Goal: Task Accomplishment & Management: Manage account settings

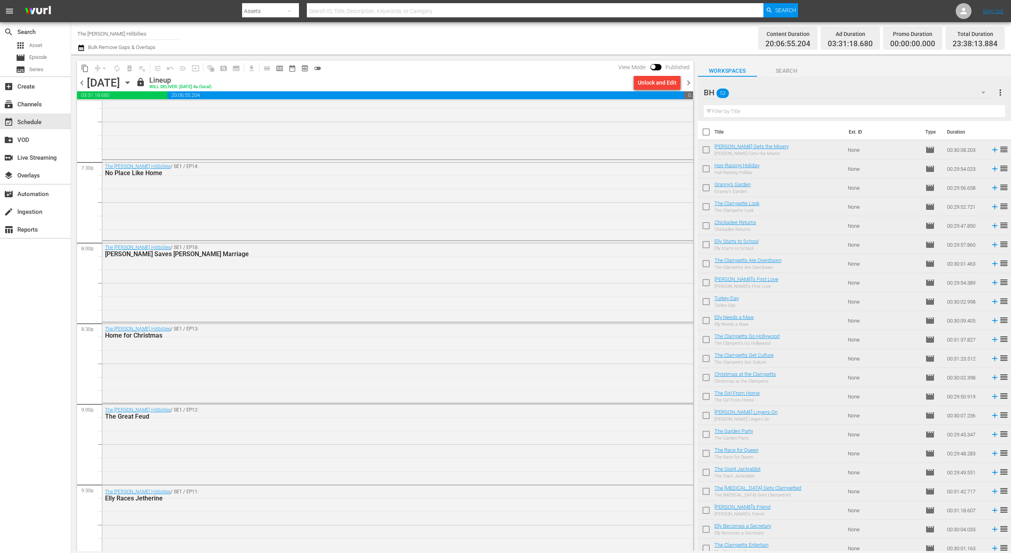
scroll to position [3419, 0]
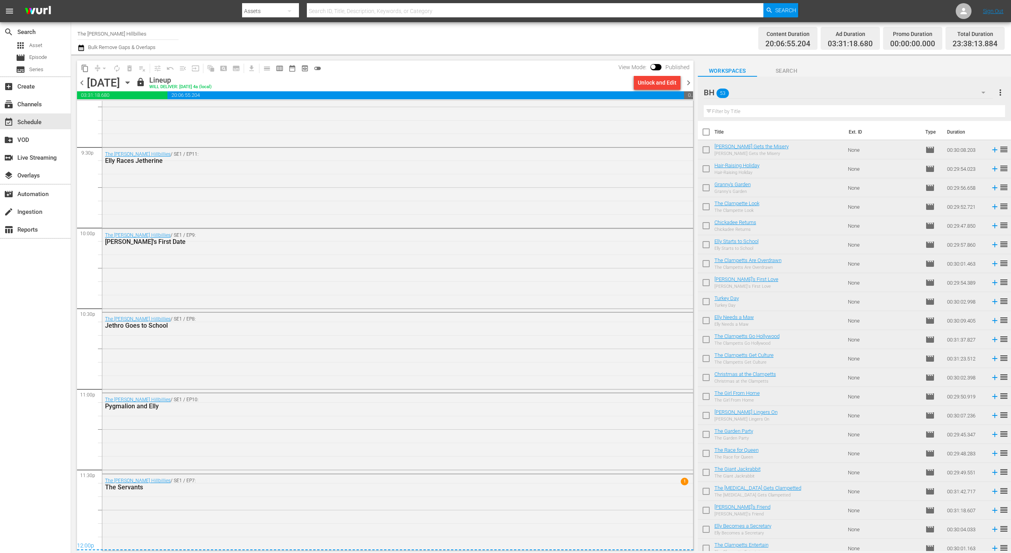
click at [687, 84] on span "chevron_right" at bounding box center [689, 83] width 10 height 10
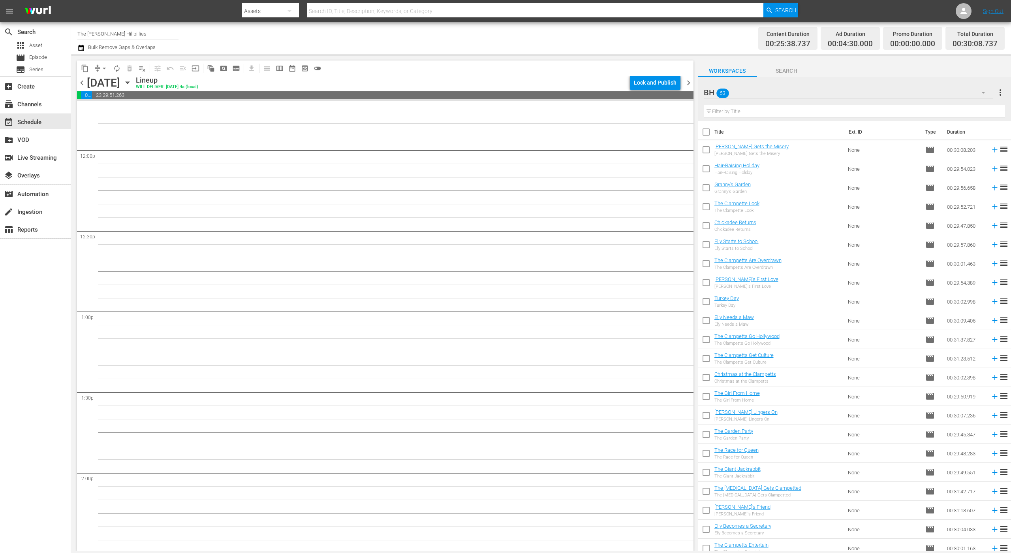
scroll to position [1867, 0]
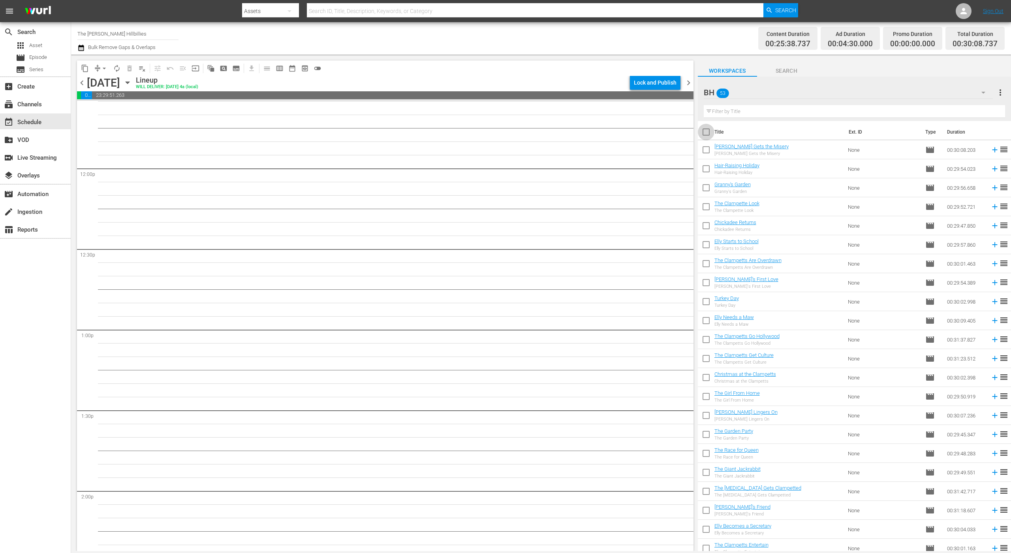
click at [703, 133] on input "checkbox" at bounding box center [706, 133] width 17 height 17
checkbox input "true"
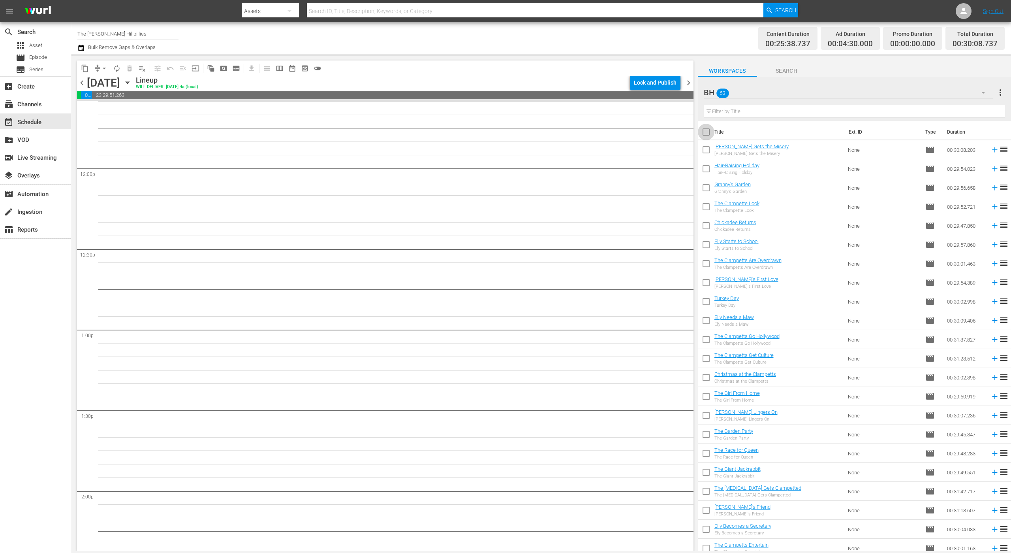
checkbox input "true"
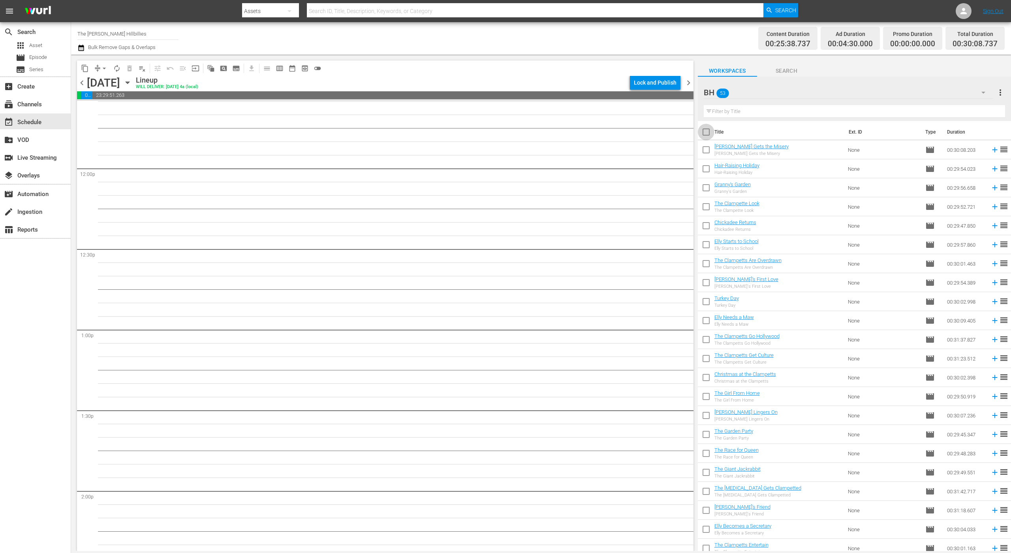
checkbox input "true"
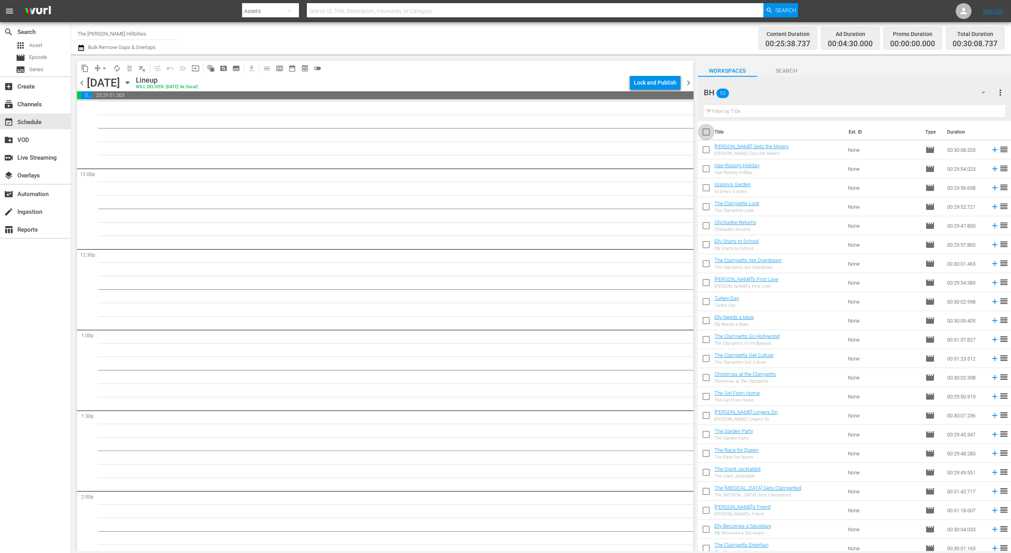
checkbox input "true"
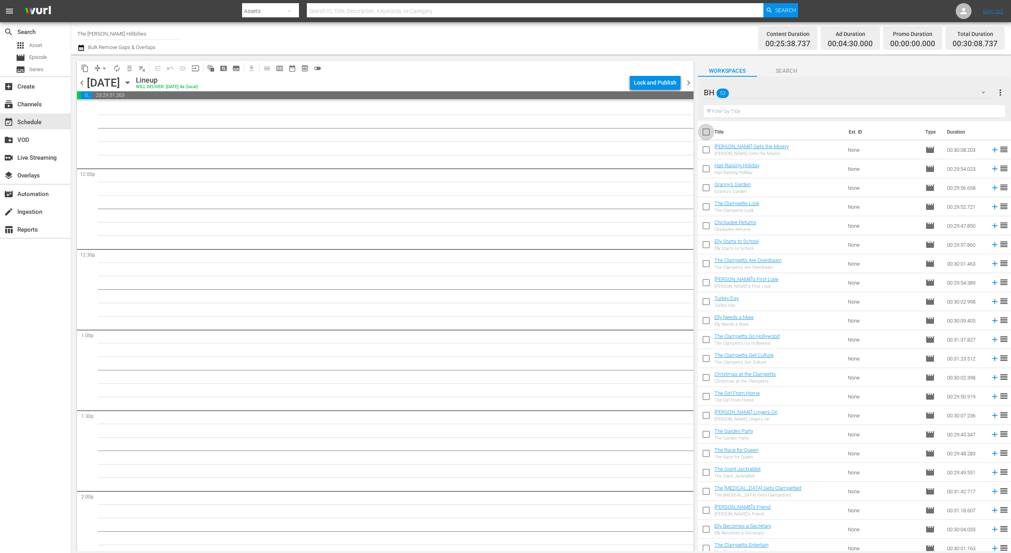
checkbox input "true"
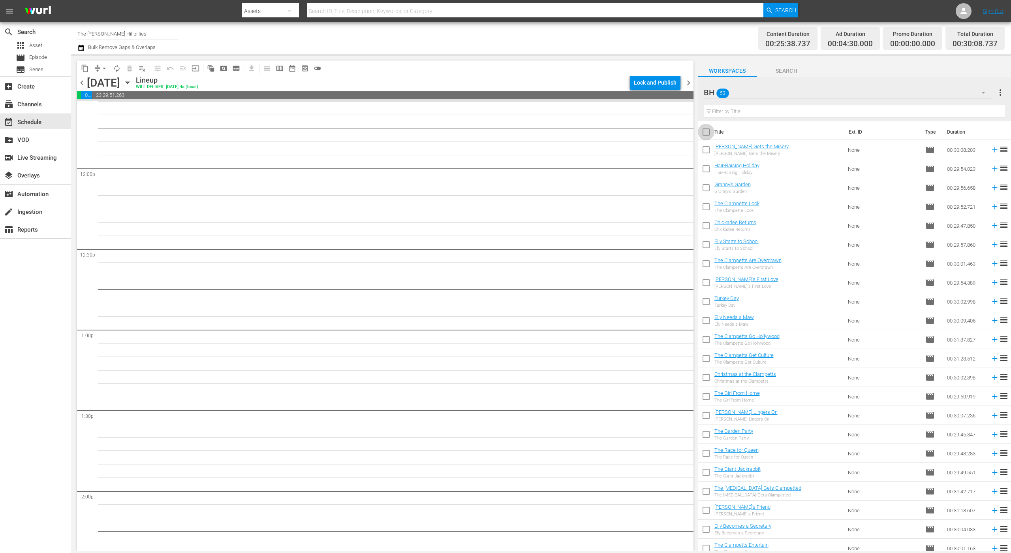
checkbox input "true"
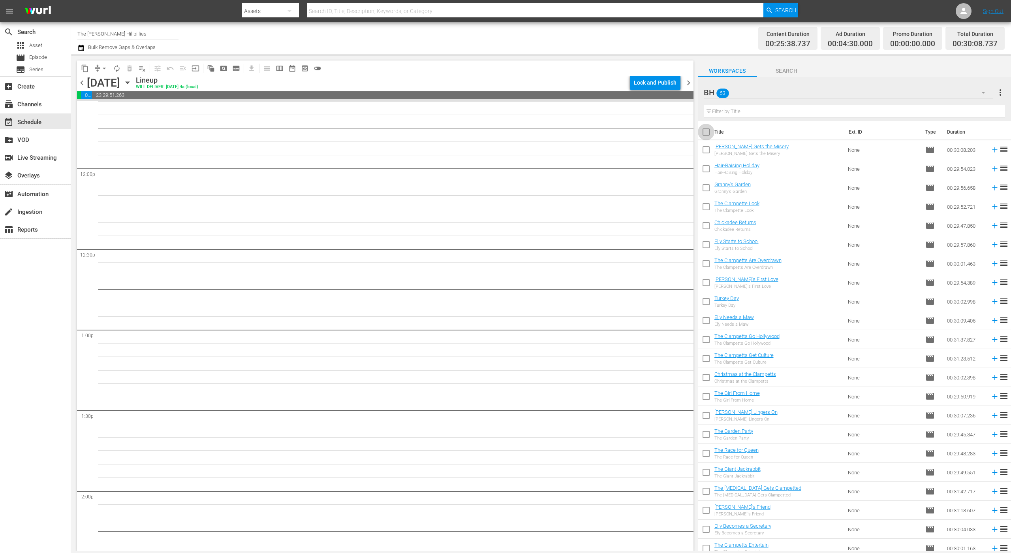
checkbox input "true"
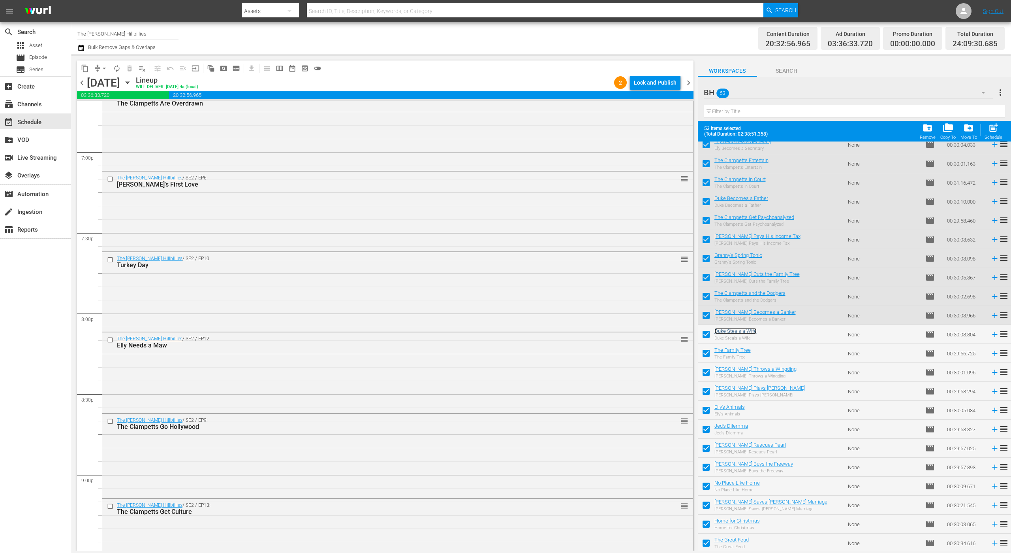
scroll to position [3444, 0]
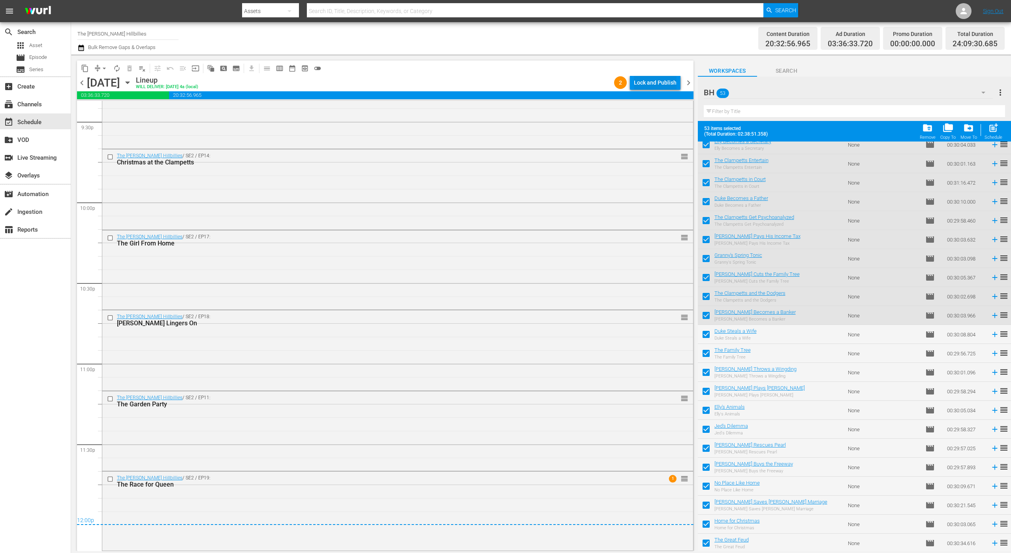
click at [649, 83] on div "Lock and Publish" at bounding box center [655, 82] width 43 height 14
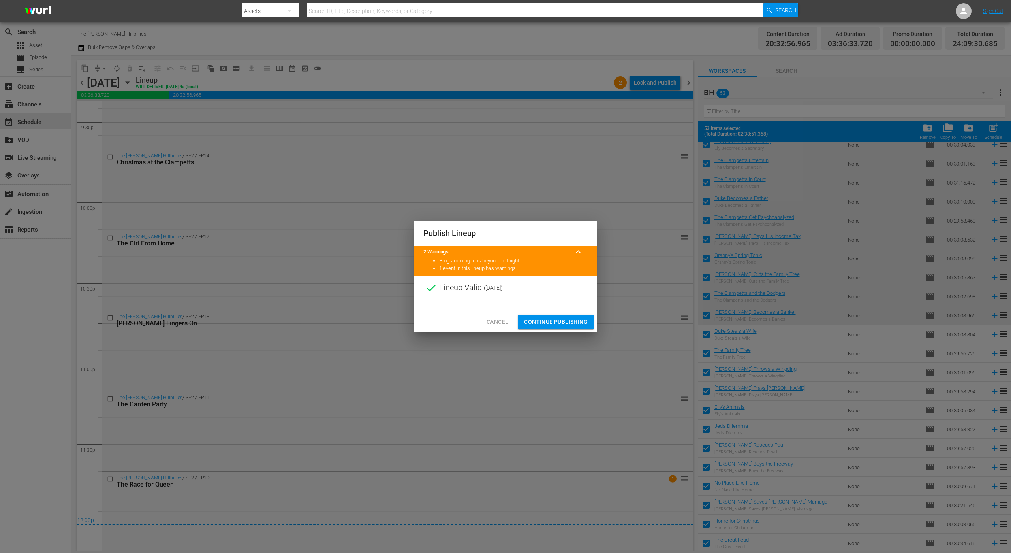
click at [579, 324] on span "Continue Publishing" at bounding box center [556, 322] width 64 height 10
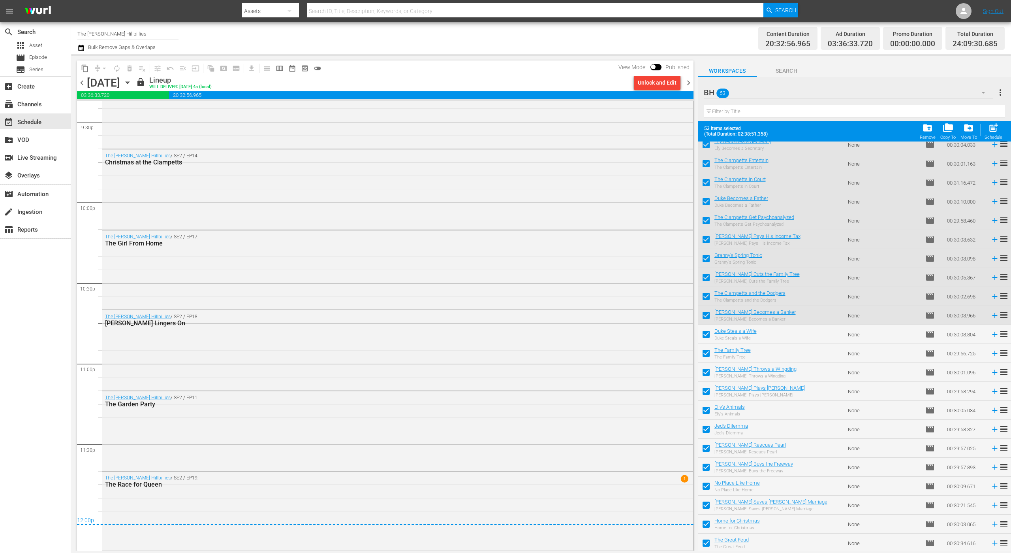
click at [143, 35] on input "The [PERSON_NAME] Hillbillies" at bounding box center [127, 33] width 101 height 19
click at [156, 58] on div "The [PERSON_NAME] Hillbillies CANADA (1966 - lg_thebeverlyhillbillies_2)" at bounding box center [186, 55] width 205 height 19
type input "The [PERSON_NAME] Hillbillies CANADA (1966 - lg_thebeverlyhillbillies_2)"
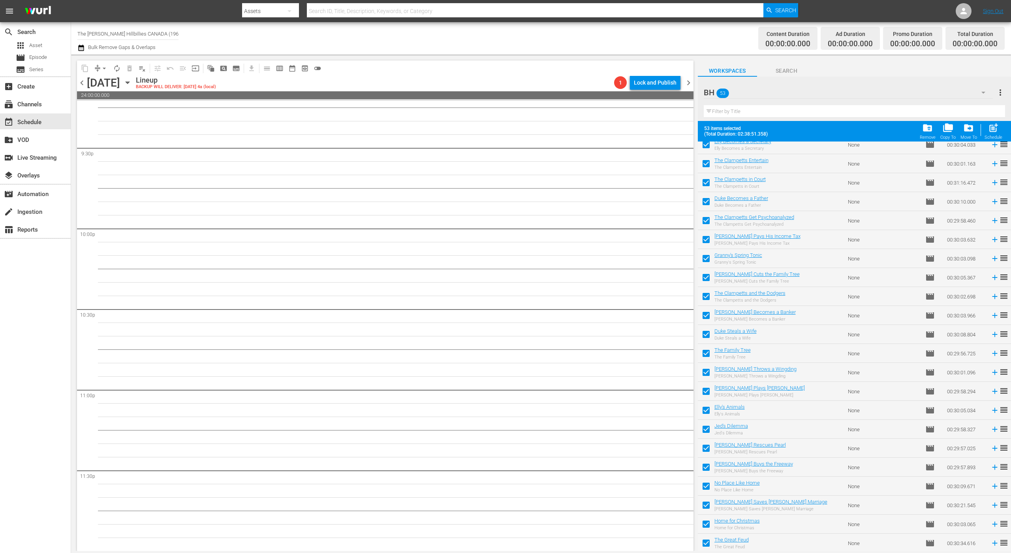
scroll to position [3418, 0]
click at [132, 81] on icon "button" at bounding box center [127, 82] width 9 height 9
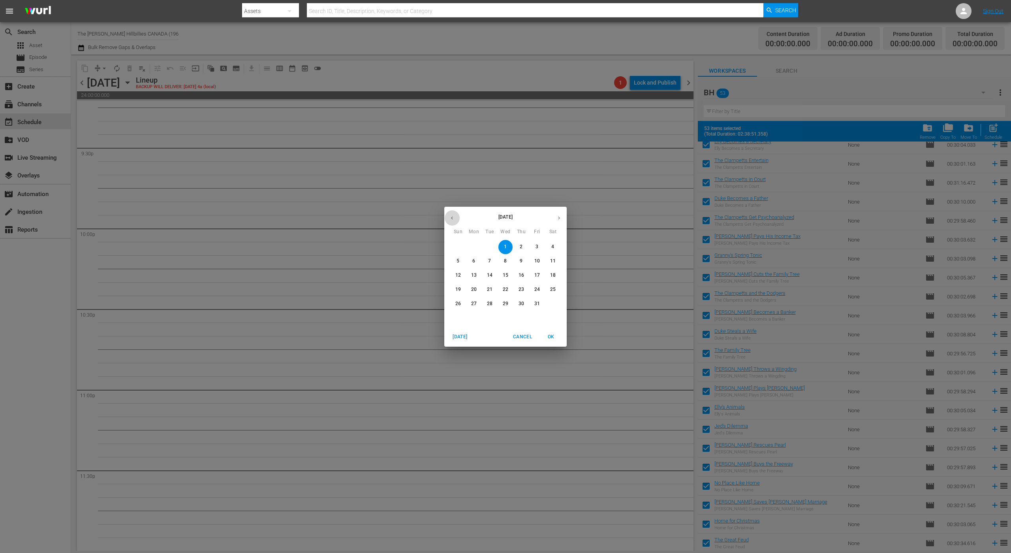
click at [452, 218] on icon "button" at bounding box center [452, 218] width 6 height 6
click at [451, 220] on icon "button" at bounding box center [452, 218] width 6 height 6
click at [461, 311] on button "31" at bounding box center [458, 318] width 14 height 14
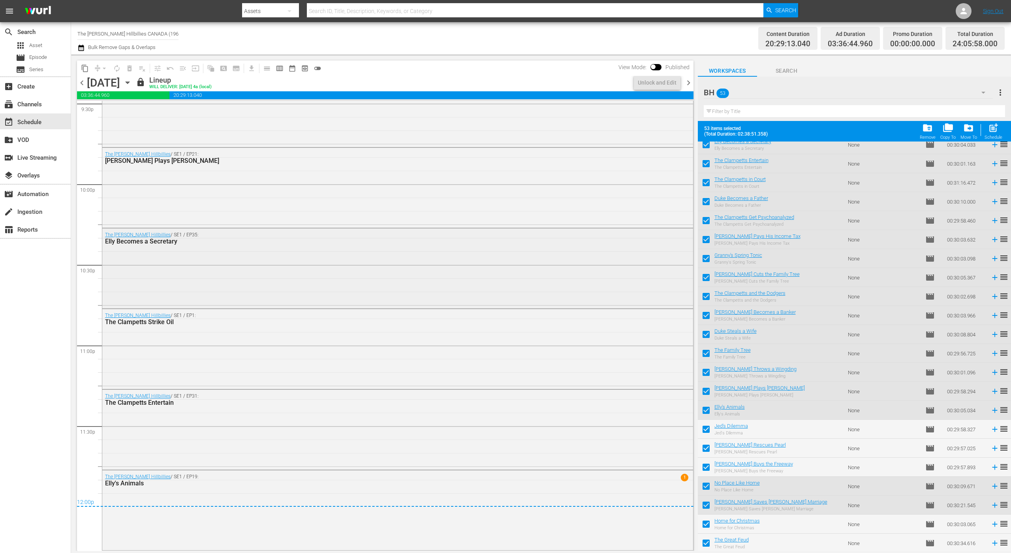
scroll to position [3462, 0]
click at [690, 80] on span "chevron_right" at bounding box center [689, 83] width 10 height 10
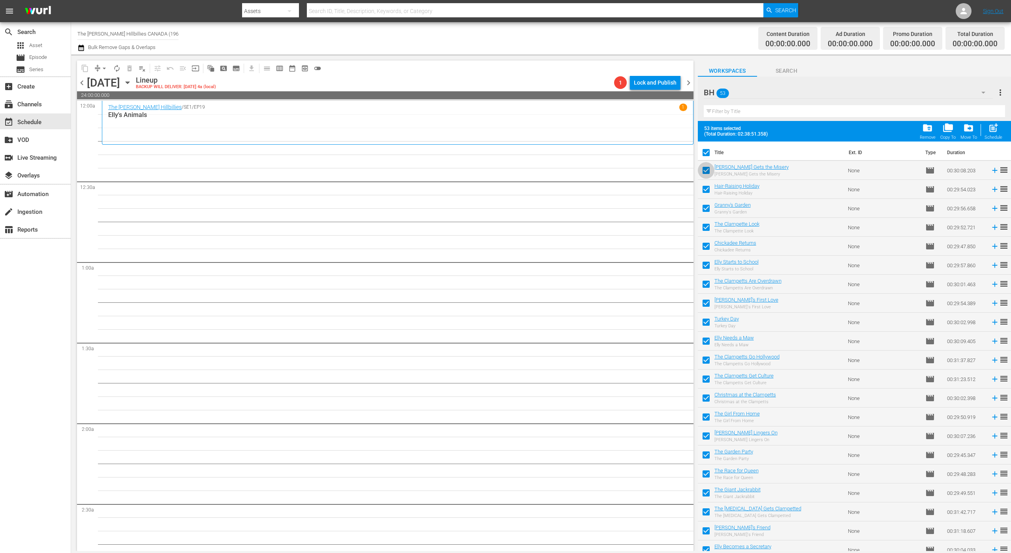
click at [710, 167] on input "checkbox" at bounding box center [706, 172] width 17 height 17
checkbox input "false"
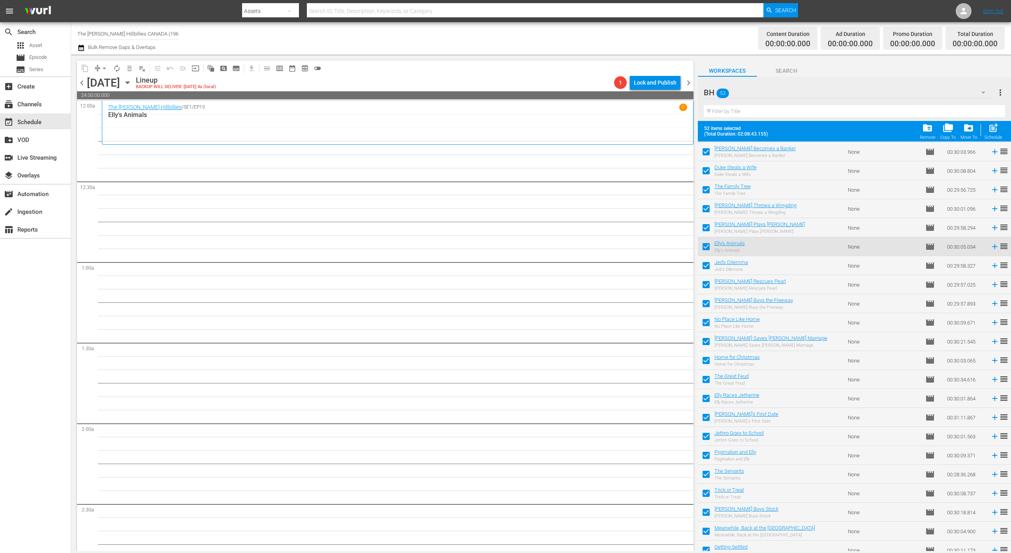
scroll to position [614, 0]
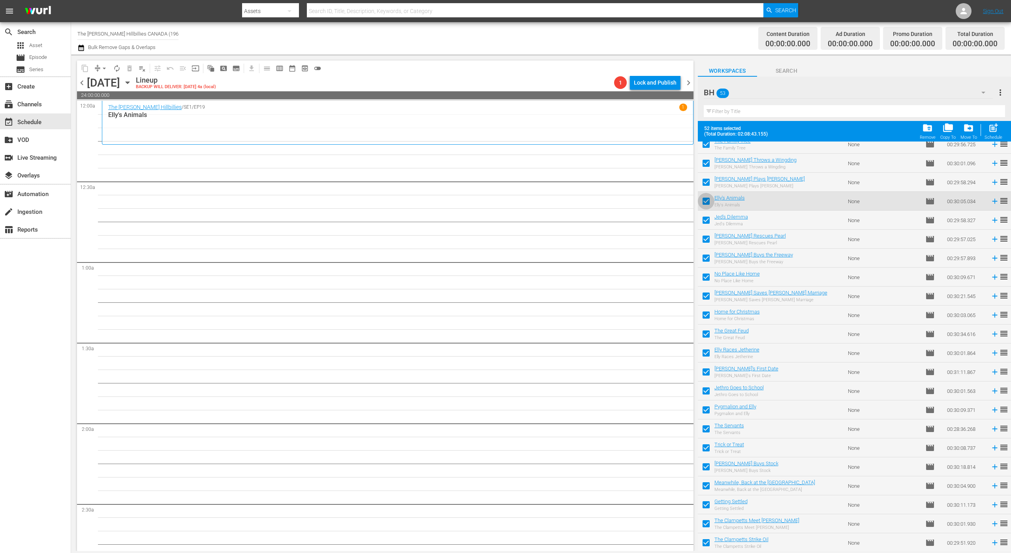
click at [708, 204] on input "checkbox" at bounding box center [706, 202] width 17 height 17
checkbox input "false"
click at [708, 331] on input "checkbox" at bounding box center [706, 335] width 17 height 17
checkbox input "false"
click at [706, 467] on input "checkbox" at bounding box center [706, 468] width 17 height 17
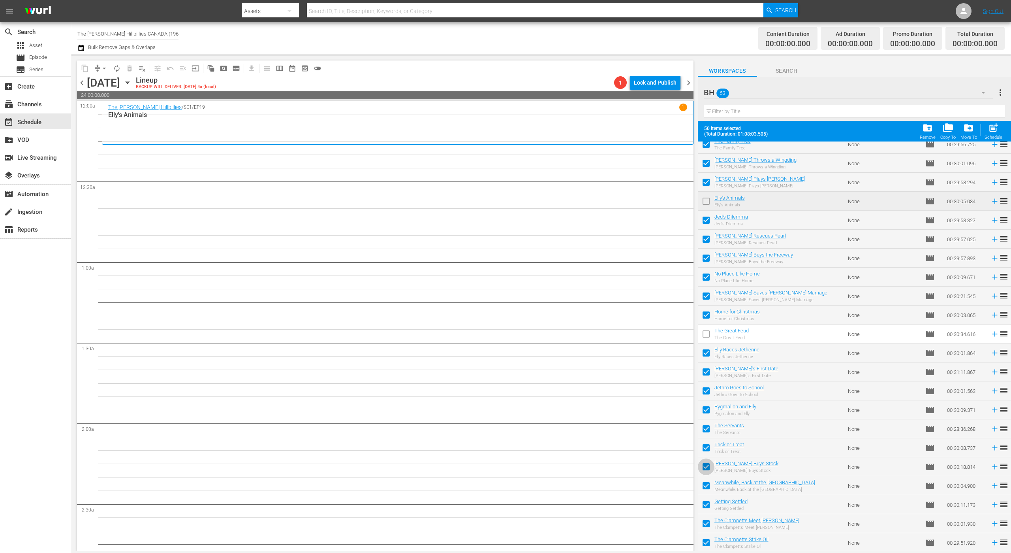
checkbox input "false"
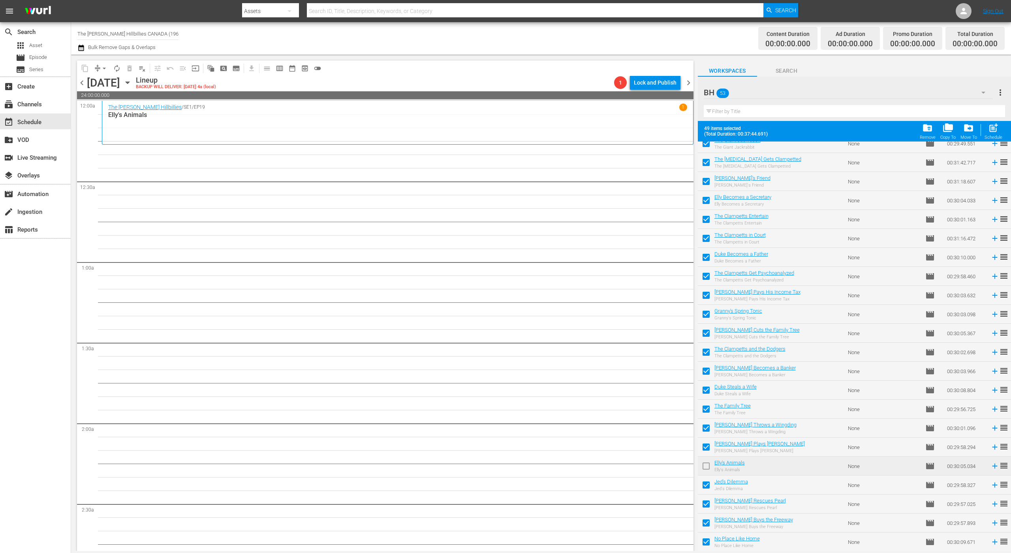
scroll to position [291, 0]
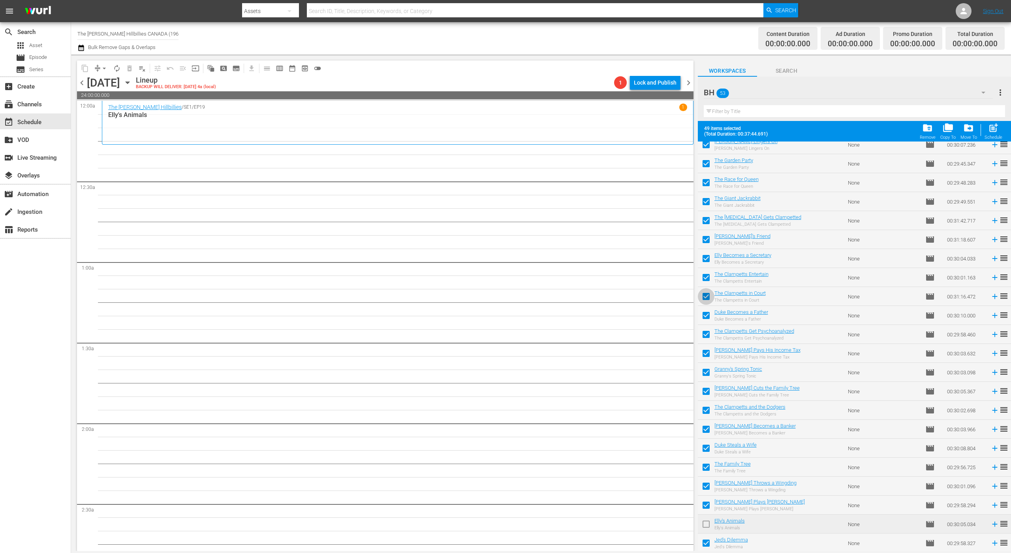
click at [710, 295] on input "checkbox" at bounding box center [706, 298] width 17 height 17
checkbox input "false"
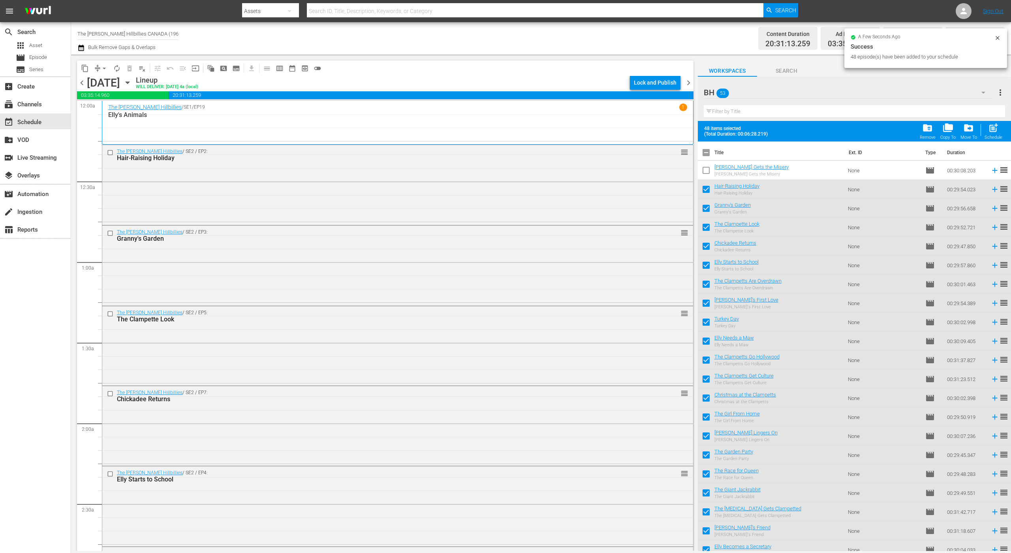
click at [710, 157] on input "checkbox" at bounding box center [706, 154] width 17 height 17
checkbox input "true"
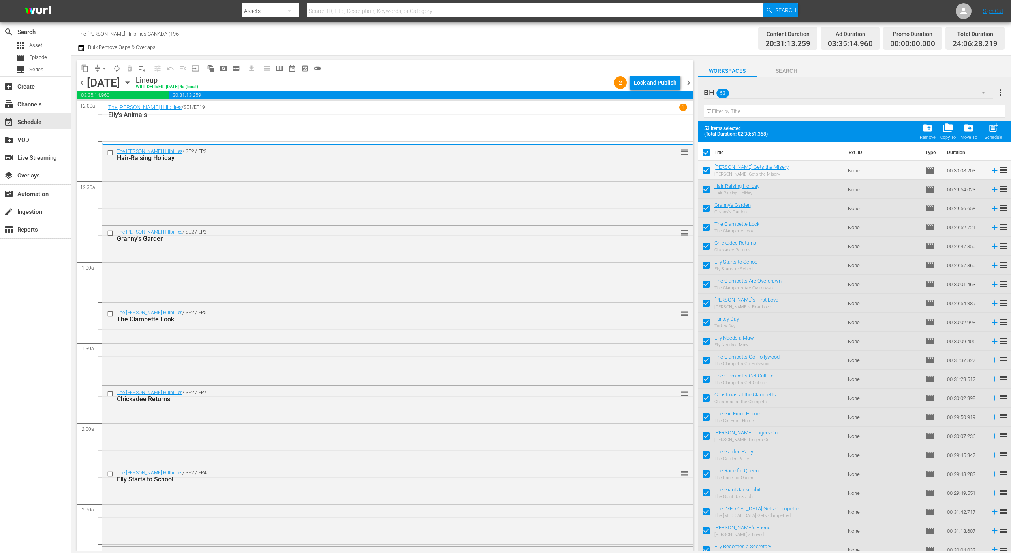
checkbox input "true"
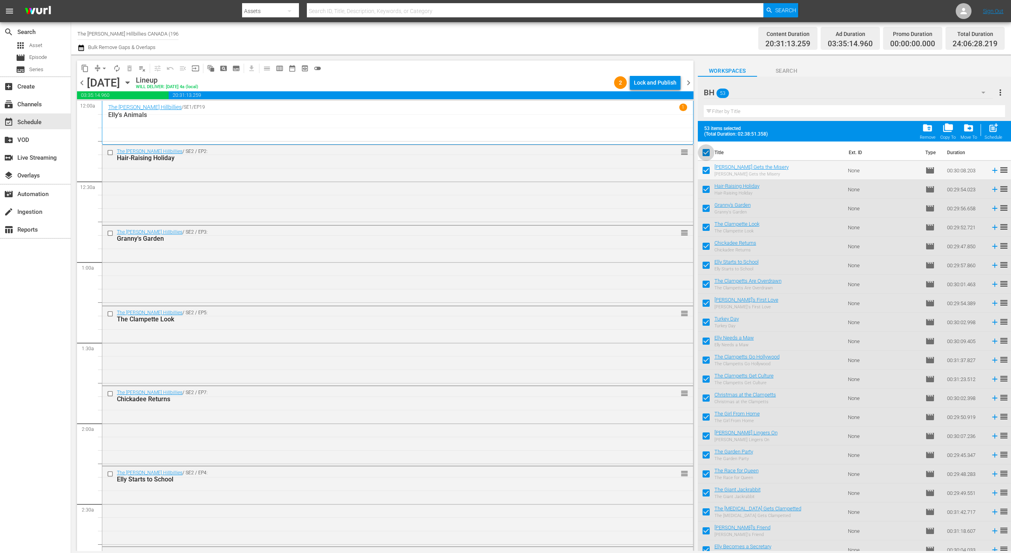
click at [710, 157] on input "checkbox" at bounding box center [706, 154] width 17 height 17
checkbox input "false"
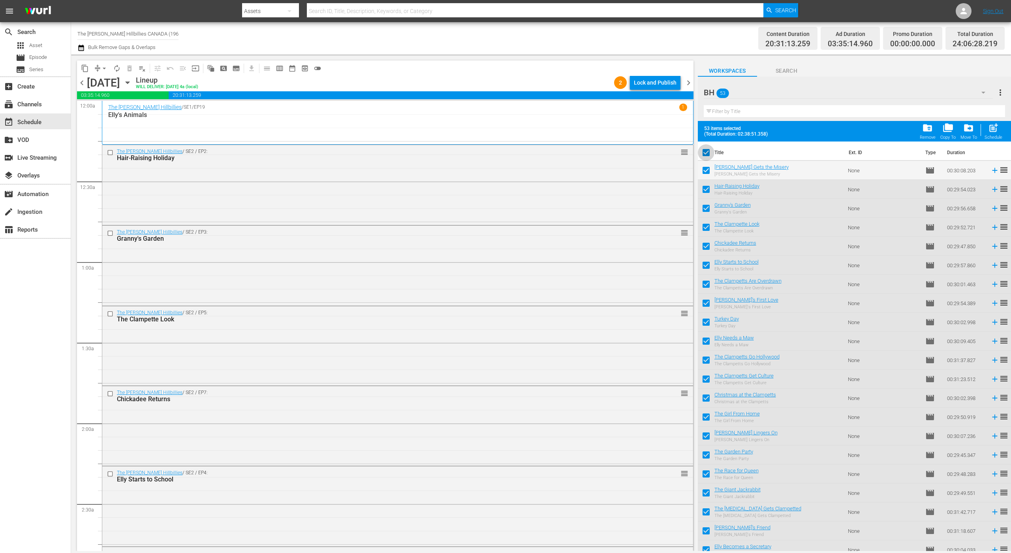
checkbox input "false"
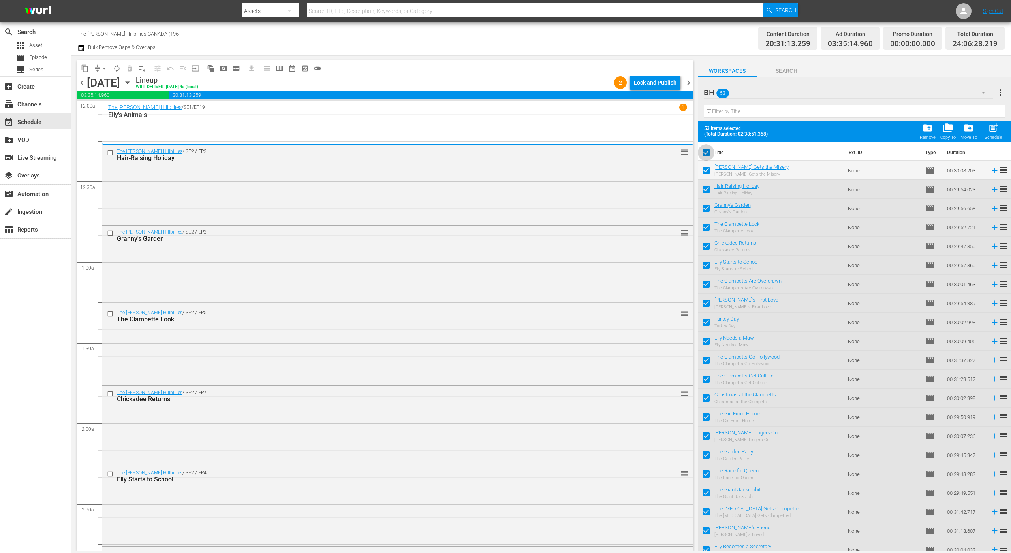
checkbox input "false"
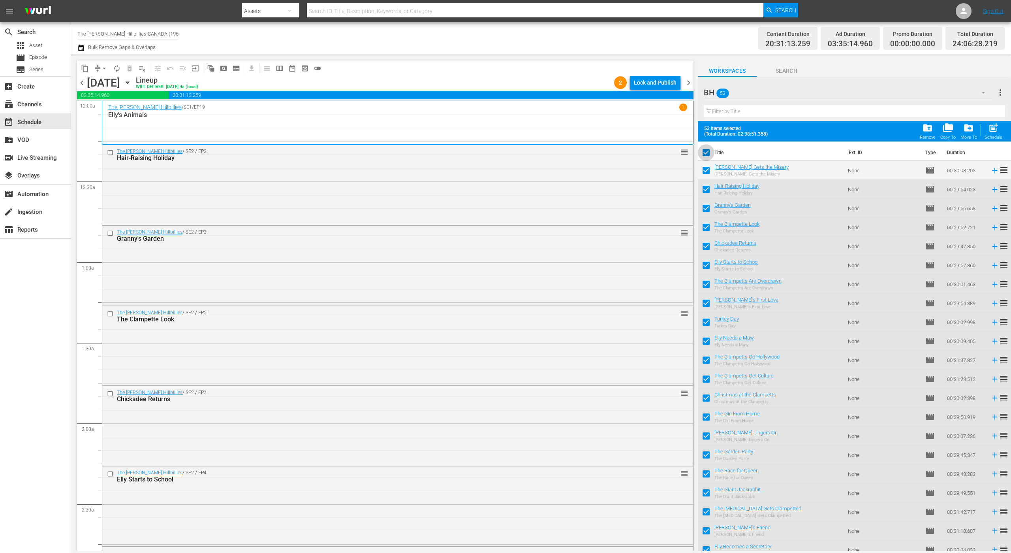
checkbox input "false"
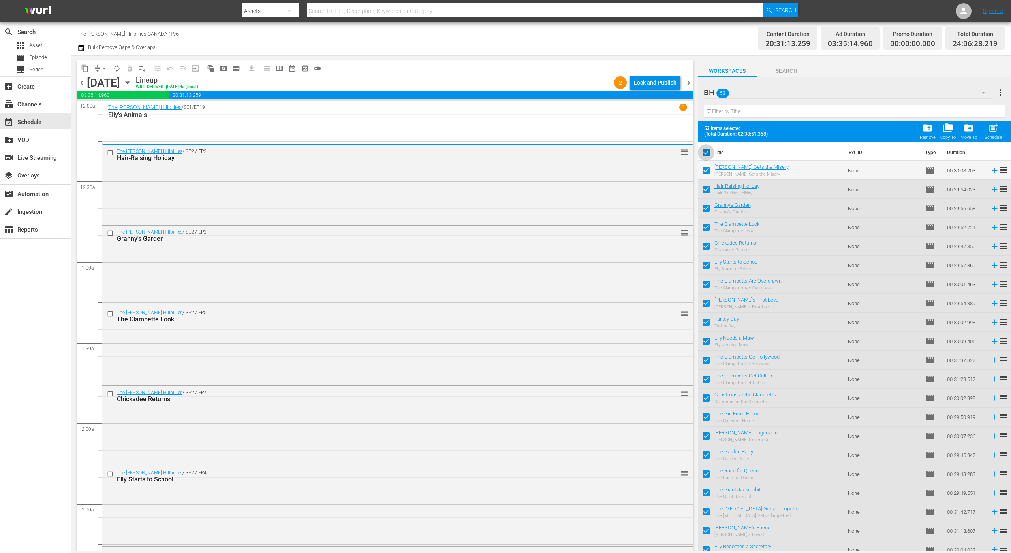
checkbox input "false"
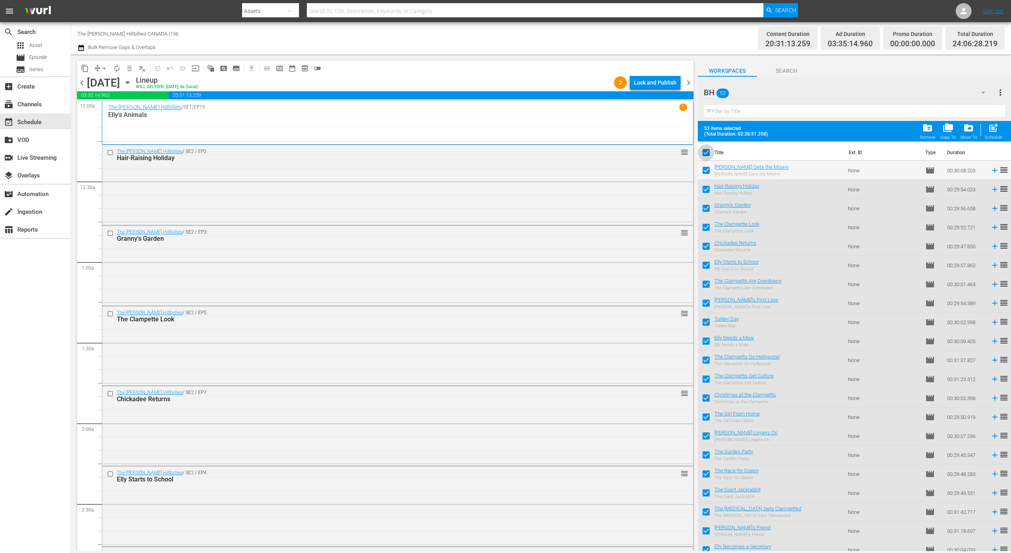
checkbox input "false"
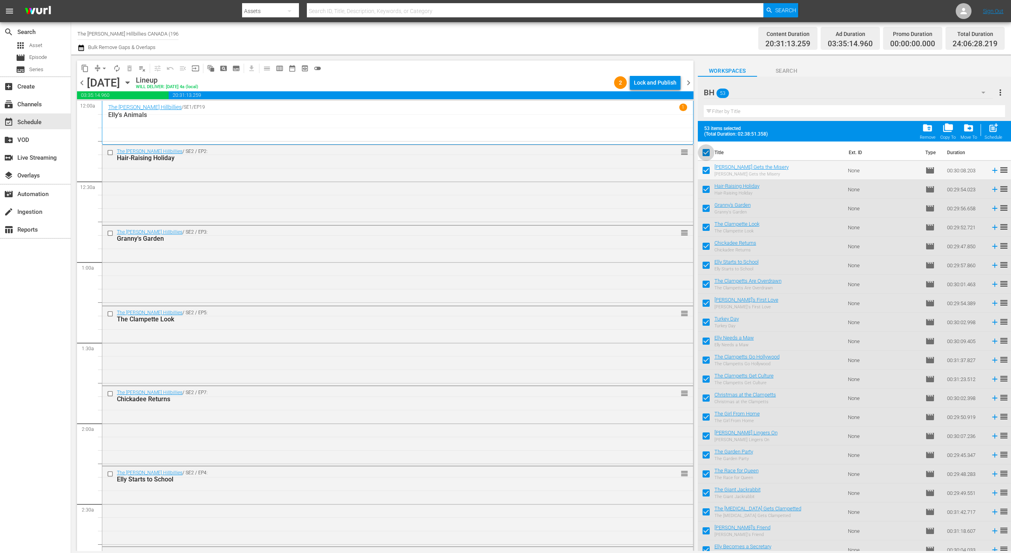
checkbox input "false"
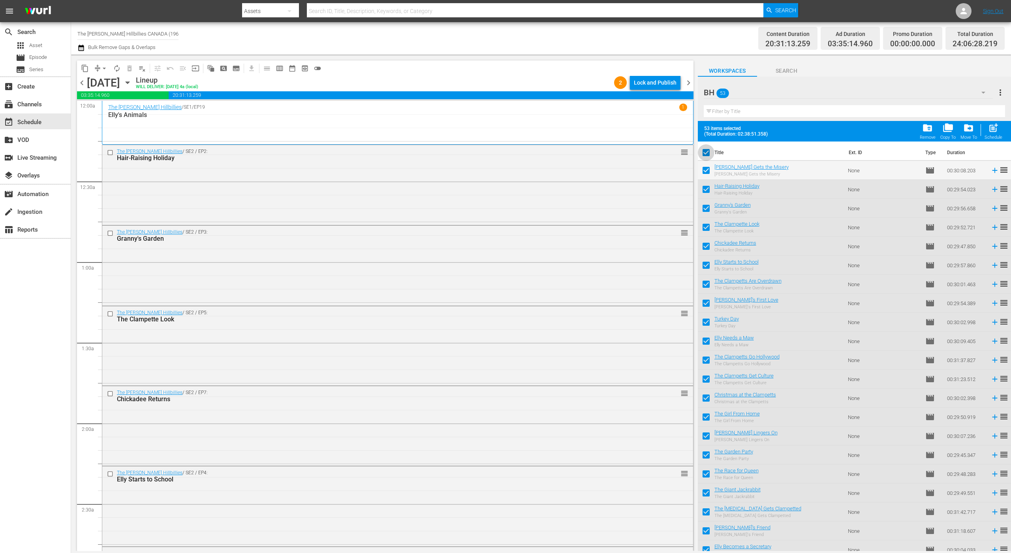
checkbox input "false"
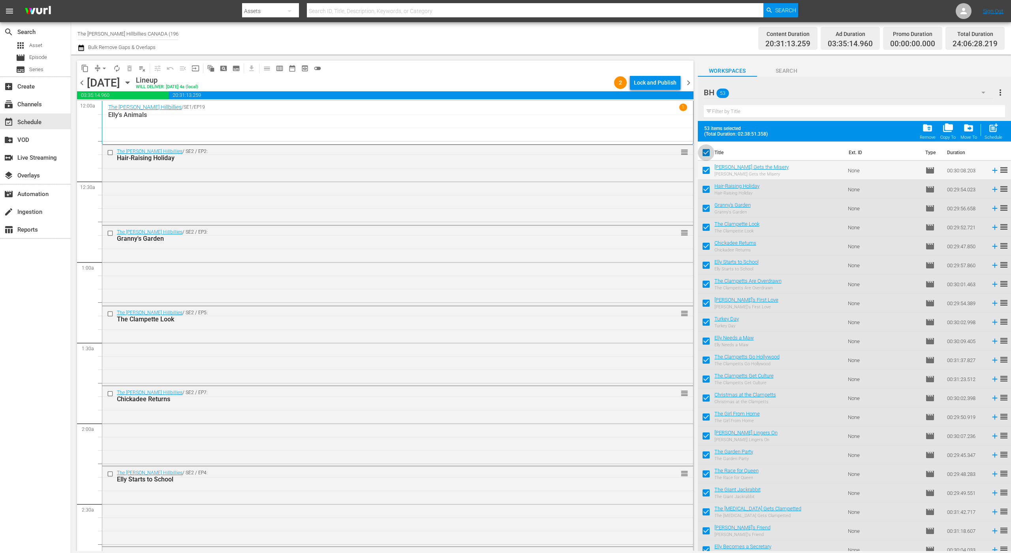
checkbox input "false"
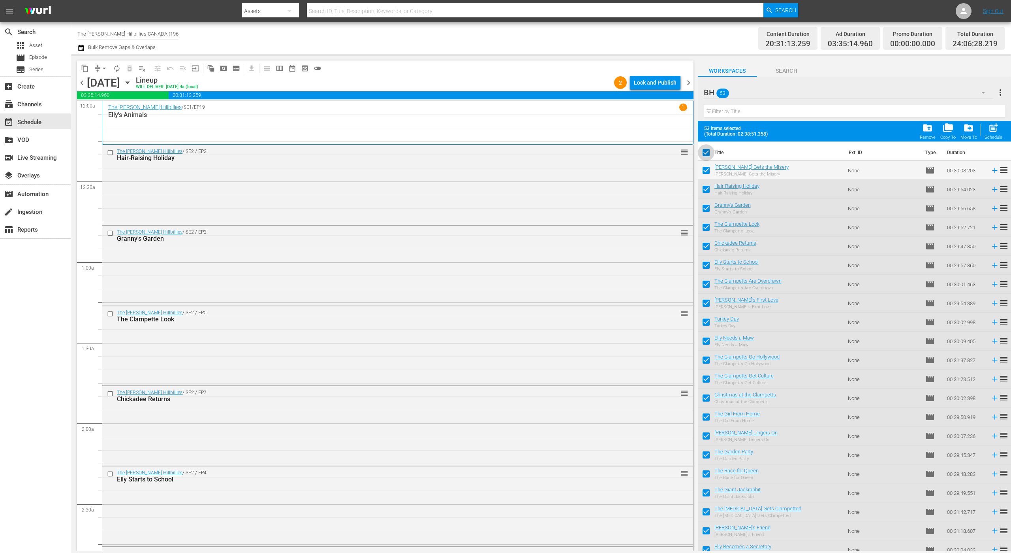
checkbox input "false"
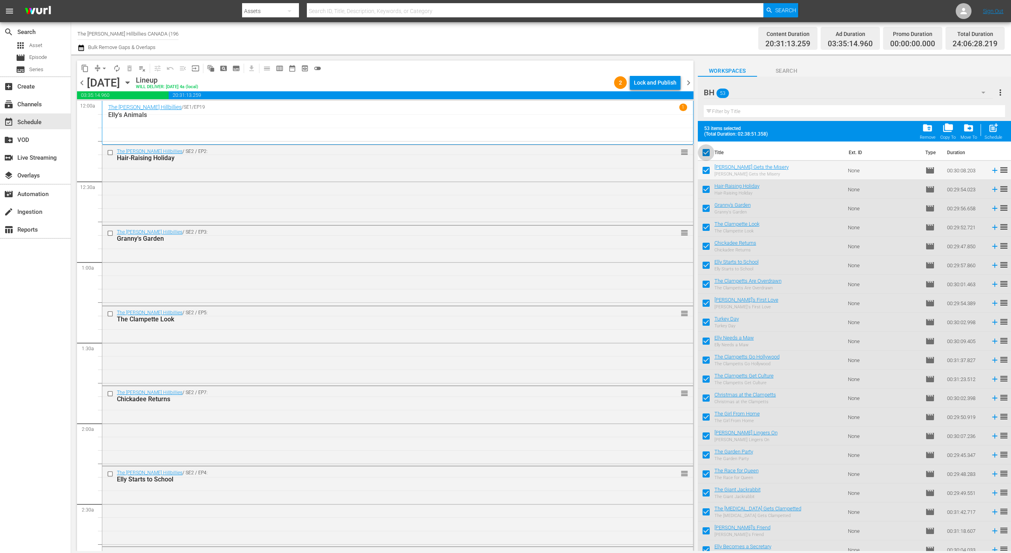
checkbox input "false"
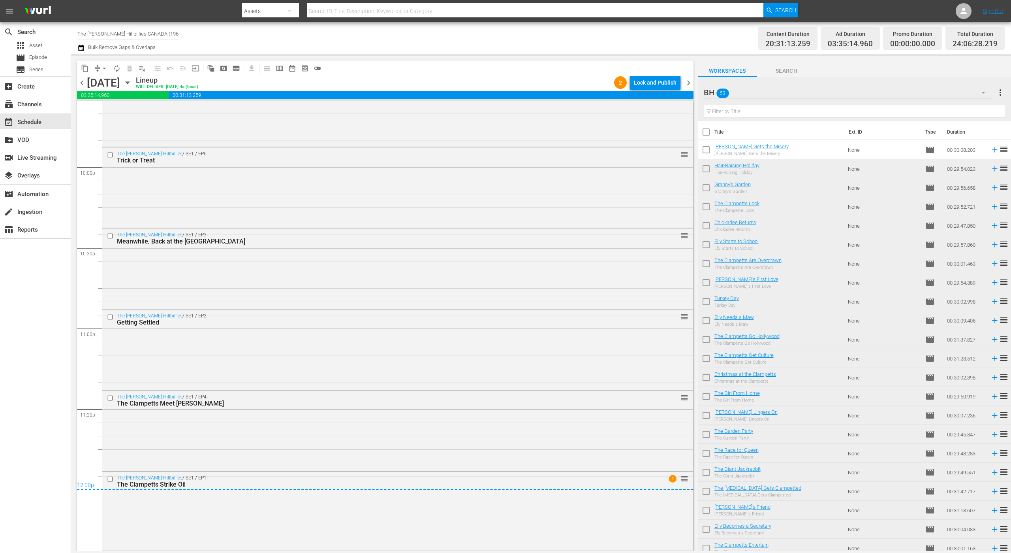
scroll to position [3480, 0]
click at [638, 83] on div "Lock and Publish" at bounding box center [655, 82] width 43 height 14
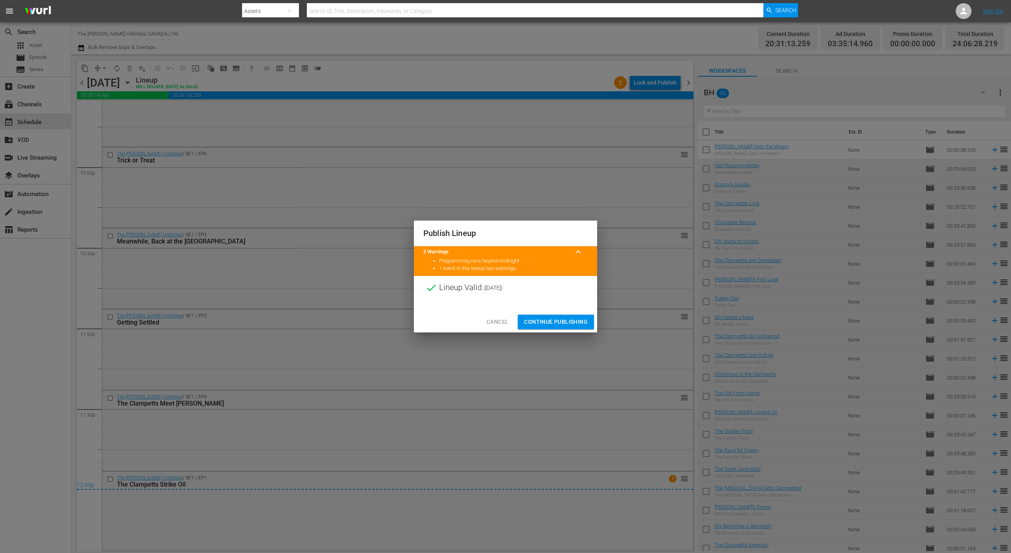
click at [545, 315] on button "Continue Publishing" at bounding box center [556, 321] width 76 height 15
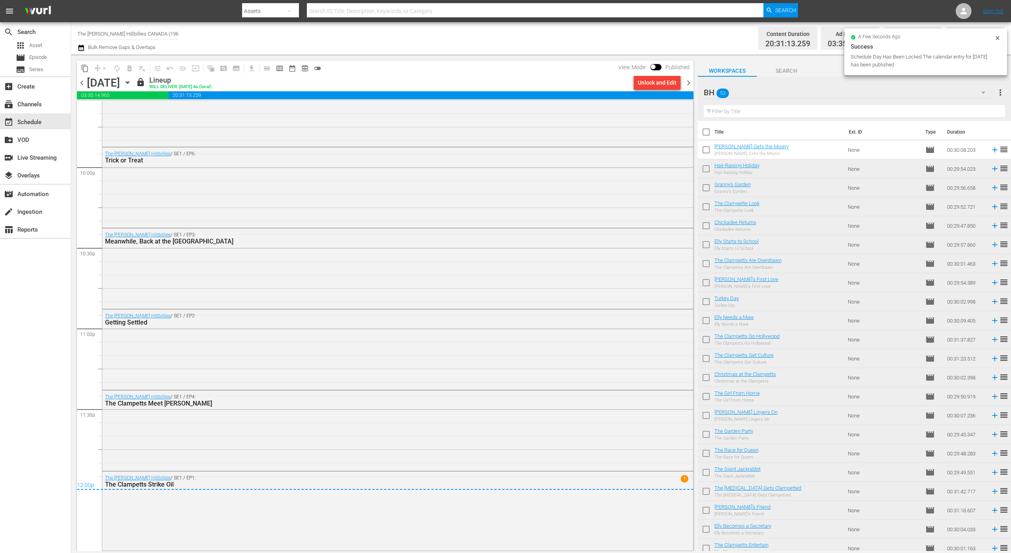
click at [687, 86] on span "chevron_right" at bounding box center [689, 83] width 10 height 10
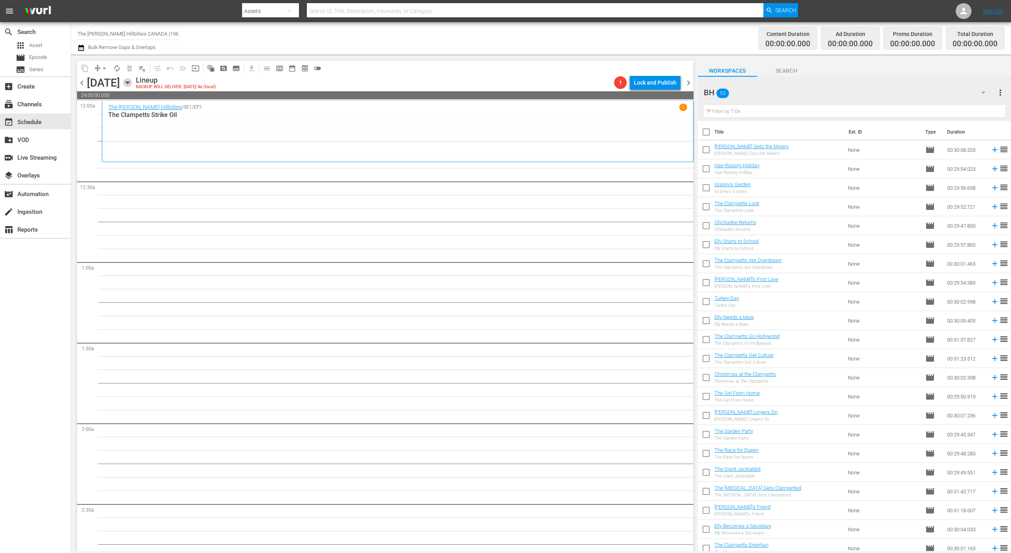
click at [132, 83] on icon "button" at bounding box center [127, 82] width 9 height 9
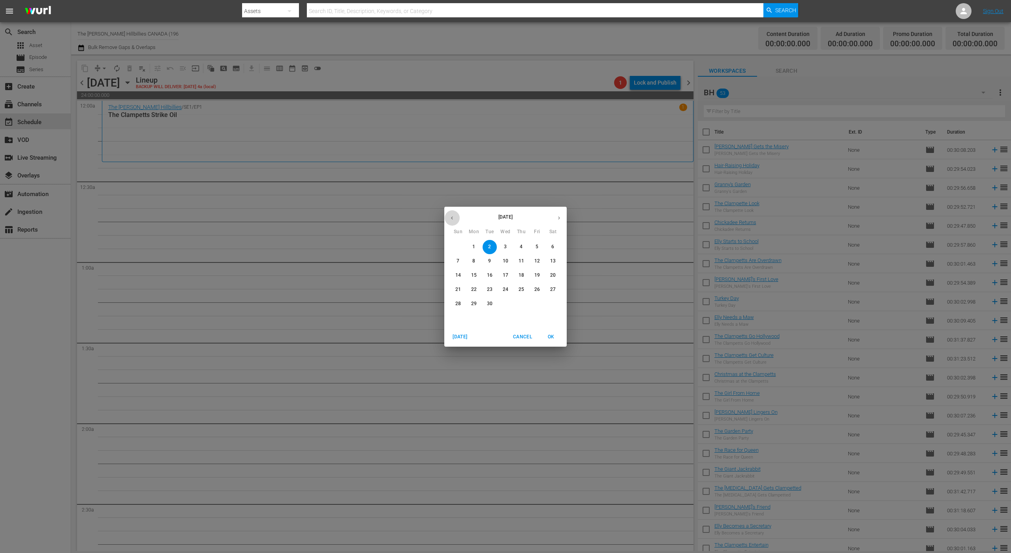
click at [453, 219] on icon "button" at bounding box center [452, 218] width 6 height 6
click at [540, 251] on button "1" at bounding box center [537, 247] width 14 height 14
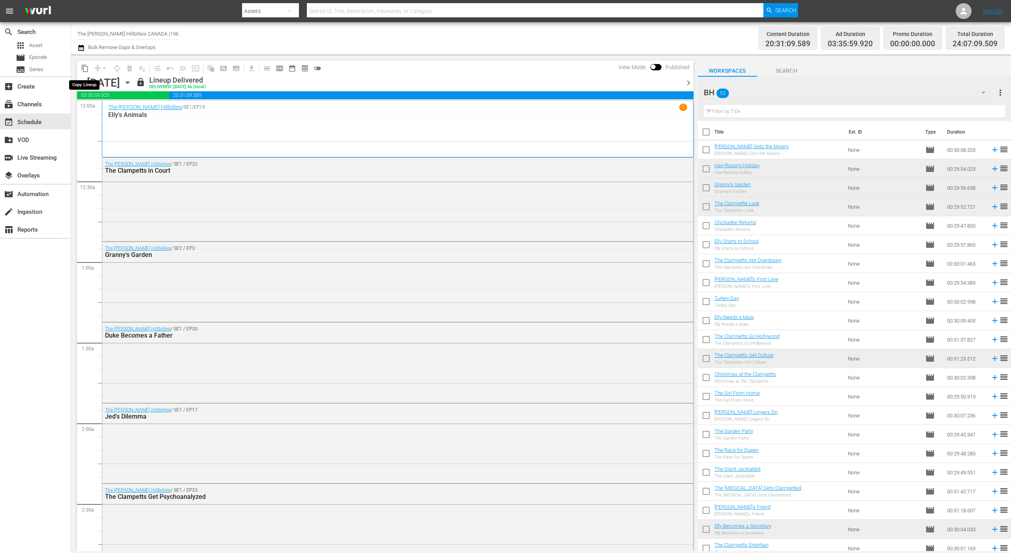
click at [85, 69] on span "content_copy" at bounding box center [85, 68] width 8 height 8
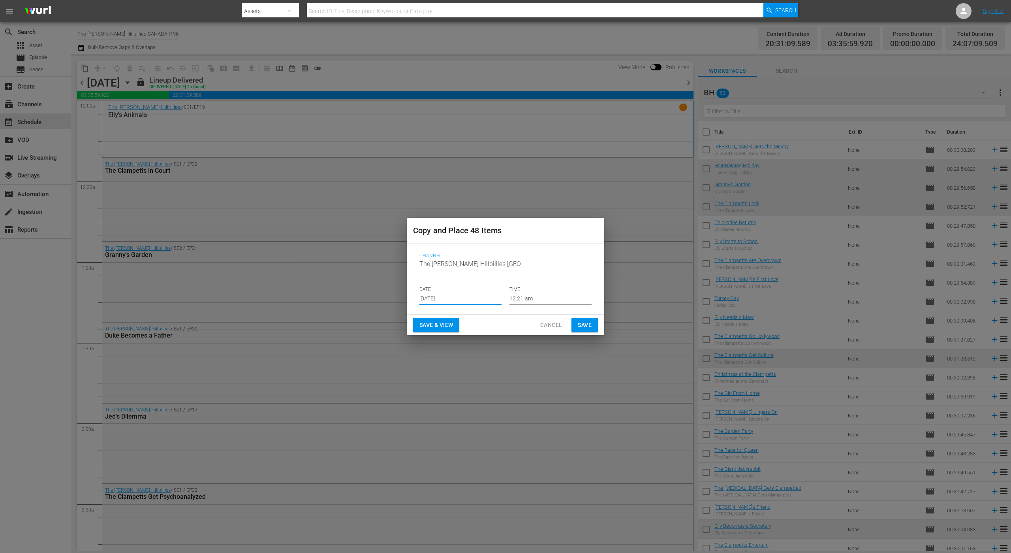
click at [478, 294] on input "[DATE]" at bounding box center [461, 299] width 82 height 12
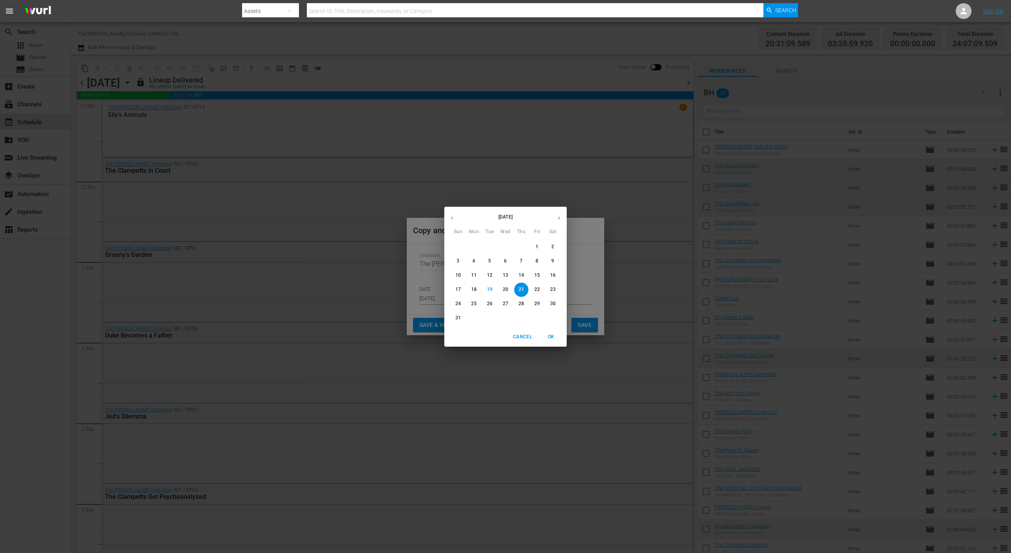
click at [561, 220] on icon "button" at bounding box center [559, 218] width 6 height 6
click at [491, 248] on span "2" at bounding box center [490, 246] width 14 height 7
type input "[DATE]"
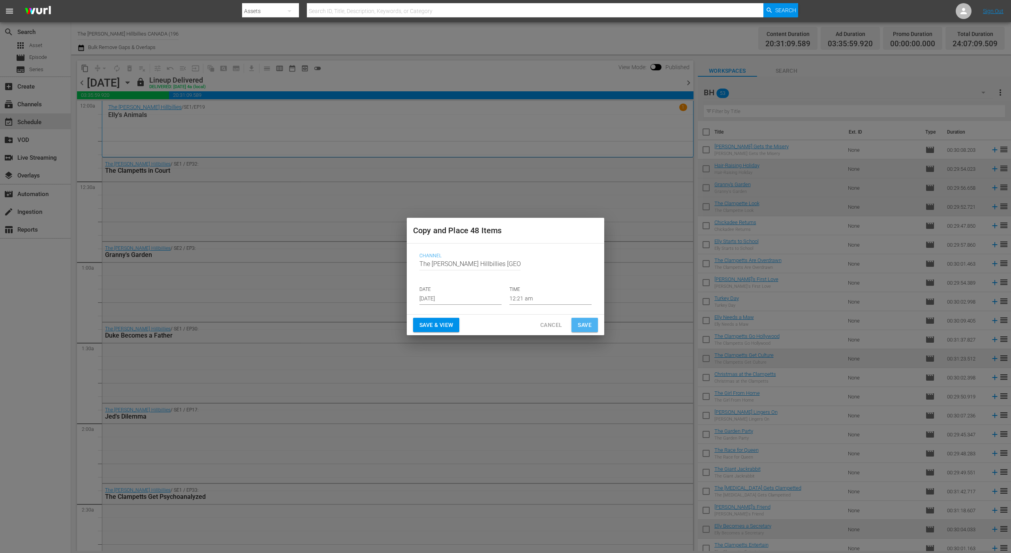
click at [576, 319] on button "Save" at bounding box center [585, 325] width 26 height 15
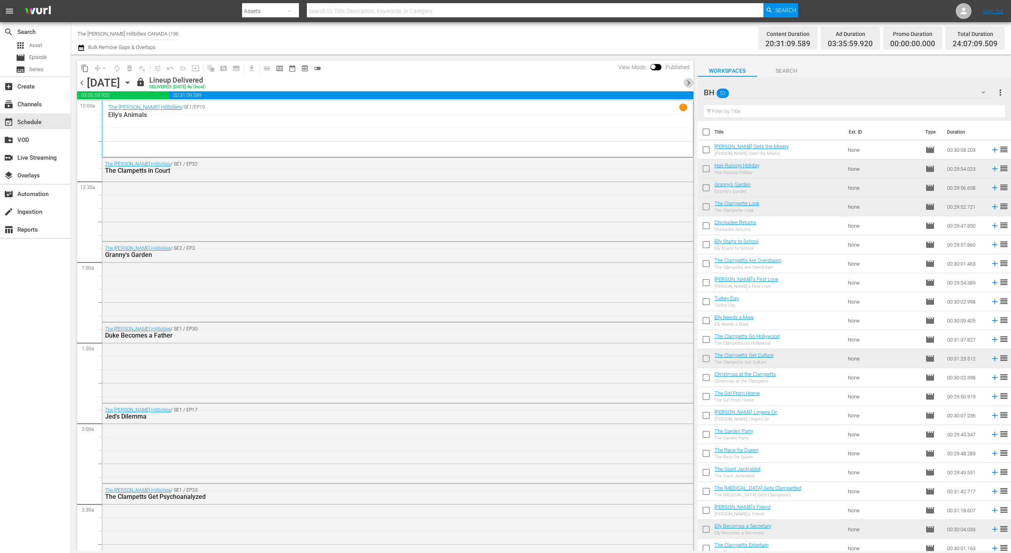
click at [687, 79] on span "chevron_right" at bounding box center [689, 83] width 10 height 10
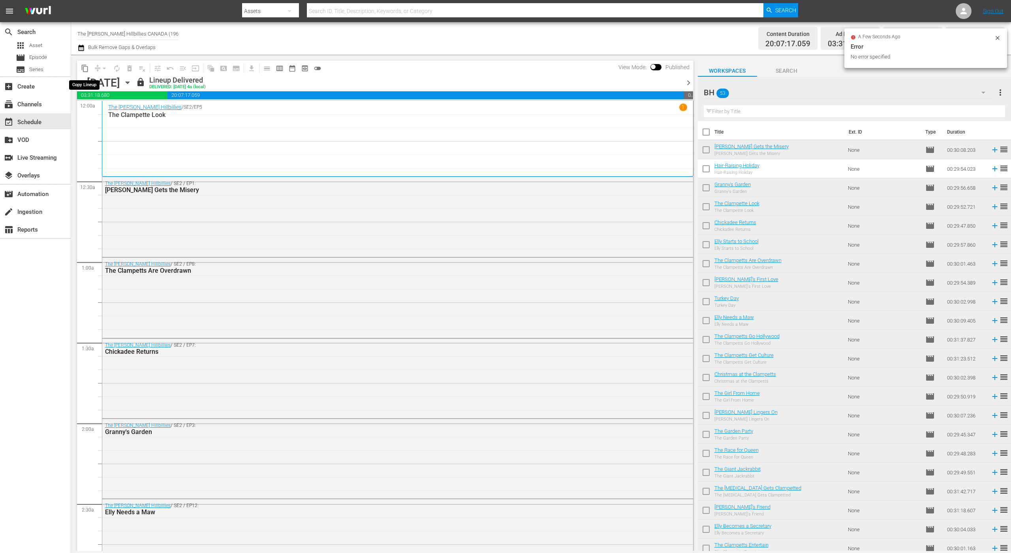
click at [89, 68] on button "content_copy" at bounding box center [85, 68] width 13 height 13
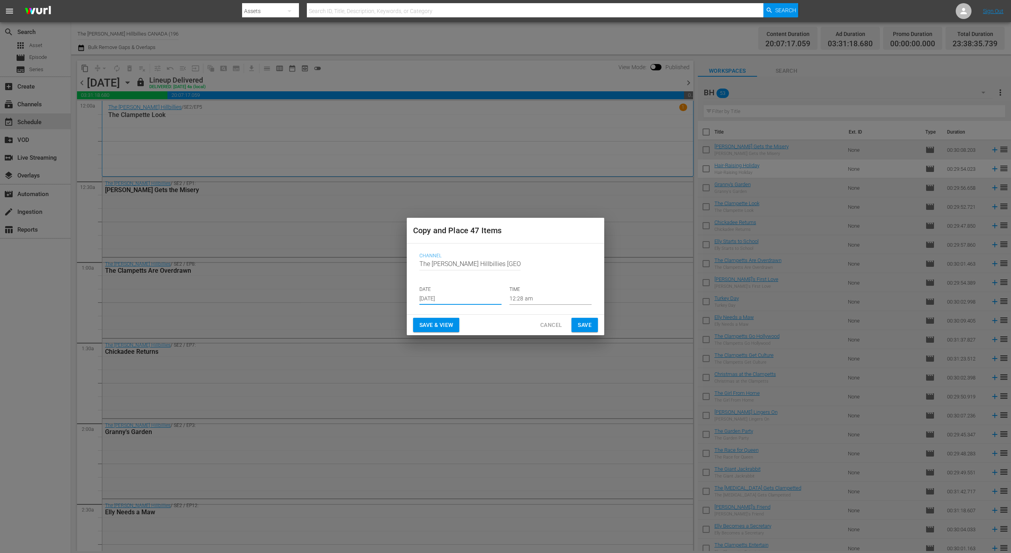
click at [463, 296] on input "[DATE]" at bounding box center [461, 299] width 82 height 12
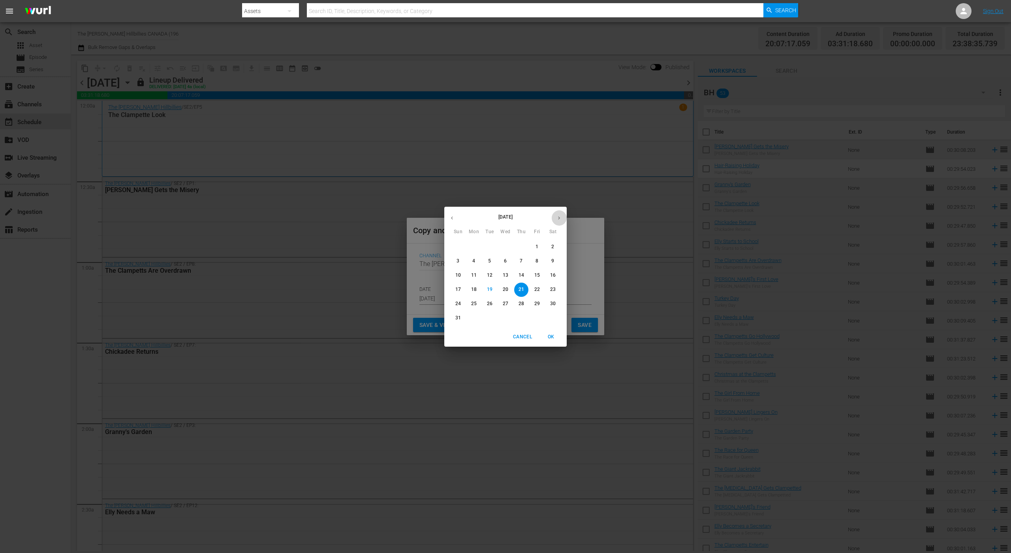
click at [557, 218] on icon "button" at bounding box center [559, 218] width 6 height 6
click at [508, 248] on span "3" at bounding box center [506, 246] width 14 height 7
type input "[DATE]"
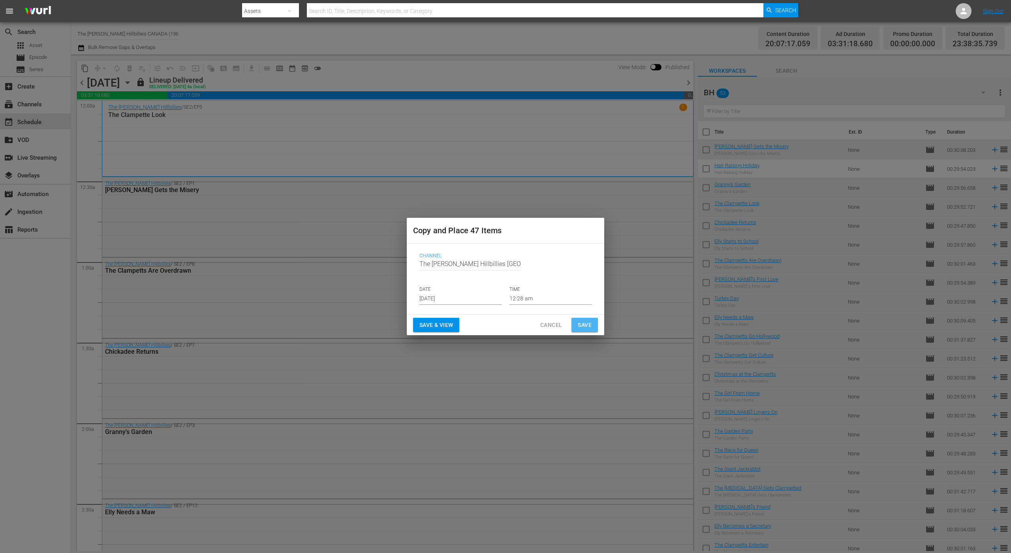
click at [590, 328] on span "Save" at bounding box center [585, 325] width 14 height 10
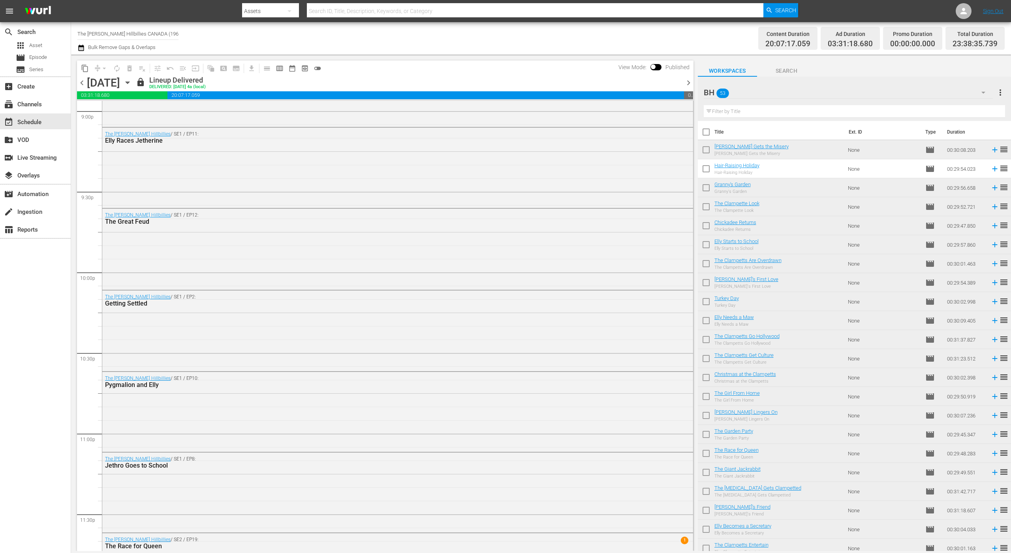
scroll to position [3437, 0]
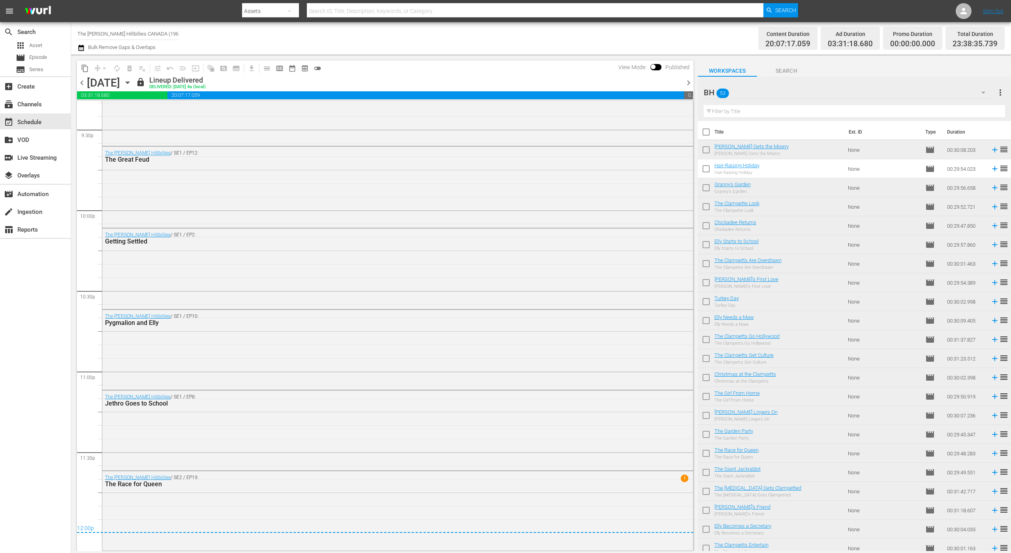
click at [689, 82] on span "chevron_right" at bounding box center [689, 83] width 10 height 10
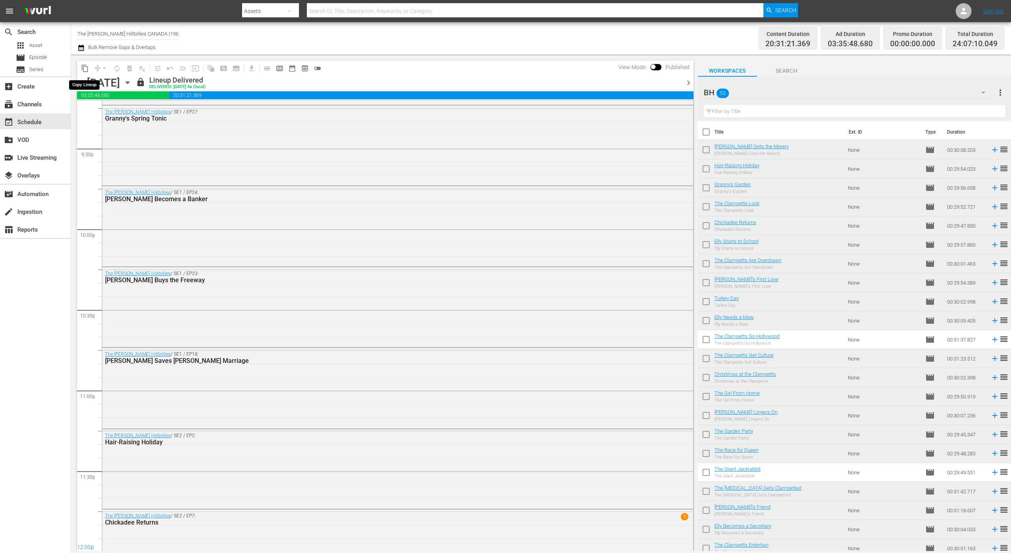
scroll to position [3275, 0]
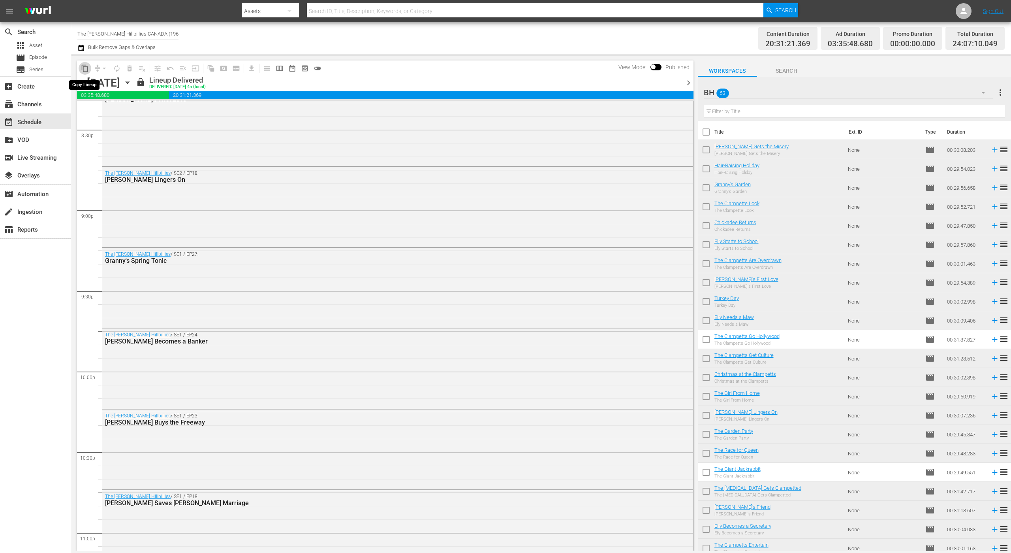
click at [83, 69] on span "content_copy" at bounding box center [85, 68] width 8 height 8
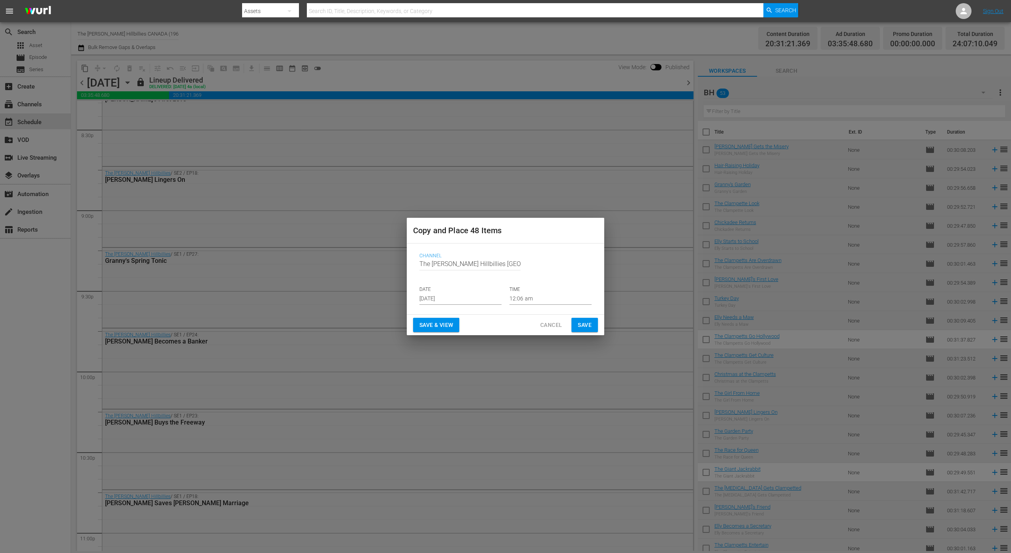
click at [492, 291] on p "DATE" at bounding box center [461, 289] width 82 height 7
click at [479, 297] on input "[DATE]" at bounding box center [461, 299] width 82 height 12
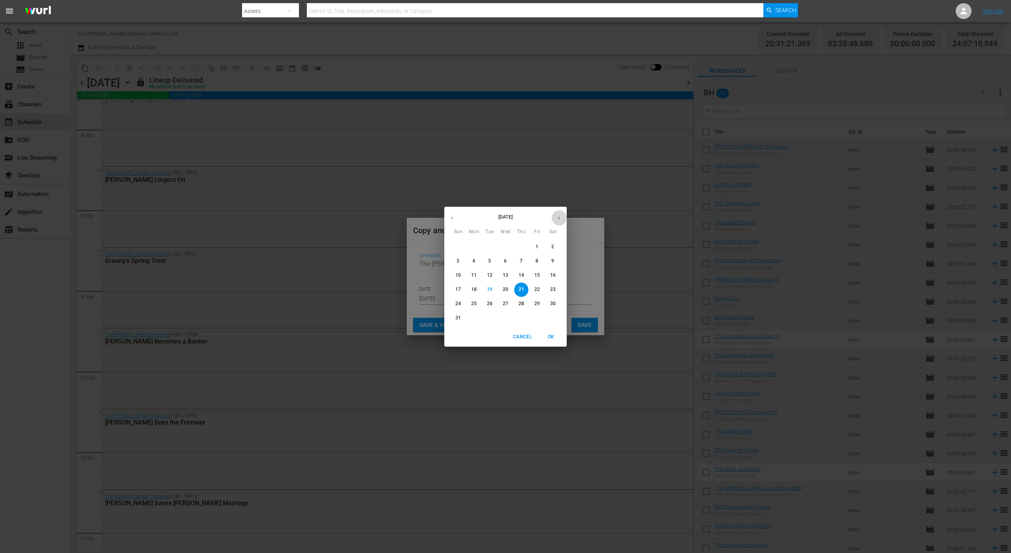
click at [558, 218] on icon "button" at bounding box center [559, 218] width 6 height 6
click at [522, 250] on button "4" at bounding box center [521, 247] width 14 height 14
type input "[DATE]"
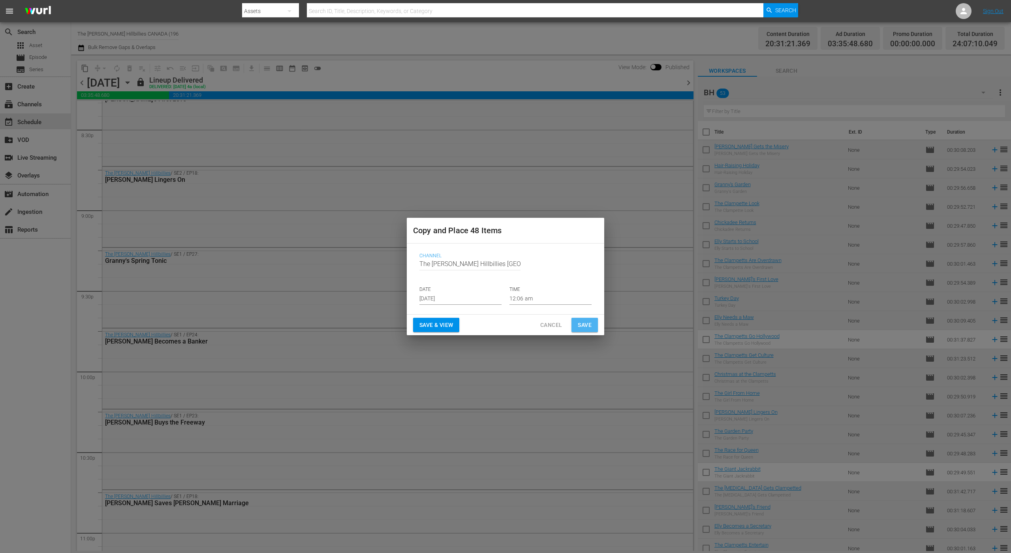
click at [579, 318] on button "Save" at bounding box center [585, 325] width 26 height 15
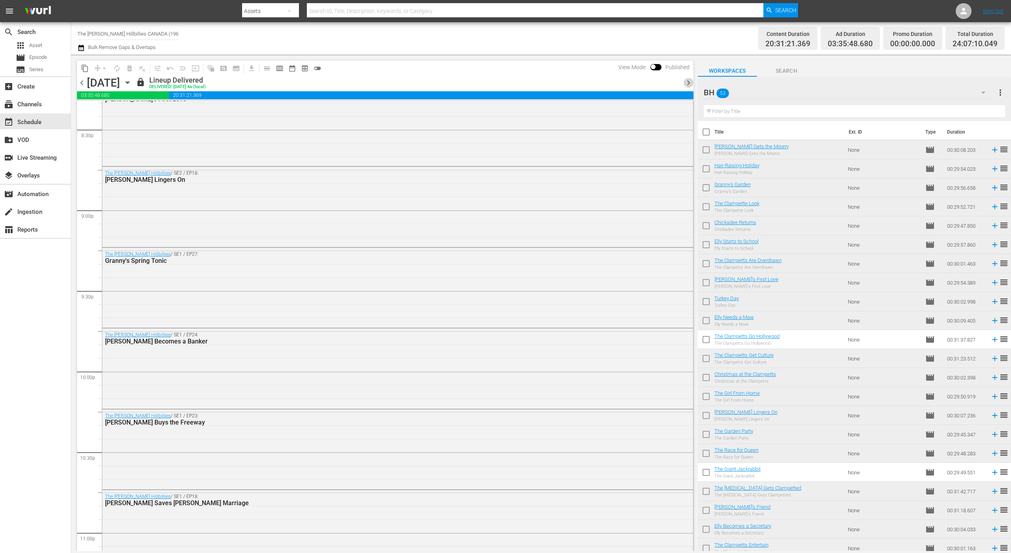
click at [693, 84] on span "chevron_right" at bounding box center [689, 83] width 10 height 10
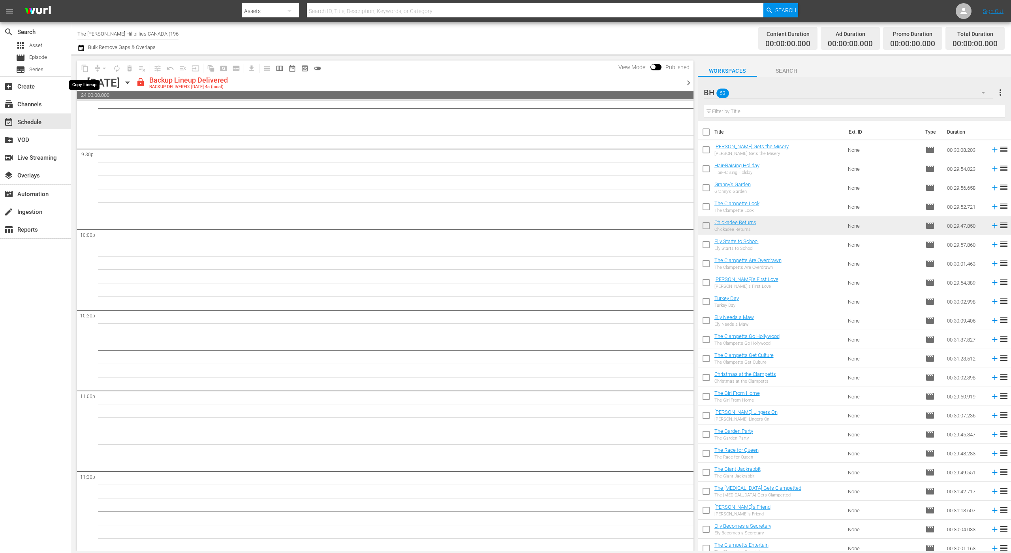
scroll to position [3418, 0]
click at [86, 68] on span "content_copy" at bounding box center [85, 68] width 13 height 13
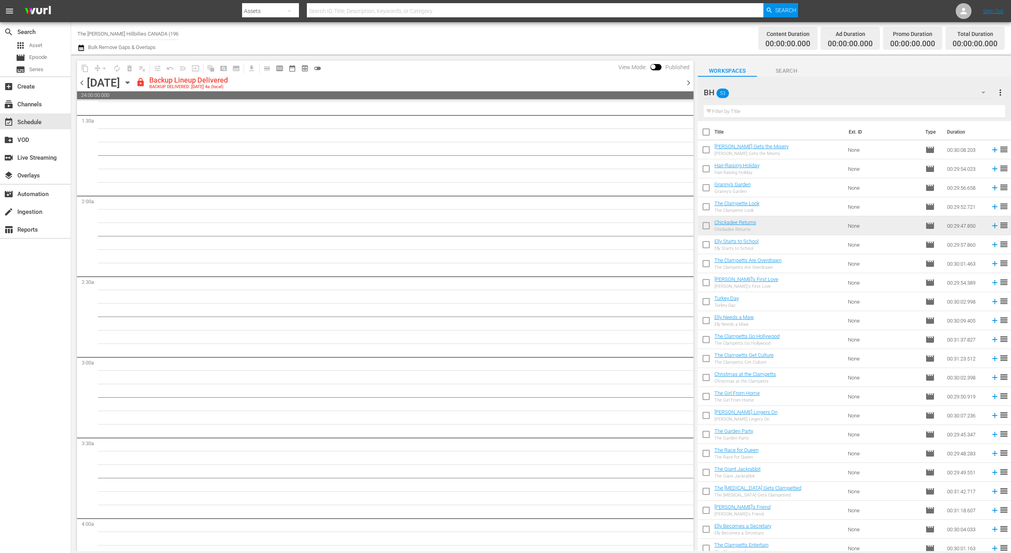
scroll to position [0, 0]
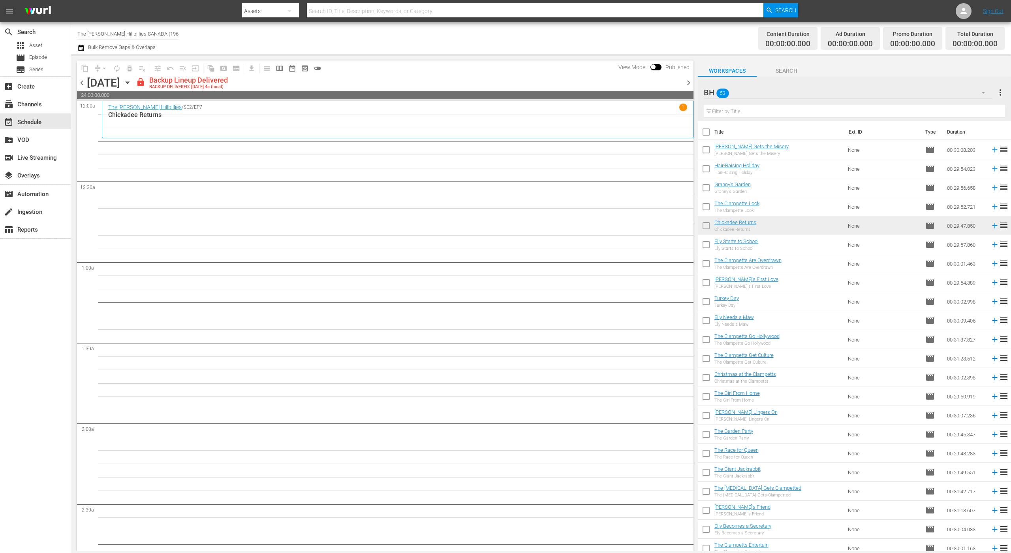
click at [690, 83] on span "chevron_right" at bounding box center [689, 83] width 10 height 10
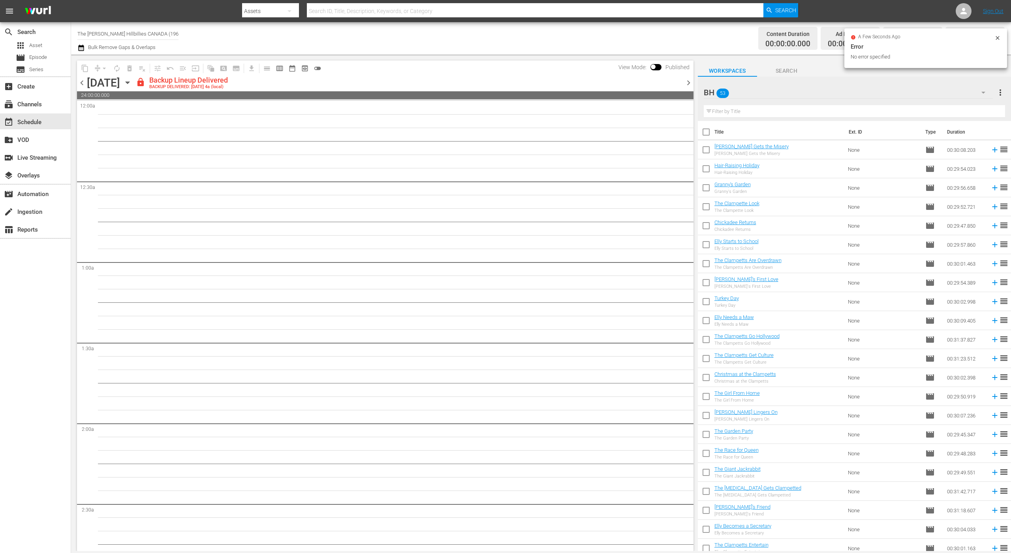
click at [132, 83] on icon "button" at bounding box center [127, 82] width 9 height 9
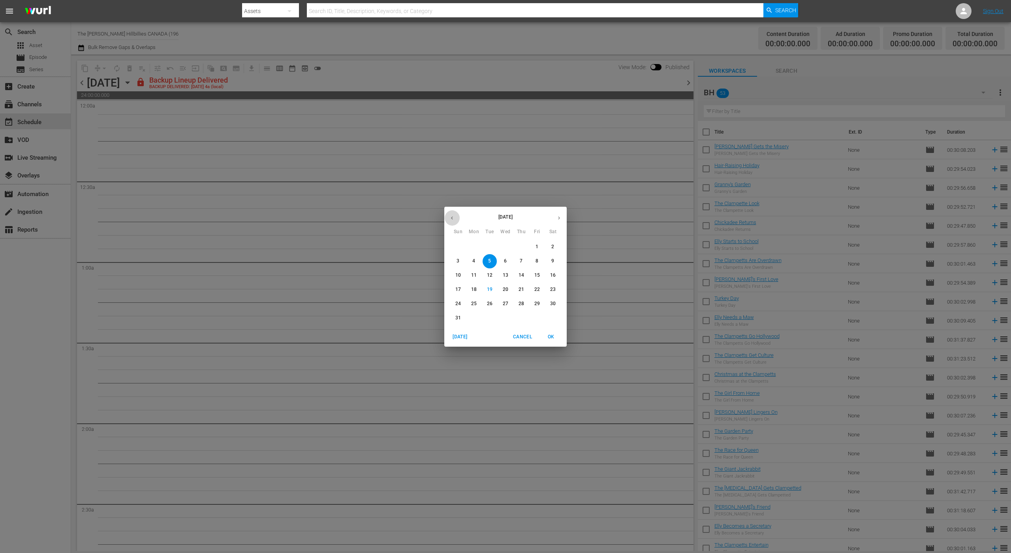
click at [454, 216] on icon "button" at bounding box center [452, 218] width 6 height 6
click at [506, 264] on button "9" at bounding box center [506, 261] width 14 height 14
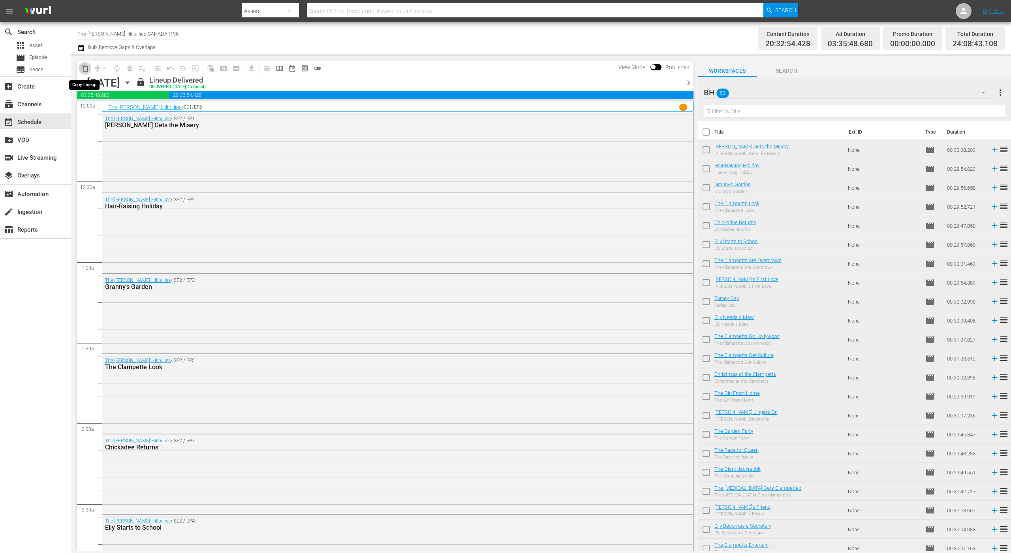
click at [84, 67] on span "content_copy" at bounding box center [85, 68] width 8 height 8
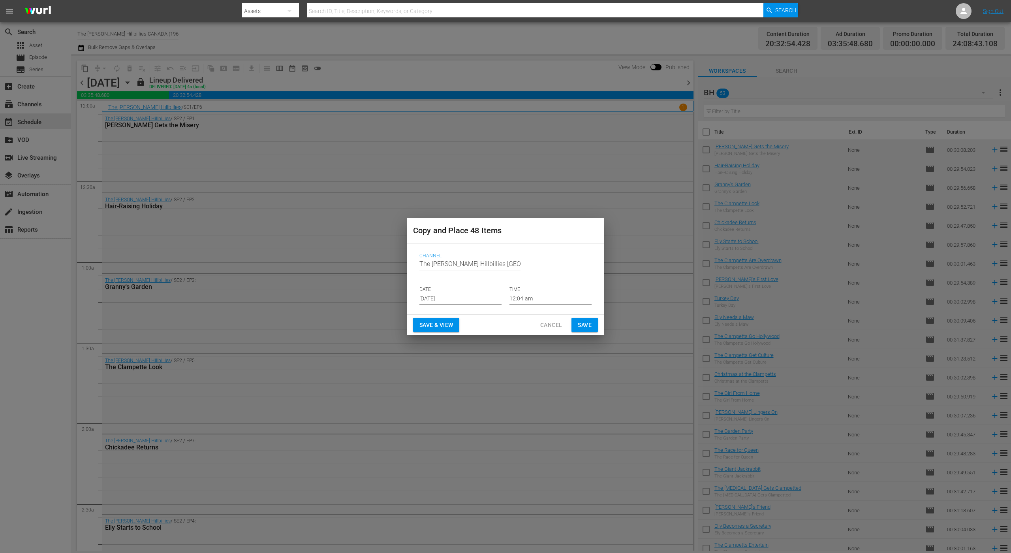
click at [475, 299] on input "[DATE]" at bounding box center [461, 299] width 82 height 12
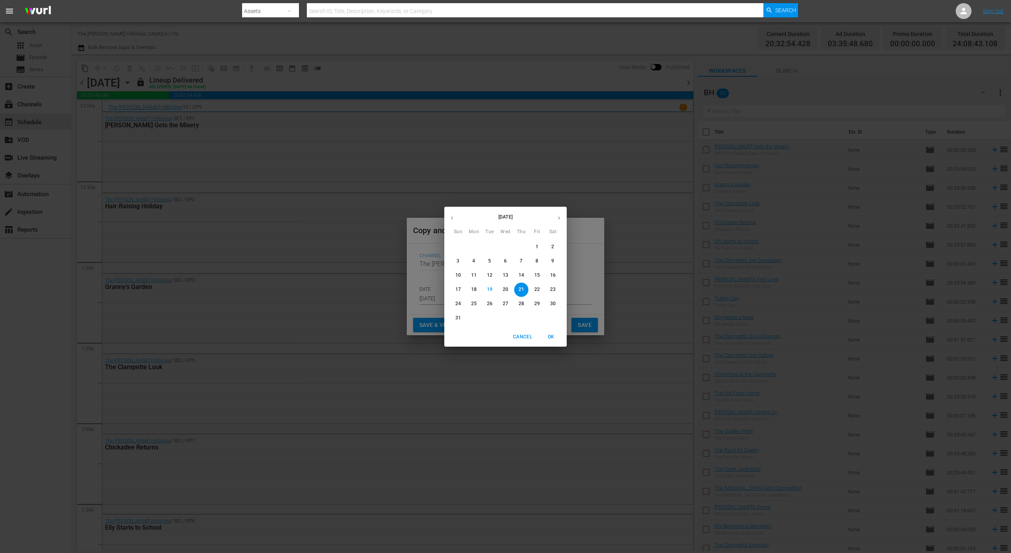
click at [561, 218] on icon "button" at bounding box center [559, 218] width 6 height 6
click at [509, 262] on span "10" at bounding box center [506, 261] width 14 height 7
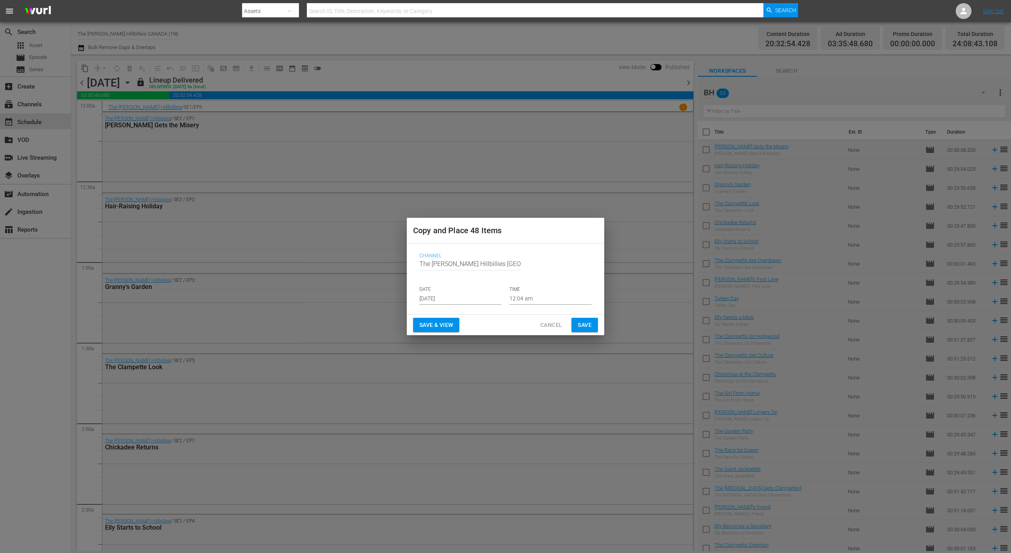
click at [540, 247] on div "Channel Channel Title The [PERSON_NAME] Hillbillies [GEOGRAPHIC_DATA] DATE [DAT…" at bounding box center [505, 279] width 185 height 64
click at [458, 289] on p "DATE" at bounding box center [461, 289] width 82 height 7
click at [459, 303] on input "[DATE]" at bounding box center [461, 299] width 82 height 12
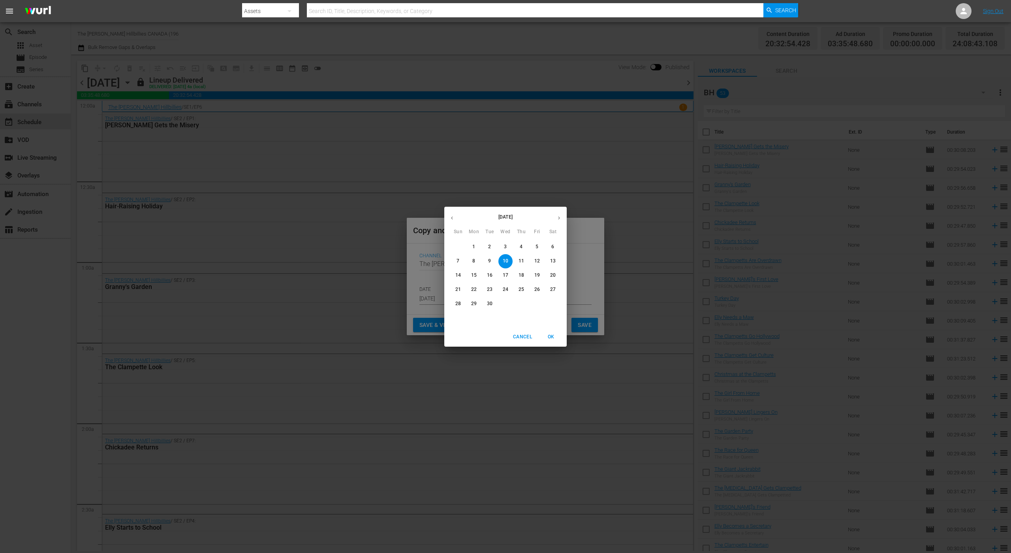
click at [532, 248] on span "5" at bounding box center [537, 246] width 14 height 7
type input "[DATE]"
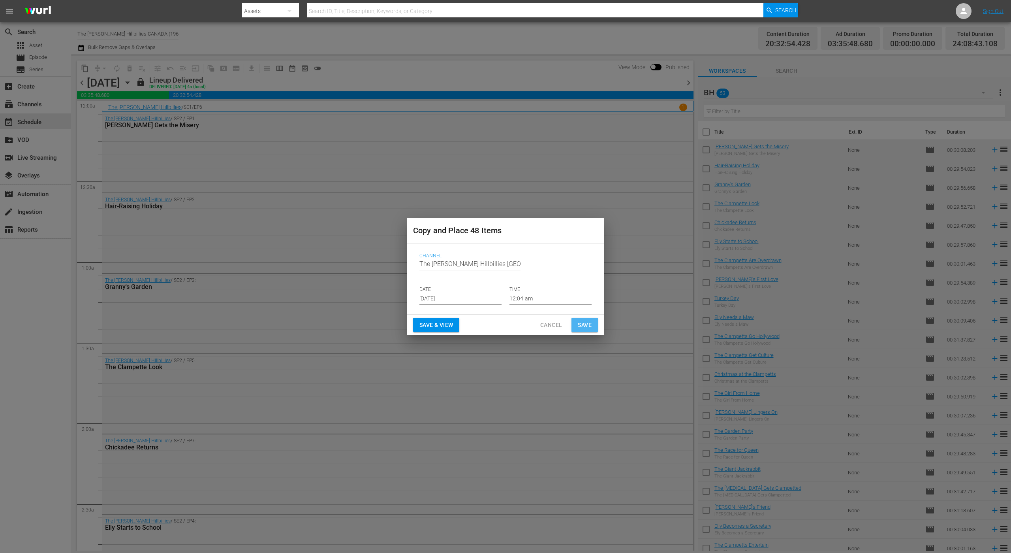
click at [583, 325] on span "Save" at bounding box center [585, 325] width 14 height 10
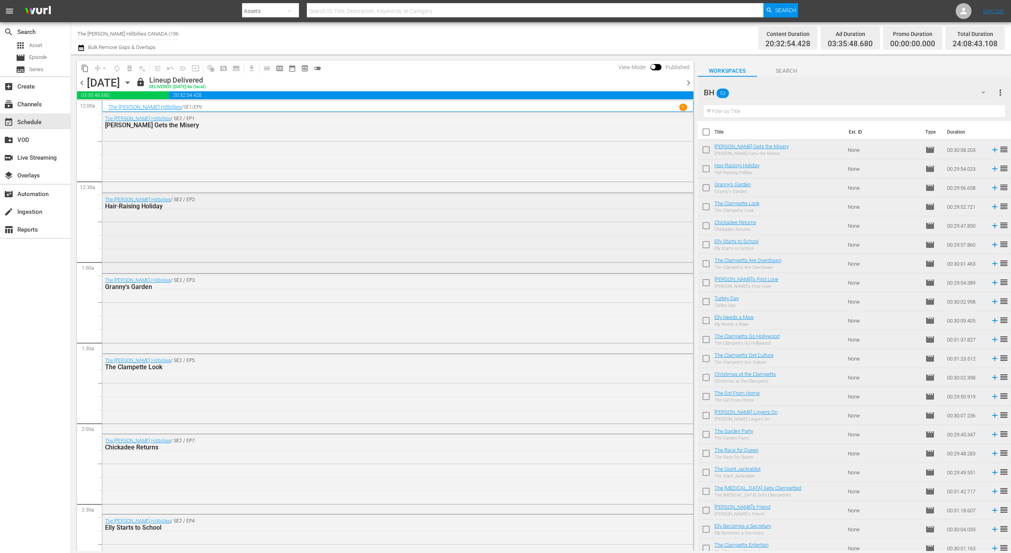
click at [583, 266] on div "The [PERSON_NAME] Hillbillies / SE2 / EP2: Hair-Raising Holiday" at bounding box center [397, 232] width 591 height 78
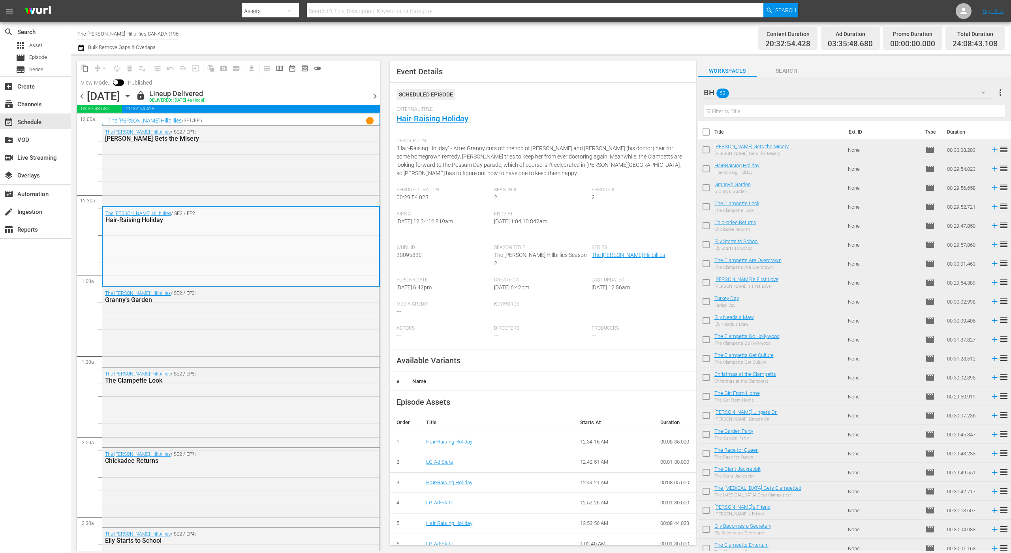
click at [373, 93] on span "chevron_right" at bounding box center [375, 96] width 10 height 10
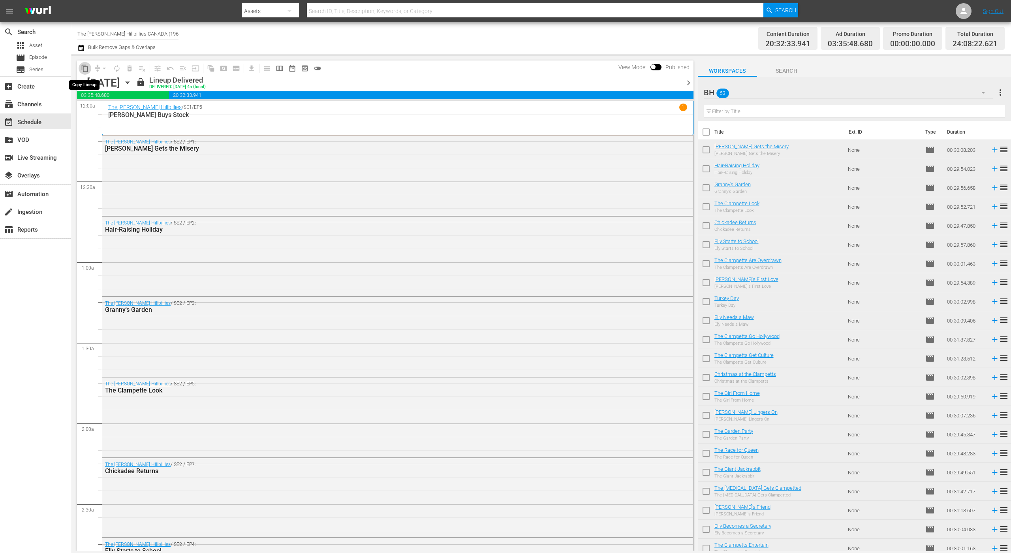
click at [86, 66] on span "content_copy" at bounding box center [85, 68] width 8 height 8
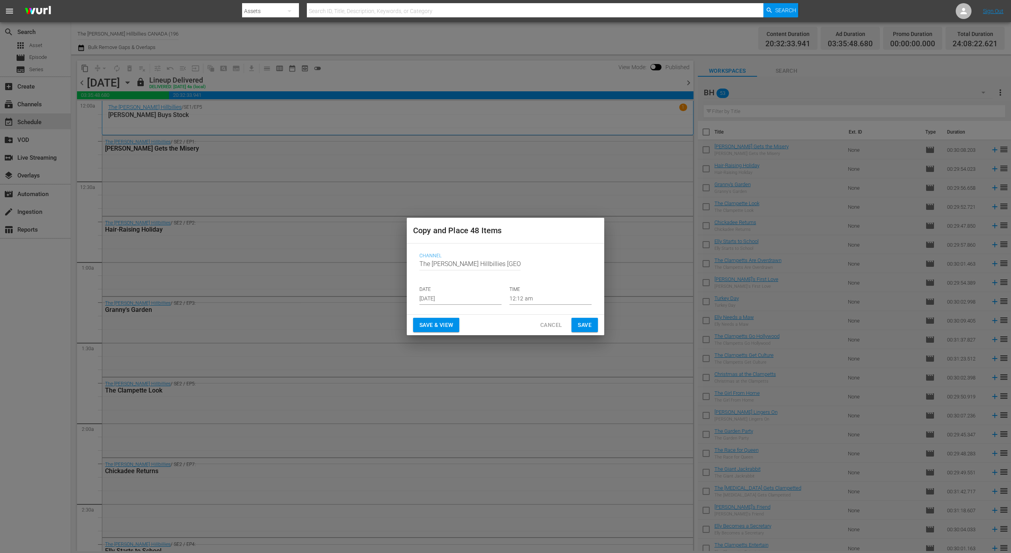
click at [341, 299] on div "Copy and Place 48 Items Channel Channel Title The [PERSON_NAME] Hillbillies [GE…" at bounding box center [505, 276] width 1011 height 553
click at [473, 293] on input "[DATE]" at bounding box center [461, 299] width 82 height 12
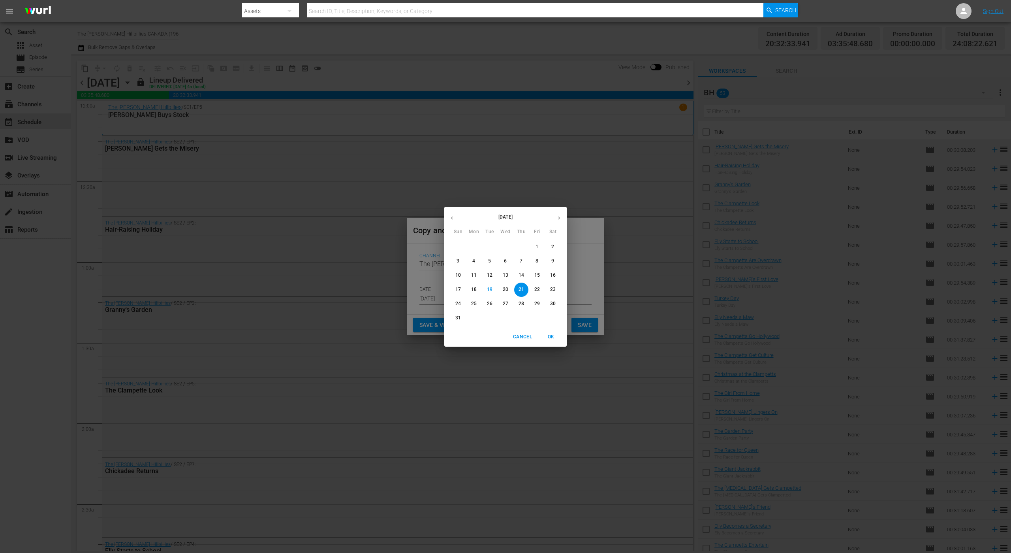
click at [559, 215] on icon "button" at bounding box center [559, 218] width 6 height 6
click at [555, 244] on span "6" at bounding box center [553, 246] width 14 height 7
type input "[DATE]"
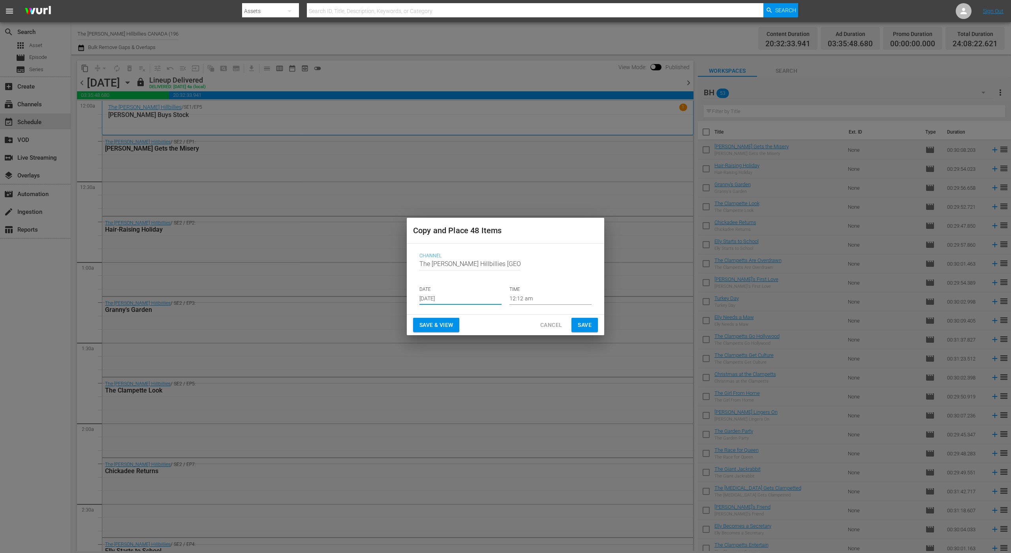
click at [590, 323] on span "Save" at bounding box center [585, 325] width 14 height 10
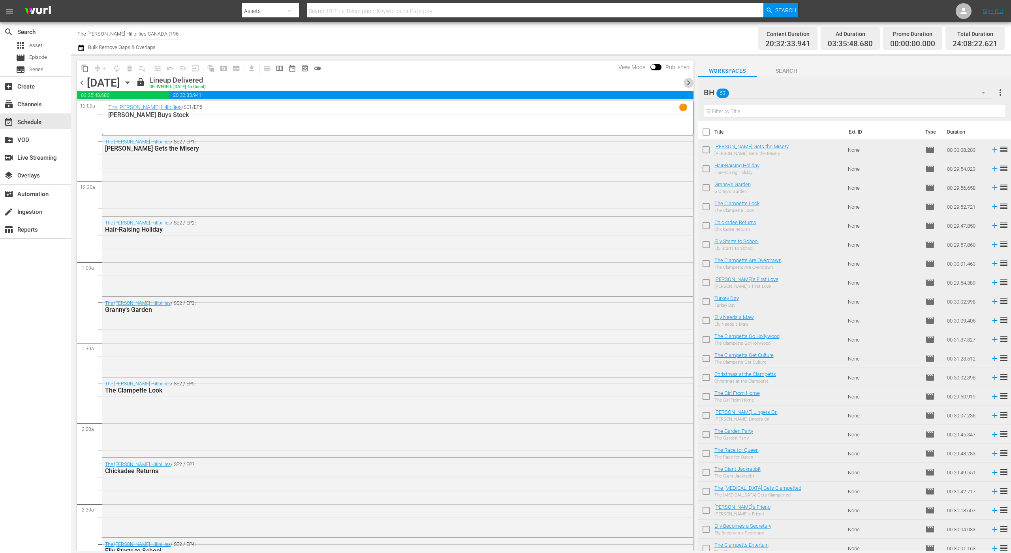
click at [690, 82] on span "chevron_right" at bounding box center [689, 83] width 10 height 10
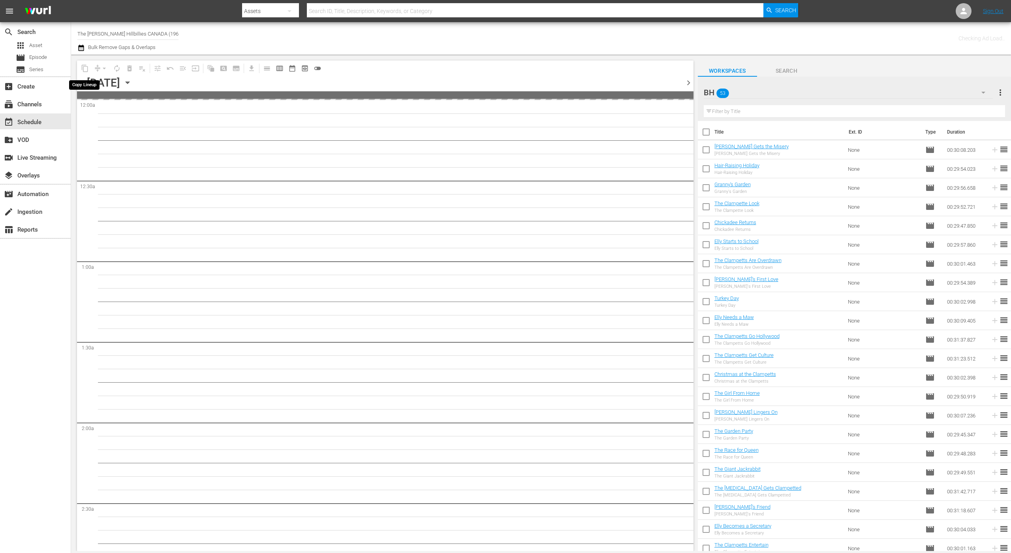
click at [86, 69] on span "content_copy" at bounding box center [85, 68] width 13 height 13
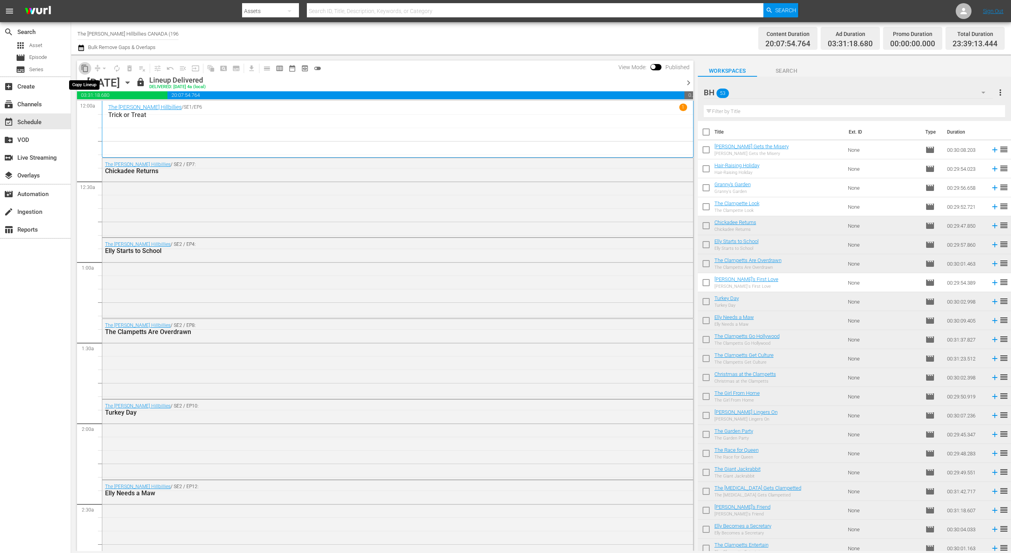
click at [88, 68] on span "content_copy" at bounding box center [85, 68] width 8 height 8
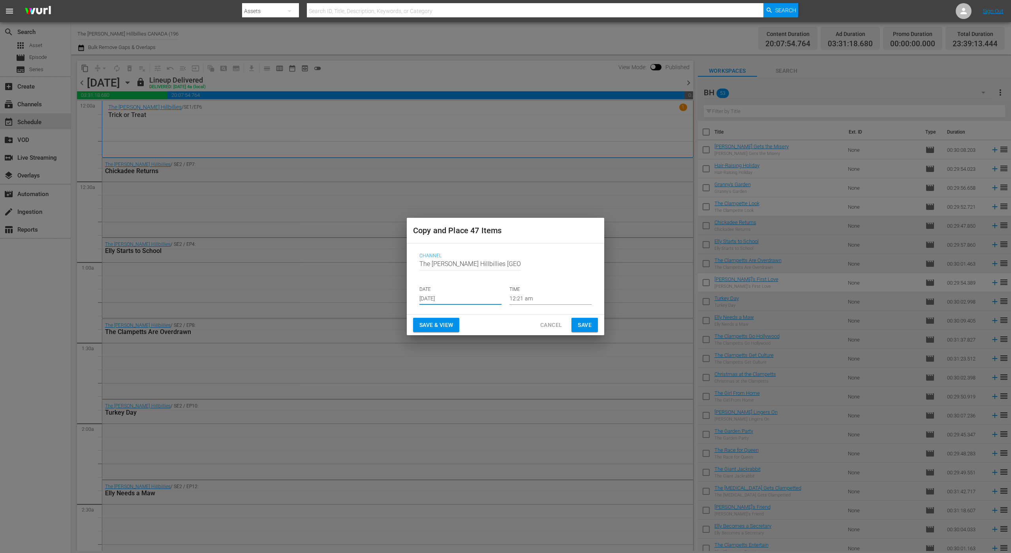
click at [461, 304] on input "[DATE]" at bounding box center [461, 299] width 82 height 12
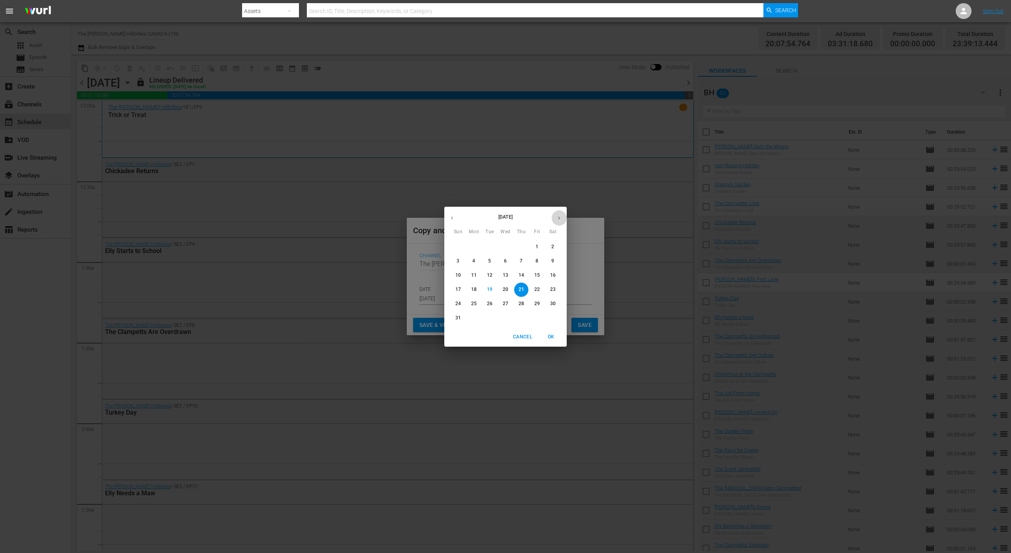
click at [557, 215] on icon "button" at bounding box center [559, 218] width 6 height 6
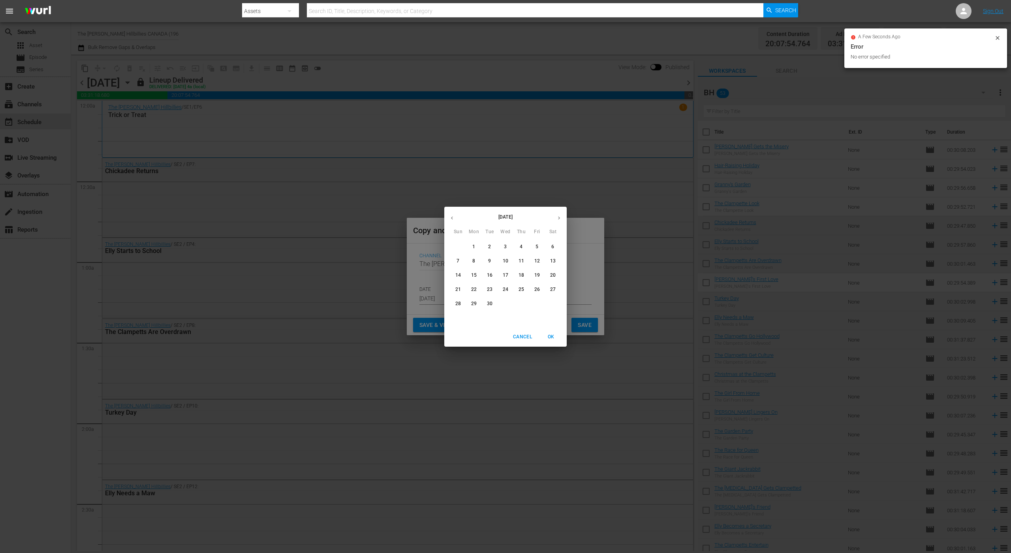
click at [459, 258] on p "7" at bounding box center [458, 261] width 3 height 7
type input "[DATE]"
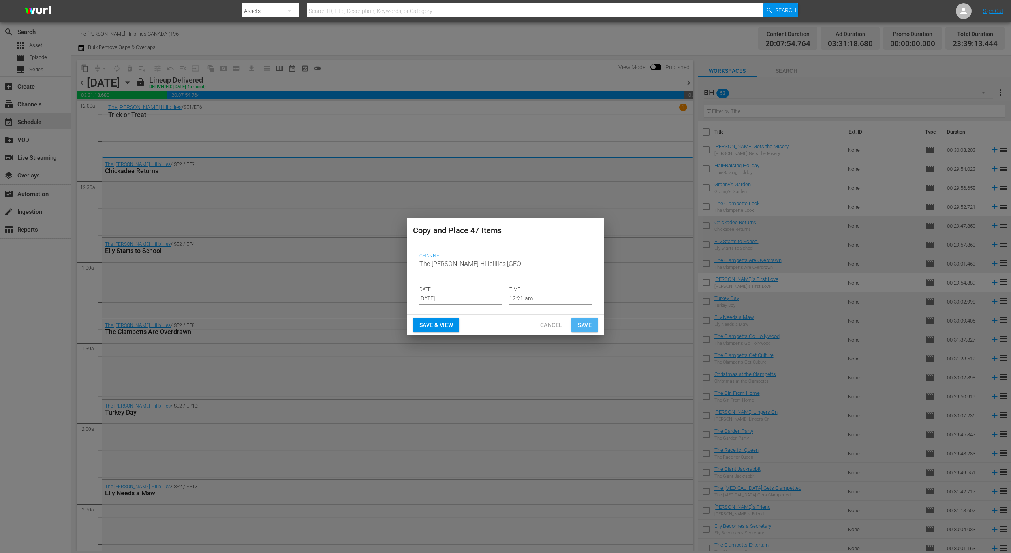
click at [584, 320] on span "Save" at bounding box center [585, 325] width 14 height 10
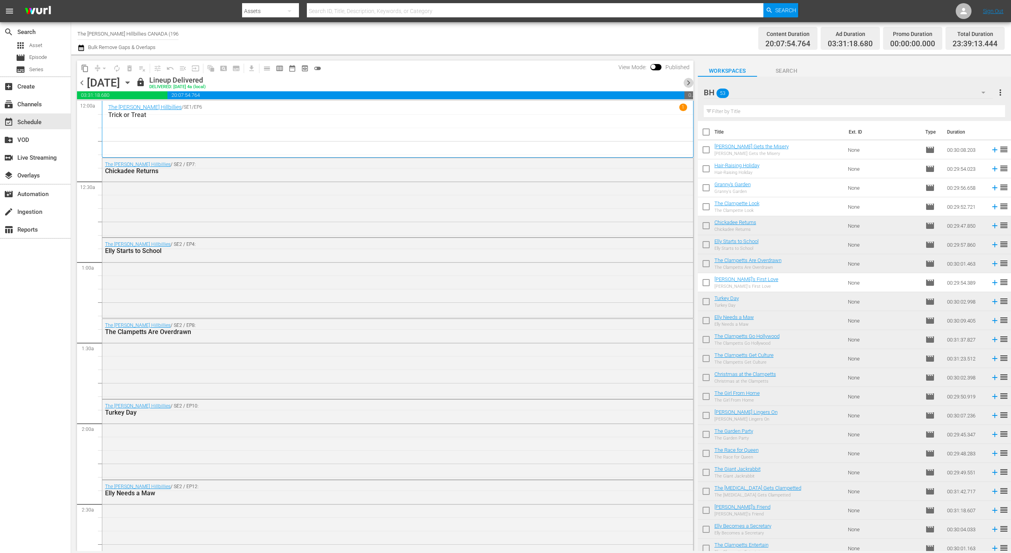
click at [685, 85] on span "chevron_right" at bounding box center [689, 83] width 10 height 10
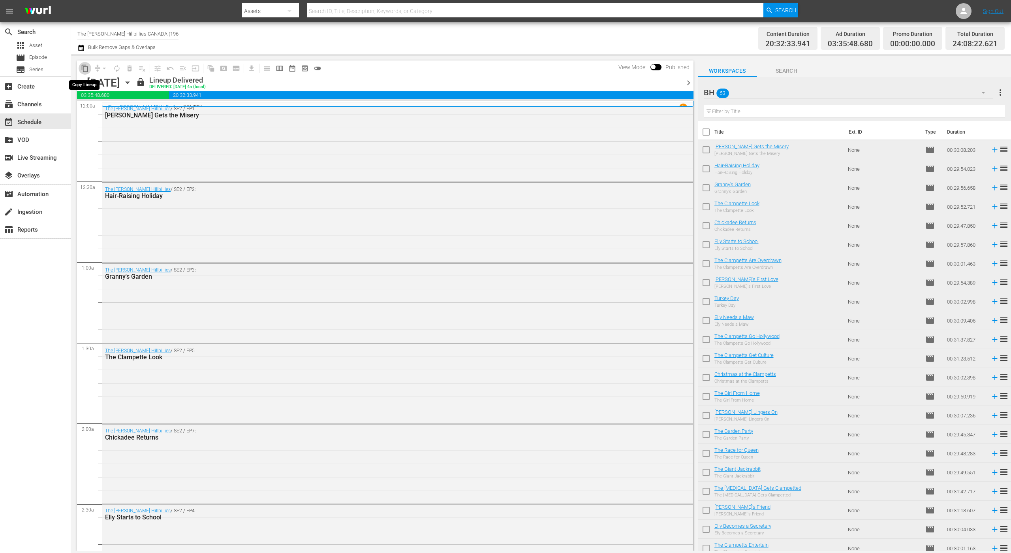
click at [84, 68] on span "content_copy" at bounding box center [85, 68] width 8 height 8
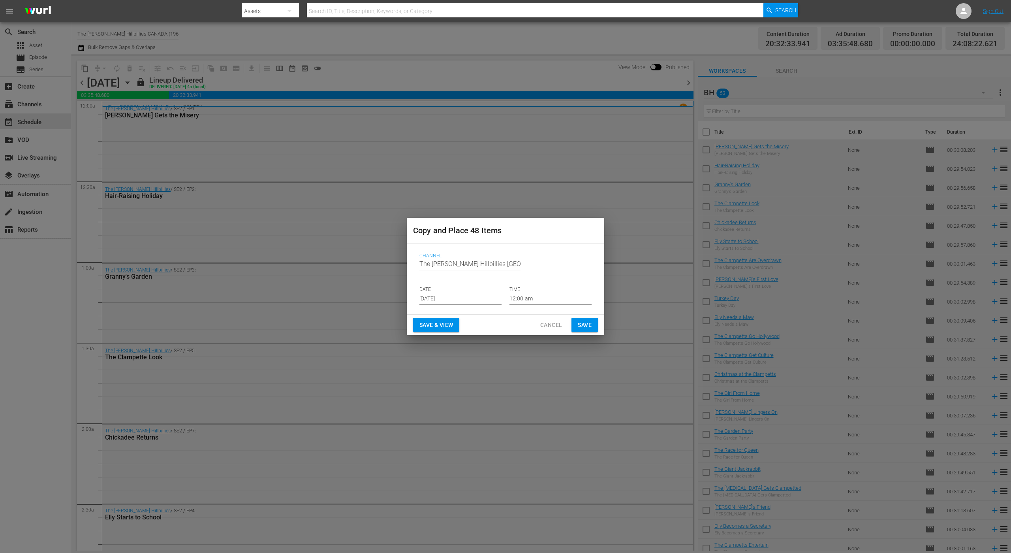
click at [454, 291] on p "DATE" at bounding box center [461, 289] width 82 height 7
click at [454, 299] on input "[DATE]" at bounding box center [461, 299] width 82 height 12
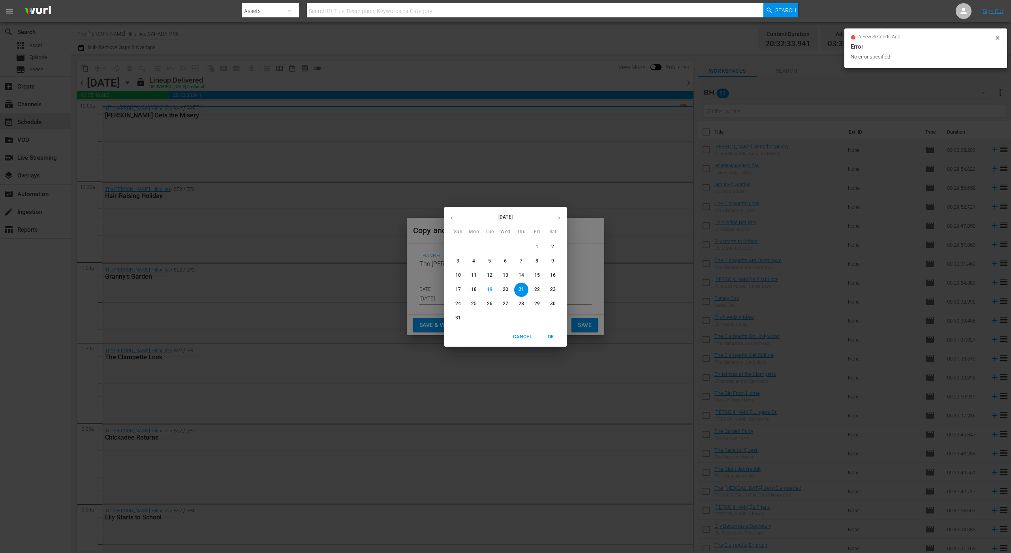
click at [560, 216] on icon "button" at bounding box center [559, 218] width 6 height 6
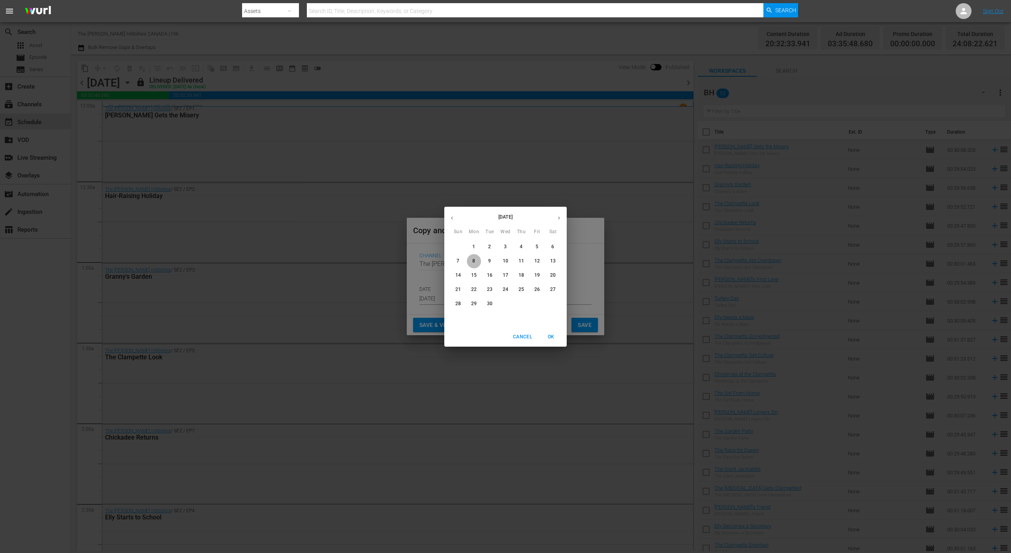
click at [475, 262] on p "8" at bounding box center [473, 261] width 3 height 7
type input "[DATE]"
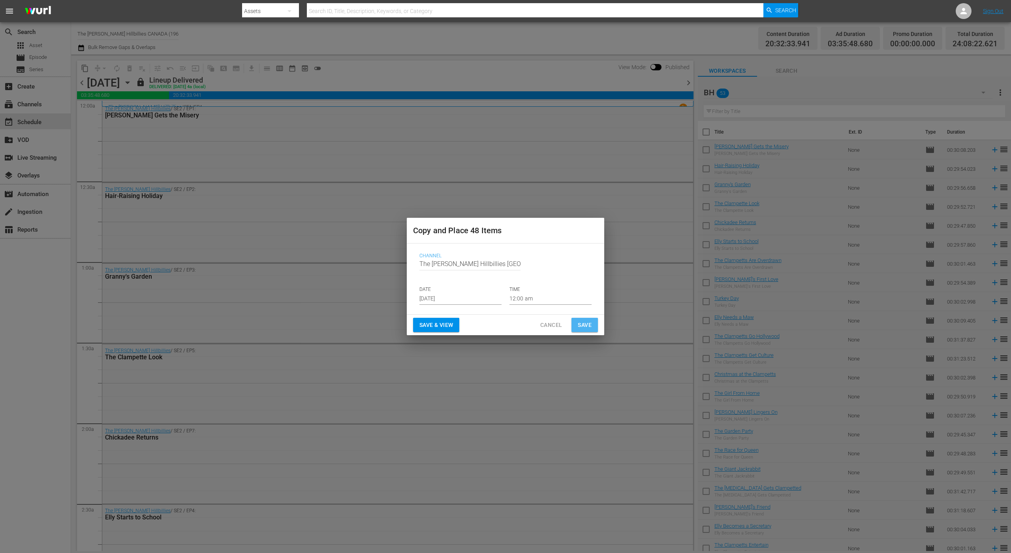
click at [593, 320] on button "Save" at bounding box center [585, 325] width 26 height 15
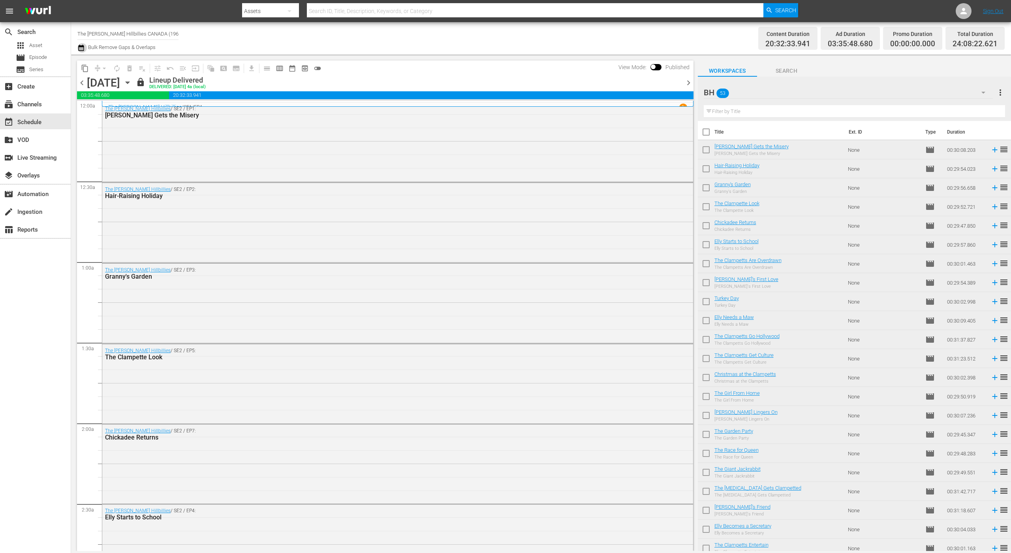
click at [79, 47] on icon "button" at bounding box center [81, 48] width 6 height 6
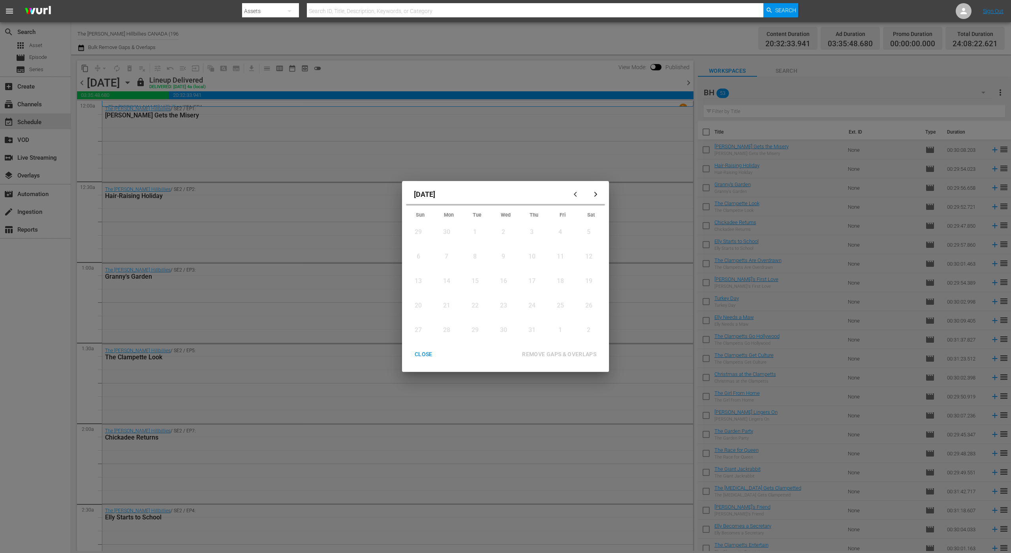
click at [595, 188] on button "button" at bounding box center [595, 194] width 19 height 19
click at [478, 233] on div "2" at bounding box center [474, 230] width 10 height 9
click at [448, 253] on div "8" at bounding box center [445, 255] width 10 height 9
click at [556, 349] on div "REMOVE GAPS & OVERLAPS" at bounding box center [559, 354] width 87 height 10
click at [586, 294] on div "27 View Lineup" at bounding box center [591, 305] width 28 height 23
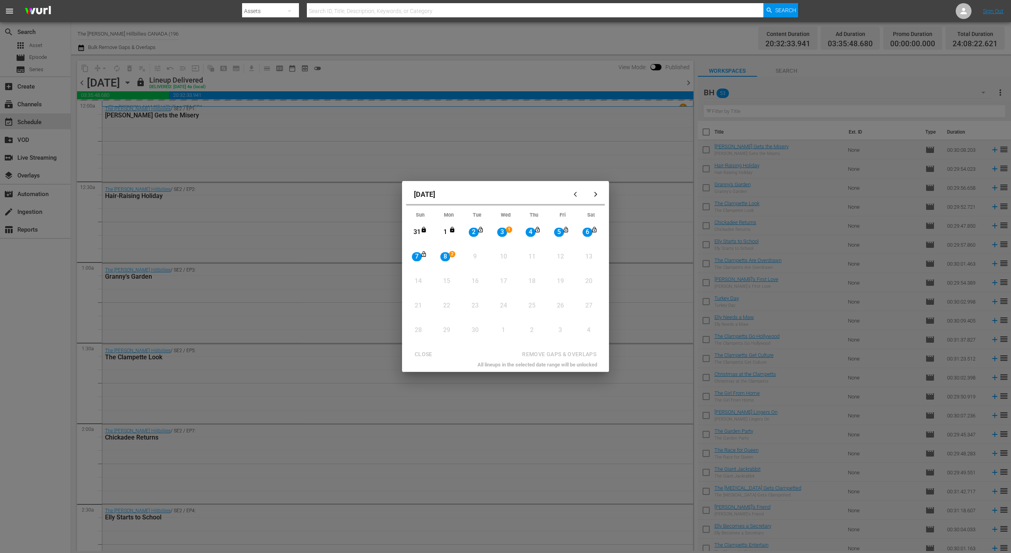
click at [581, 292] on div "20 View Lineup" at bounding box center [591, 280] width 28 height 23
click at [424, 351] on div "CLOSE" at bounding box center [423, 354] width 30 height 10
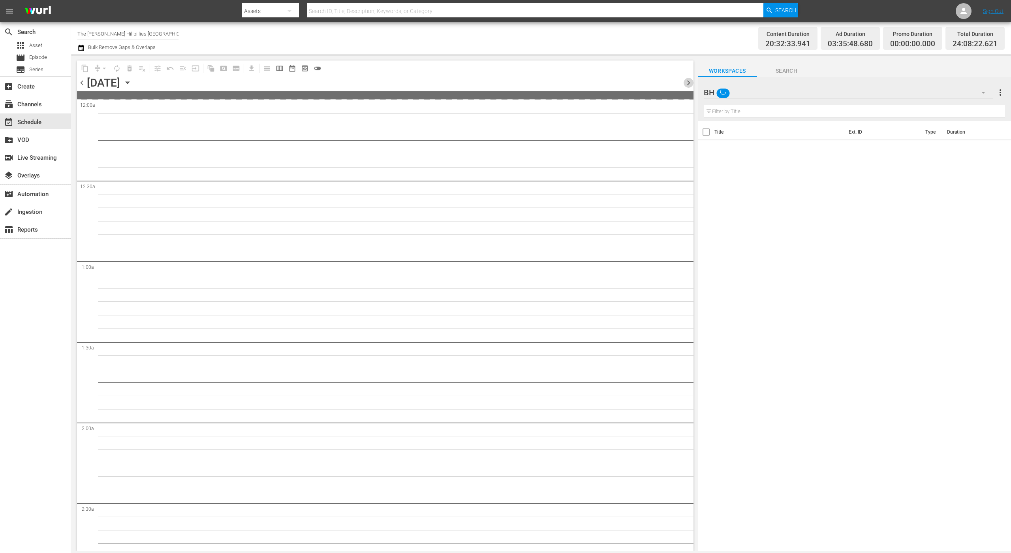
click at [687, 81] on span "chevron_right" at bounding box center [689, 83] width 10 height 10
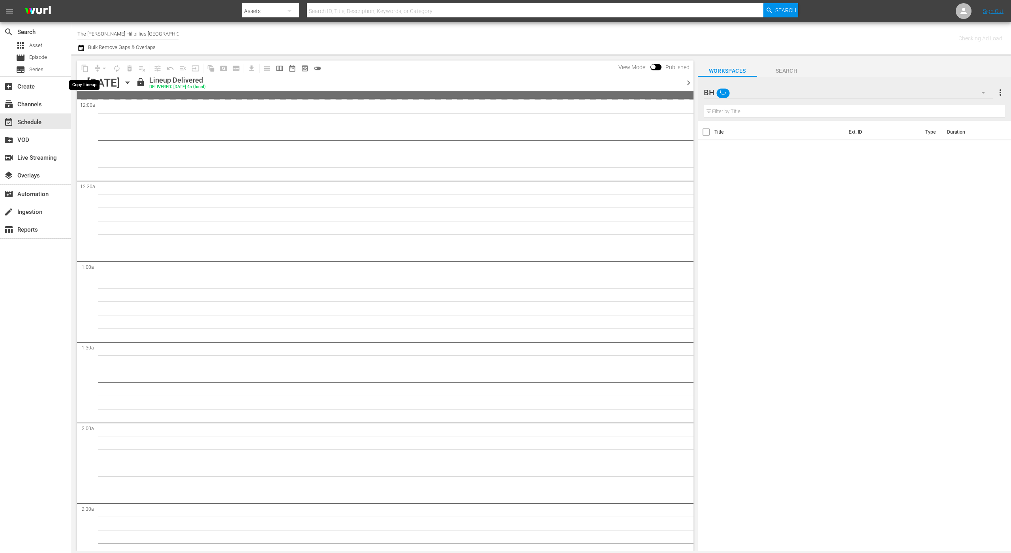
click at [85, 65] on span "content_copy" at bounding box center [85, 68] width 13 height 13
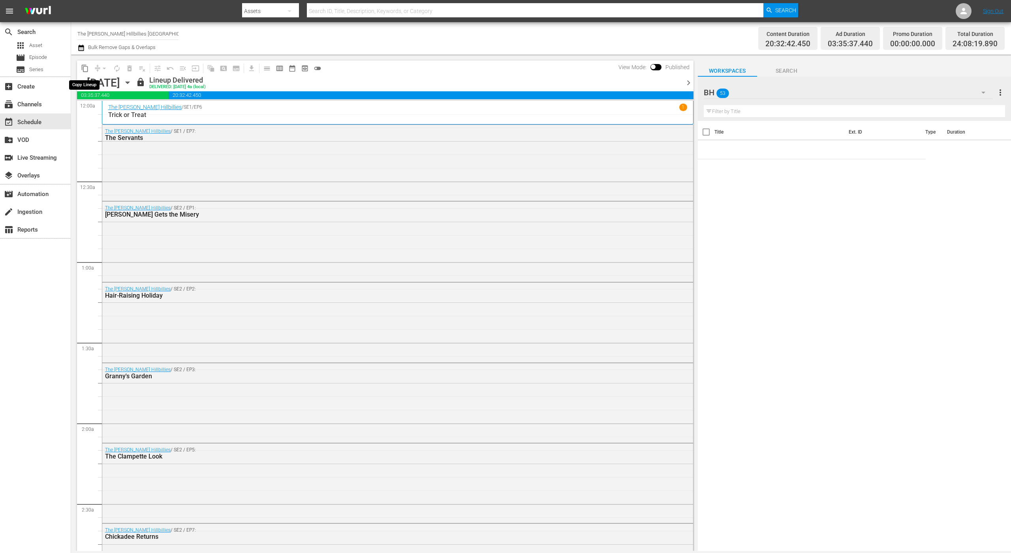
click at [82, 68] on span "content_copy" at bounding box center [85, 68] width 8 height 8
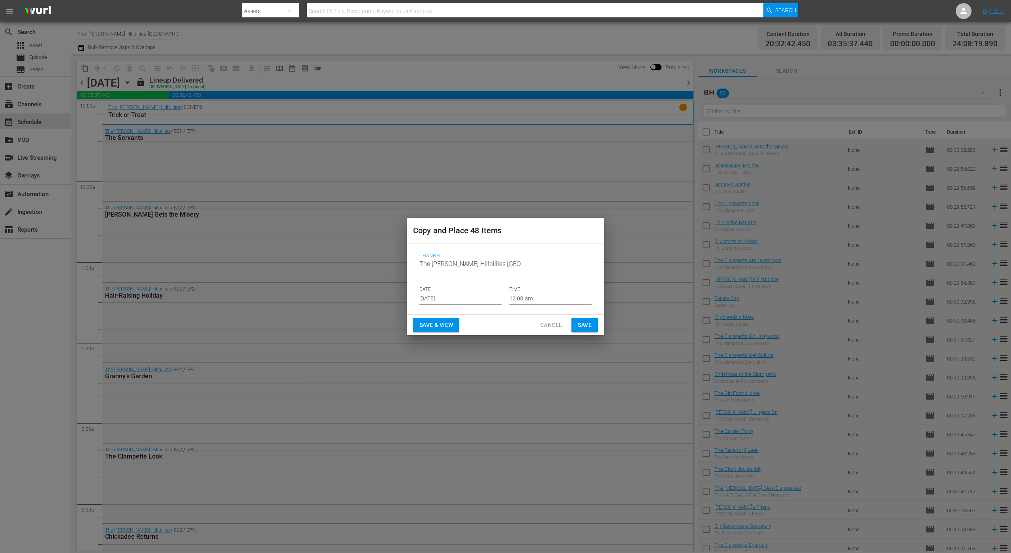
click at [474, 296] on input "[DATE]" at bounding box center [461, 299] width 82 height 12
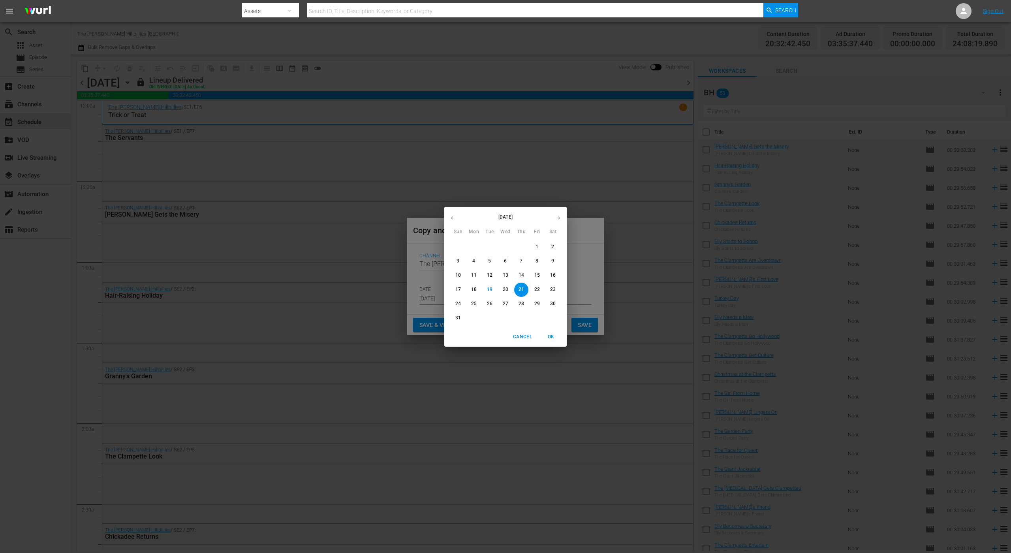
click at [561, 216] on icon "button" at bounding box center [559, 218] width 6 height 6
click at [495, 254] on div "9" at bounding box center [490, 261] width 16 height 14
type input "[DATE]"
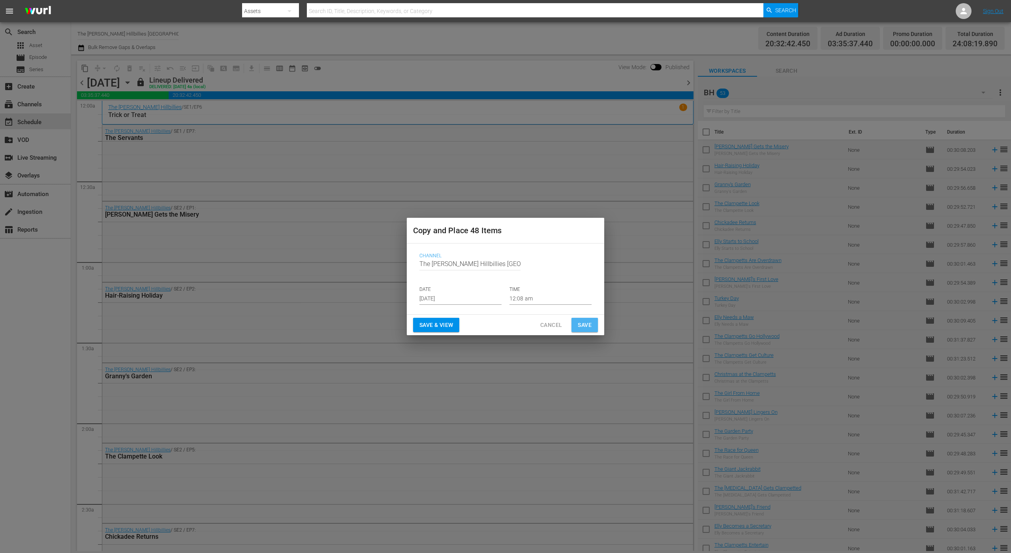
click at [584, 325] on span "Save" at bounding box center [585, 325] width 14 height 10
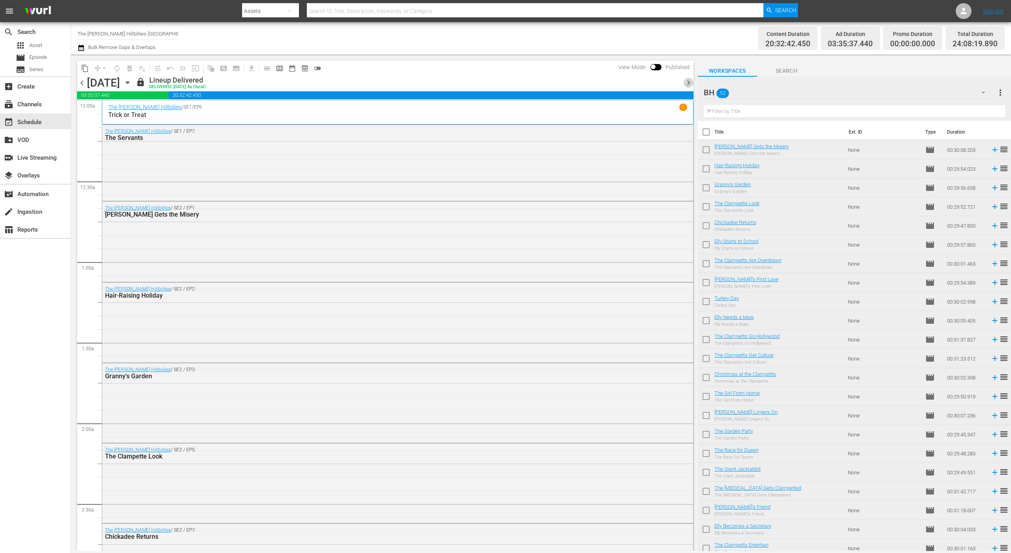
click at [685, 81] on span "chevron_right" at bounding box center [689, 83] width 10 height 10
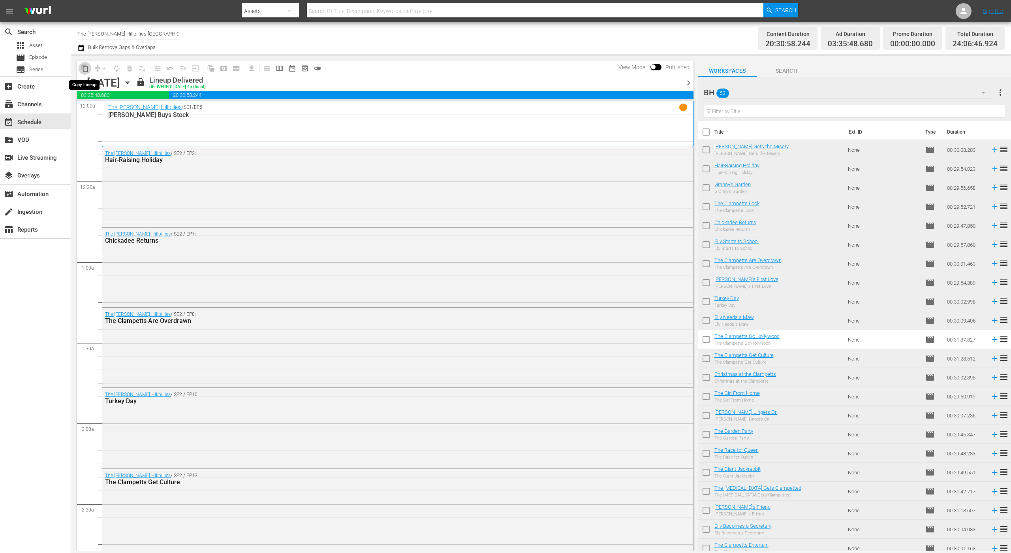
click at [87, 65] on span "content_copy" at bounding box center [85, 68] width 8 height 8
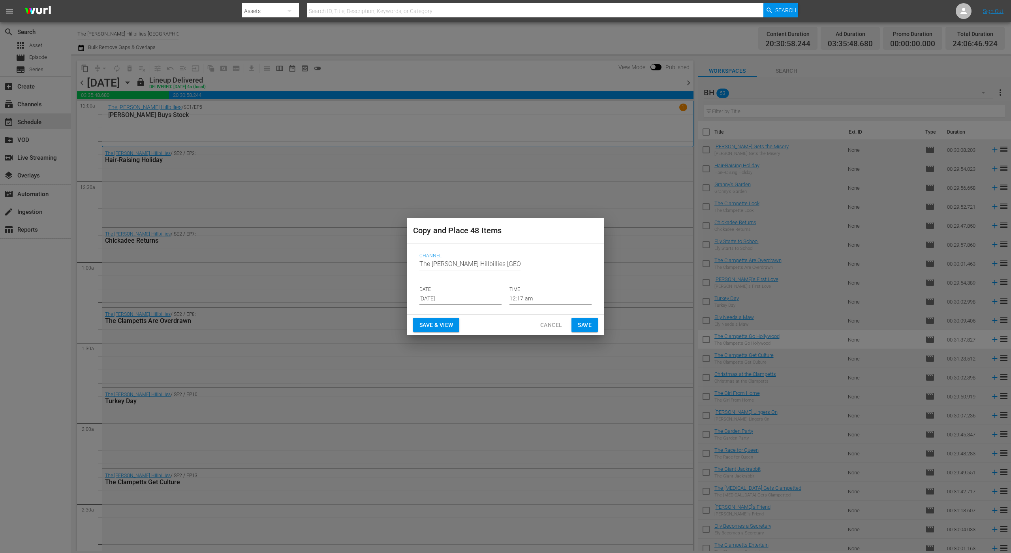
click at [490, 295] on input "[DATE]" at bounding box center [461, 299] width 82 height 12
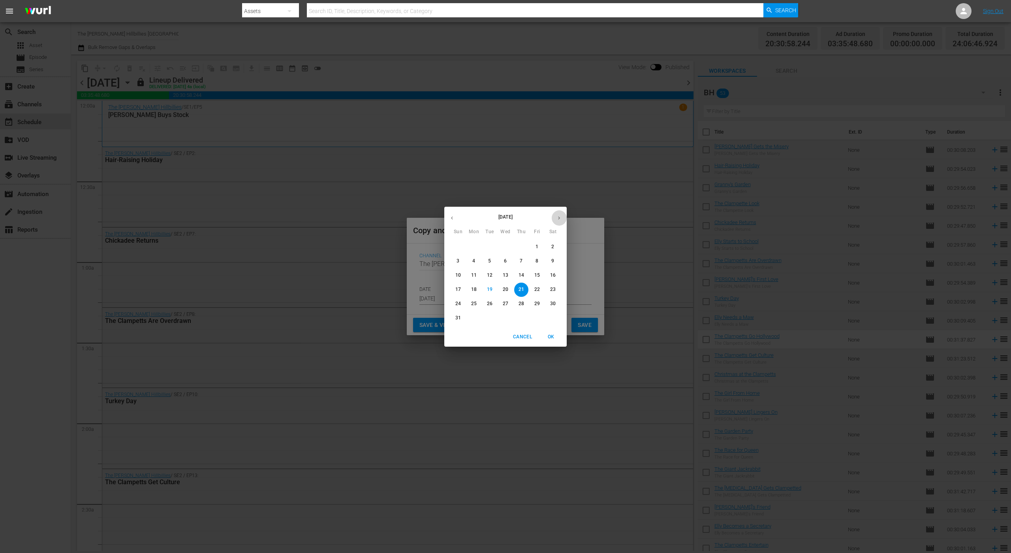
click at [561, 213] on button "button" at bounding box center [558, 217] width 15 height 15
click at [505, 262] on p "10" at bounding box center [506, 261] width 6 height 7
type input "[DATE]"
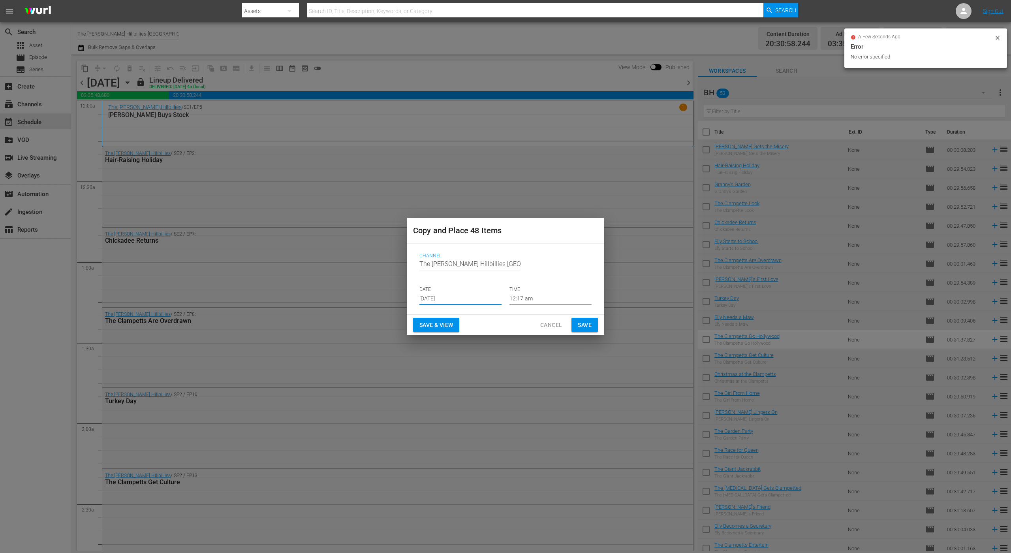
click at [582, 330] on button "Save" at bounding box center [585, 325] width 26 height 15
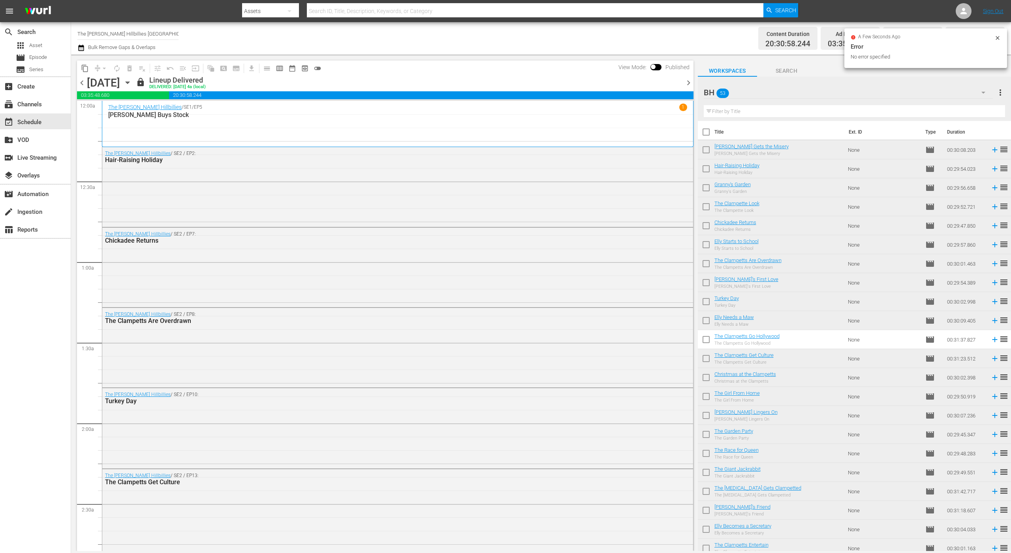
click at [687, 81] on span "chevron_right" at bounding box center [689, 83] width 10 height 10
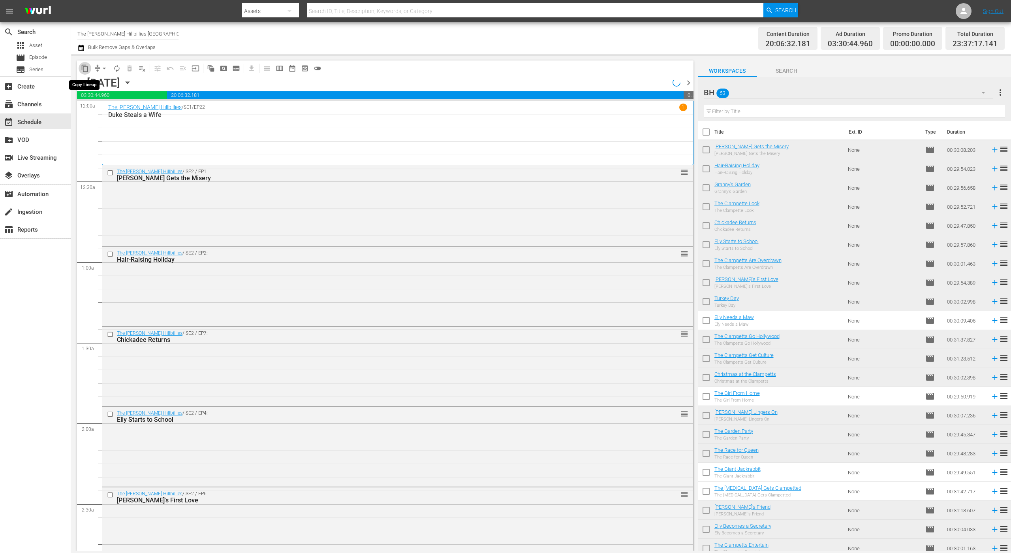
click at [84, 66] on span "content_copy" at bounding box center [85, 68] width 8 height 8
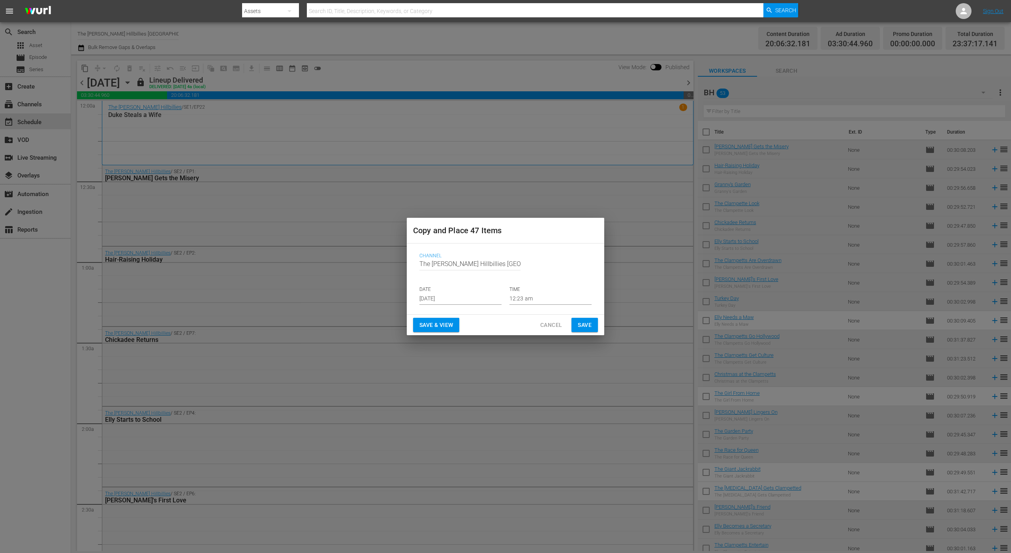
click at [460, 294] on input "[DATE]" at bounding box center [461, 299] width 82 height 12
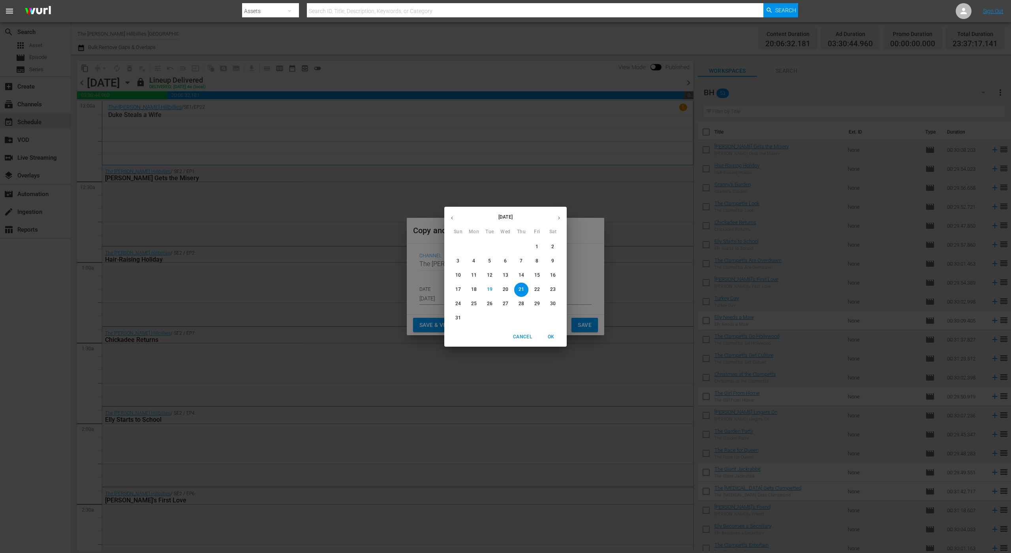
click at [559, 216] on icon "button" at bounding box center [559, 218] width 6 height 6
click at [517, 262] on span "11" at bounding box center [521, 261] width 14 height 7
type input "[DATE]"
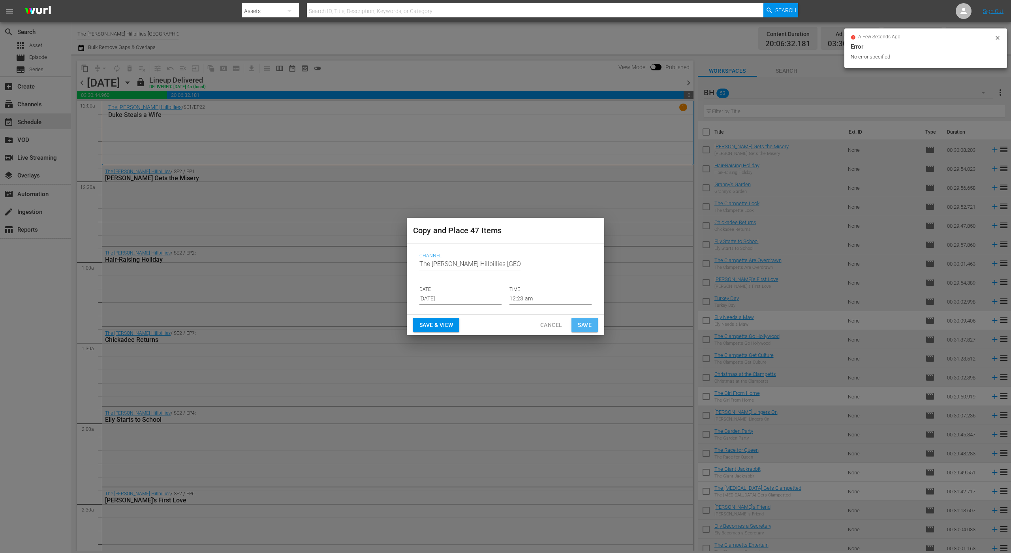
click at [584, 329] on span "Save" at bounding box center [585, 325] width 14 height 10
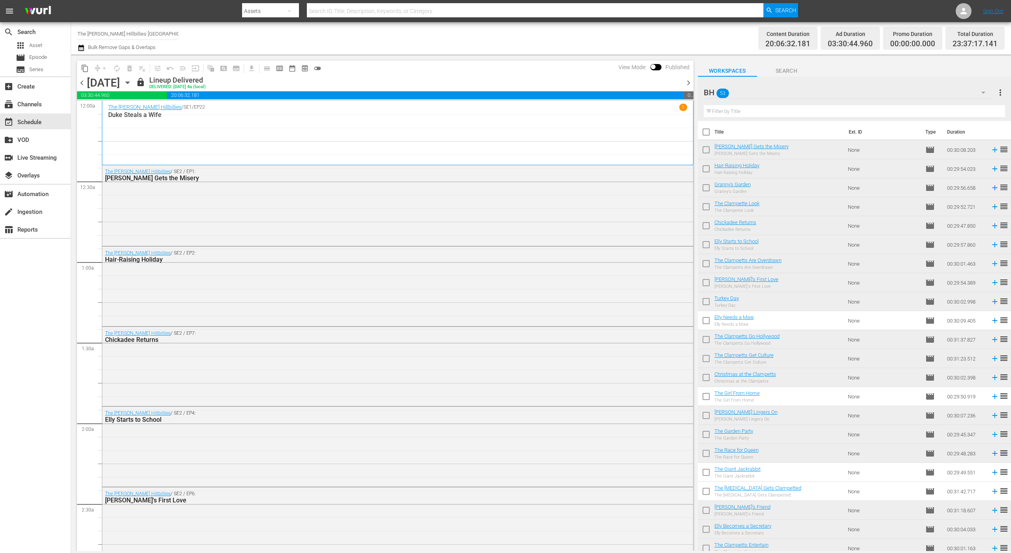
click at [692, 79] on span "chevron_right" at bounding box center [689, 83] width 10 height 10
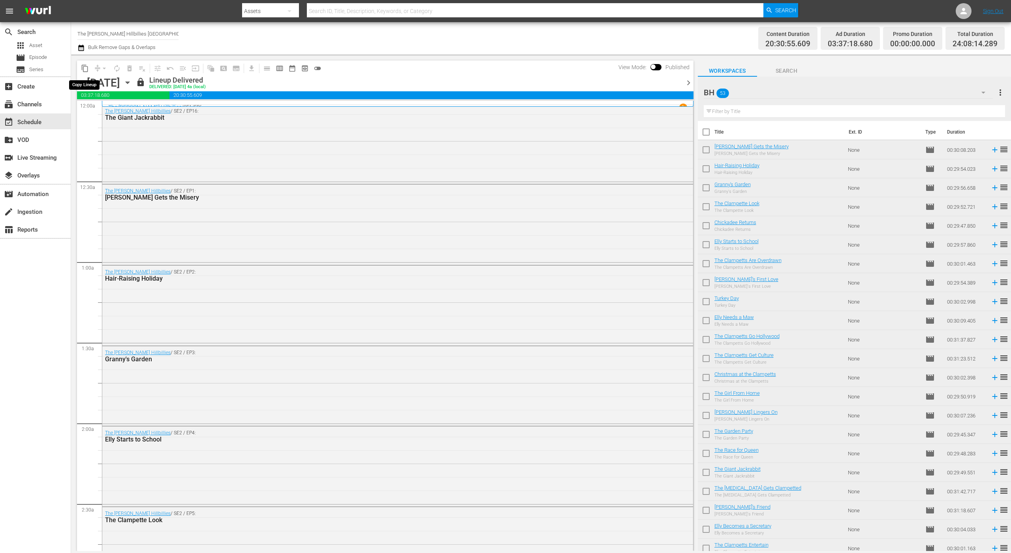
click at [84, 69] on span "content_copy" at bounding box center [85, 68] width 8 height 8
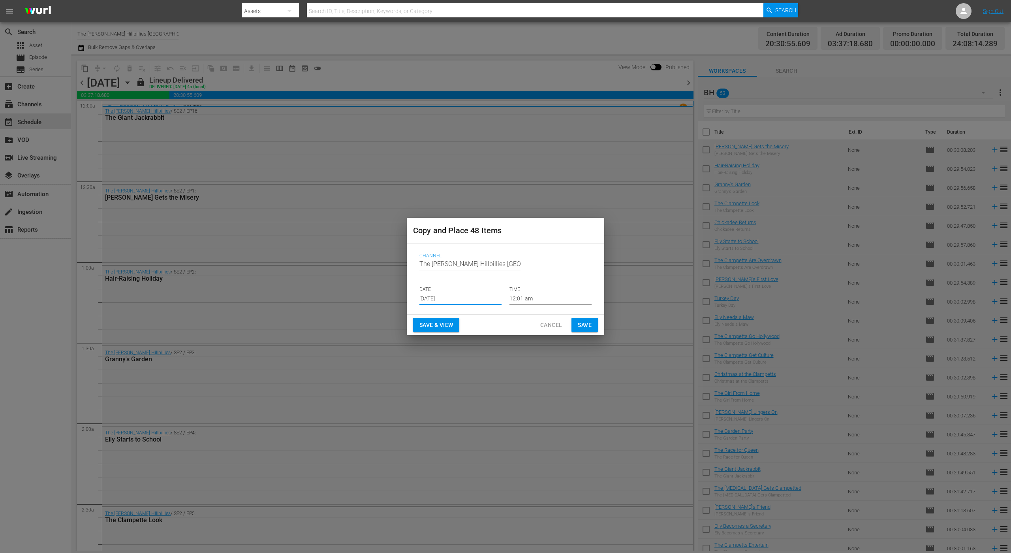
click at [442, 299] on input "[DATE]" at bounding box center [461, 299] width 82 height 12
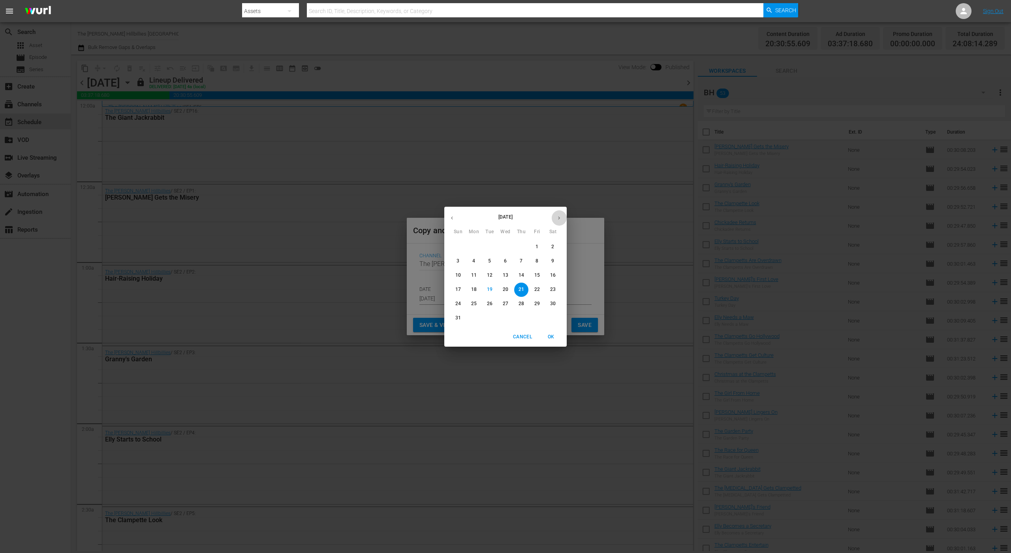
click at [561, 216] on icon "button" at bounding box center [559, 218] width 6 height 6
click at [487, 271] on button "16" at bounding box center [490, 275] width 14 height 14
type input "[DATE]"
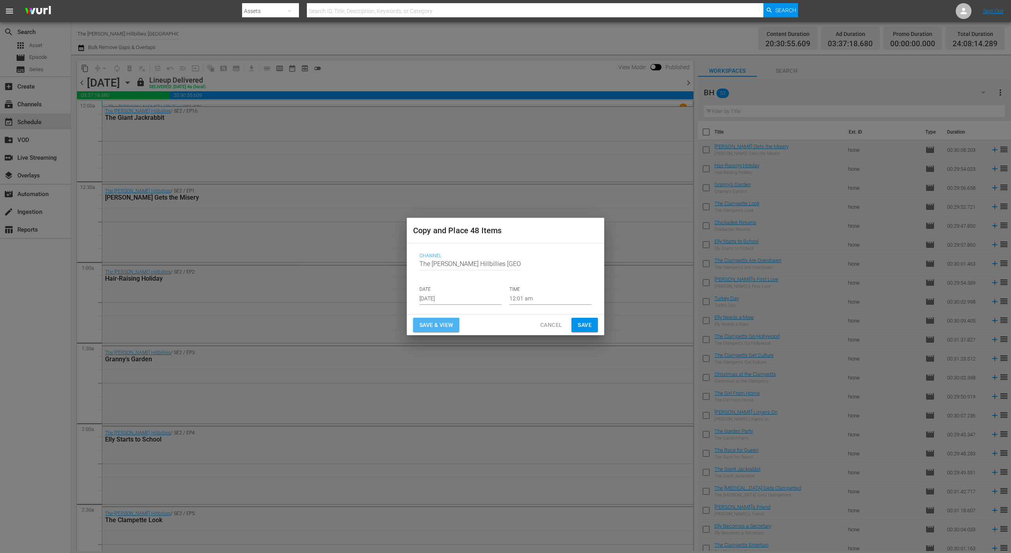
click at [451, 329] on span "Save & View" at bounding box center [437, 325] width 34 height 10
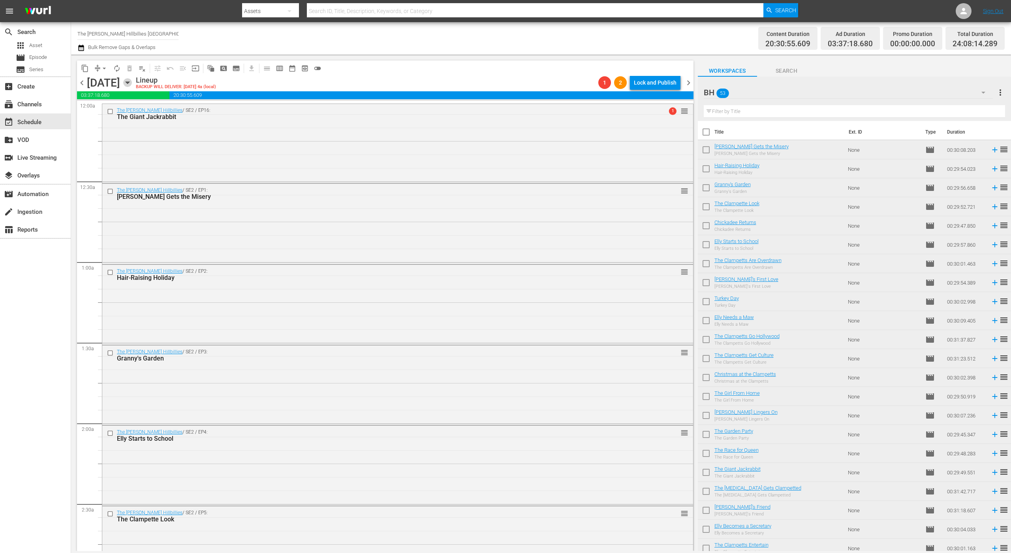
click at [132, 81] on icon "button" at bounding box center [127, 82] width 9 height 9
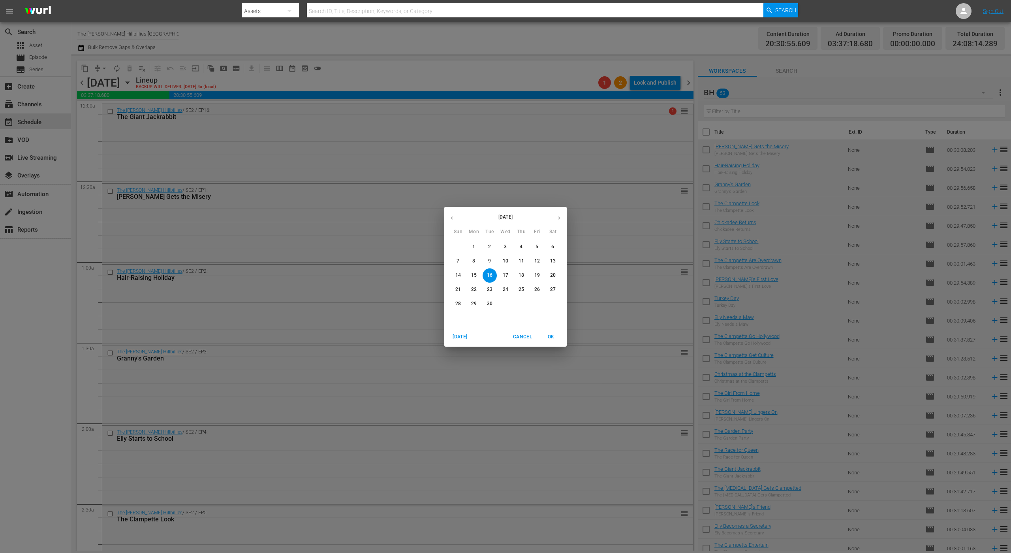
click at [493, 247] on span "2" at bounding box center [490, 246] width 14 height 7
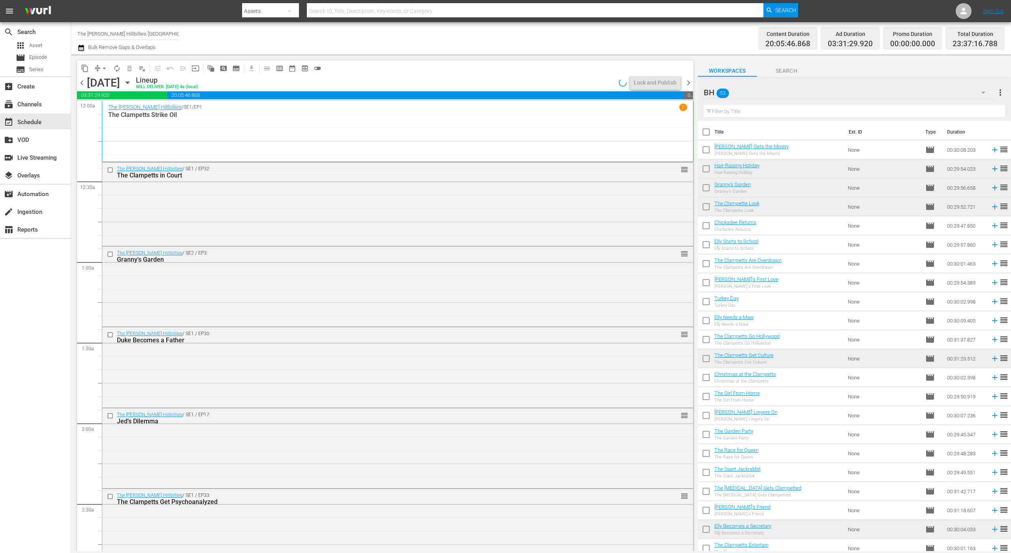
click at [79, 45] on icon "button" at bounding box center [81, 48] width 6 height 6
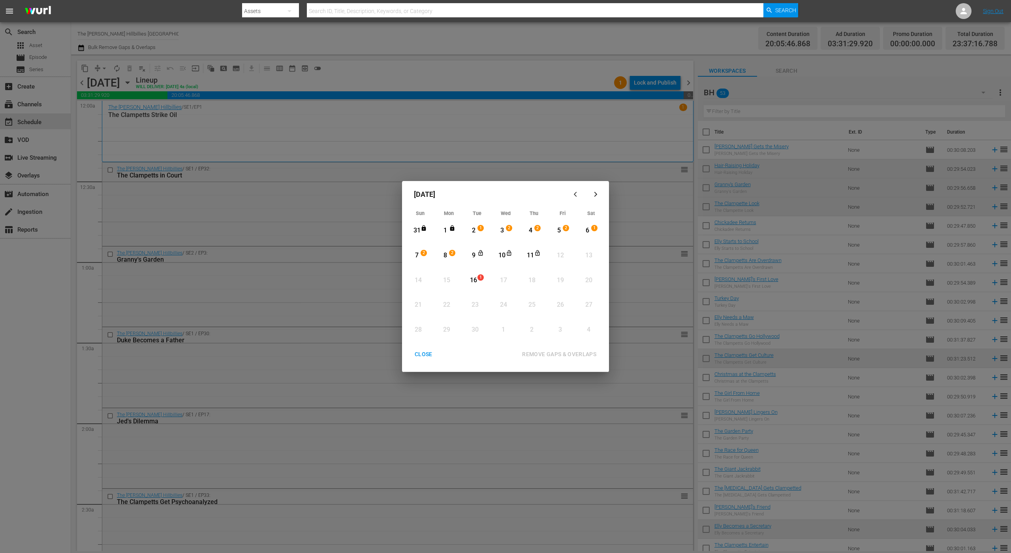
click at [476, 231] on div "2" at bounding box center [474, 230] width 10 height 9
click at [471, 276] on div "16" at bounding box center [474, 280] width 10 height 9
click at [573, 351] on div "REMOVE GAPS & OVERLAPS" at bounding box center [559, 354] width 87 height 10
click at [428, 351] on div "CLOSE" at bounding box center [423, 354] width 30 height 10
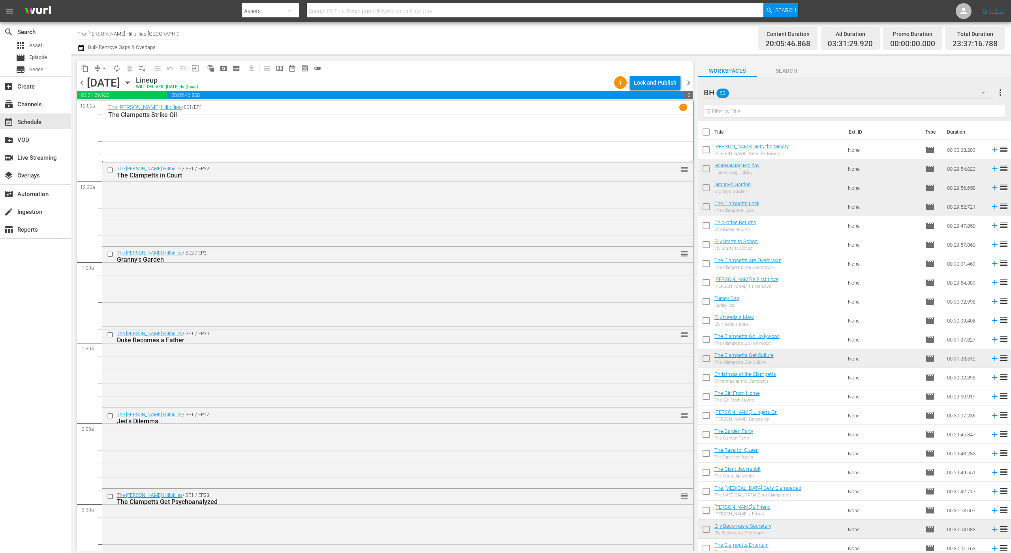
click at [663, 78] on div "Lock and Publish" at bounding box center [655, 82] width 43 height 14
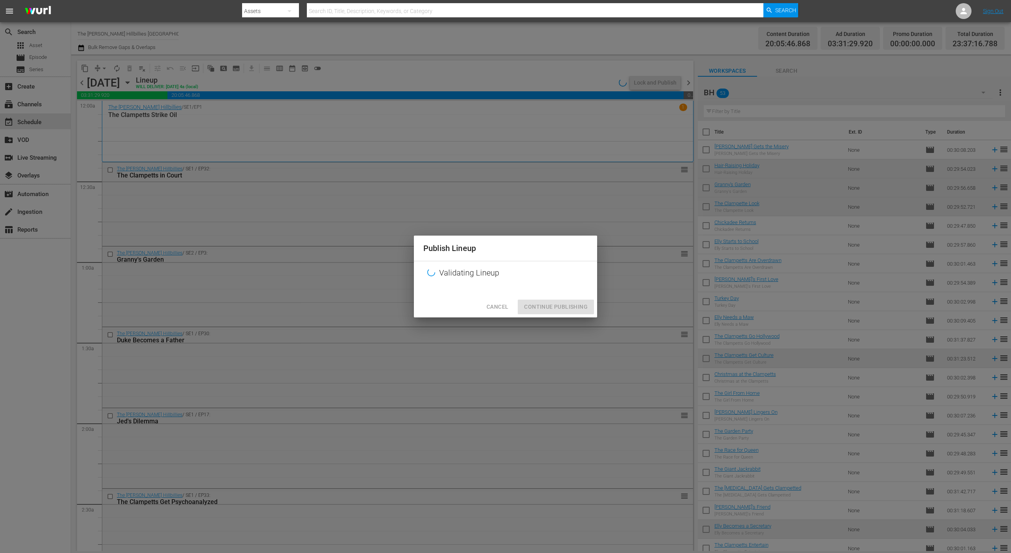
click at [548, 299] on div "Cancel Continue Publishing" at bounding box center [505, 306] width 183 height 21
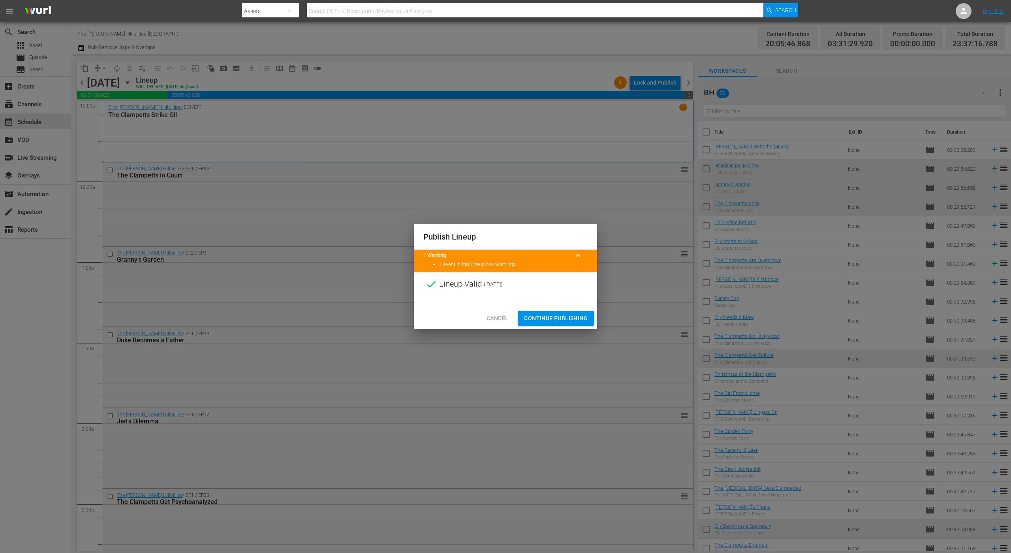
click at [560, 323] on button "Continue Publishing" at bounding box center [556, 318] width 76 height 15
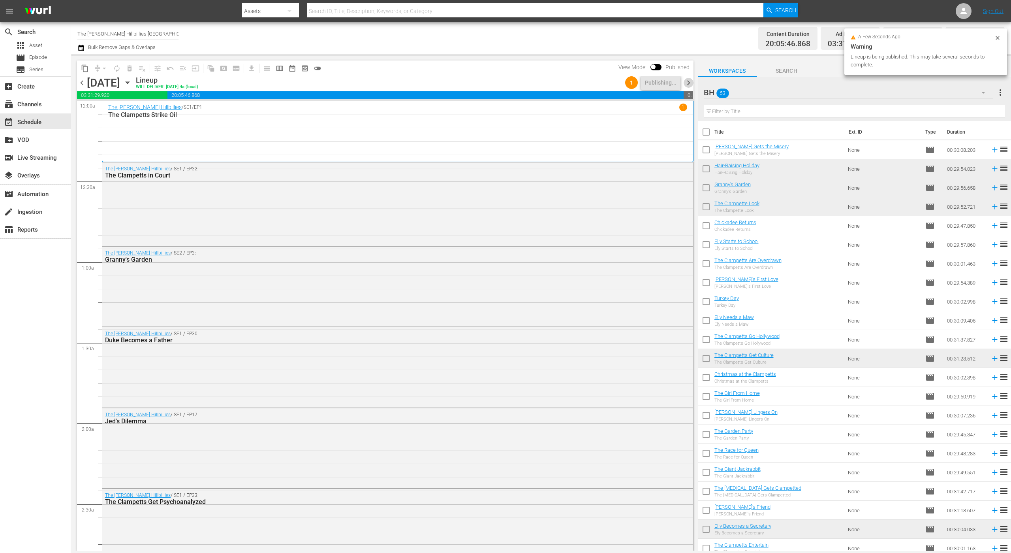
click at [690, 84] on span "chevron_right" at bounding box center [689, 83] width 10 height 10
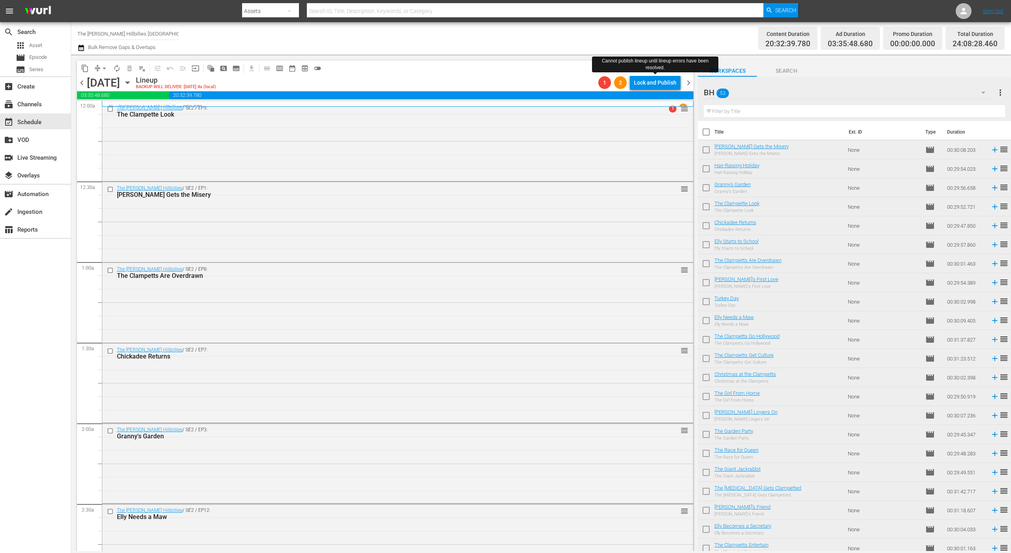
click at [653, 83] on div "Lock and Publish" at bounding box center [655, 82] width 43 height 14
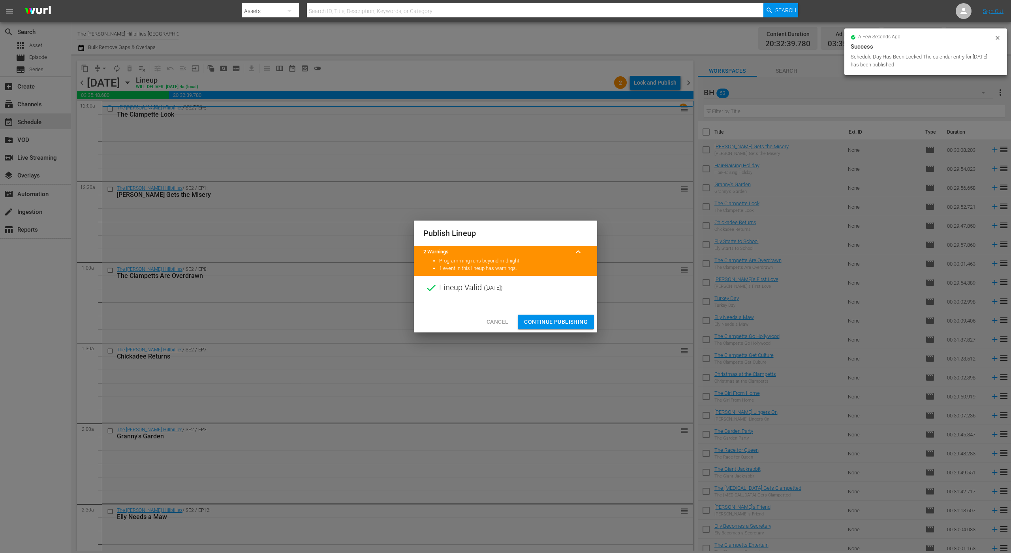
click at [568, 323] on span "Continue Publishing" at bounding box center [556, 322] width 64 height 10
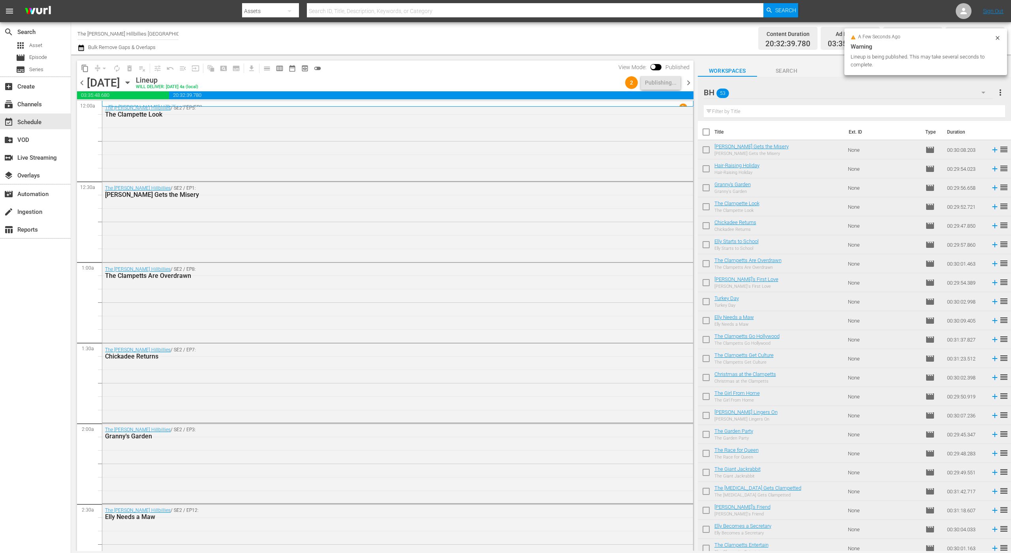
click at [690, 82] on span "chevron_right" at bounding box center [689, 83] width 10 height 10
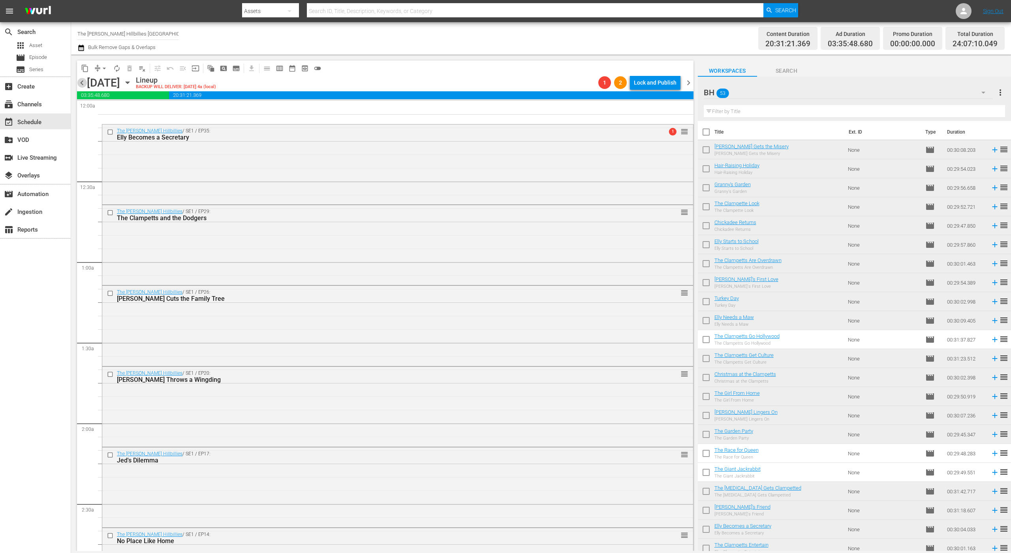
click at [81, 80] on span "chevron_left" at bounding box center [82, 83] width 10 height 10
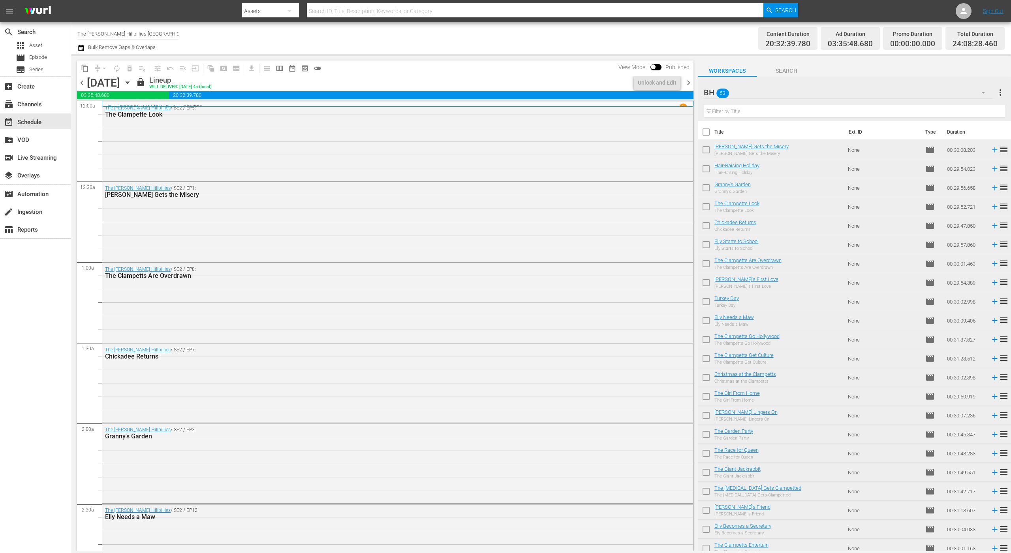
click at [689, 82] on span "chevron_right" at bounding box center [689, 83] width 10 height 10
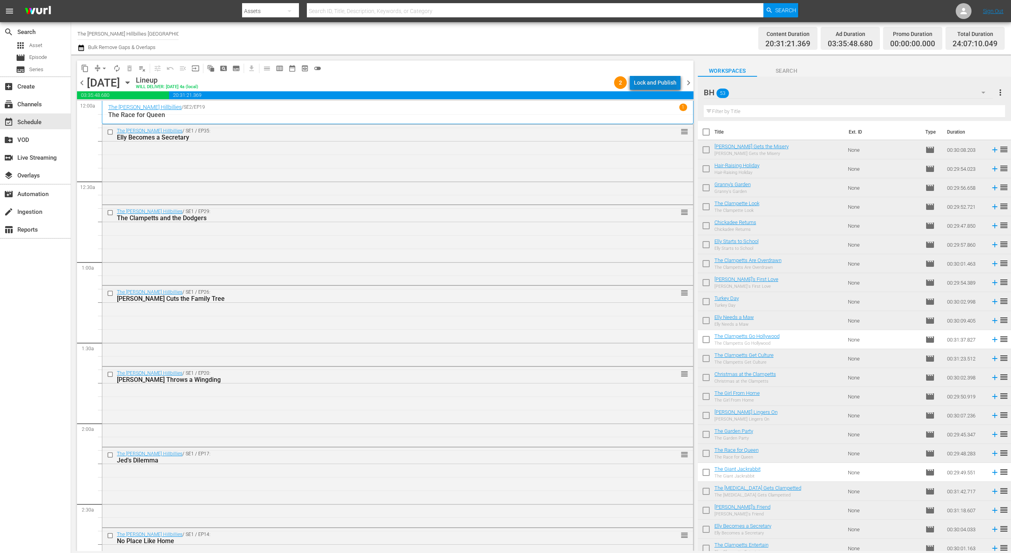
click at [665, 81] on div "Lock and Publish" at bounding box center [655, 82] width 43 height 14
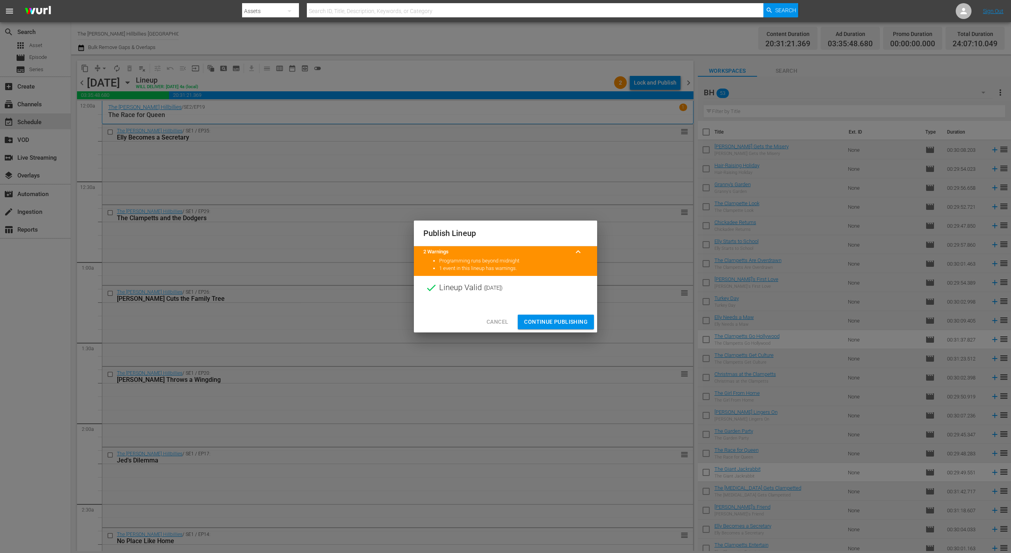
click at [527, 319] on span "Continue Publishing" at bounding box center [556, 322] width 64 height 10
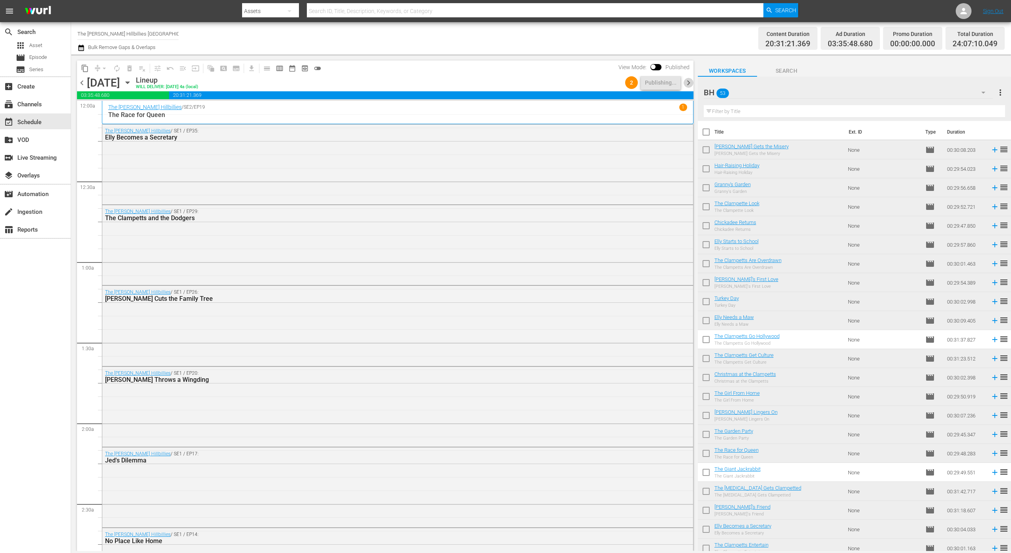
click at [691, 81] on span "chevron_right" at bounding box center [689, 83] width 10 height 10
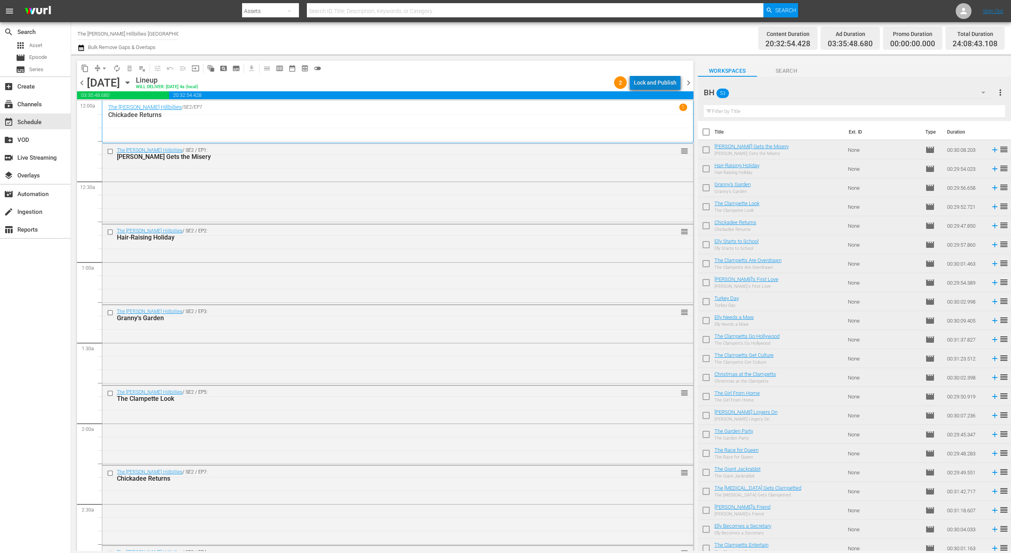
click at [666, 83] on div "Lock and Publish" at bounding box center [655, 82] width 43 height 14
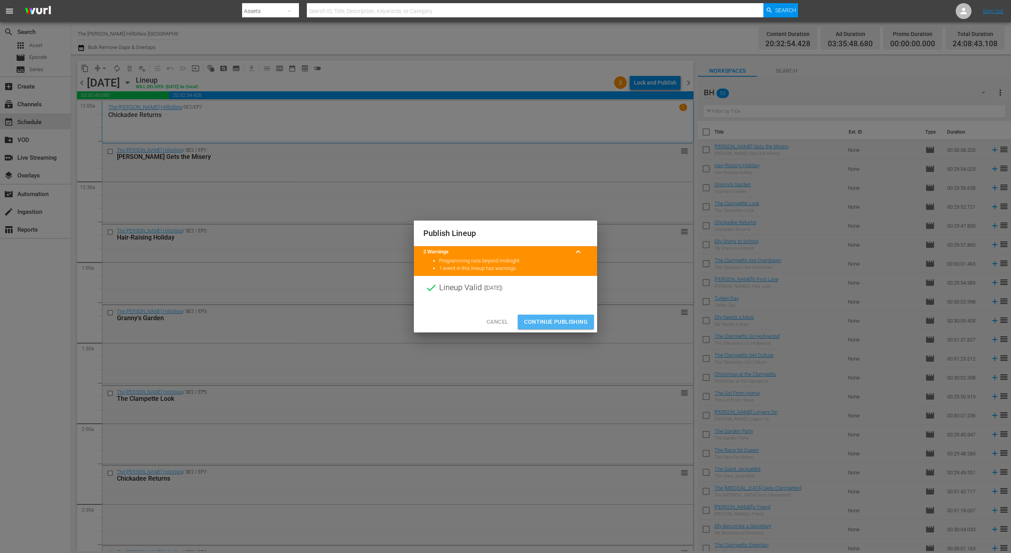
click at [552, 318] on span "Continue Publishing" at bounding box center [556, 322] width 64 height 10
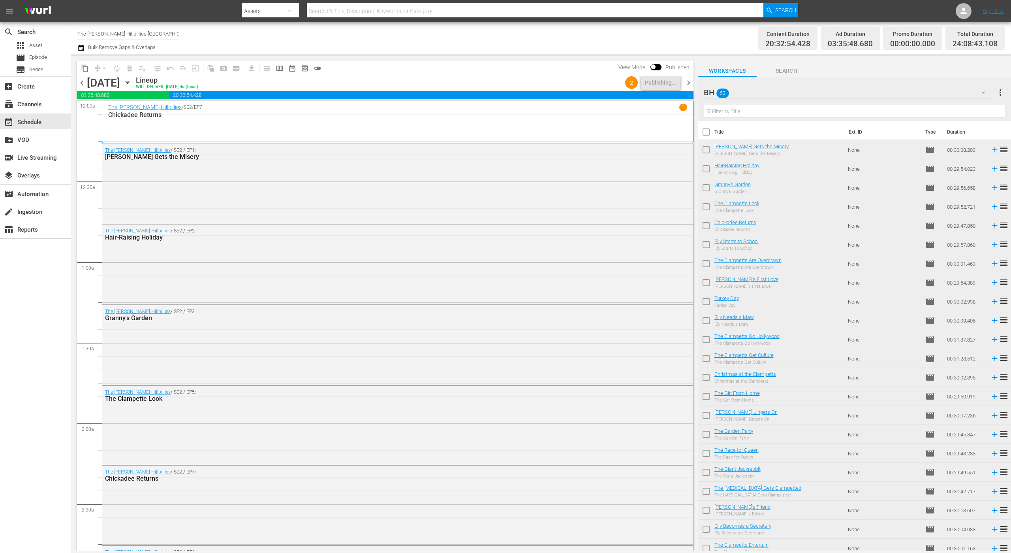
click at [685, 79] on span "chevron_right" at bounding box center [689, 83] width 10 height 10
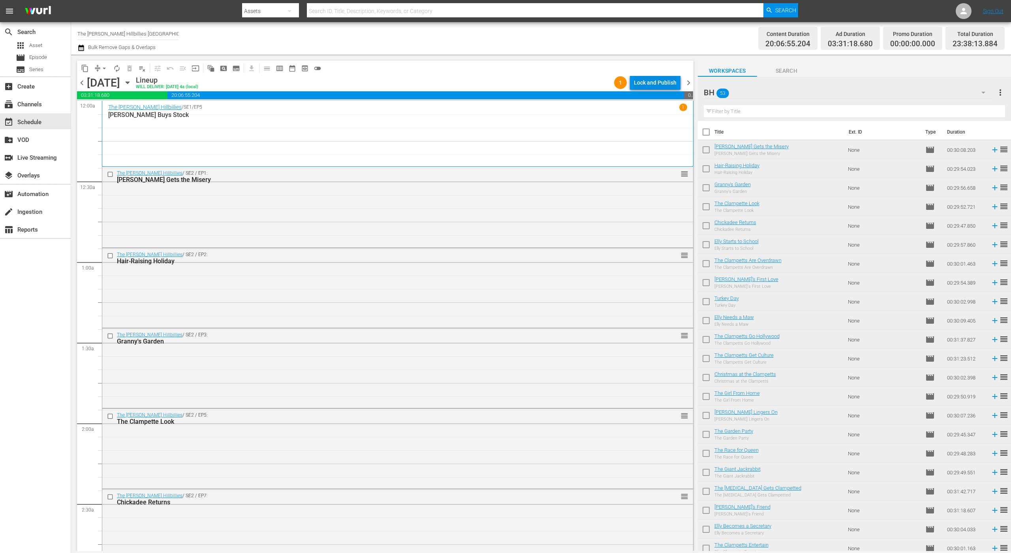
click at [659, 81] on div "Lock and Publish" at bounding box center [655, 82] width 43 height 14
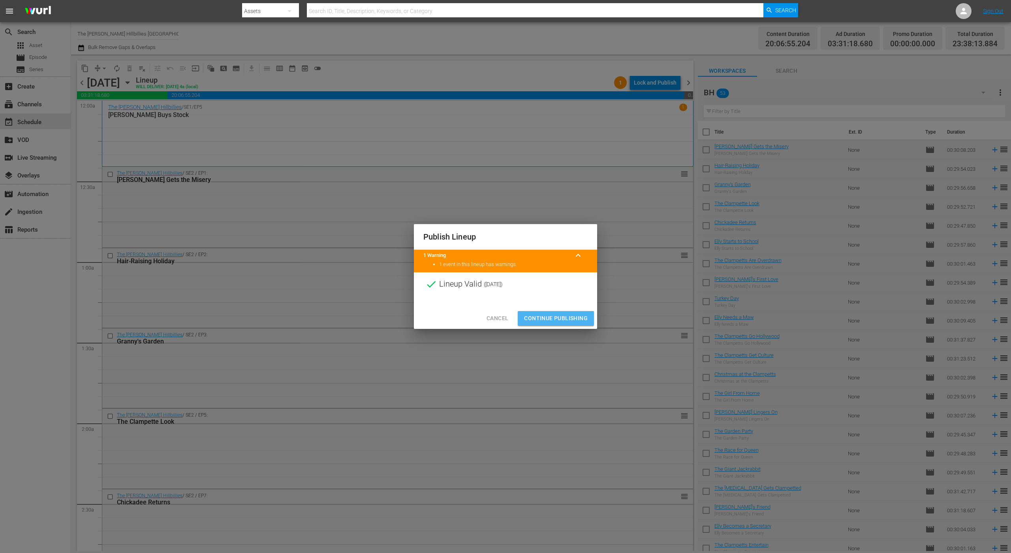
click at [580, 322] on span "Continue Publishing" at bounding box center [556, 318] width 64 height 10
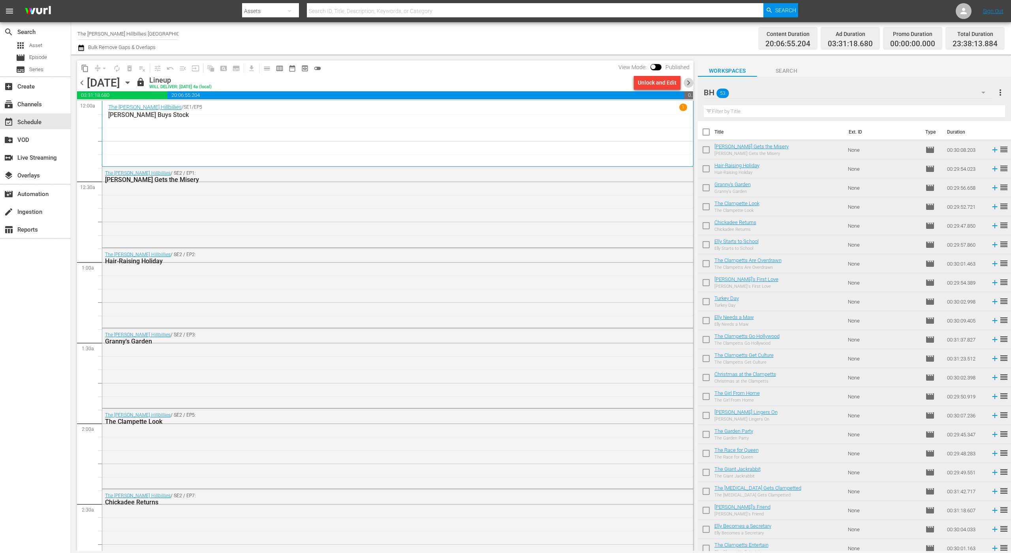
click at [689, 78] on span "chevron_right" at bounding box center [689, 83] width 10 height 10
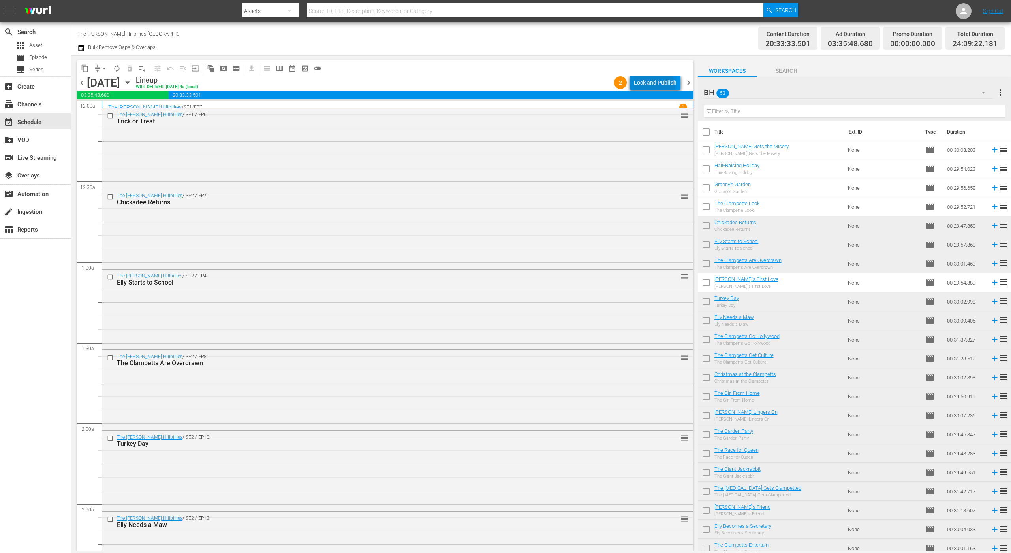
click at [655, 87] on div "Lock and Publish" at bounding box center [655, 82] width 43 height 14
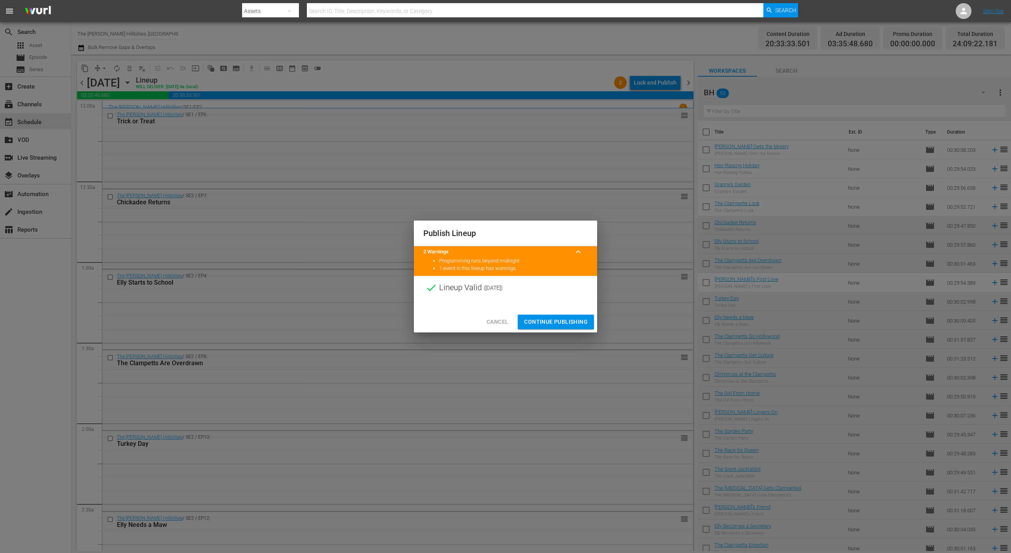
click at [538, 320] on span "Continue Publishing" at bounding box center [556, 322] width 64 height 10
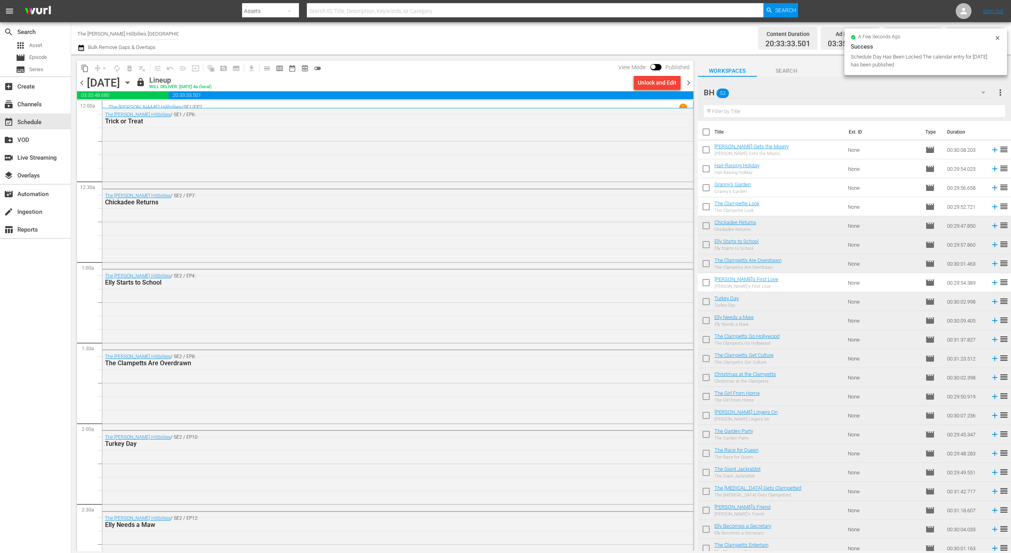
click at [689, 78] on span "chevron_right" at bounding box center [689, 83] width 10 height 10
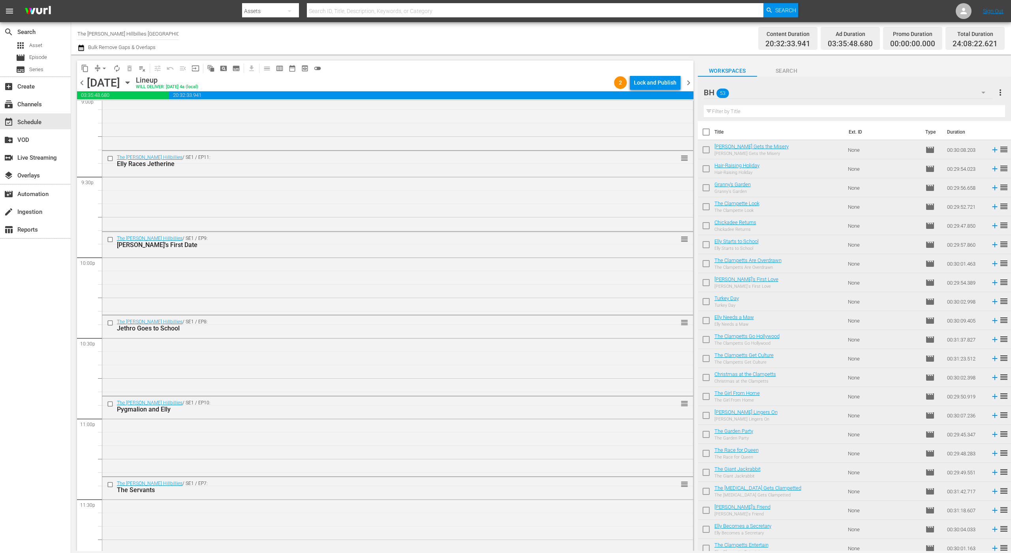
scroll to position [3473, 0]
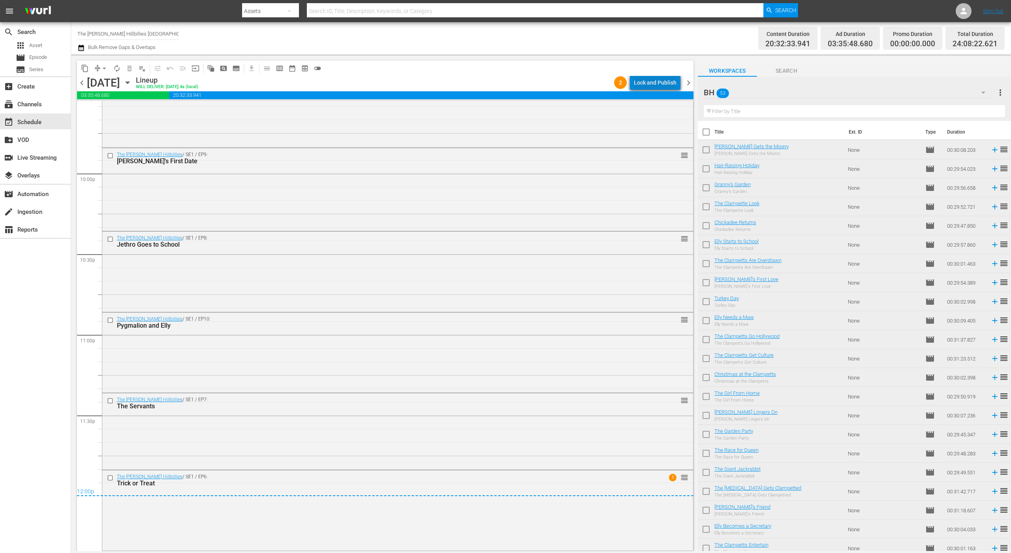
click at [676, 80] on div "Lock and Publish" at bounding box center [655, 82] width 43 height 14
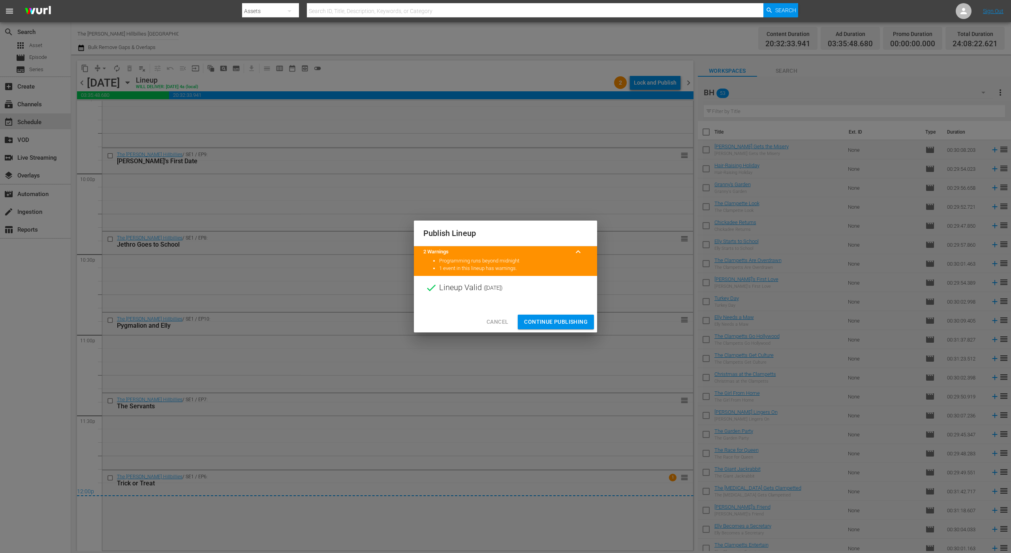
click at [537, 328] on button "Continue Publishing" at bounding box center [556, 321] width 76 height 15
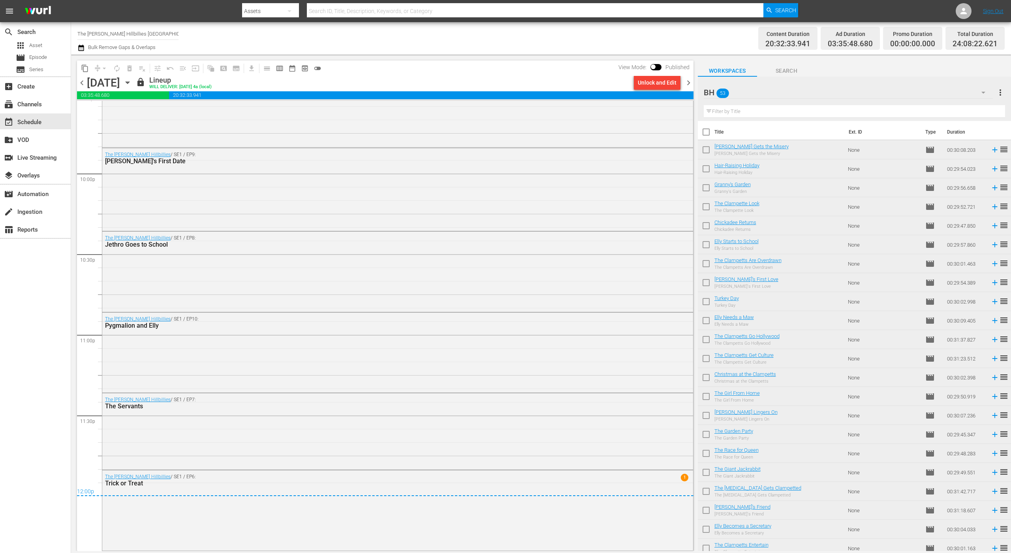
click at [689, 87] on span "chevron_right" at bounding box center [689, 83] width 10 height 10
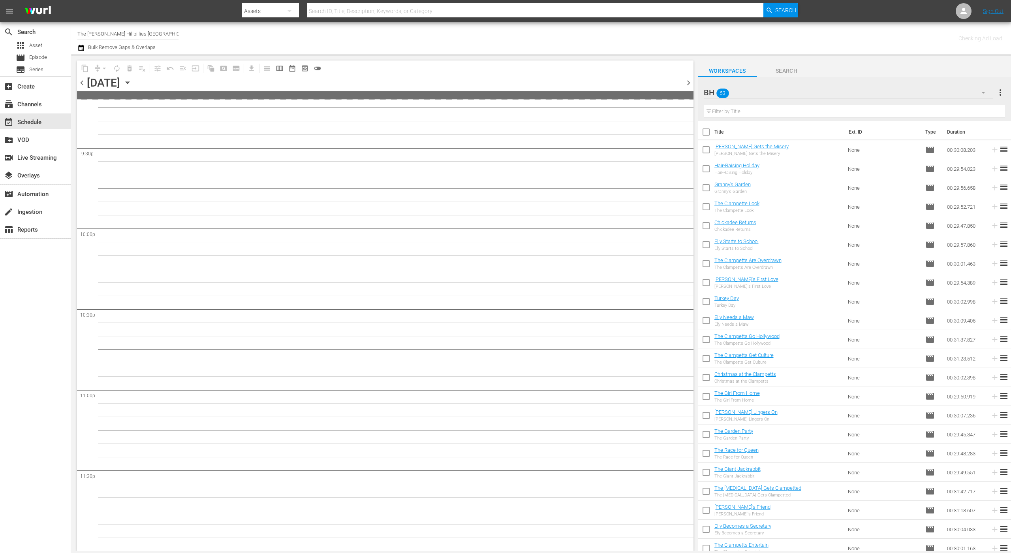
scroll to position [3418, 0]
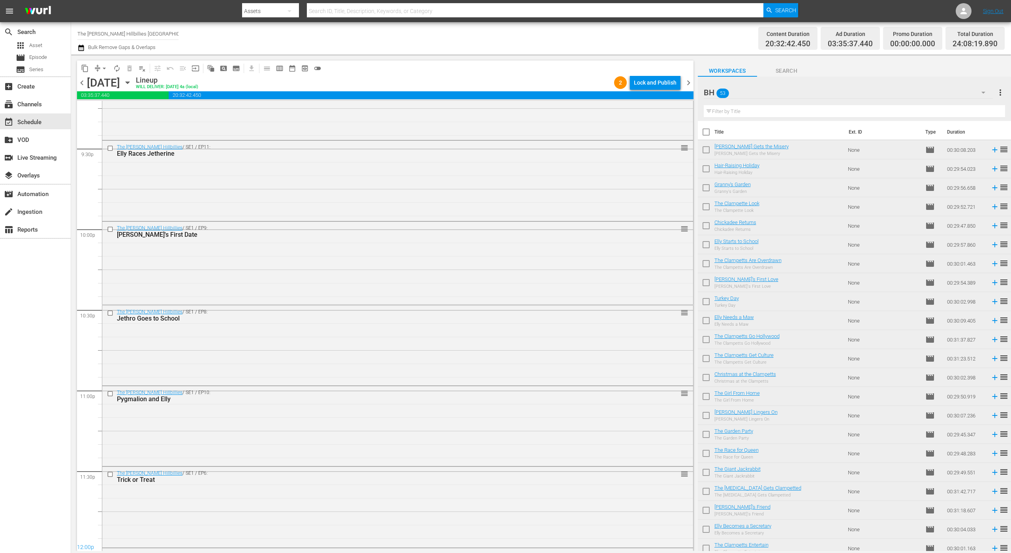
click at [663, 82] on div "Lock and Publish" at bounding box center [655, 82] width 43 height 14
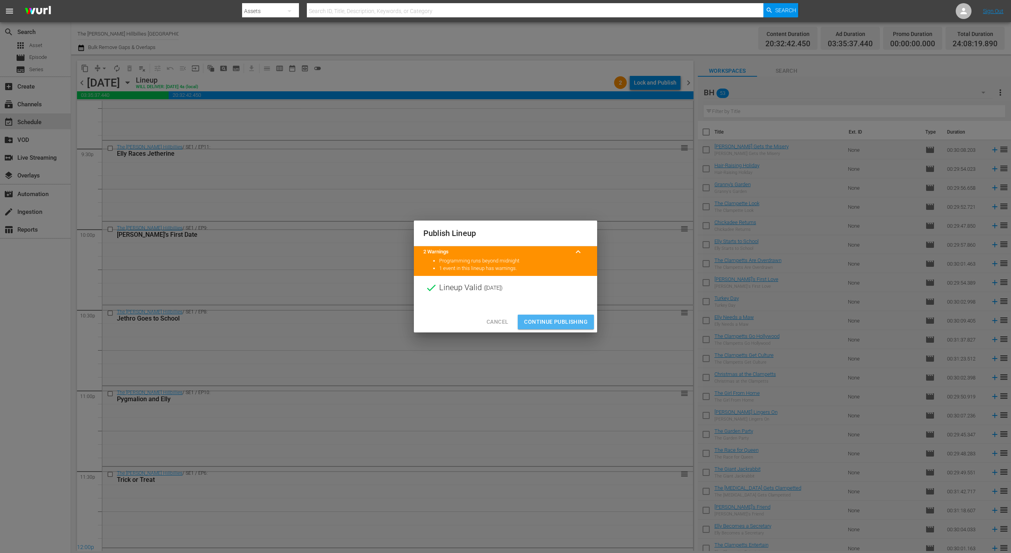
click at [539, 319] on span "Continue Publishing" at bounding box center [556, 322] width 64 height 10
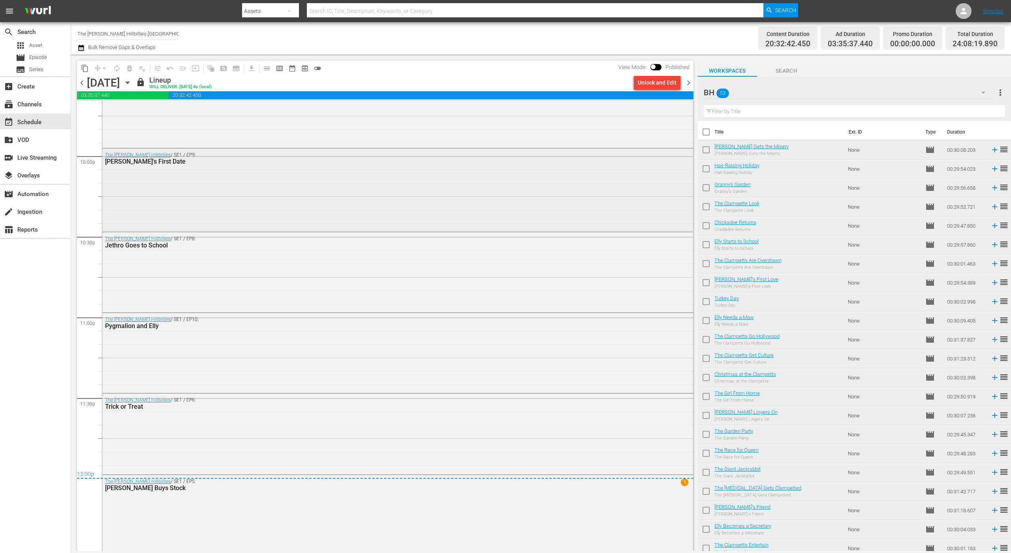
scroll to position [3496, 0]
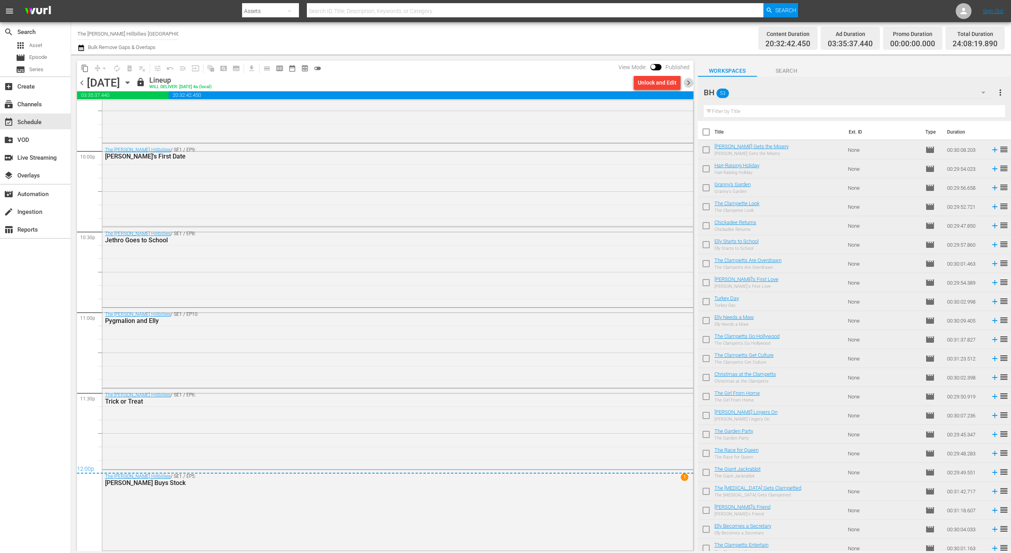
click at [691, 85] on span "chevron_right" at bounding box center [689, 83] width 10 height 10
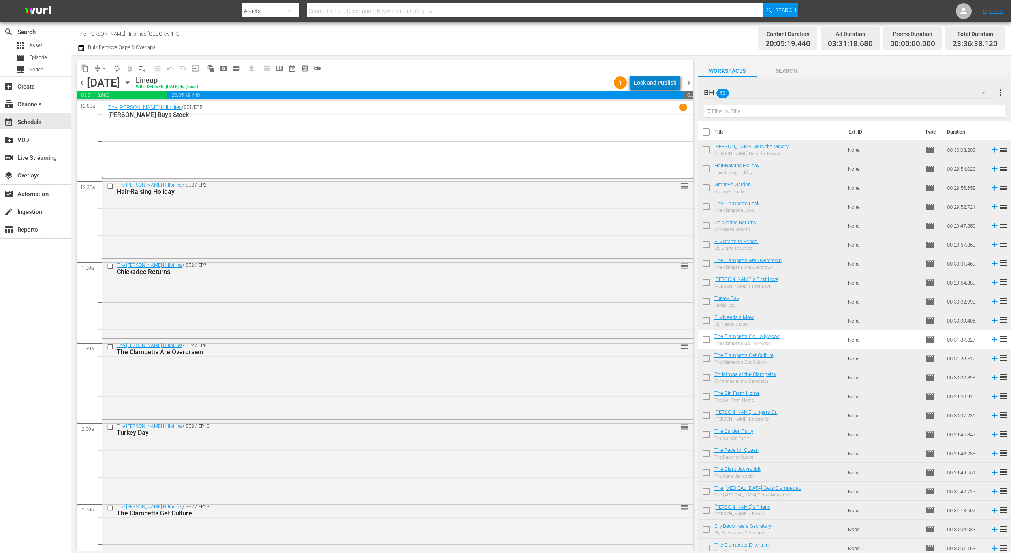
click at [661, 77] on div "Lock and Publish" at bounding box center [655, 82] width 43 height 14
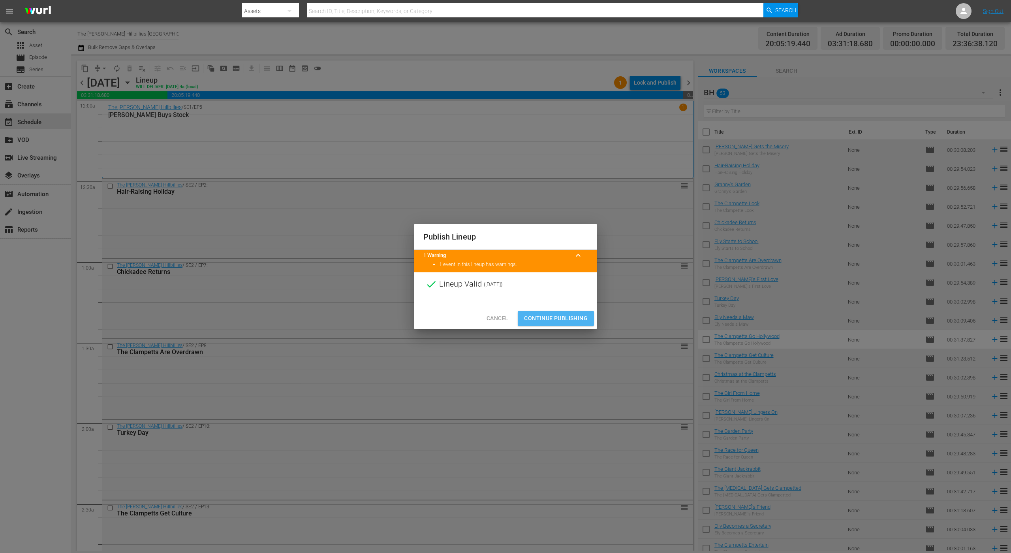
click at [543, 318] on span "Continue Publishing" at bounding box center [556, 318] width 64 height 10
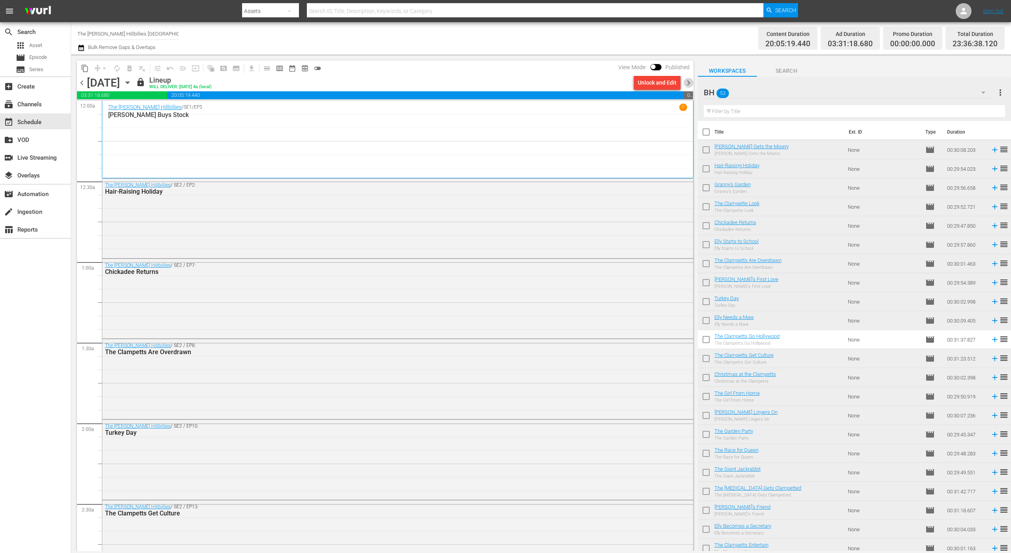
click at [691, 83] on span "chevron_right" at bounding box center [689, 83] width 10 height 10
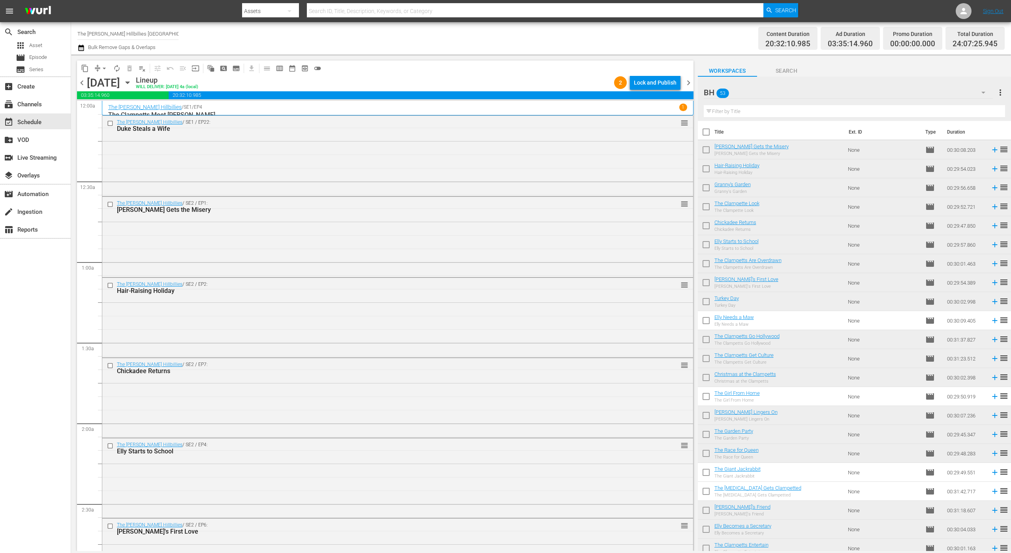
click at [661, 82] on div "Lock and Publish" at bounding box center [655, 82] width 43 height 14
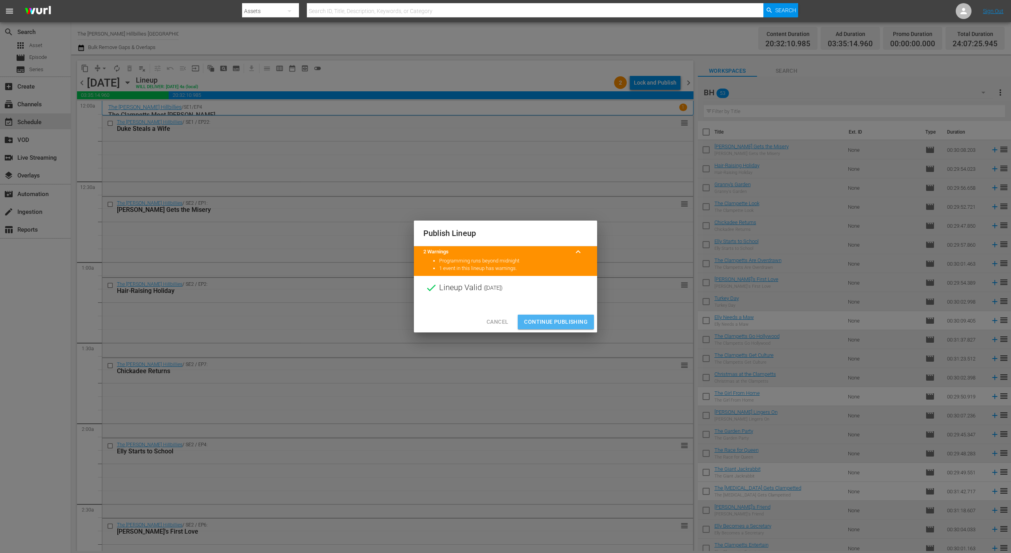
click at [535, 318] on span "Continue Publishing" at bounding box center [556, 322] width 64 height 10
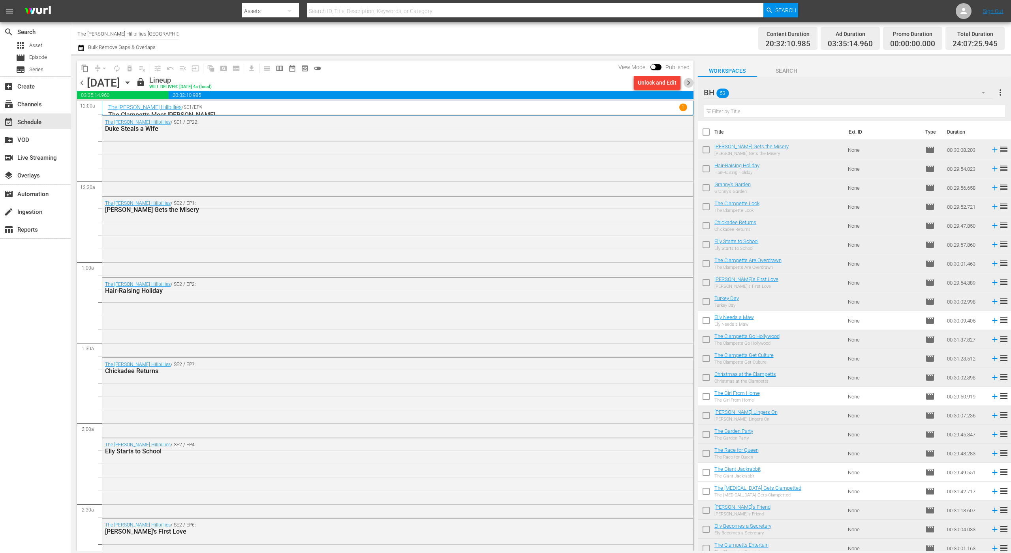
click at [692, 80] on span "chevron_right" at bounding box center [689, 83] width 10 height 10
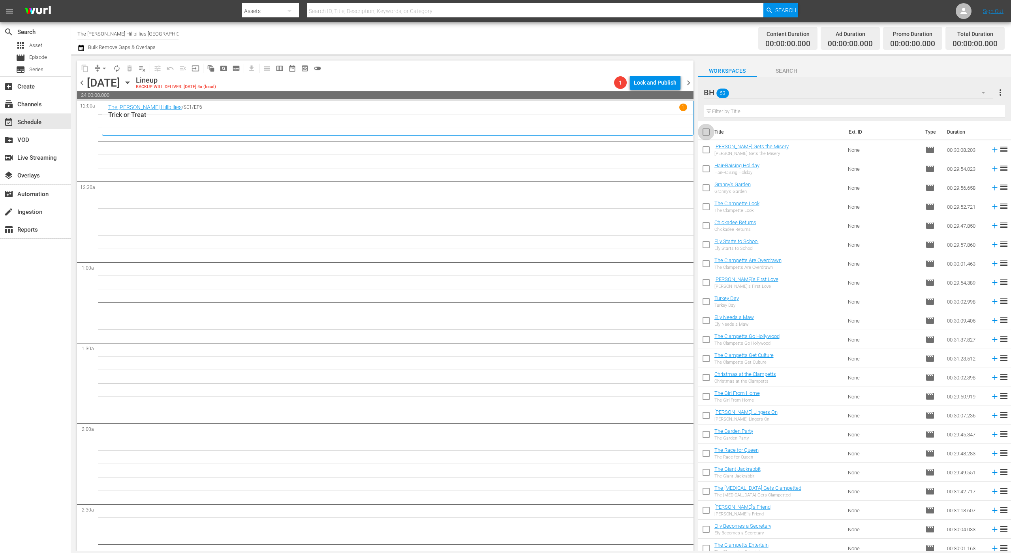
click at [706, 138] on input "checkbox" at bounding box center [706, 133] width 17 height 17
checkbox input "true"
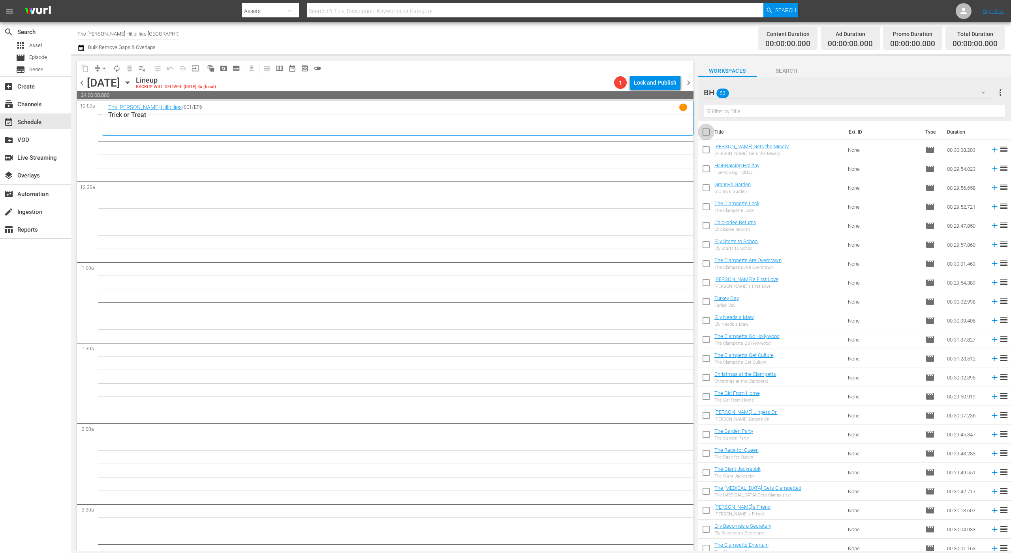
checkbox input "true"
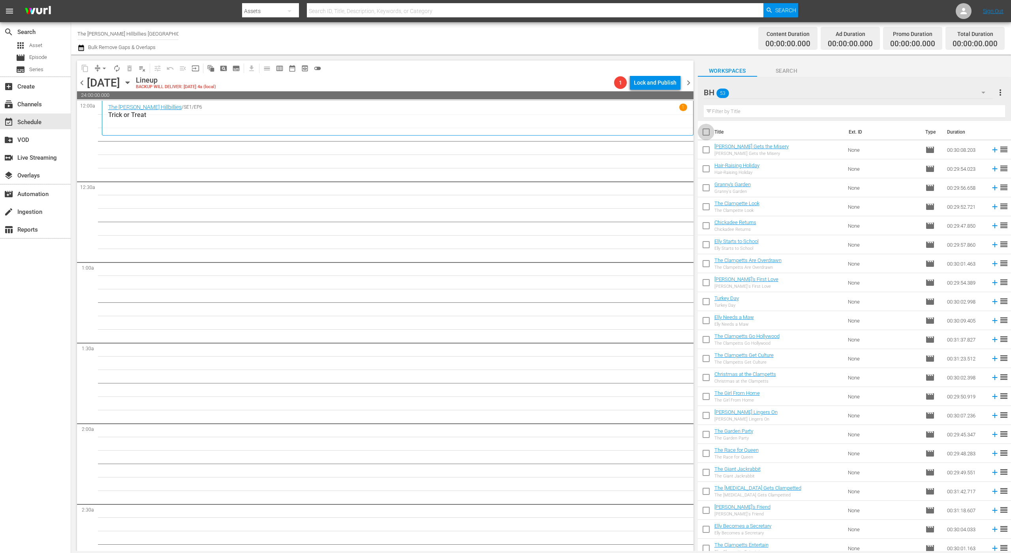
checkbox input "true"
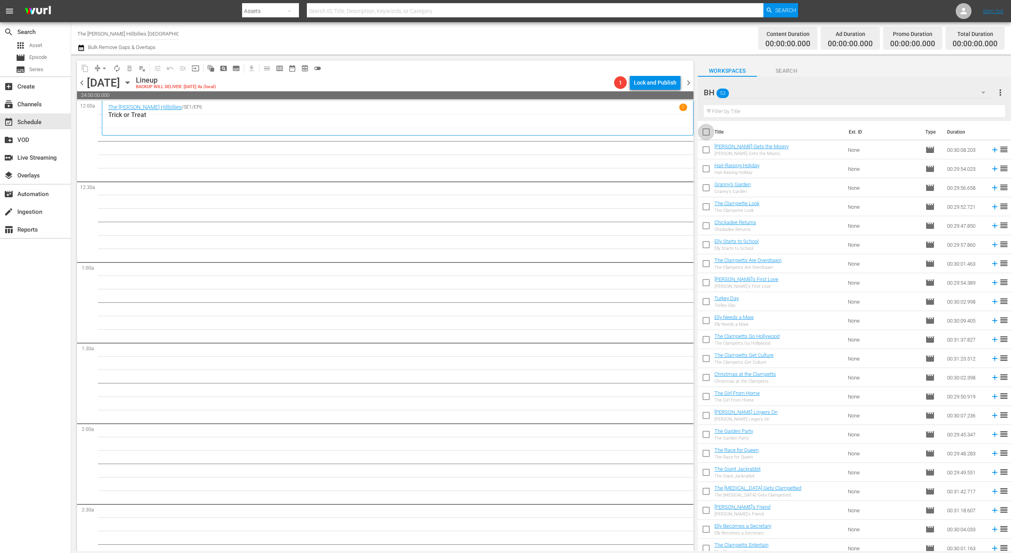
checkbox input "true"
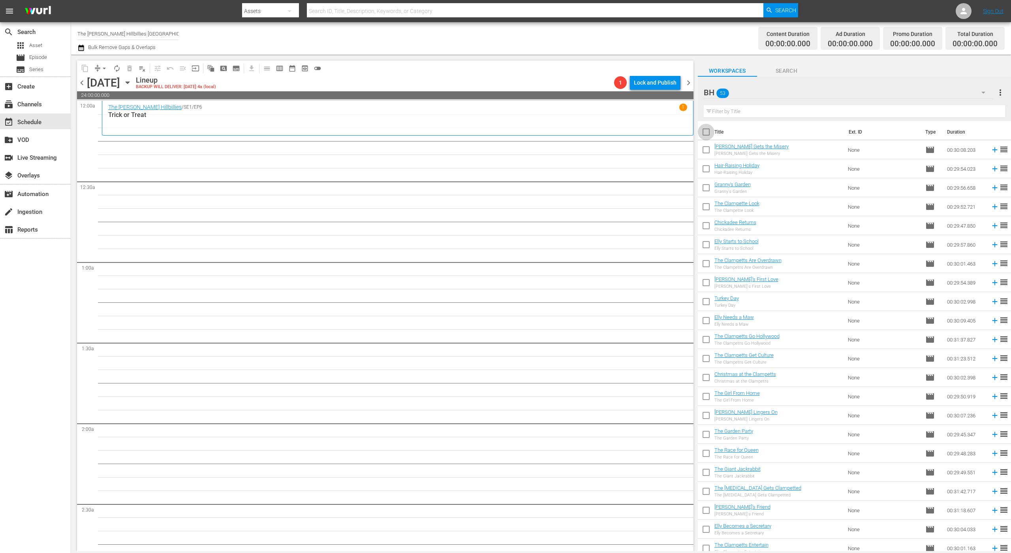
checkbox input "true"
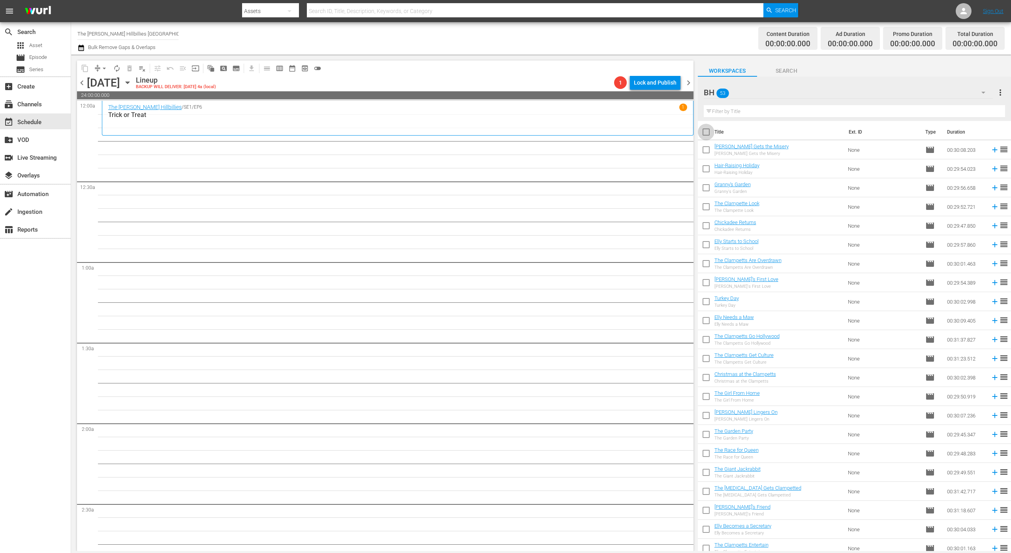
checkbox input "true"
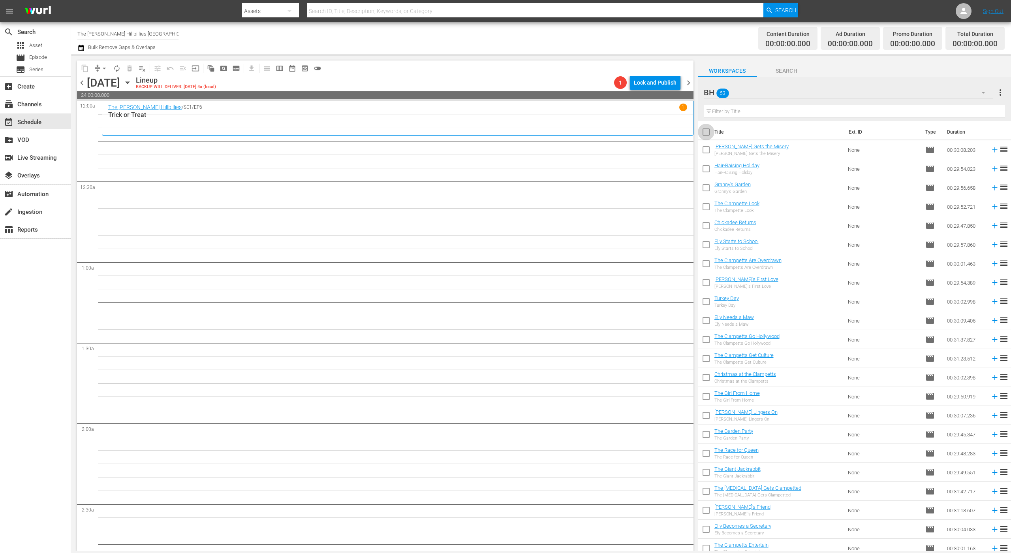
checkbox input "true"
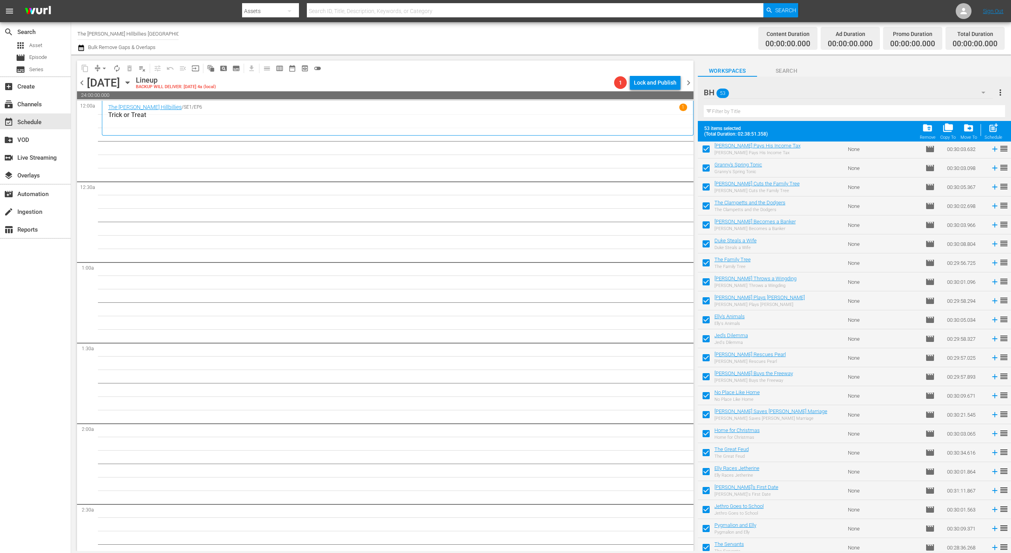
scroll to position [527, 0]
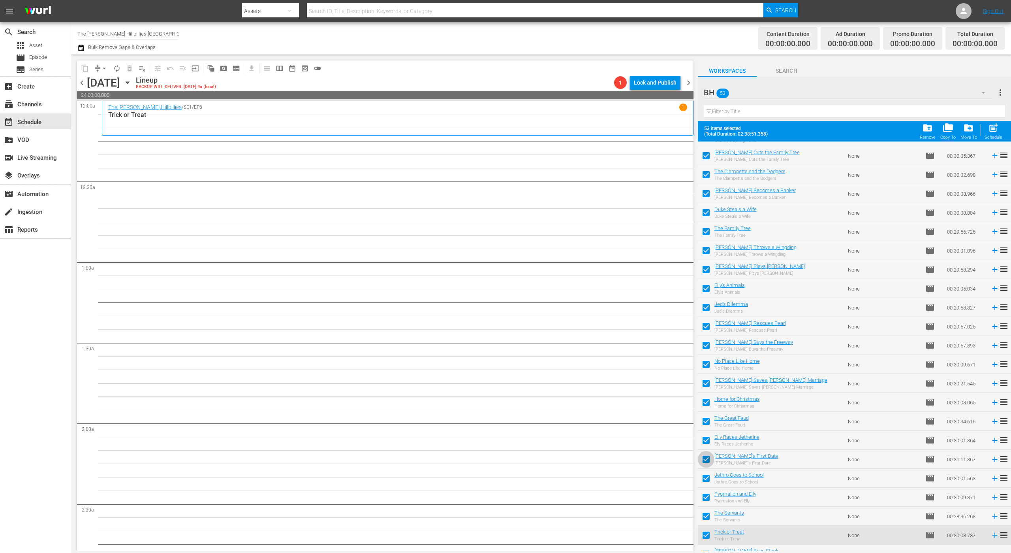
click at [713, 460] on input "checkbox" at bounding box center [706, 460] width 17 height 17
checkbox input "false"
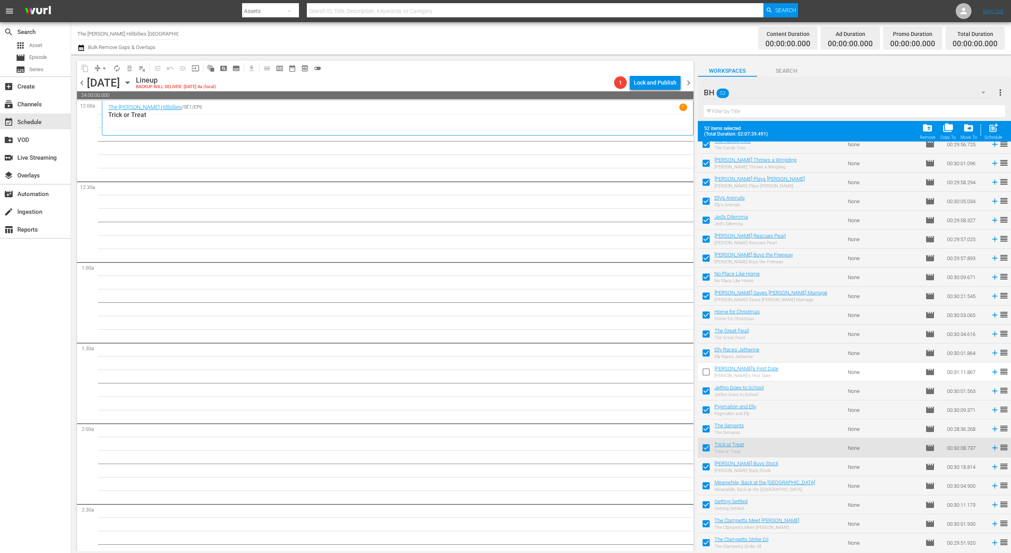
click at [710, 441] on input "checkbox" at bounding box center [706, 449] width 17 height 17
checkbox input "false"
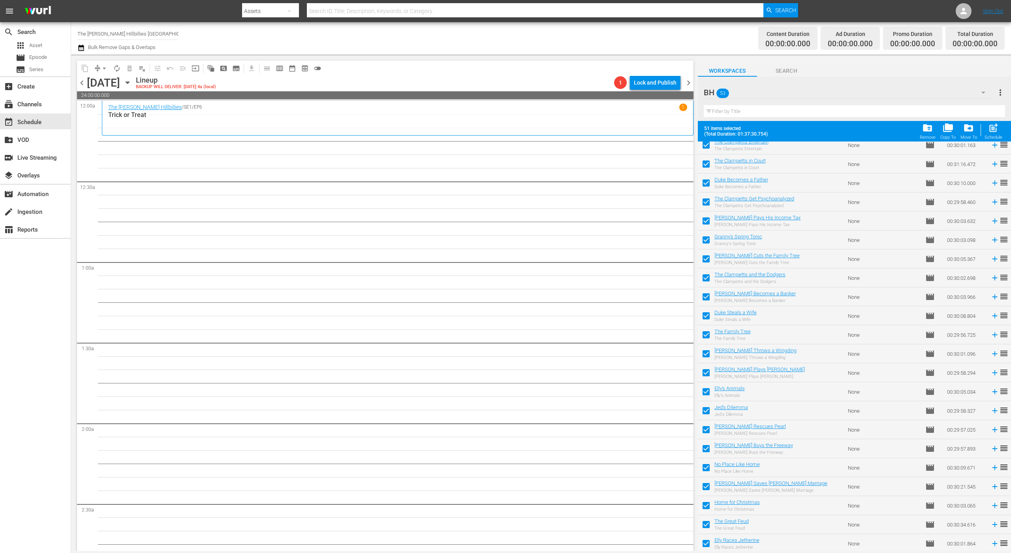
scroll to position [410, 0]
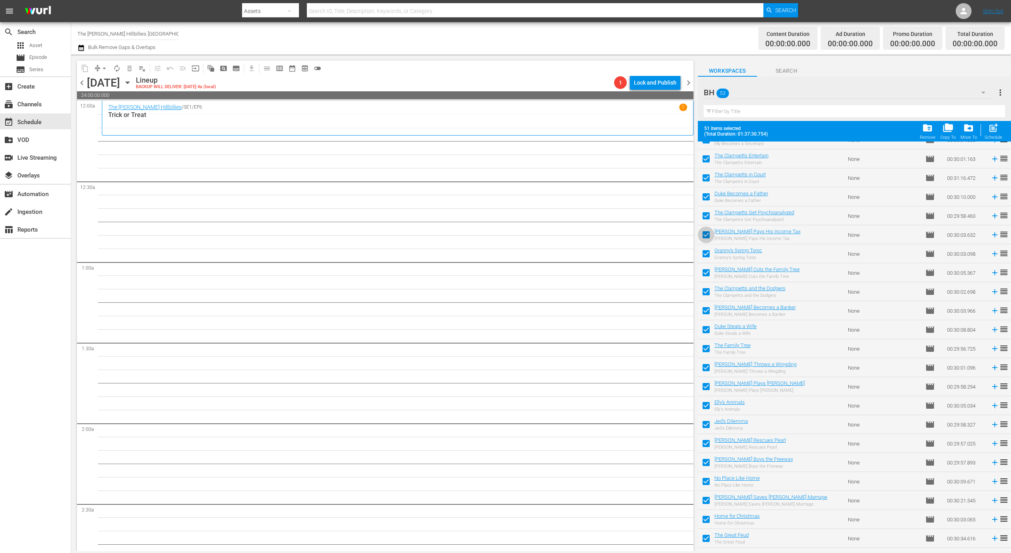
click at [712, 243] on input "checkbox" at bounding box center [706, 236] width 17 height 17
checkbox input "false"
click at [705, 314] on input "checkbox" at bounding box center [706, 312] width 17 height 17
checkbox input "false"
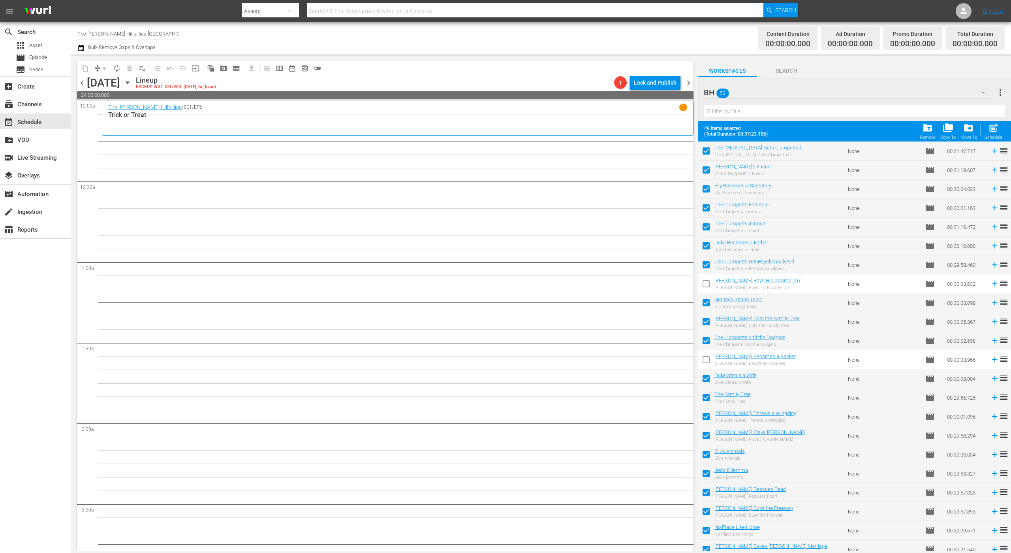
scroll to position [316, 0]
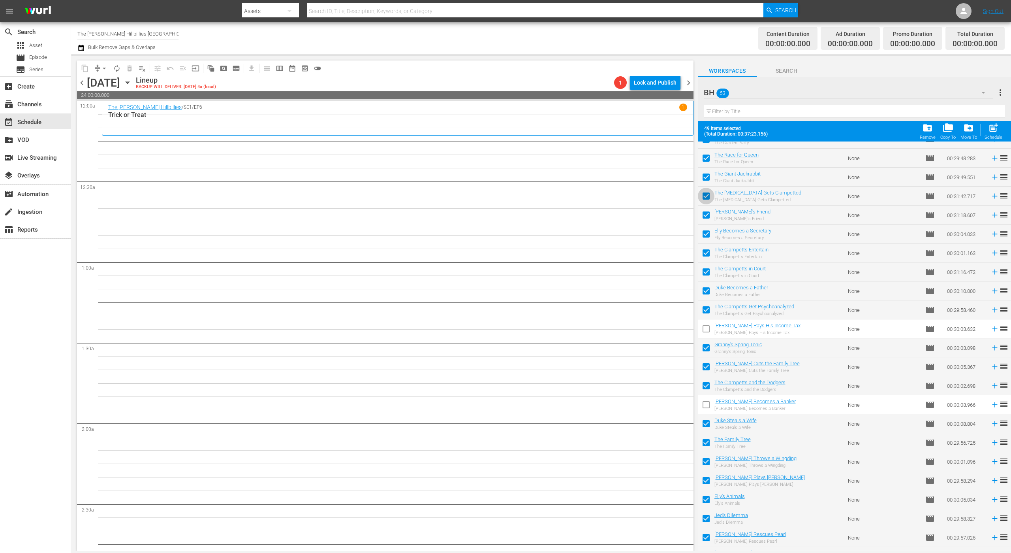
click at [705, 194] on input "checkbox" at bounding box center [706, 197] width 17 height 17
checkbox input "false"
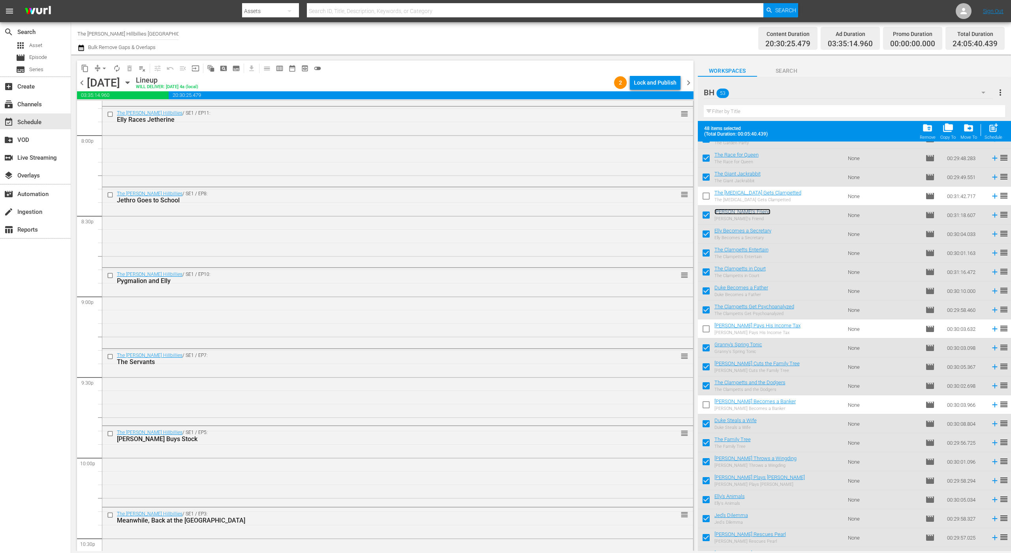
scroll to position [3468, 0]
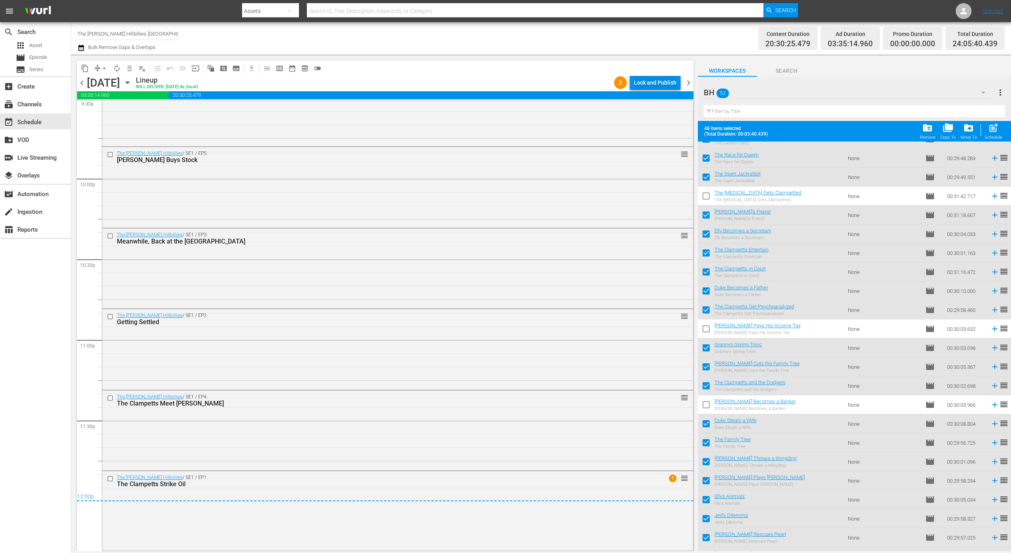
click at [642, 83] on div "Lock and Publish" at bounding box center [655, 82] width 43 height 14
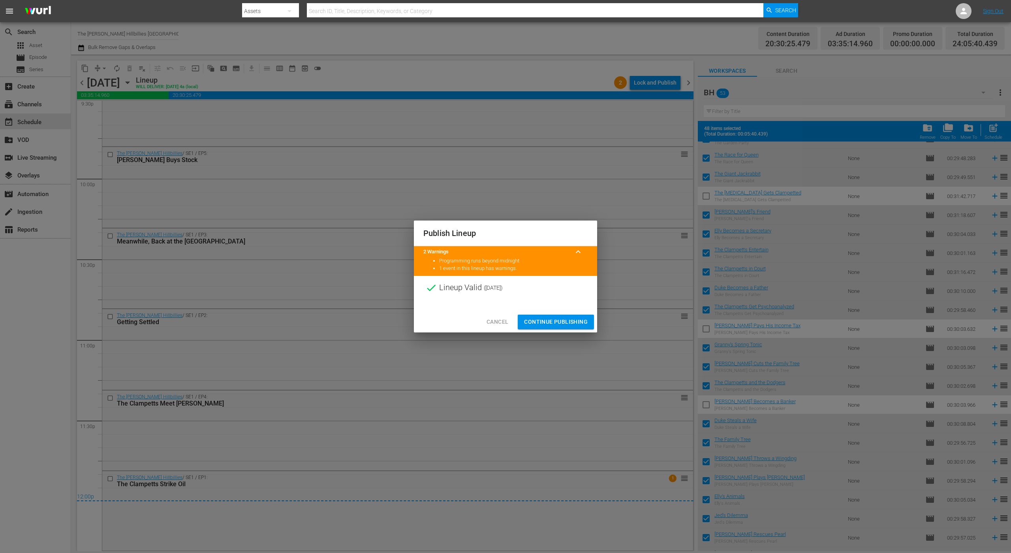
click at [529, 322] on span "Continue Publishing" at bounding box center [556, 322] width 64 height 10
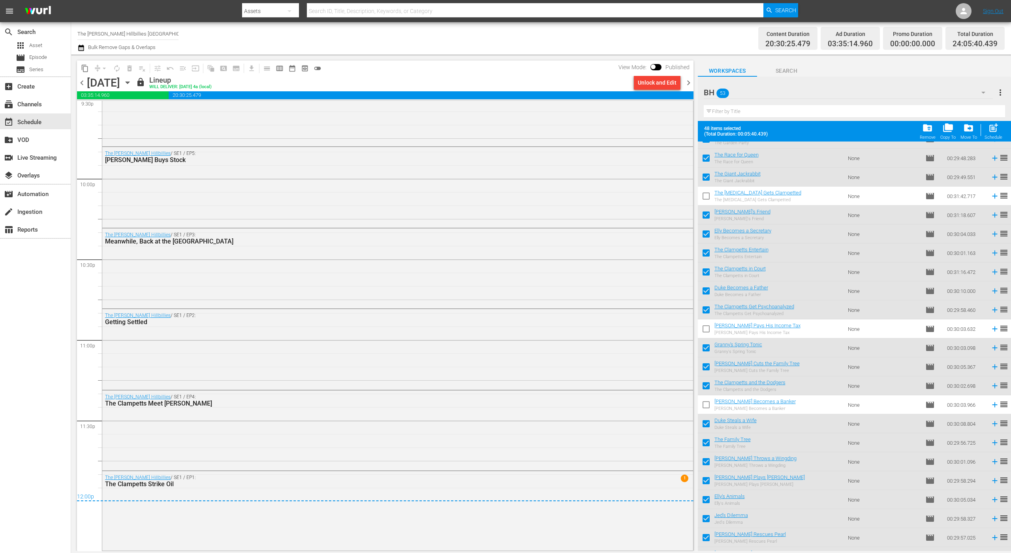
click at [685, 84] on span "chevron_right" at bounding box center [689, 83] width 10 height 10
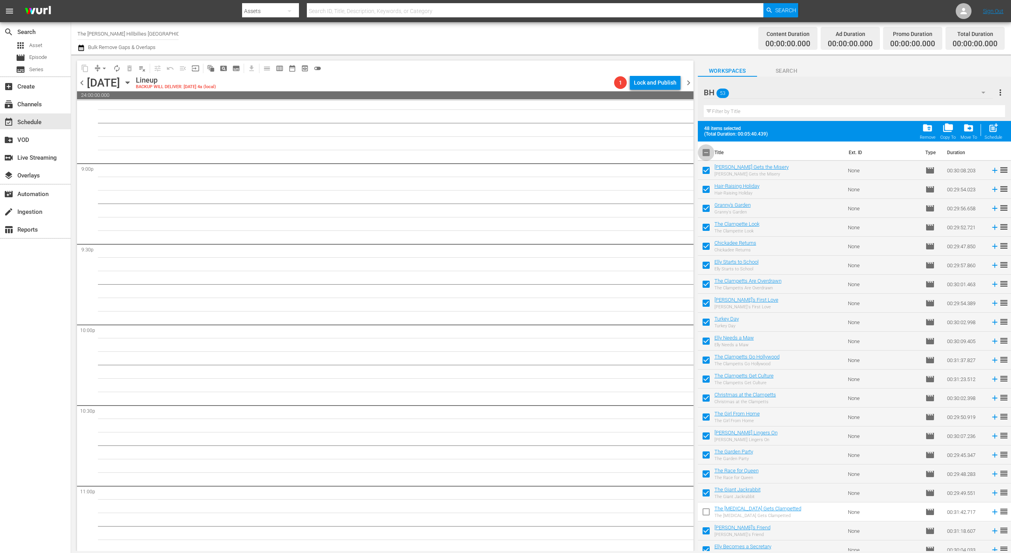
click at [712, 153] on input "checkbox" at bounding box center [706, 154] width 17 height 17
checkbox input "true"
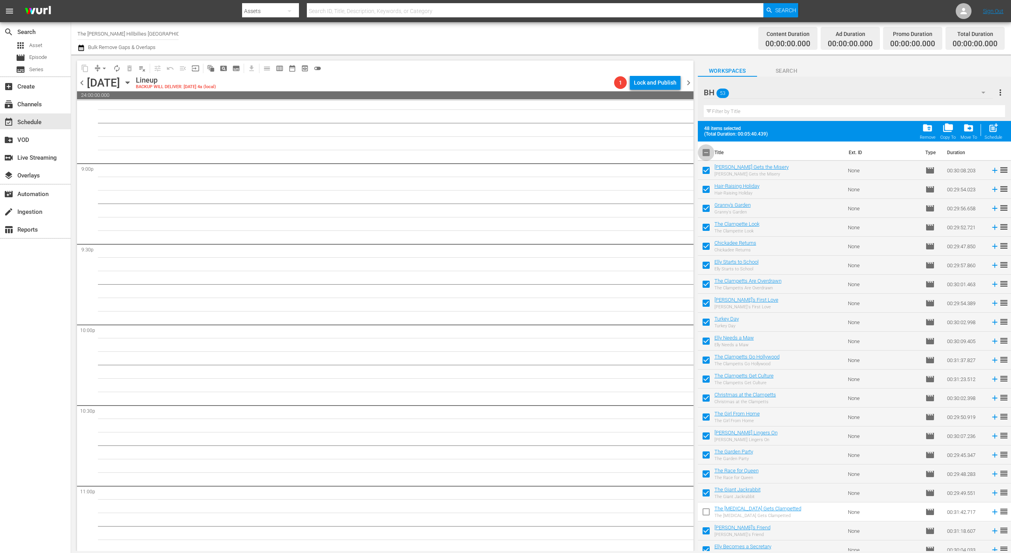
checkbox input "true"
click at [712, 153] on input "checkbox" at bounding box center [706, 154] width 17 height 17
checkbox input "false"
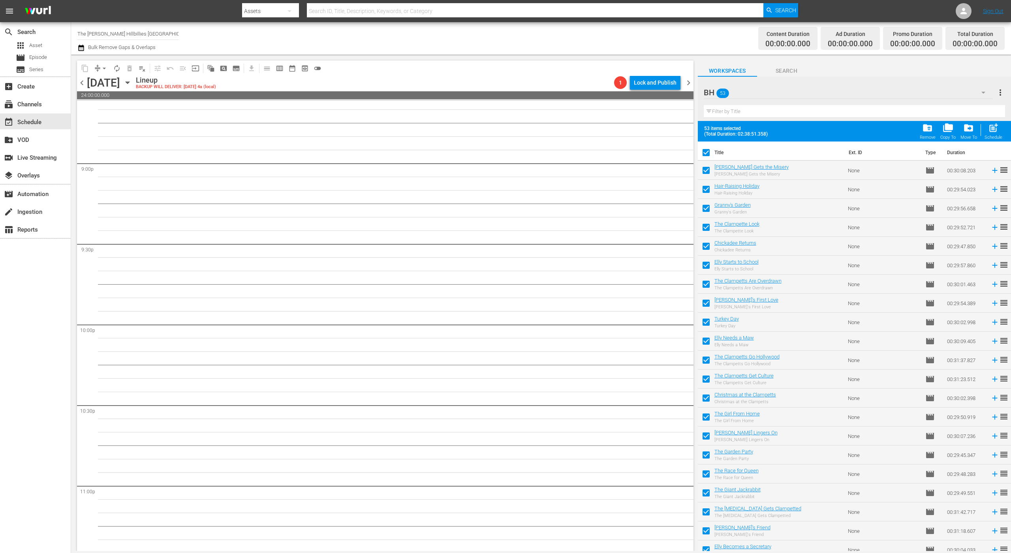
checkbox input "false"
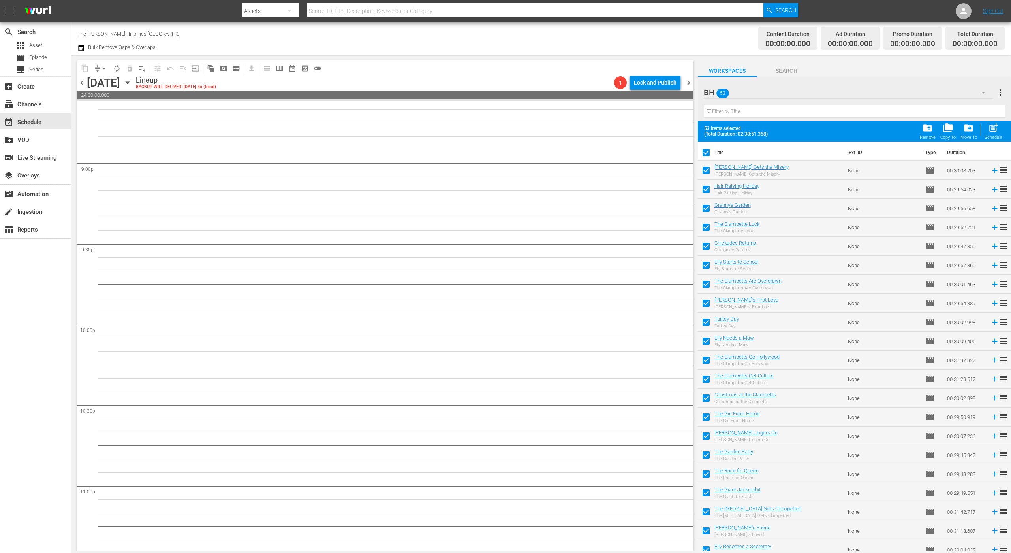
checkbox input "false"
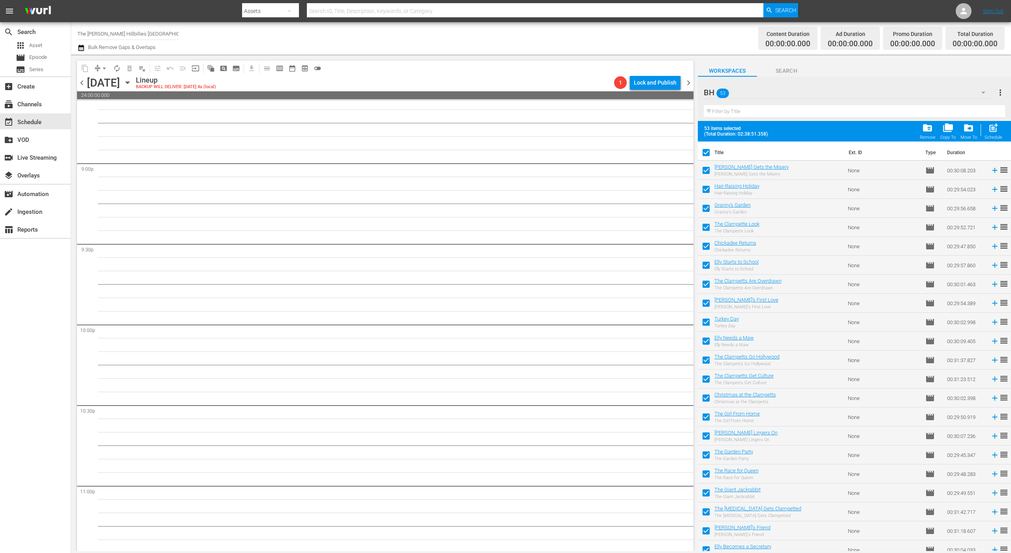
checkbox input "false"
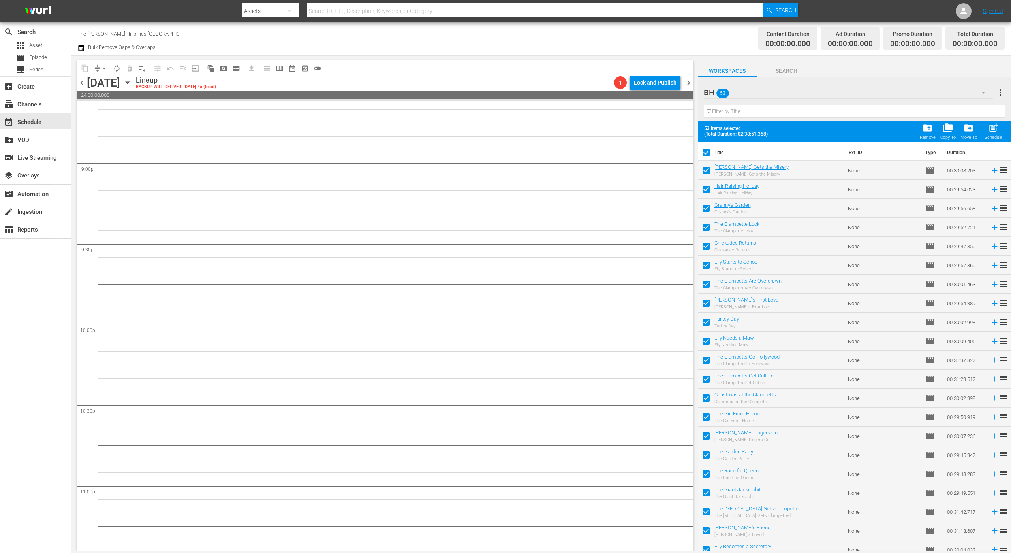
checkbox input "false"
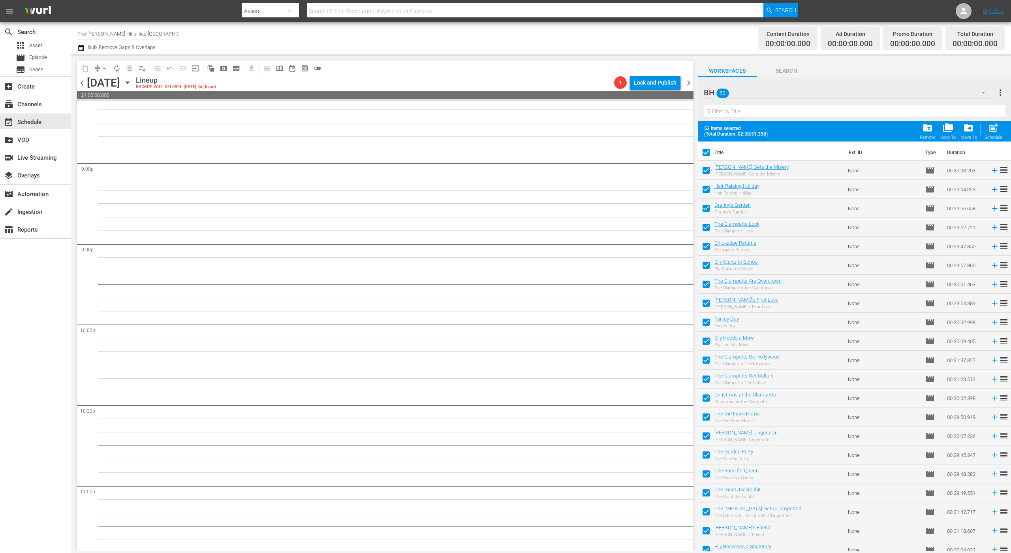
checkbox input "false"
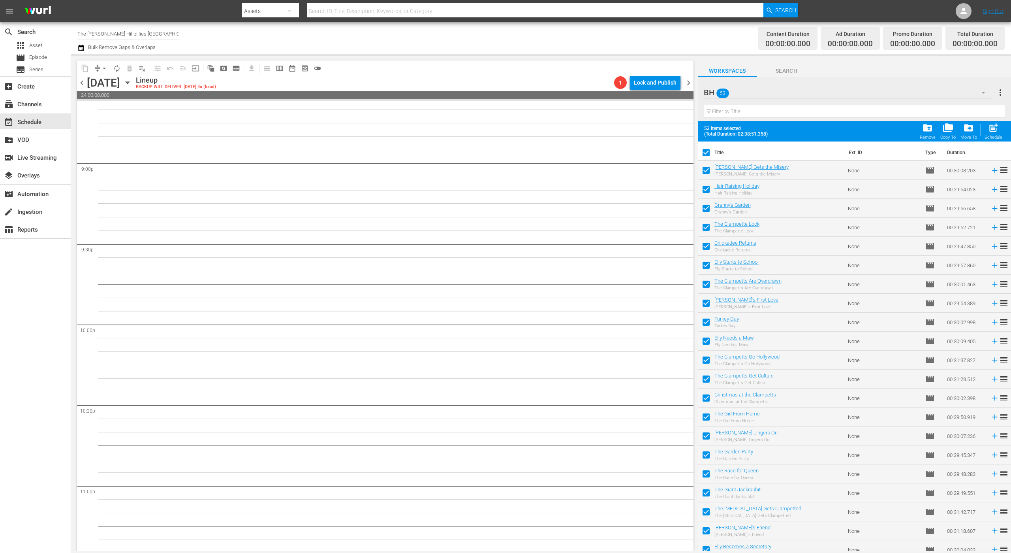
checkbox input "false"
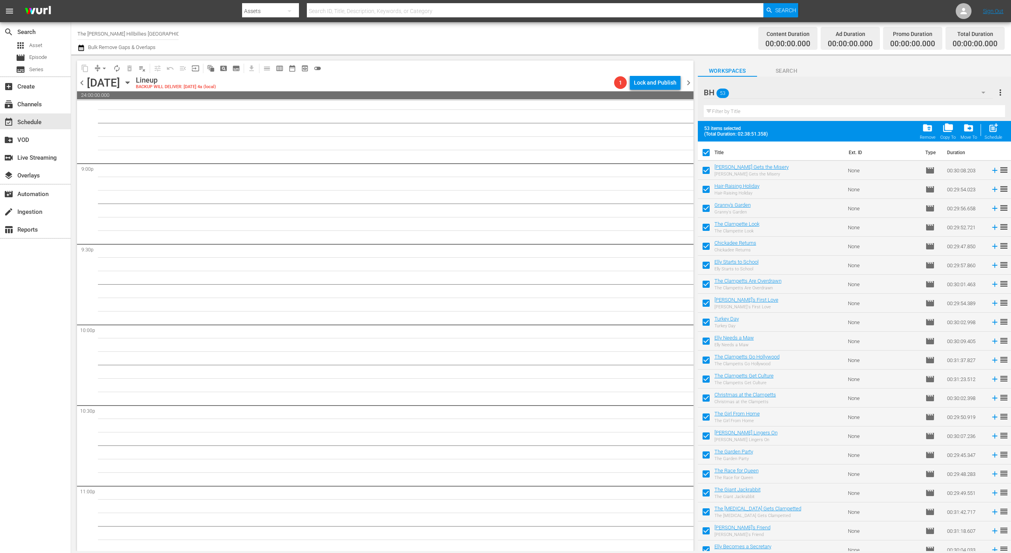
checkbox input "false"
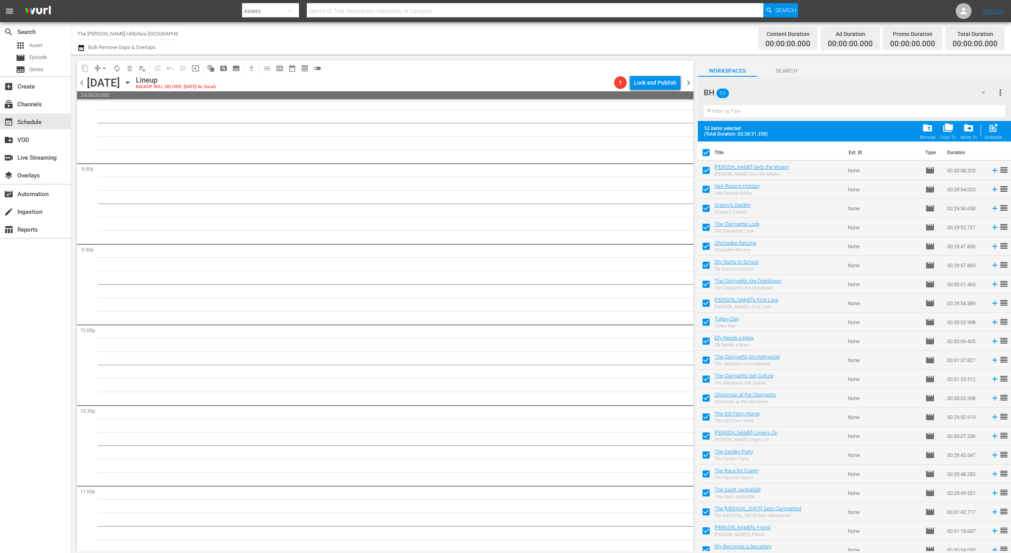
checkbox input "false"
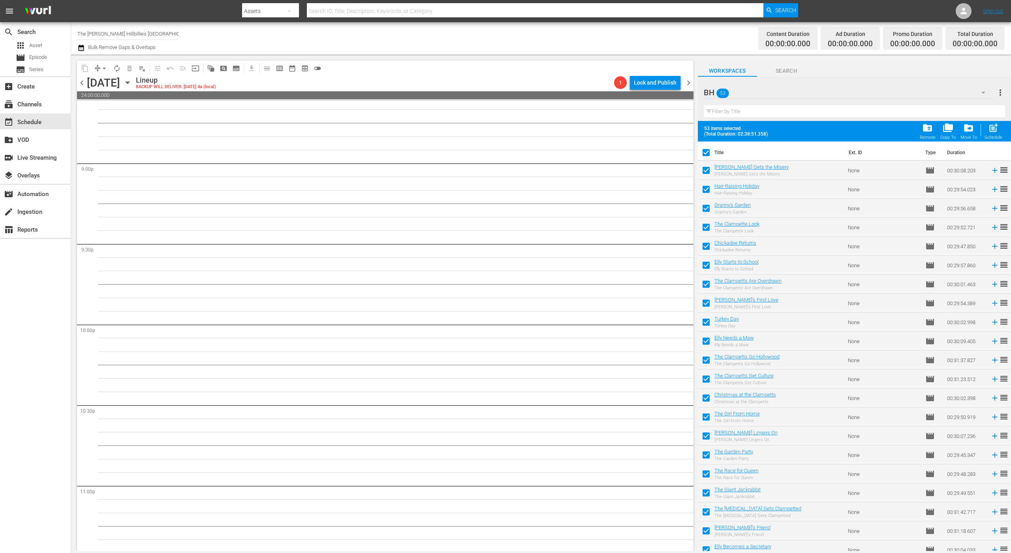
checkbox input "false"
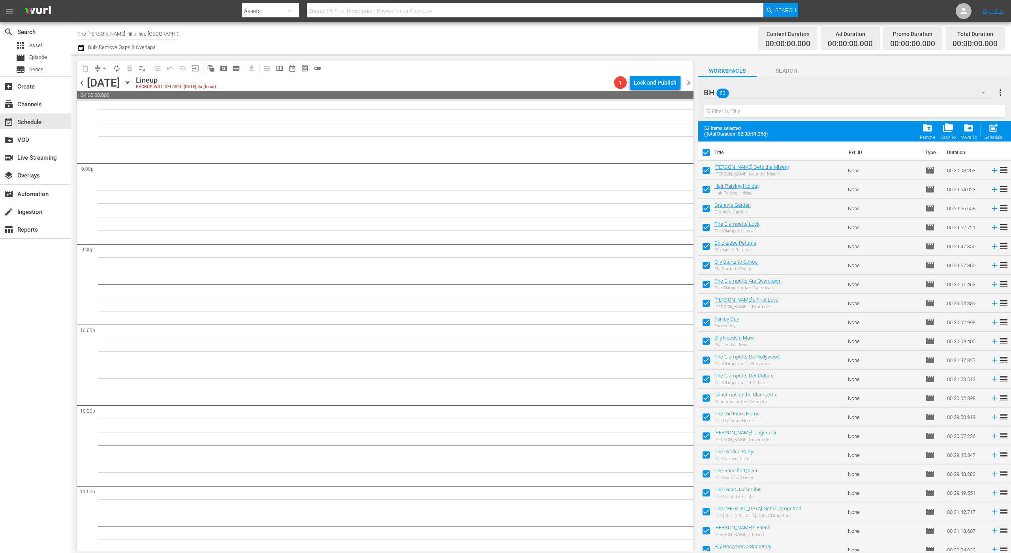
checkbox input "false"
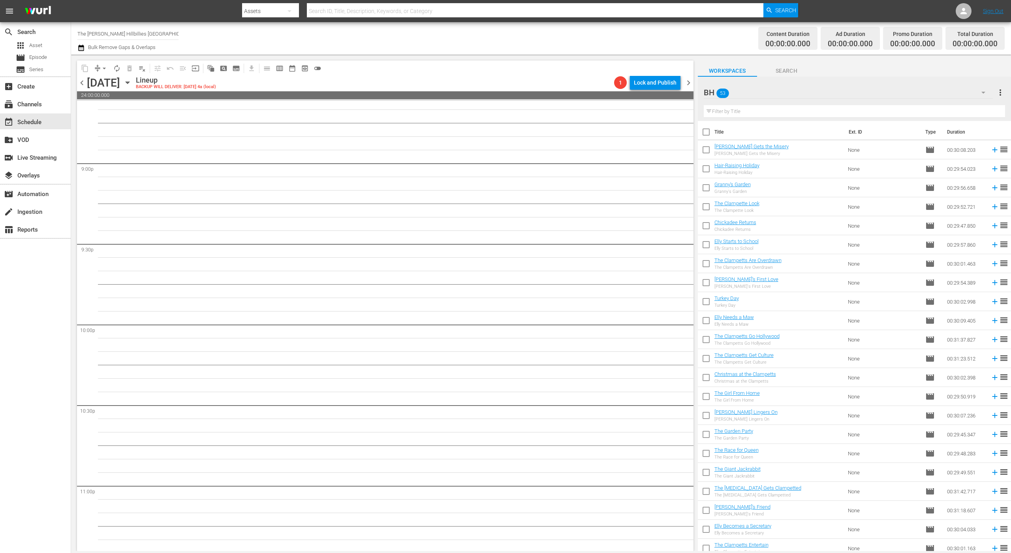
click at [708, 149] on input "checkbox" at bounding box center [706, 151] width 17 height 17
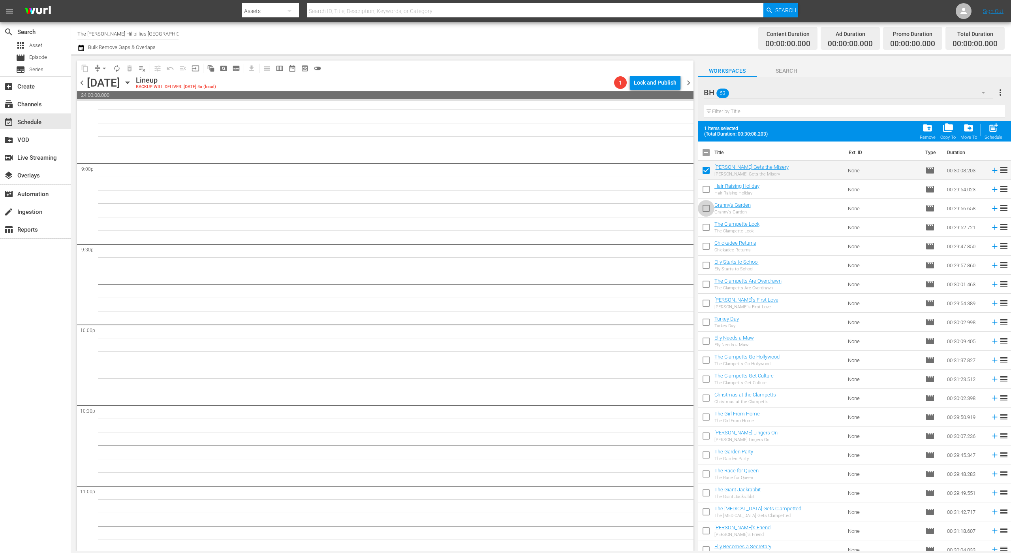
click at [702, 210] on input "checkbox" at bounding box center [706, 209] width 17 height 17
click at [708, 252] on input "checkbox" at bounding box center [706, 247] width 17 height 17
click at [703, 299] on input "checkbox" at bounding box center [706, 304] width 17 height 17
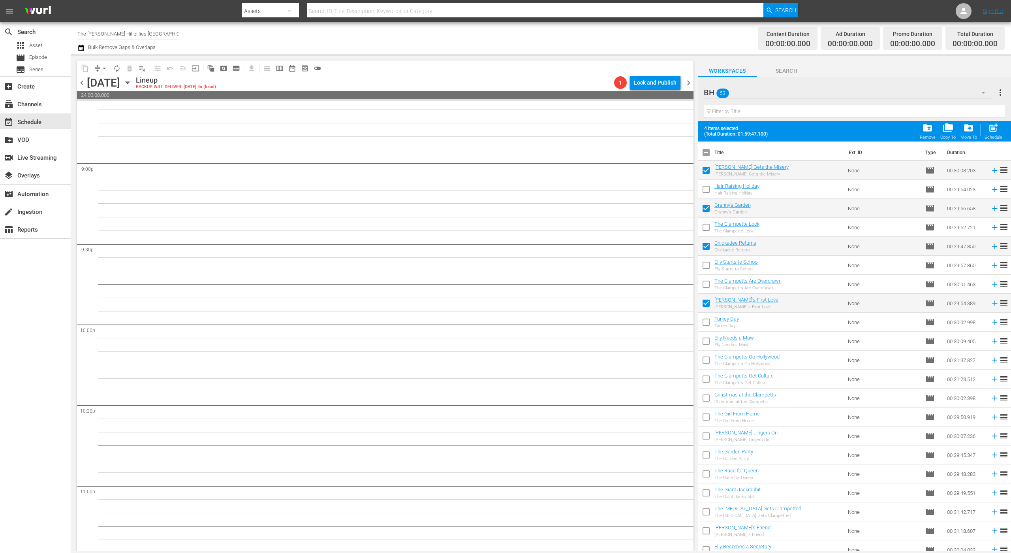
click at [705, 381] on input "checkbox" at bounding box center [706, 380] width 17 height 17
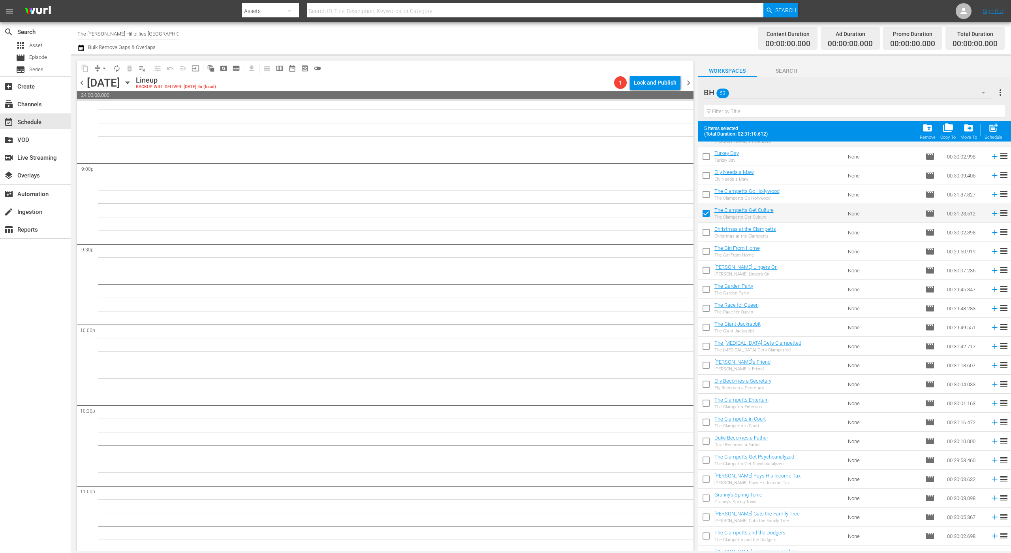
scroll to position [168, 0]
click at [705, 381] on input "checkbox" at bounding box center [706, 383] width 17 height 17
click at [712, 306] on input "checkbox" at bounding box center [706, 307] width 17 height 17
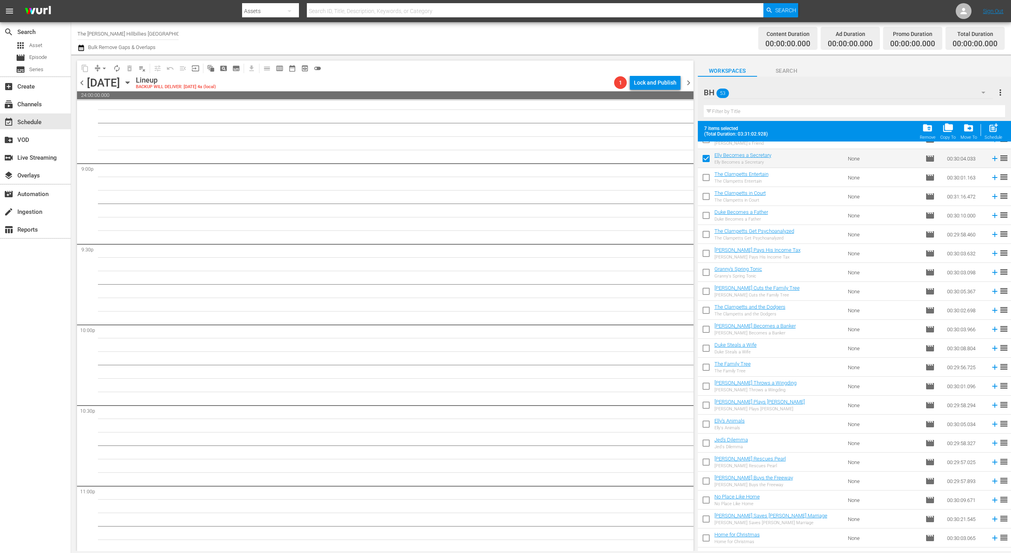
scroll to position [392, 0]
click at [711, 311] on input "checkbox" at bounding box center [706, 311] width 17 height 17
click at [707, 384] on input "checkbox" at bounding box center [706, 386] width 17 height 17
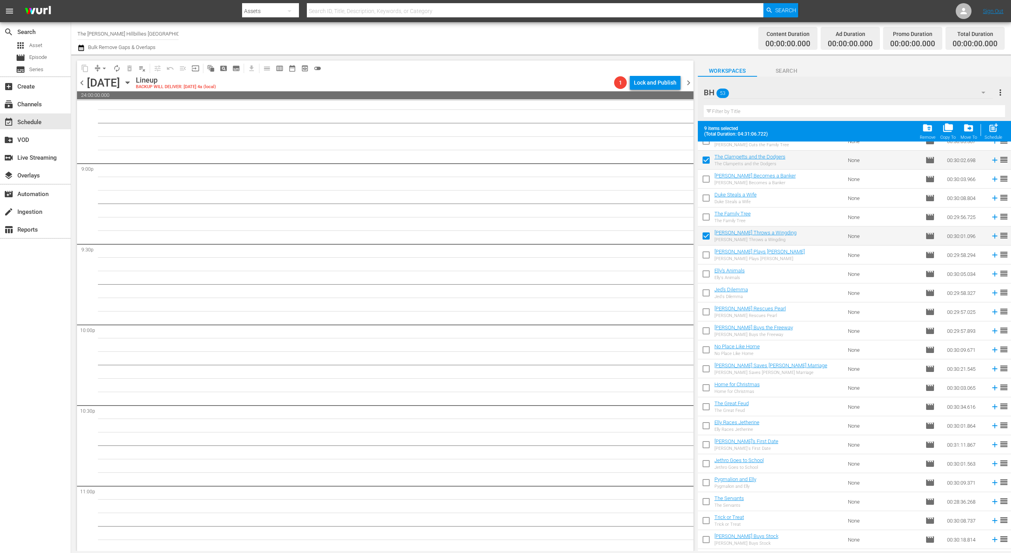
scroll to position [553, 0]
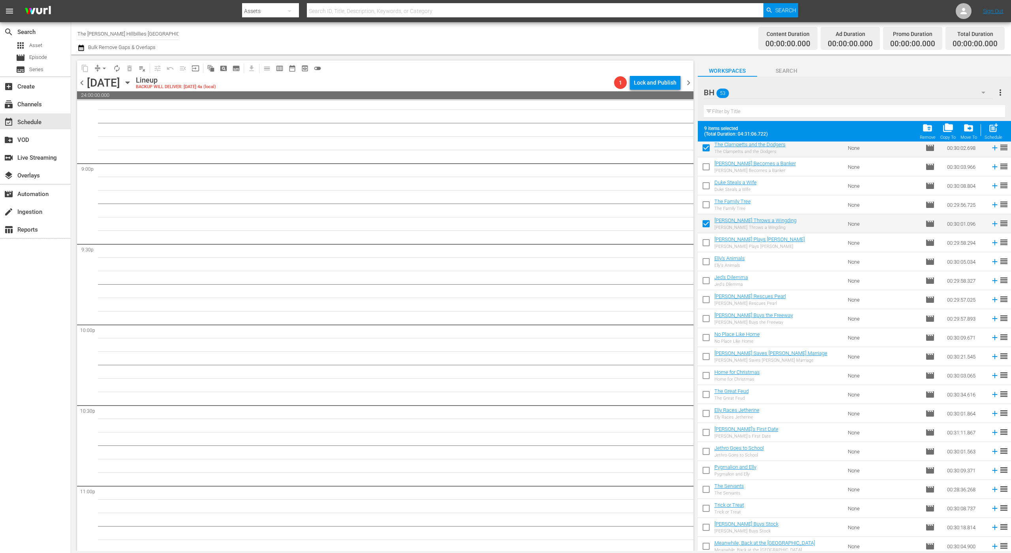
click at [711, 404] on td at bounding box center [706, 413] width 17 height 19
click at [709, 393] on input "checkbox" at bounding box center [706, 396] width 17 height 17
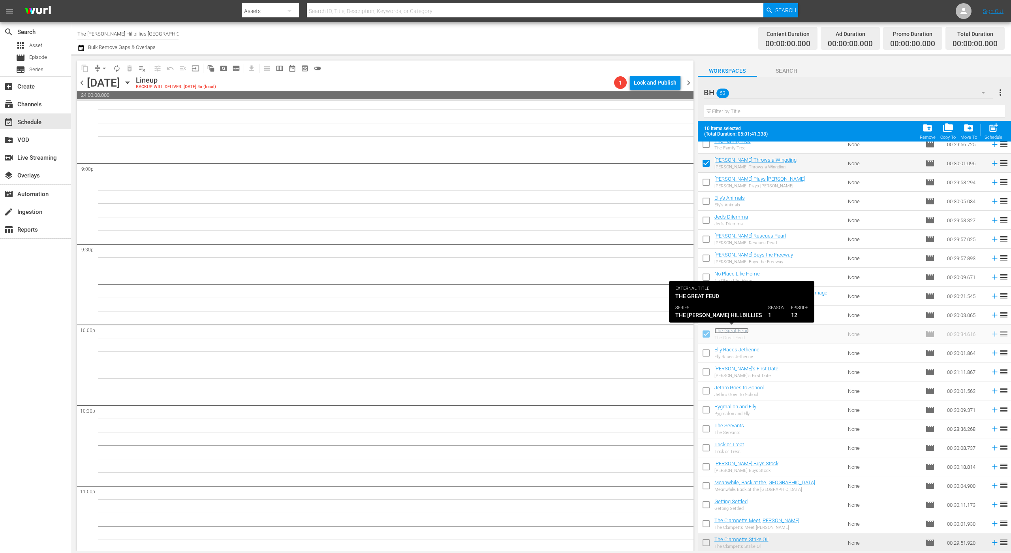
scroll to position [3307, 0]
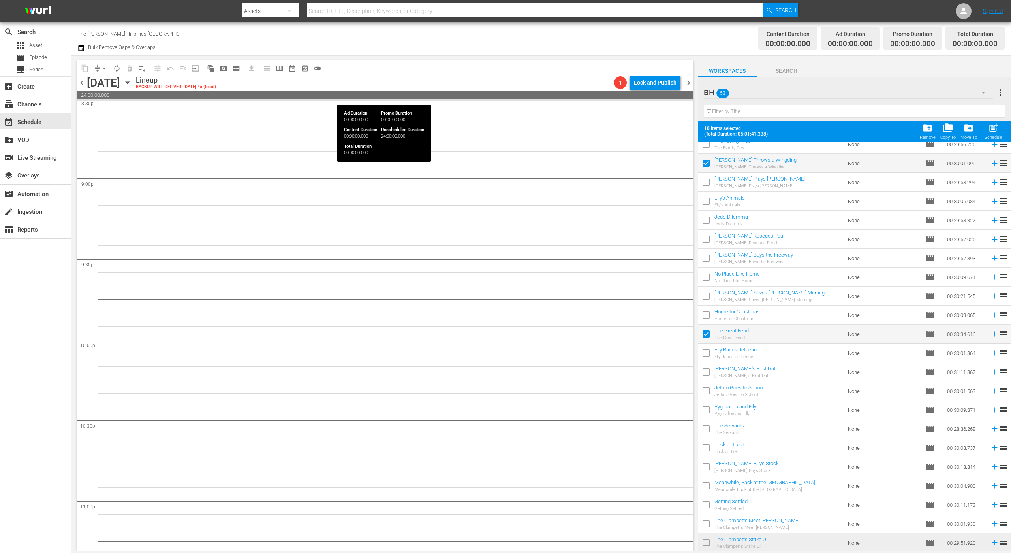
click at [613, 98] on span "24:00:00.000" at bounding box center [385, 95] width 617 height 8
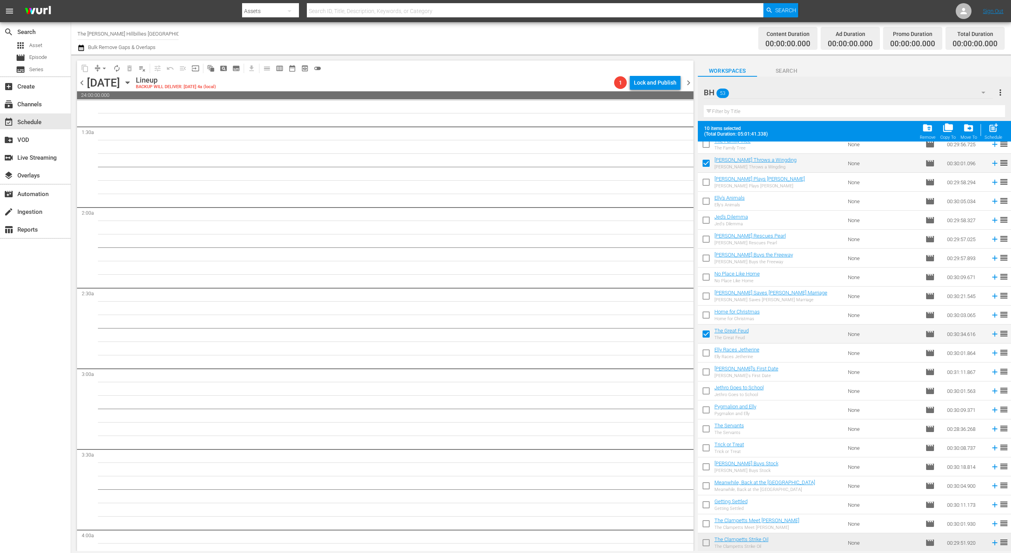
scroll to position [0, 0]
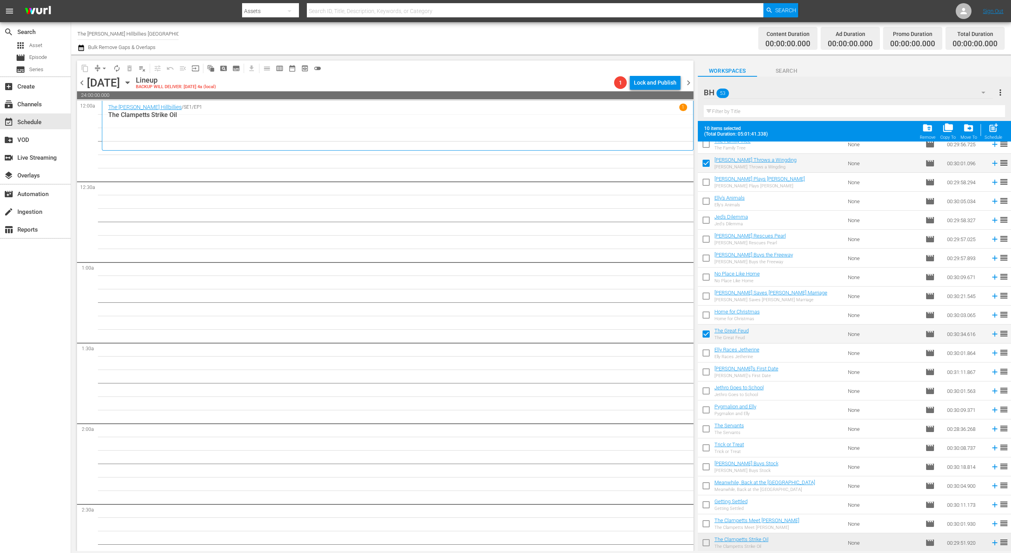
click at [513, 149] on div "The [PERSON_NAME] Hillbillies / SE1 / EP1 1 The Clampetts Strike Oil" at bounding box center [398, 126] width 592 height 50
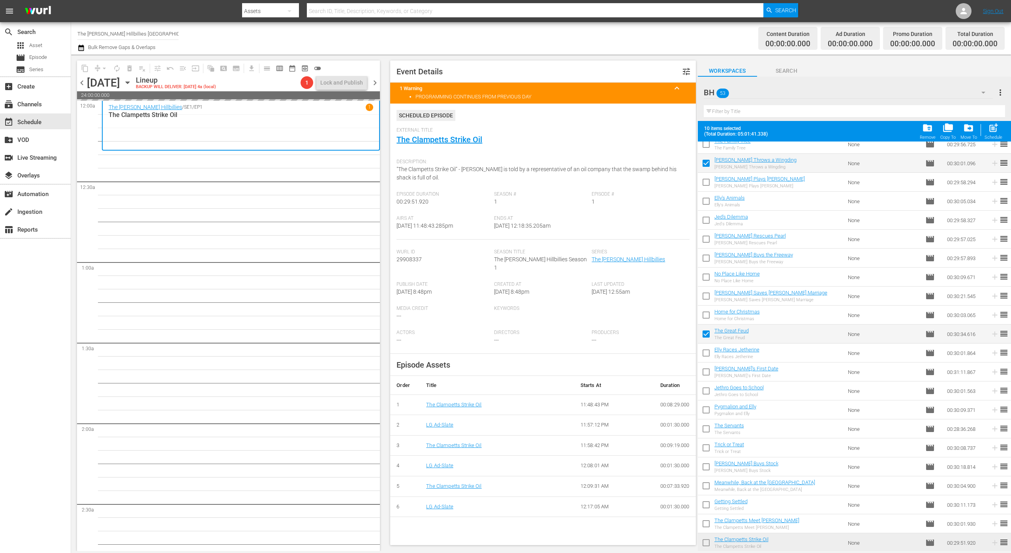
click at [373, 76] on div "chevron_left [DATE] [DATE] Lineup BACKUP WILL DELIVER: [DATE] 4a (local) 1 Lock…" at bounding box center [228, 83] width 303 height 15
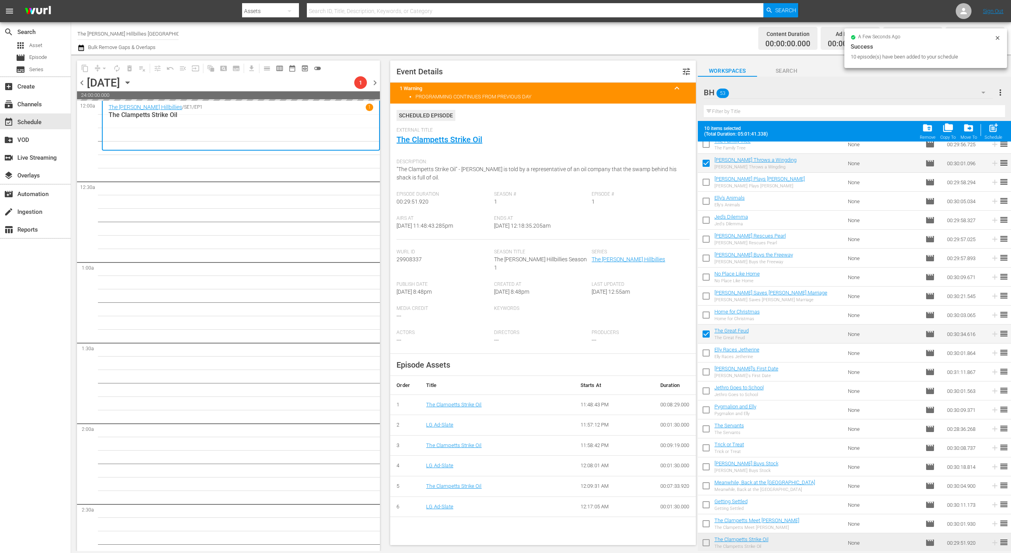
click at [376, 80] on span "chevron_right" at bounding box center [375, 83] width 10 height 10
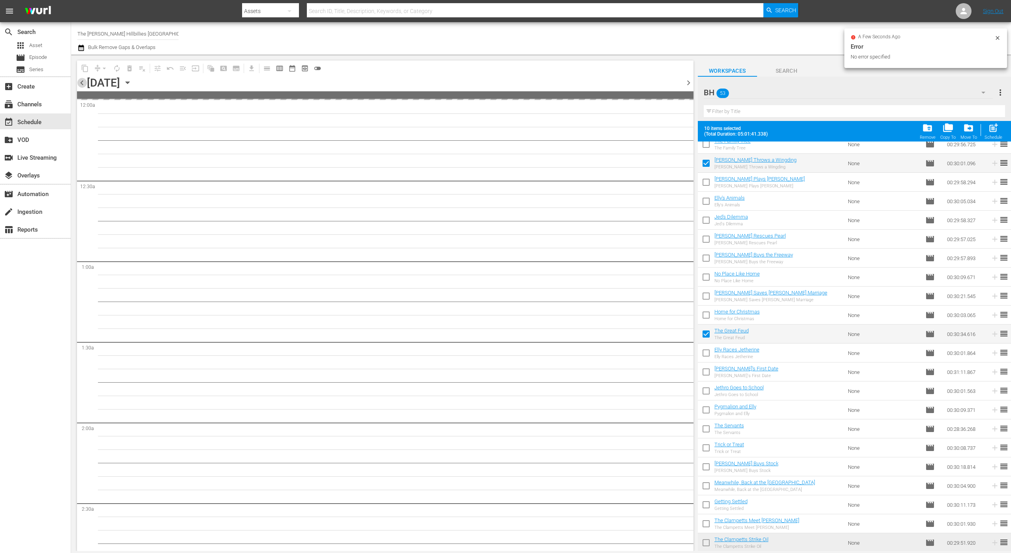
click at [83, 82] on span "chevron_left" at bounding box center [82, 83] width 10 height 10
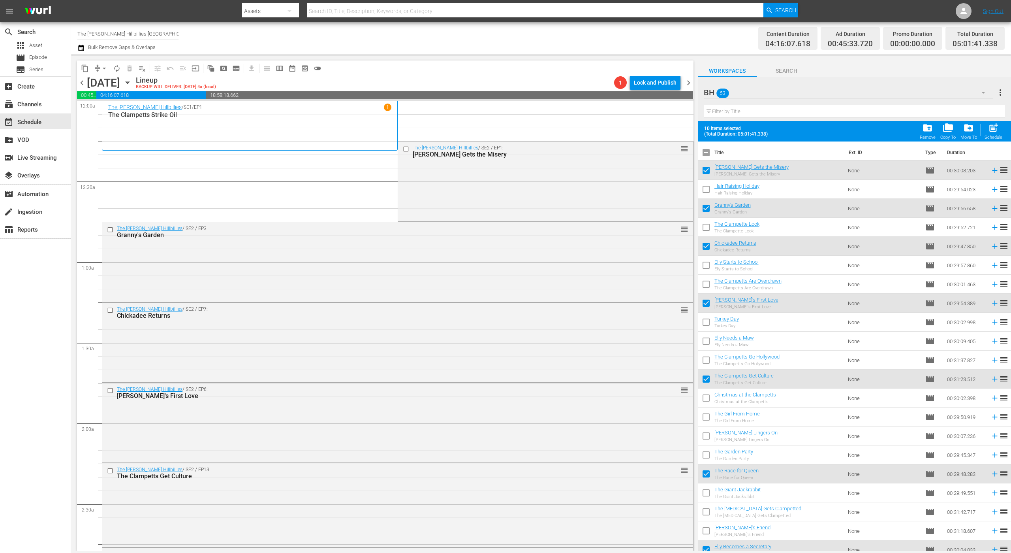
scroll to position [614, 0]
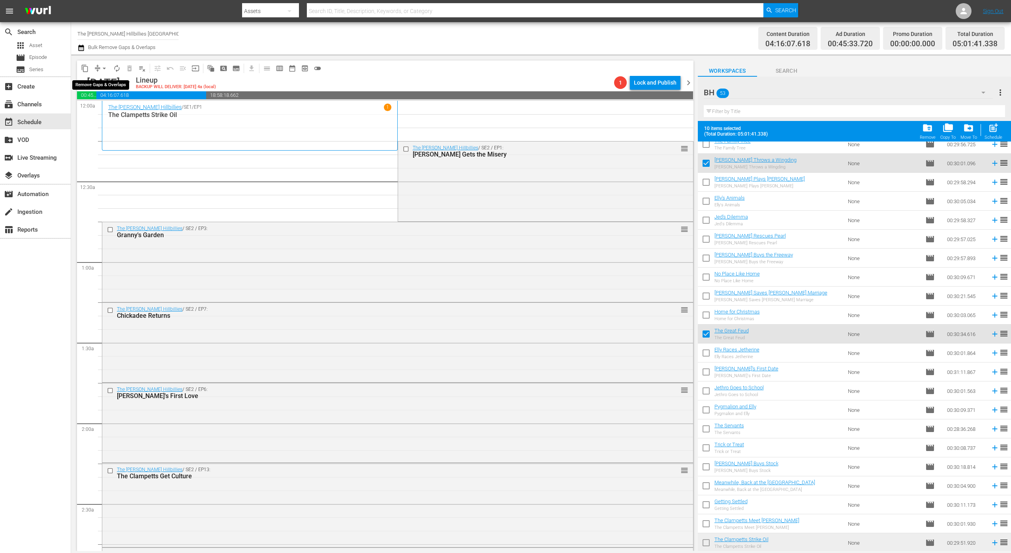
click at [96, 69] on span "compress" at bounding box center [98, 68] width 8 height 8
click at [102, 71] on span "arrow_drop_down" at bounding box center [104, 68] width 8 height 8
click at [116, 111] on li "Align to End of Previous Day" at bounding box center [104, 110] width 83 height 13
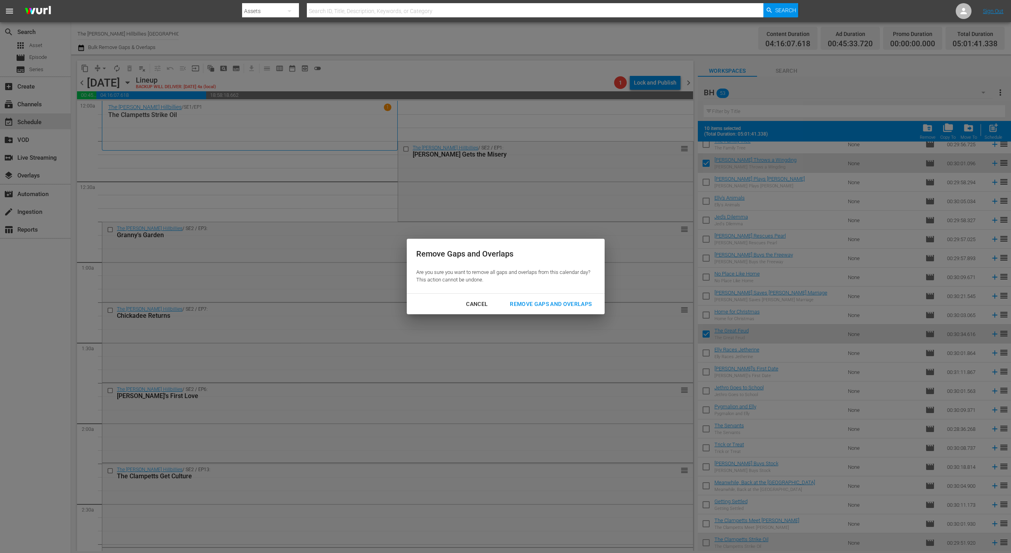
click at [525, 301] on div "Remove Gaps and Overlaps" at bounding box center [551, 304] width 94 height 10
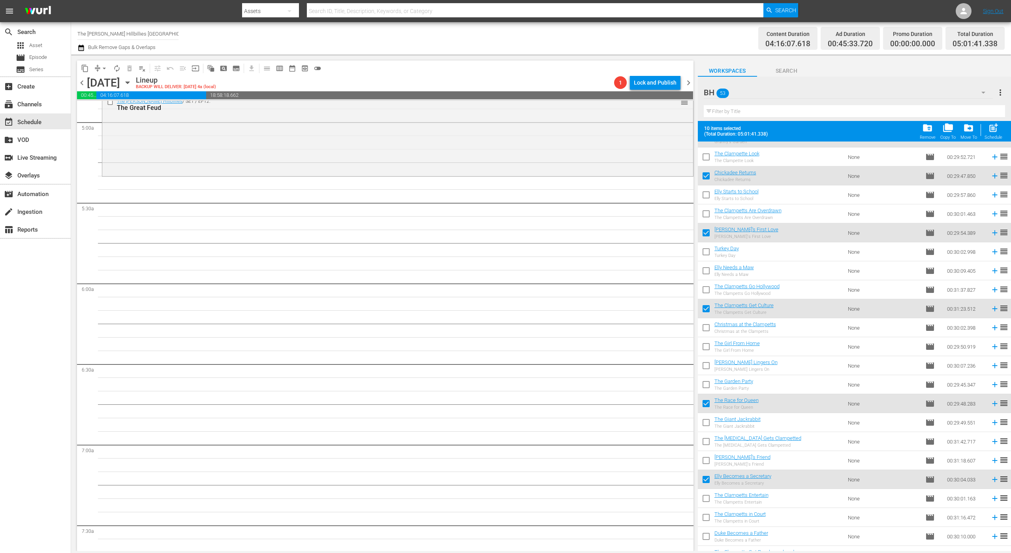
scroll to position [0, 0]
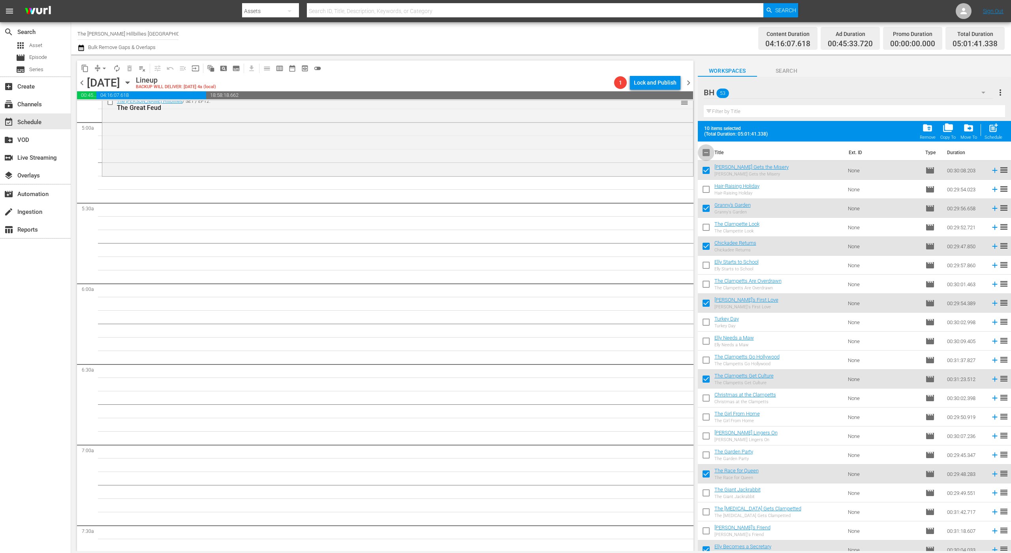
click at [706, 151] on input "checkbox" at bounding box center [706, 154] width 17 height 17
checkbox input "true"
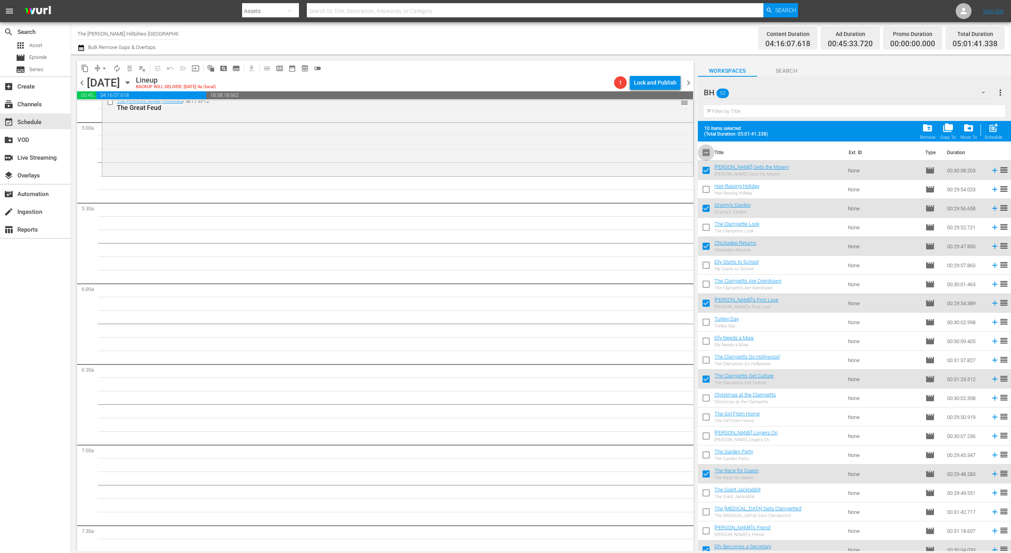
checkbox input "true"
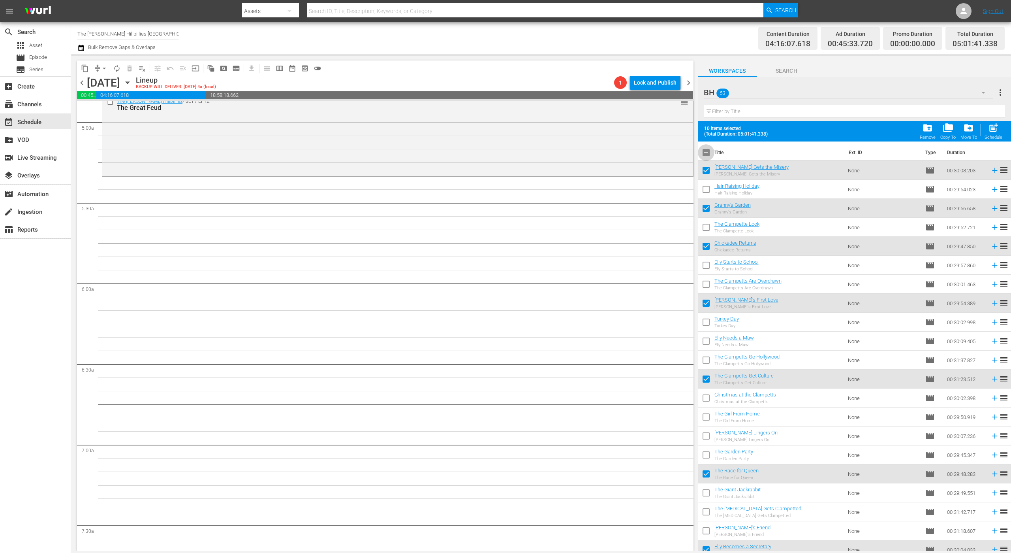
checkbox input "true"
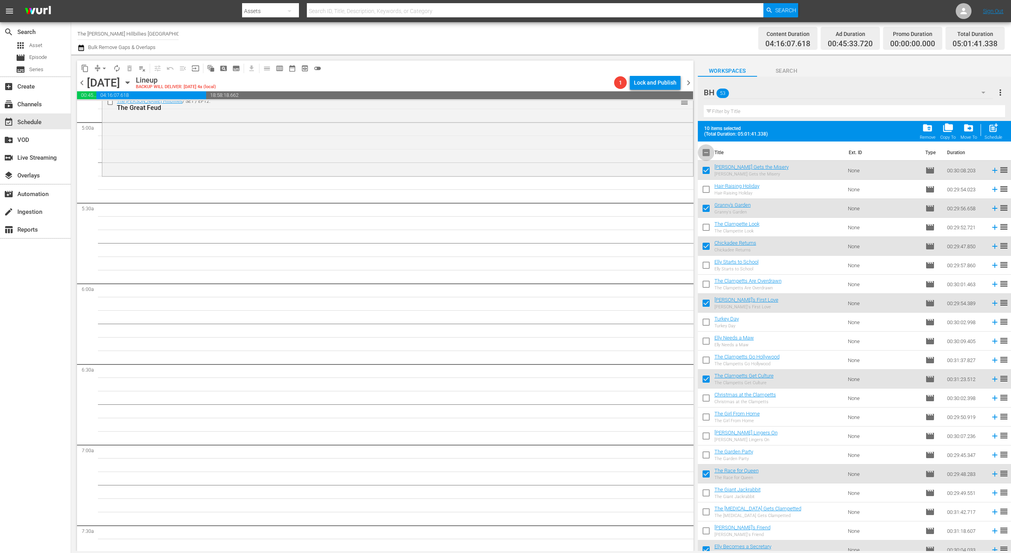
checkbox input "true"
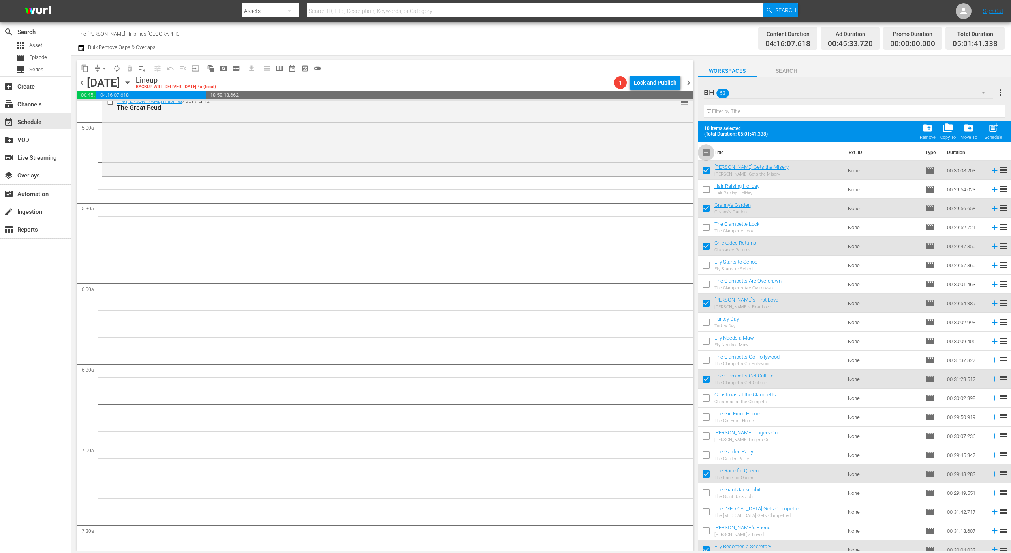
checkbox input "true"
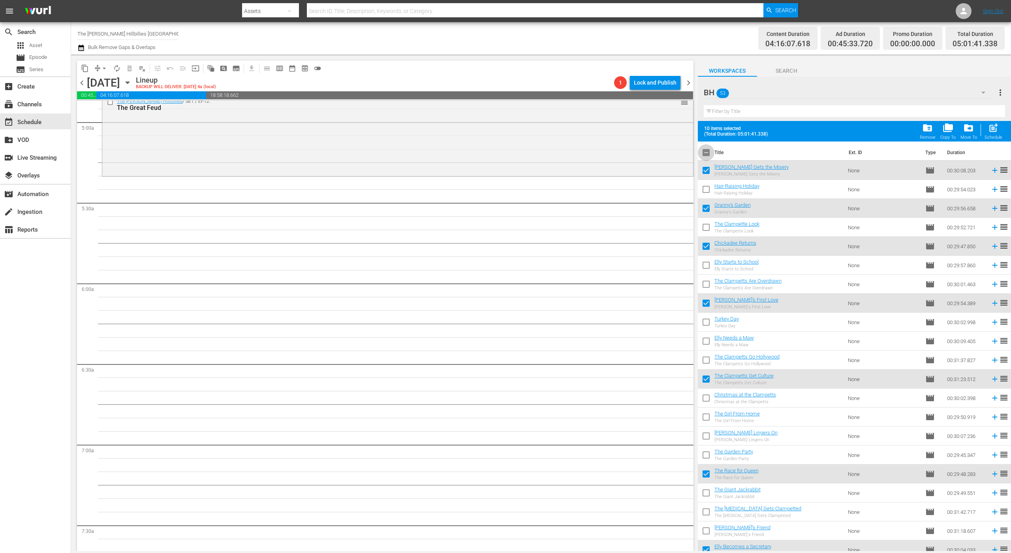
checkbox input "true"
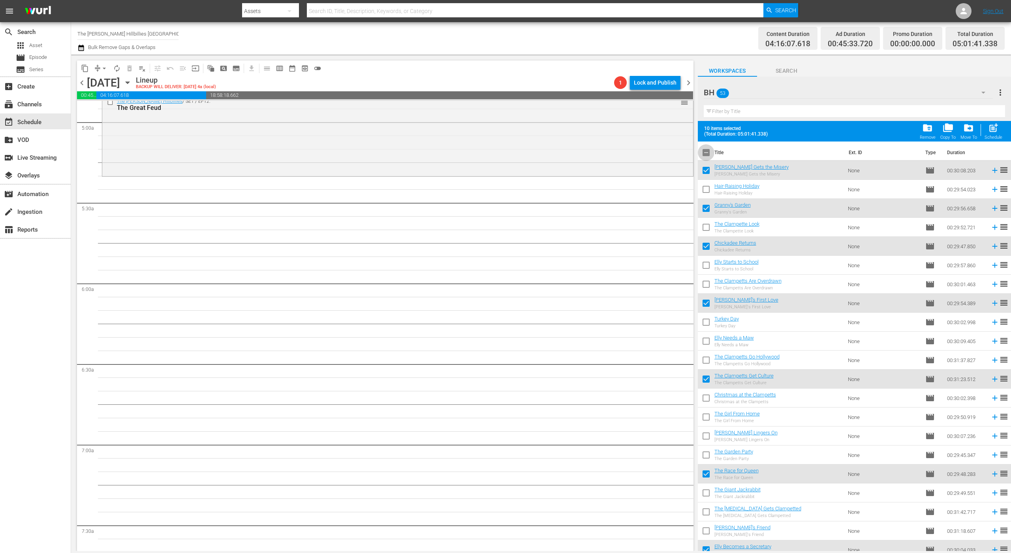
checkbox input "true"
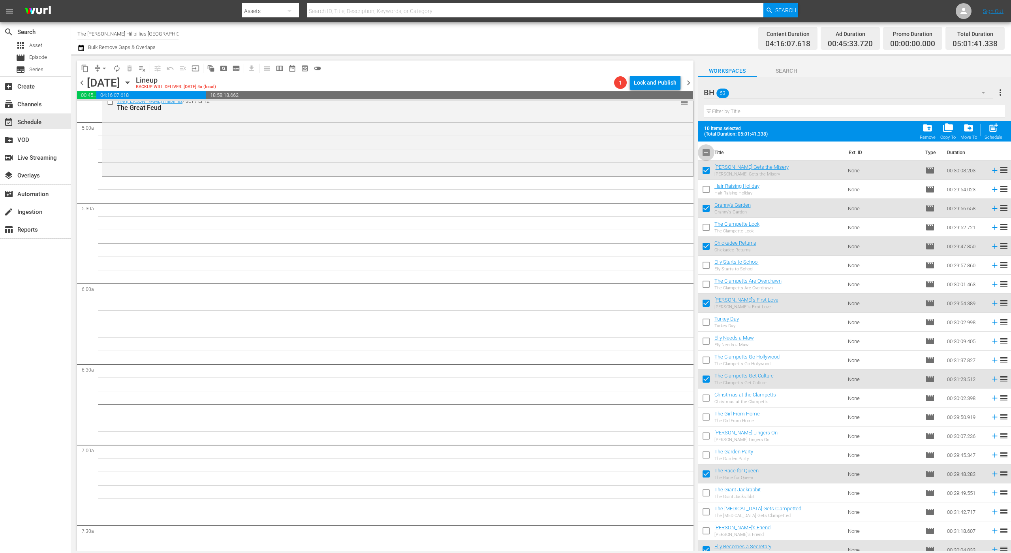
checkbox input "true"
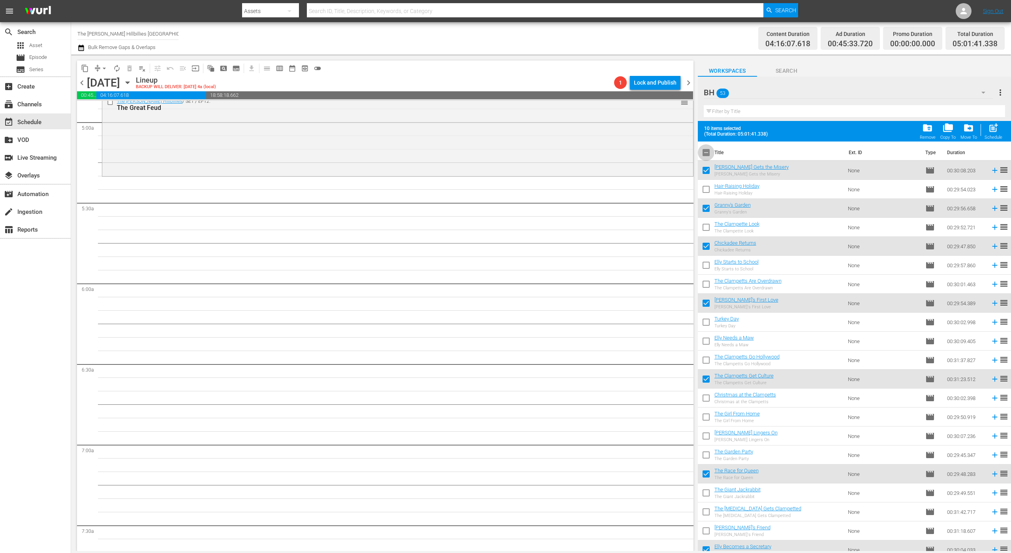
checkbox input "true"
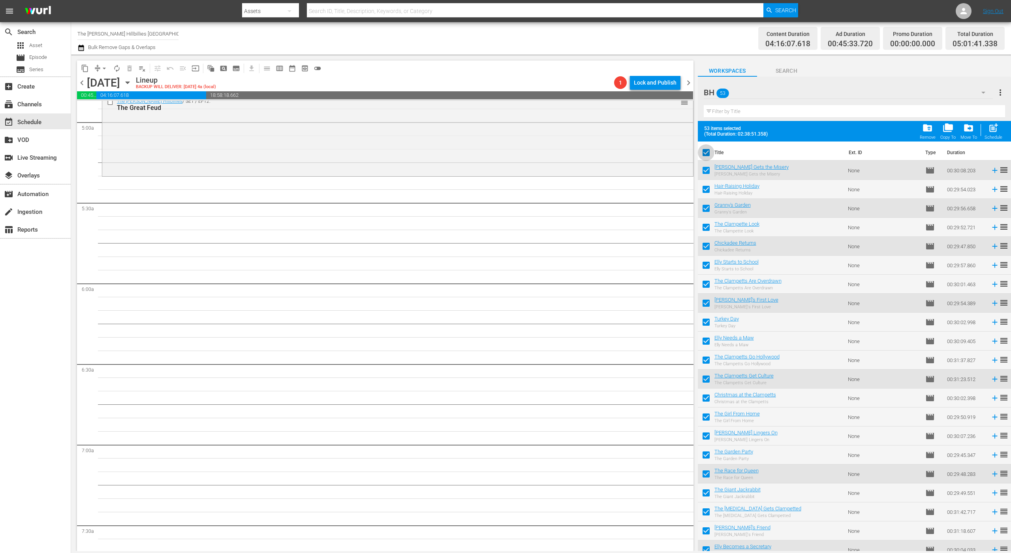
click at [706, 151] on input "checkbox" at bounding box center [706, 154] width 17 height 17
checkbox input "false"
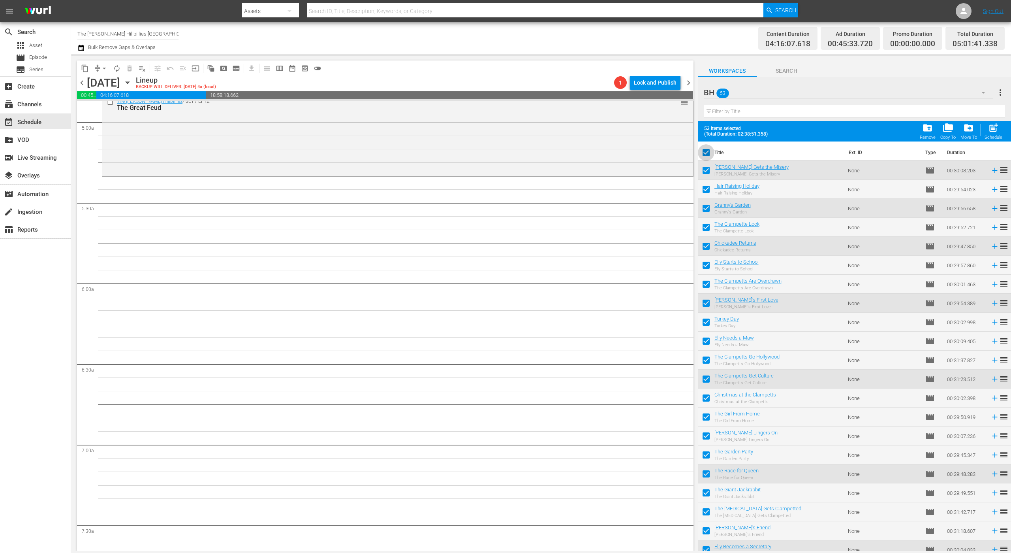
checkbox input "false"
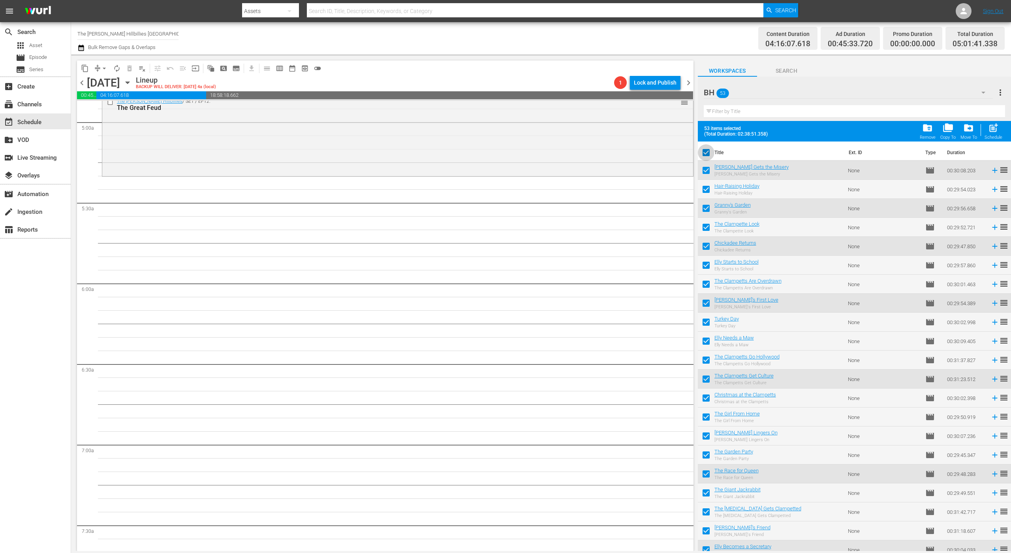
checkbox input "false"
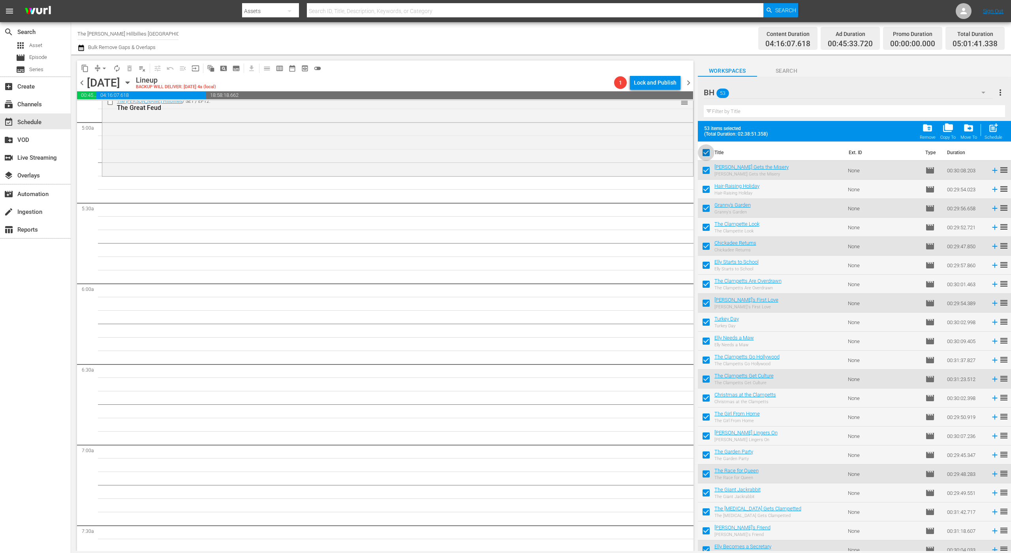
checkbox input "false"
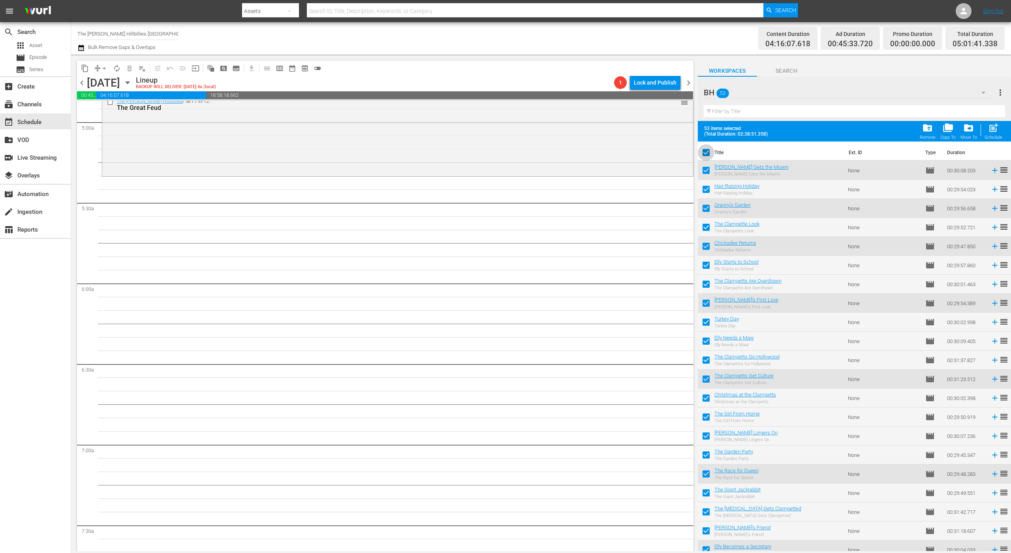
checkbox input "false"
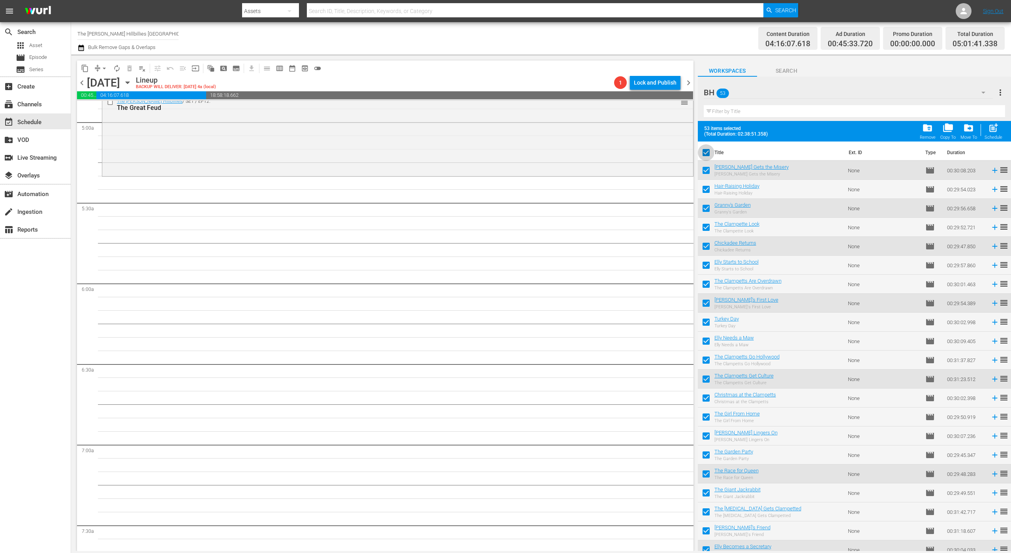
checkbox input "false"
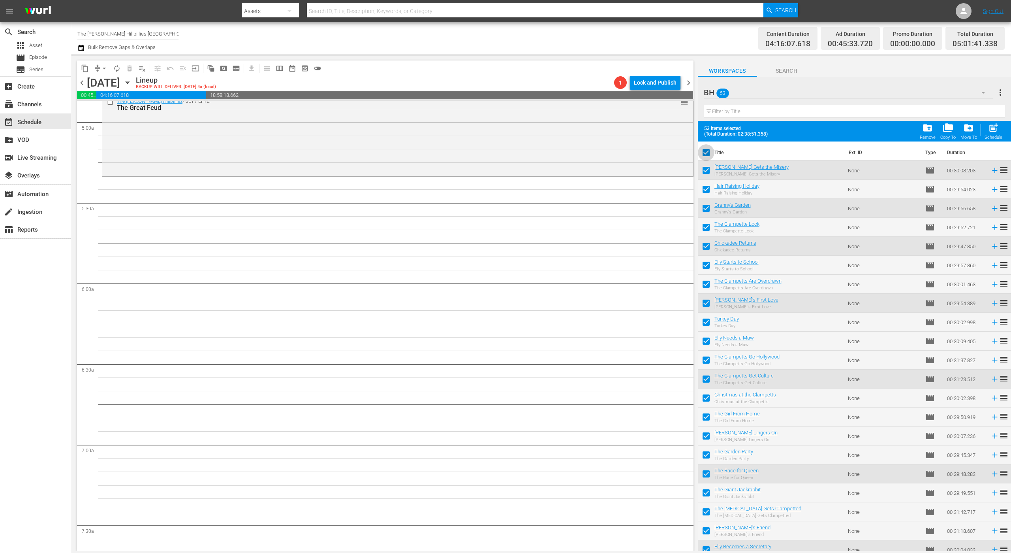
checkbox input "false"
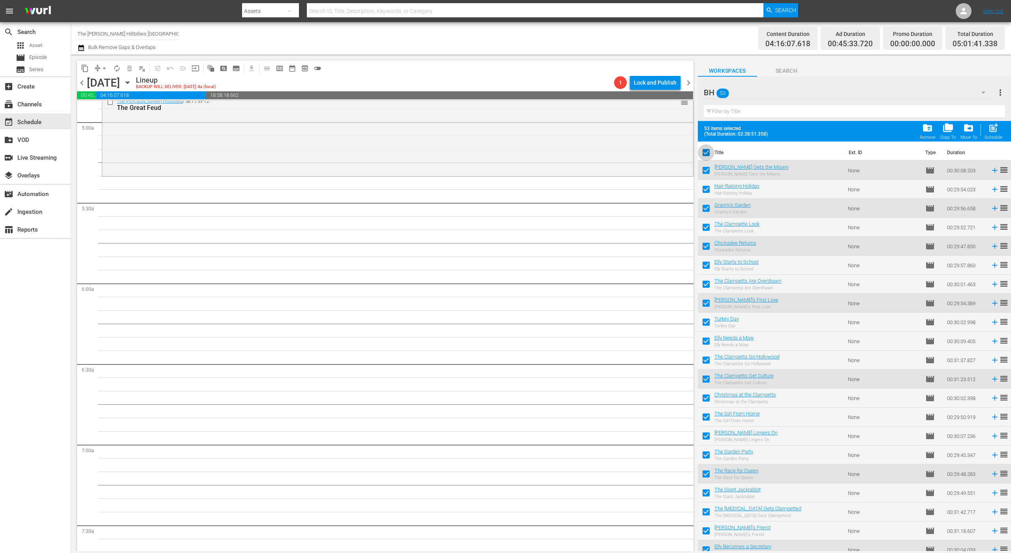
checkbox input "false"
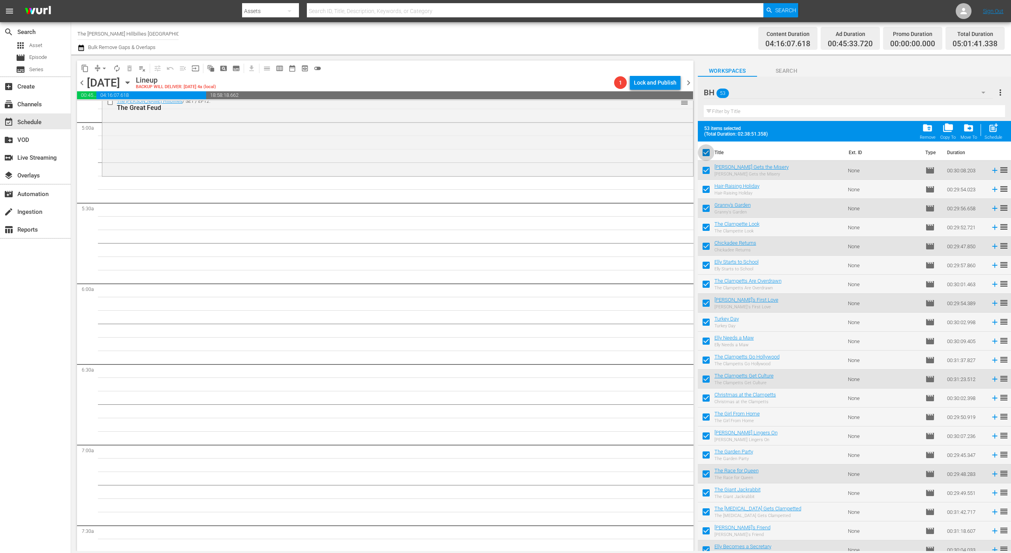
checkbox input "false"
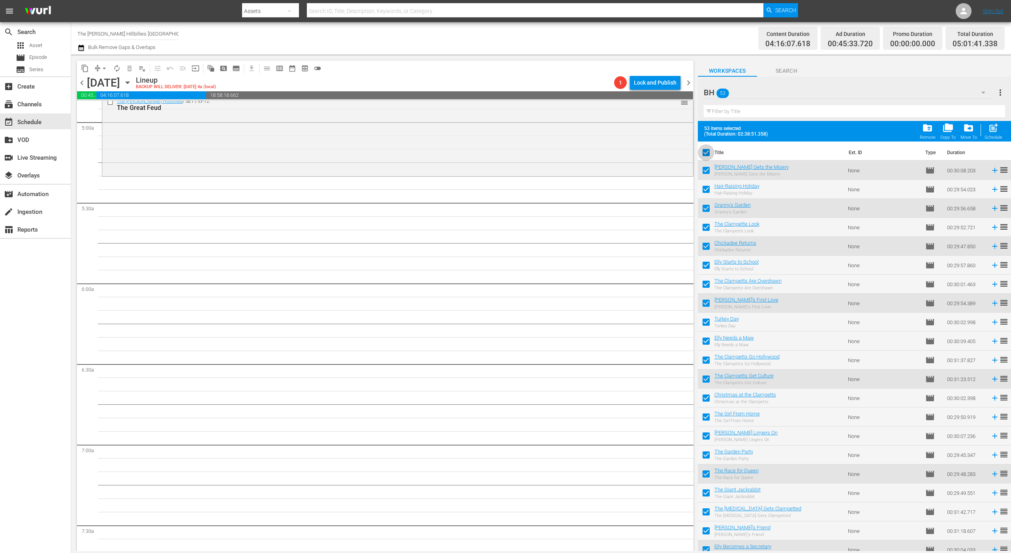
checkbox input "false"
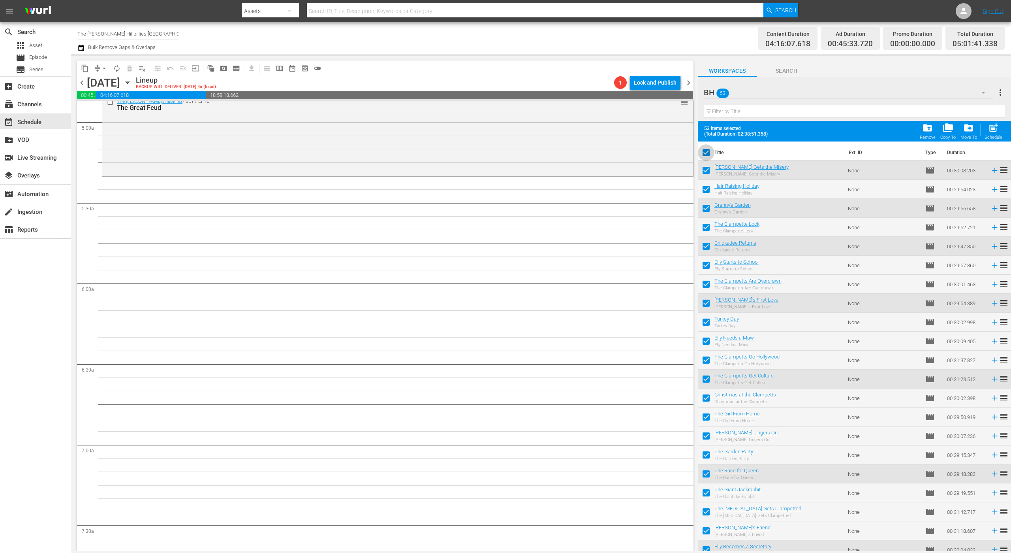
checkbox input "false"
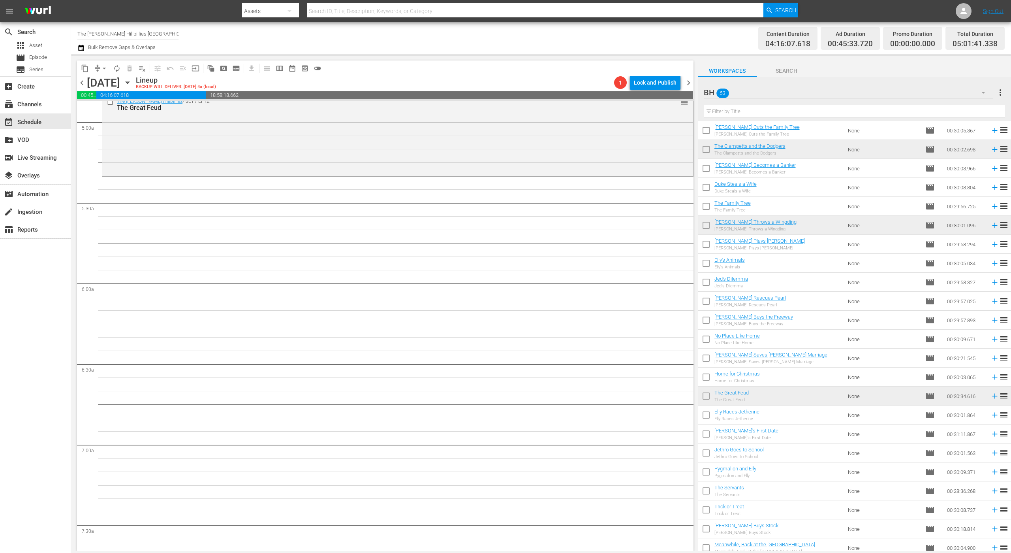
scroll to position [593, 0]
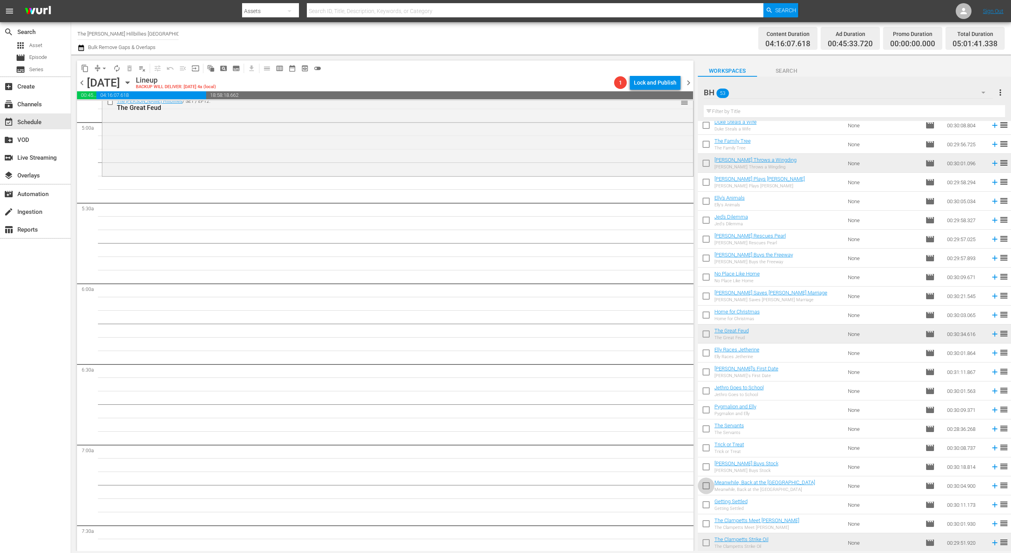
click at [704, 490] on input "checkbox" at bounding box center [706, 487] width 17 height 17
checkbox input "true"
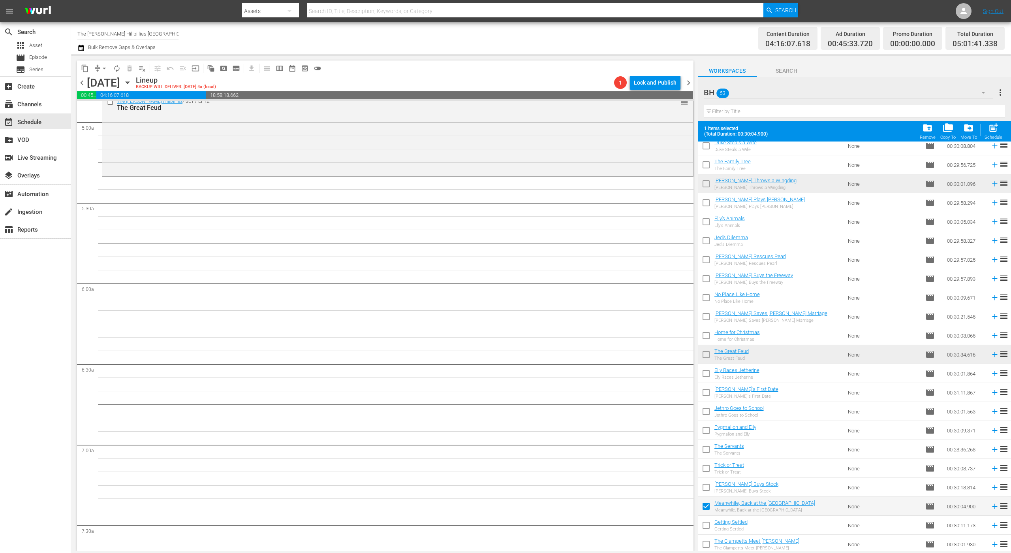
click at [711, 416] on input "checkbox" at bounding box center [706, 413] width 17 height 17
checkbox input "true"
click at [712, 320] on input "checkbox" at bounding box center [706, 318] width 17 height 17
checkbox input "true"
click at [706, 255] on input "checkbox" at bounding box center [706, 261] width 17 height 17
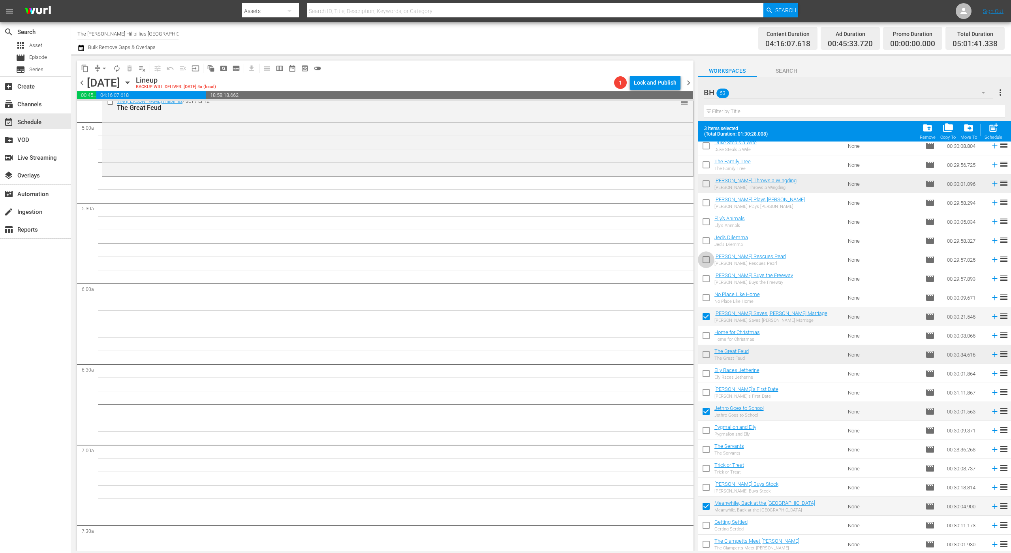
checkbox input "true"
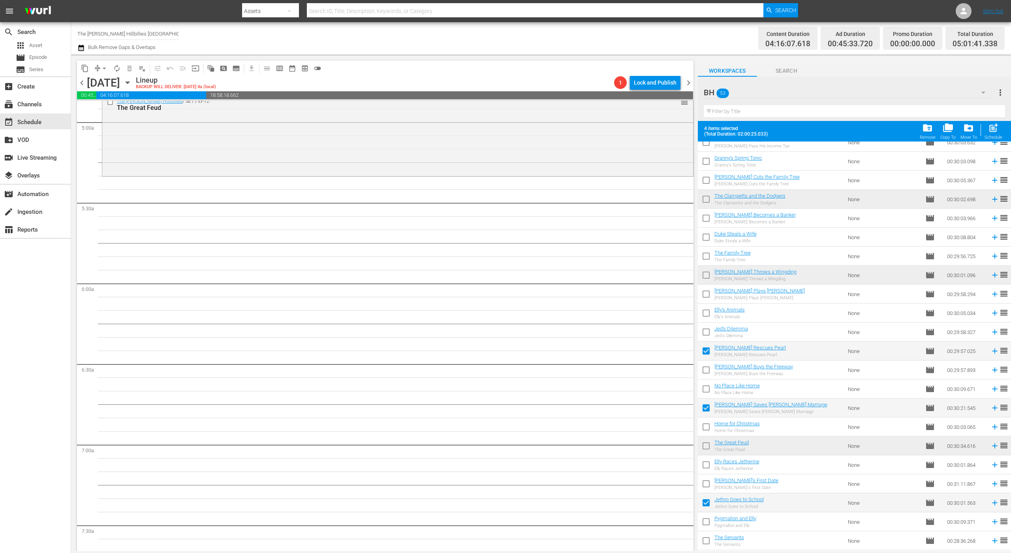
scroll to position [479, 0]
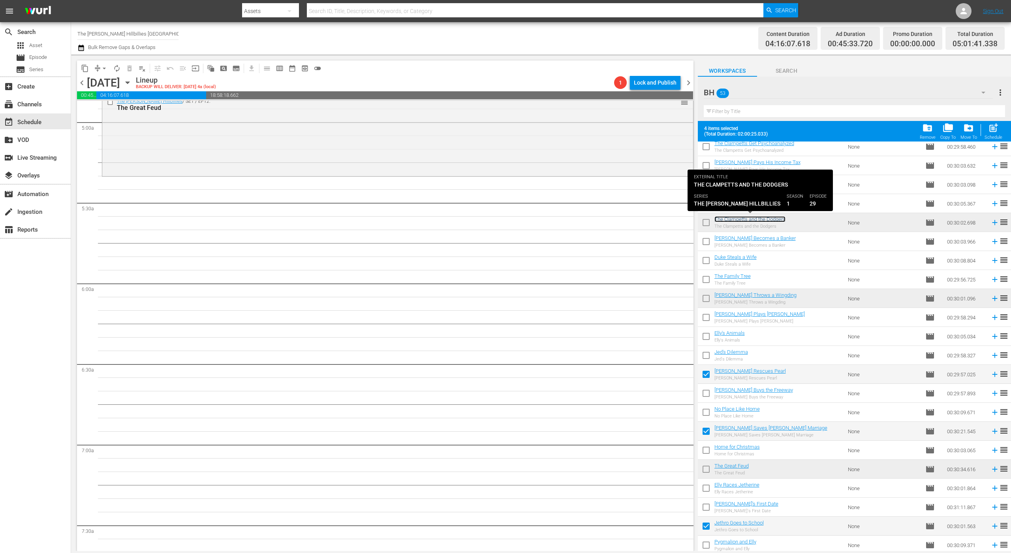
click at [718, 216] on link "The Clampetts and the Dodgers" at bounding box center [750, 219] width 71 height 6
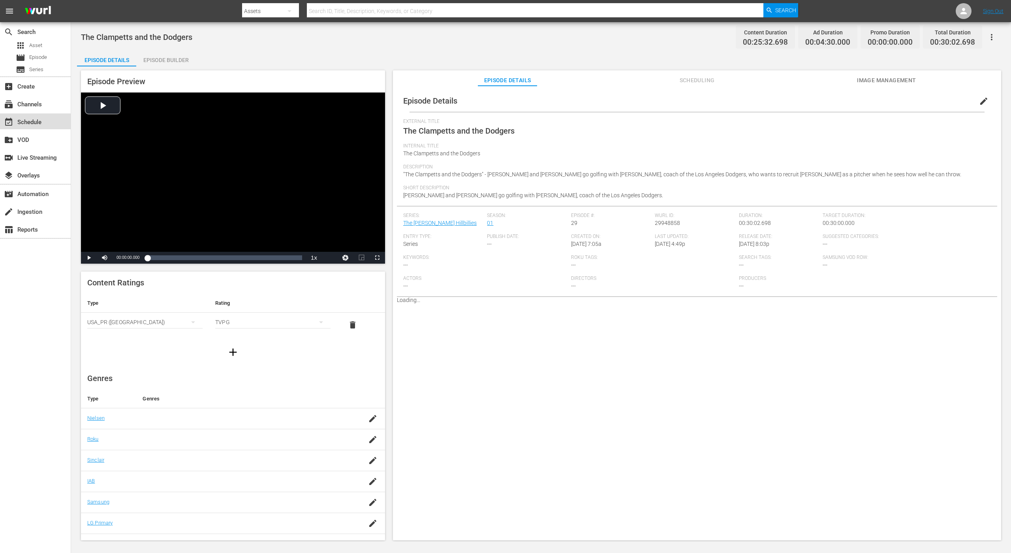
click at [39, 124] on div "event_available Schedule" at bounding box center [22, 120] width 44 height 7
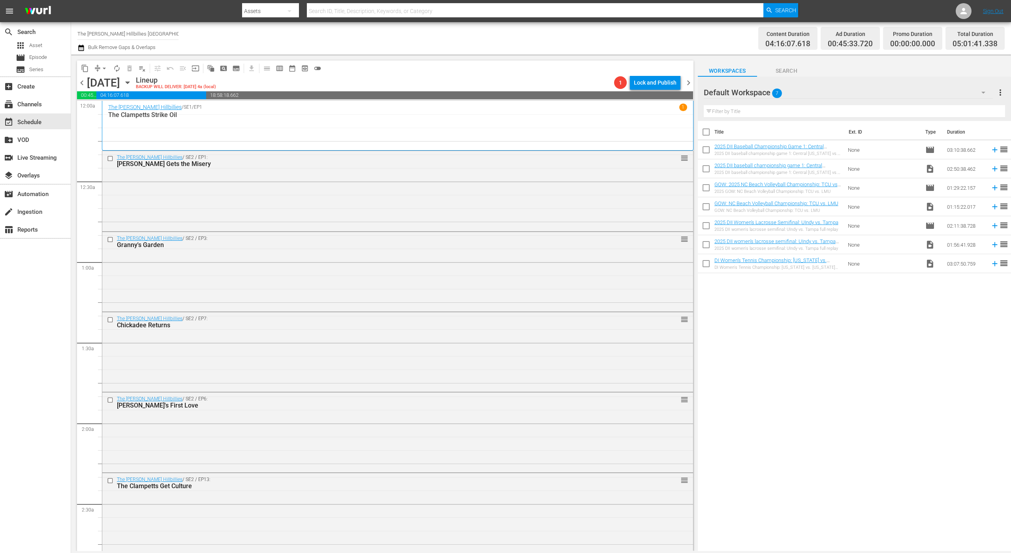
click at [730, 88] on div at bounding box center [732, 93] width 57 height 20
click at [804, 91] on div "Default Workspace 7" at bounding box center [849, 92] width 290 height 22
click at [771, 109] on div "BH (53)" at bounding box center [754, 115] width 82 height 13
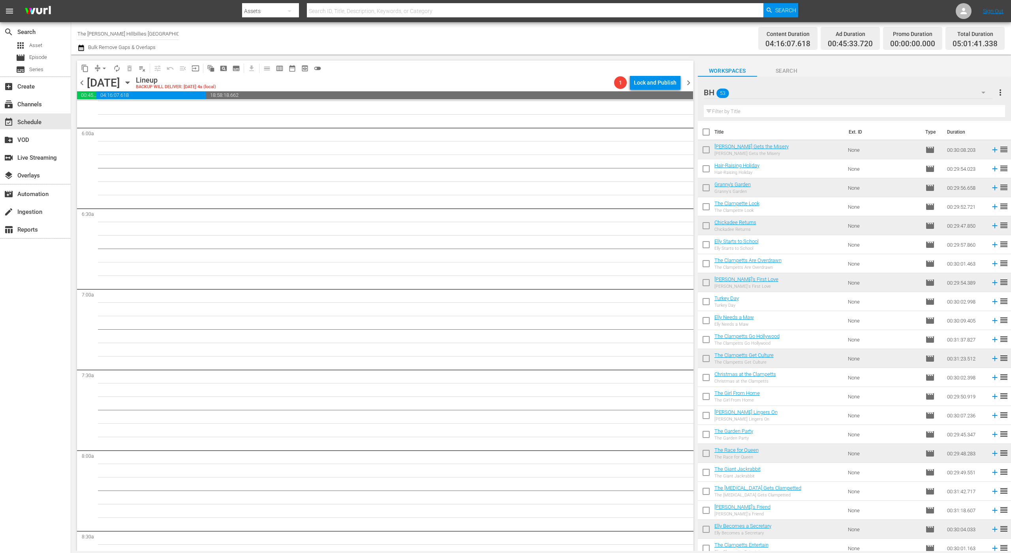
scroll to position [939, 0]
click at [704, 169] on input "checkbox" at bounding box center [706, 170] width 17 height 17
checkbox input "true"
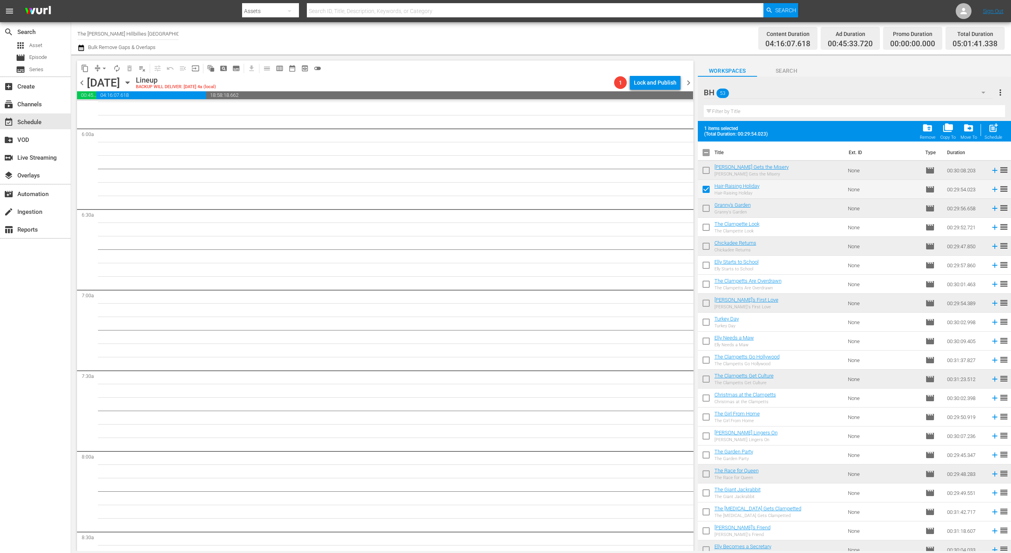
click at [701, 412] on input "checkbox" at bounding box center [706, 418] width 17 height 17
checkbox input "true"
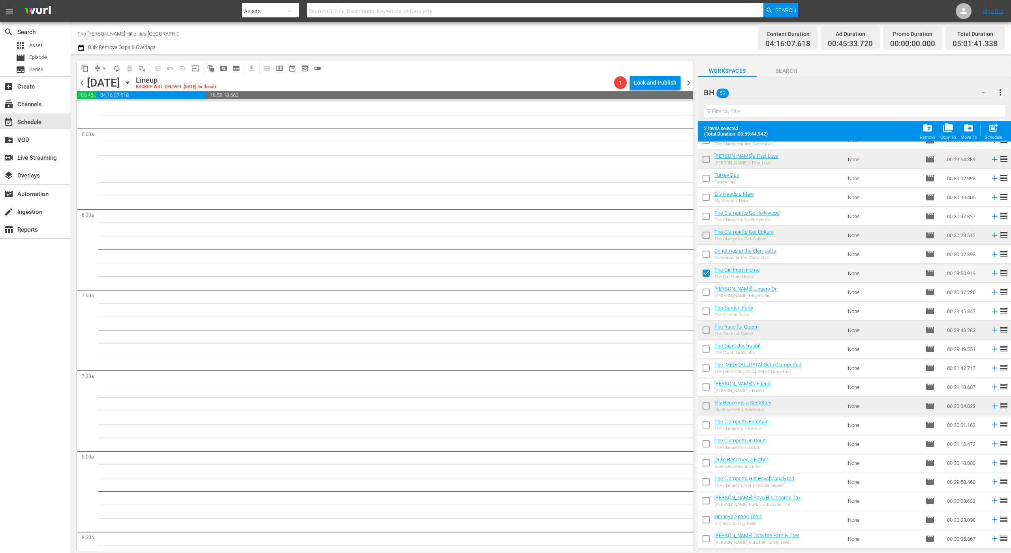
scroll to position [197, 0]
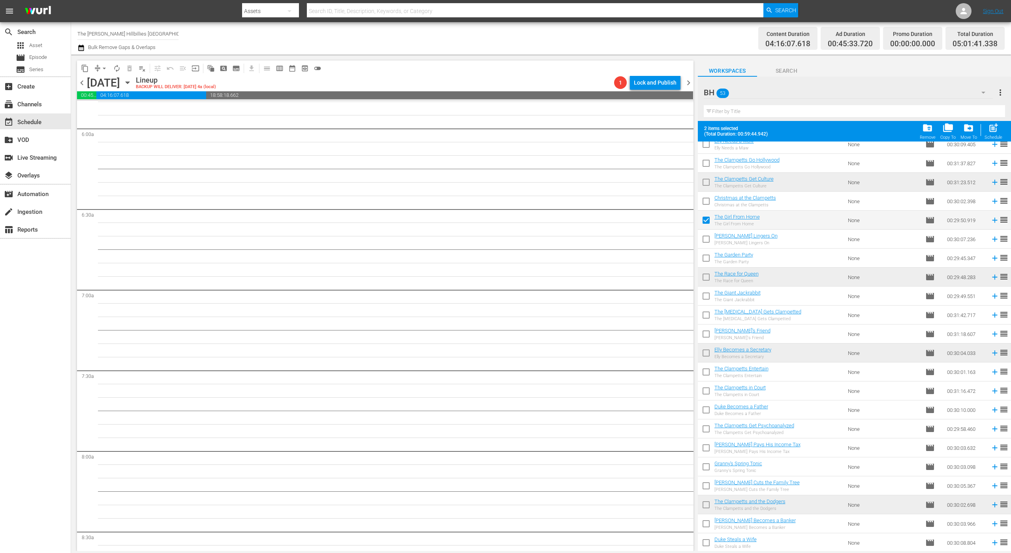
click at [708, 397] on input "checkbox" at bounding box center [706, 392] width 17 height 17
checkbox input "true"
click at [709, 465] on input "checkbox" at bounding box center [706, 468] width 17 height 17
checkbox input "true"
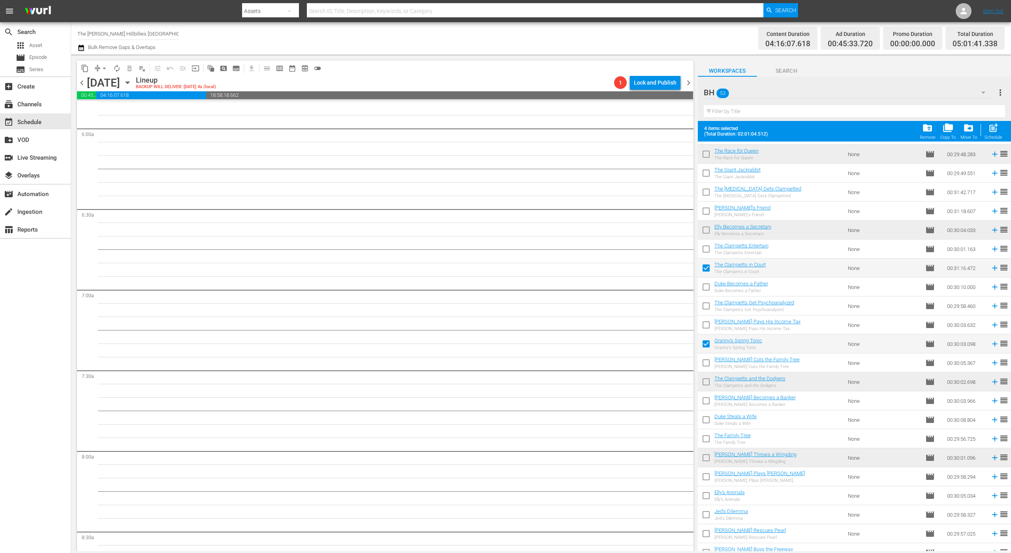
scroll to position [352, 0]
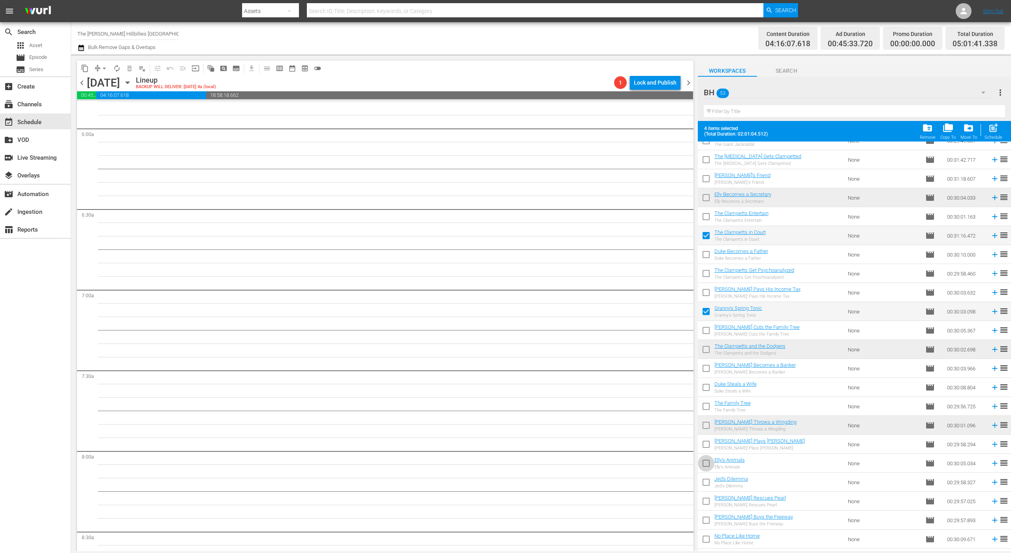
click at [705, 457] on input "checkbox" at bounding box center [706, 464] width 17 height 17
checkbox input "true"
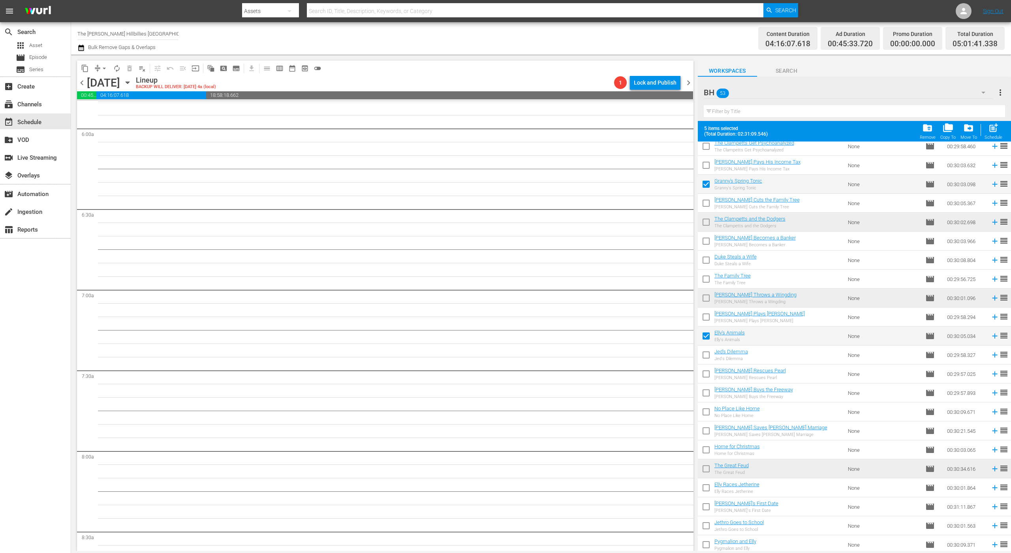
scroll to position [538, 0]
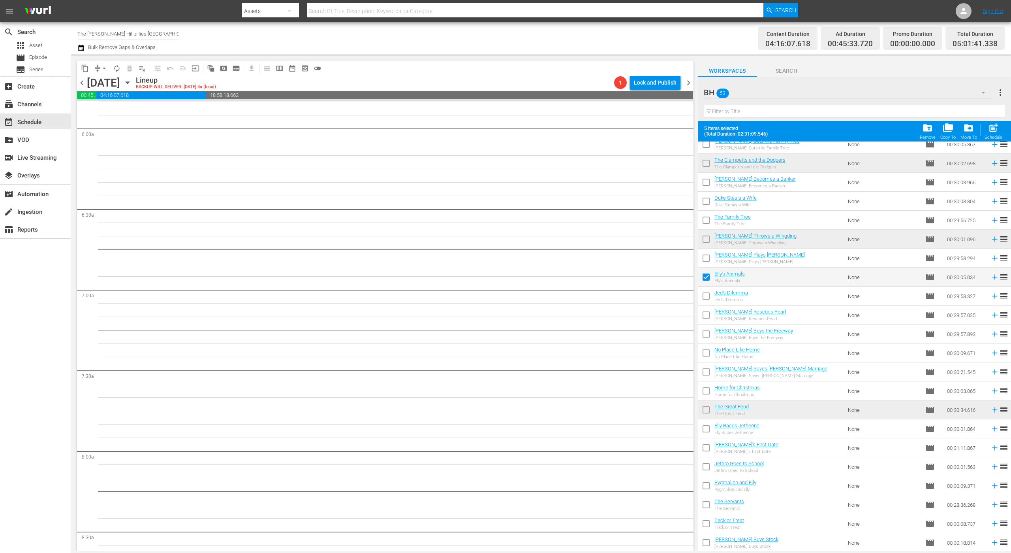
click at [710, 322] on input "checkbox" at bounding box center [706, 316] width 17 height 17
checkbox input "true"
click at [704, 390] on input "checkbox" at bounding box center [706, 392] width 17 height 17
checkbox input "true"
click at [706, 463] on input "checkbox" at bounding box center [706, 468] width 17 height 17
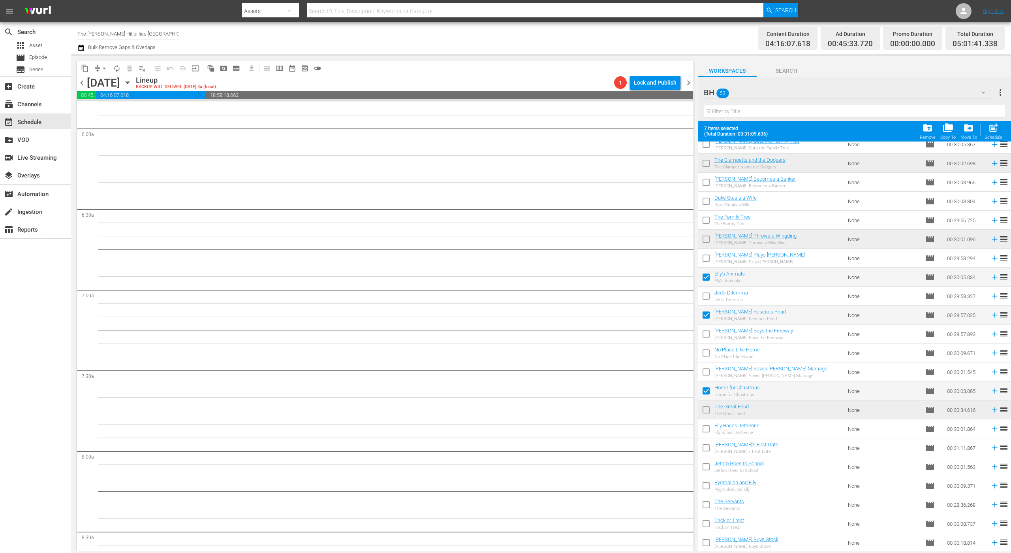
checkbox input "true"
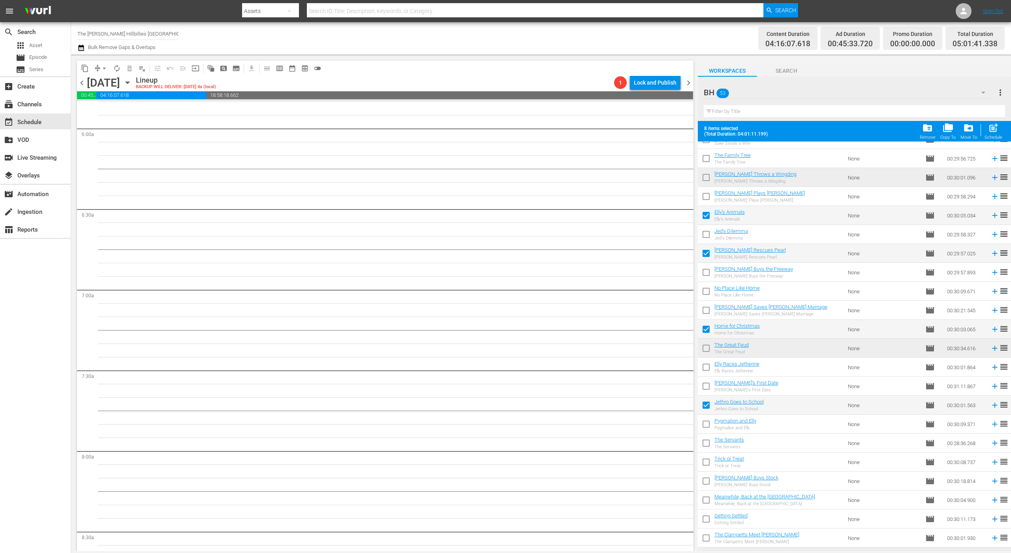
scroll to position [614, 0]
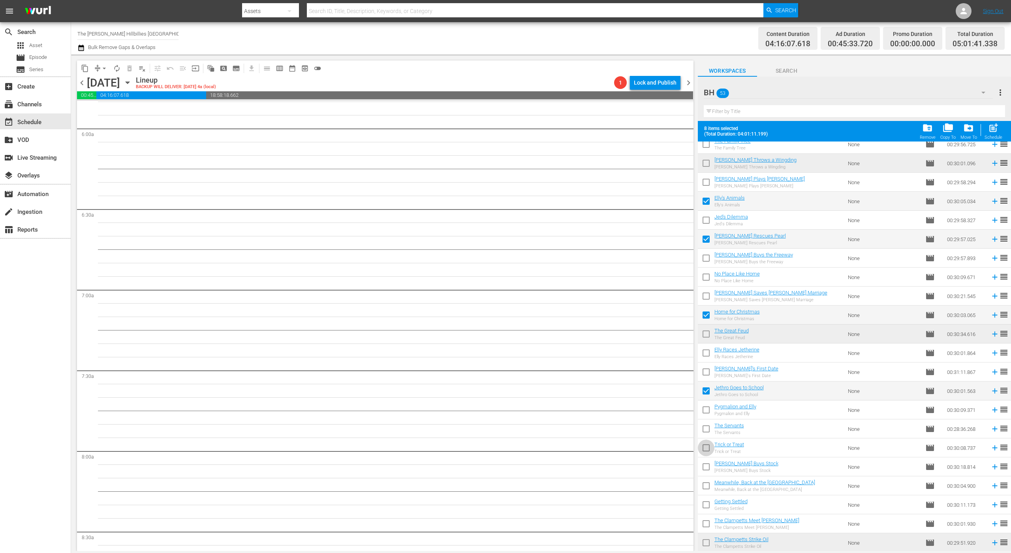
click at [702, 445] on input "checkbox" at bounding box center [706, 449] width 17 height 17
checkbox input "true"
click at [707, 504] on input "checkbox" at bounding box center [706, 506] width 17 height 17
checkbox input "true"
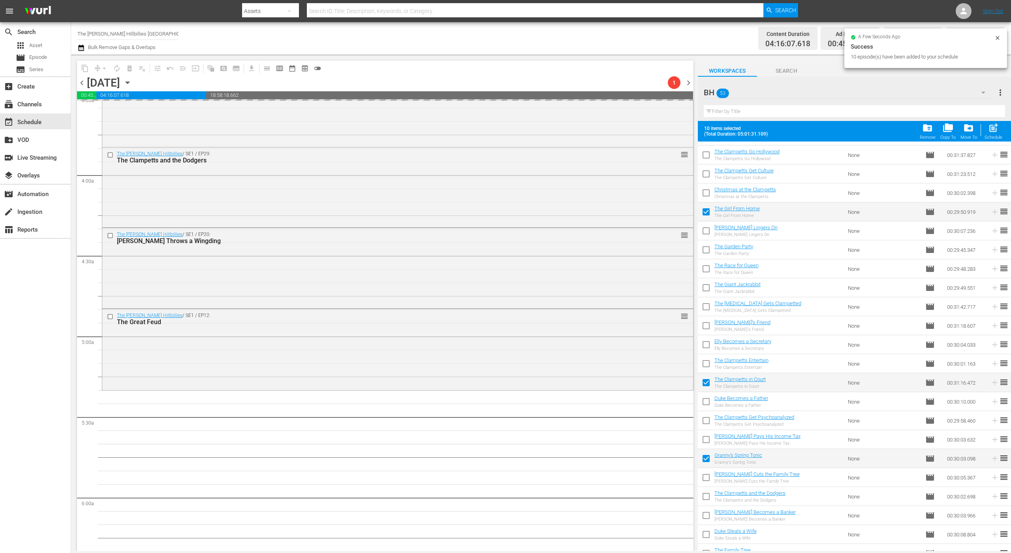
scroll to position [0, 0]
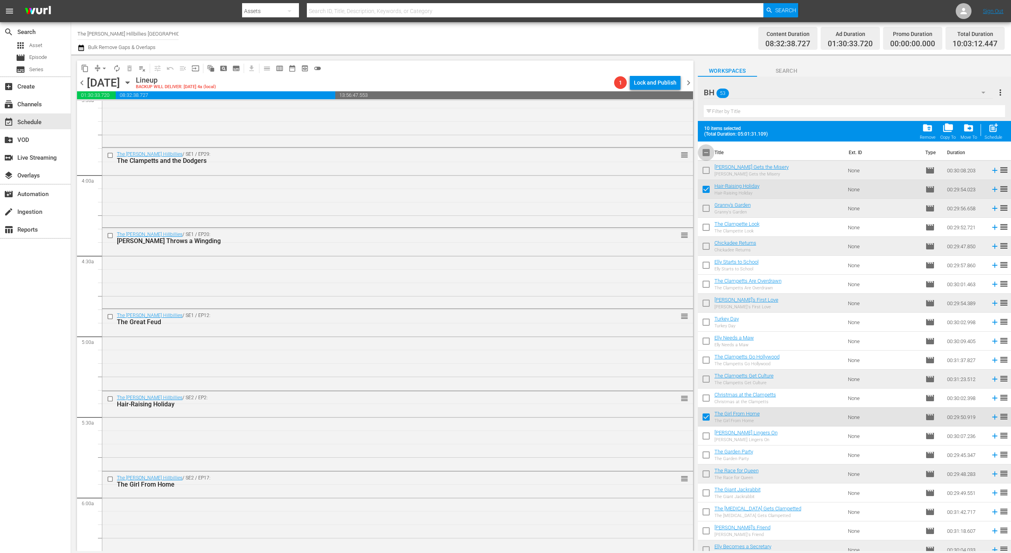
click at [704, 151] on input "checkbox" at bounding box center [706, 154] width 17 height 17
checkbox input "true"
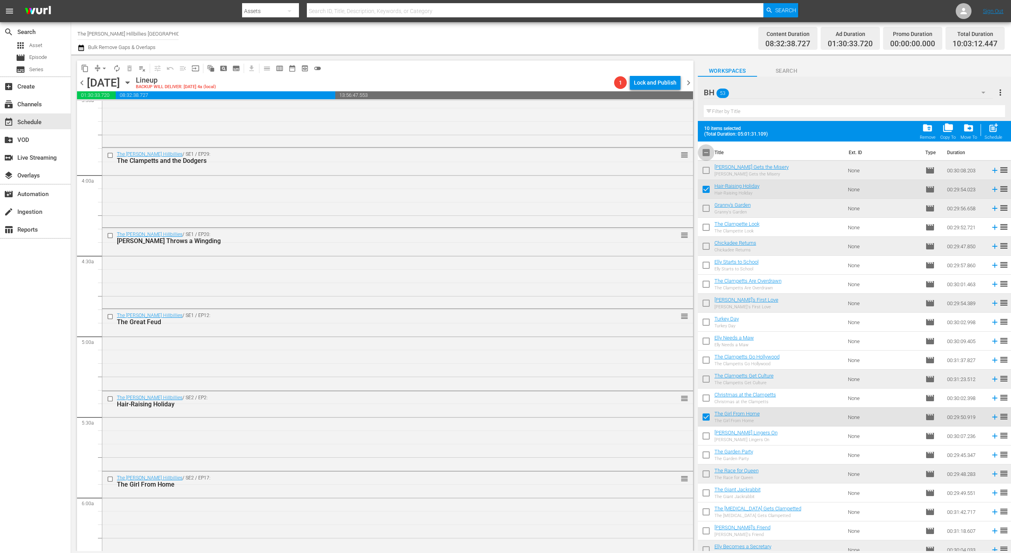
checkbox input "true"
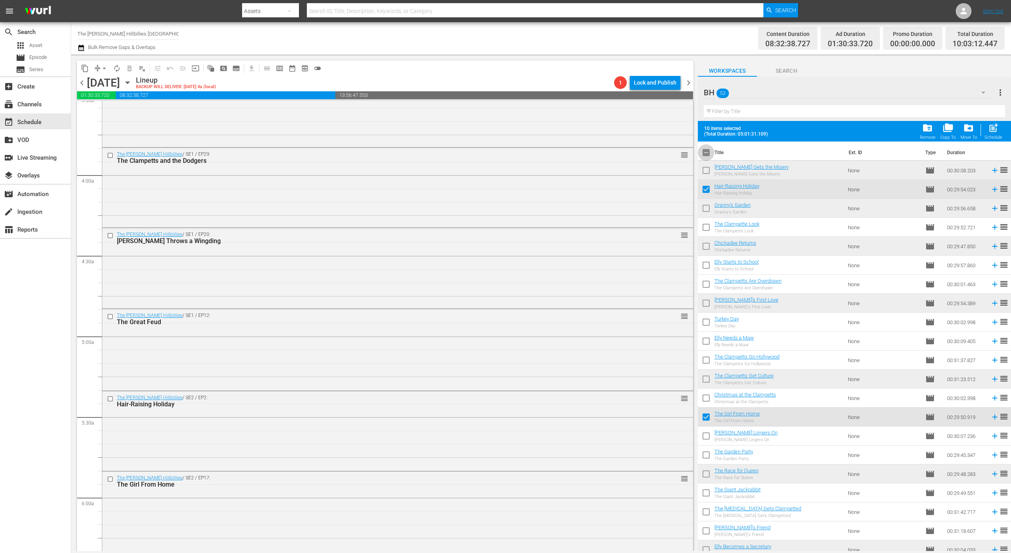
checkbox input "true"
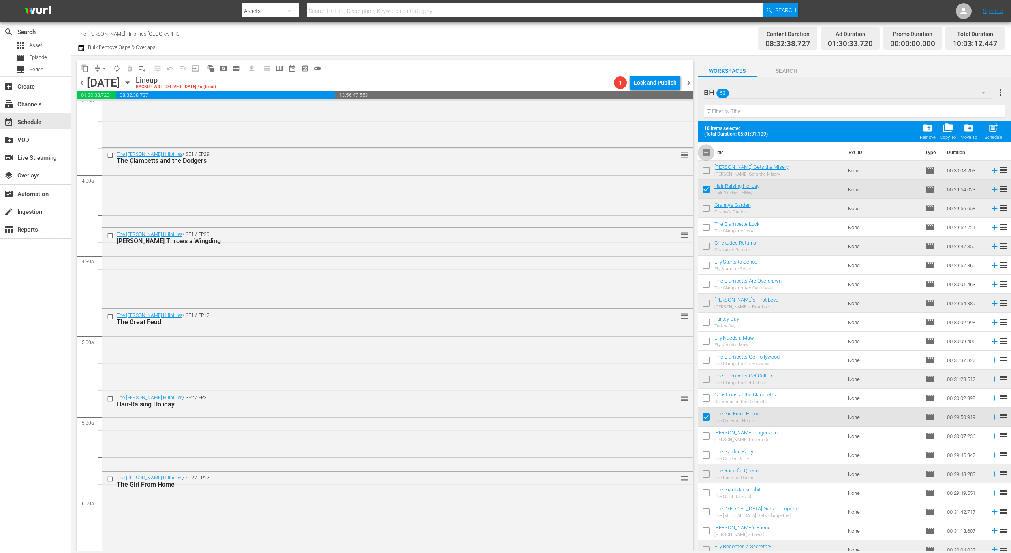
checkbox input "true"
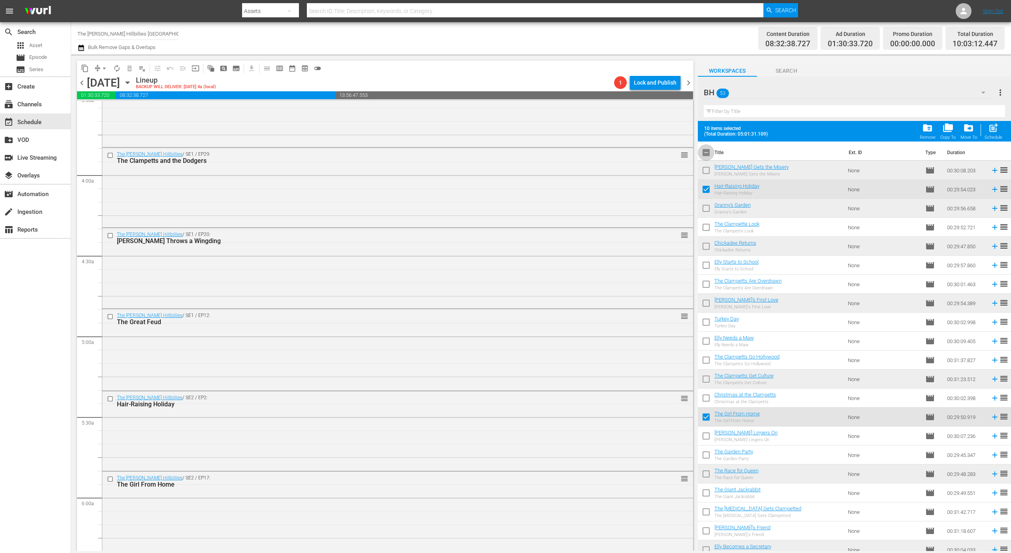
checkbox input "true"
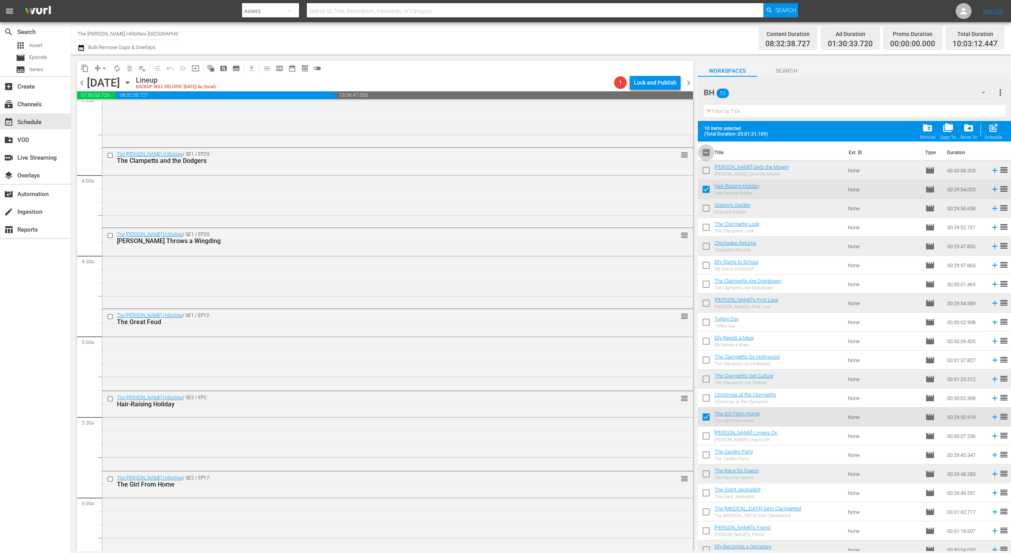
checkbox input "true"
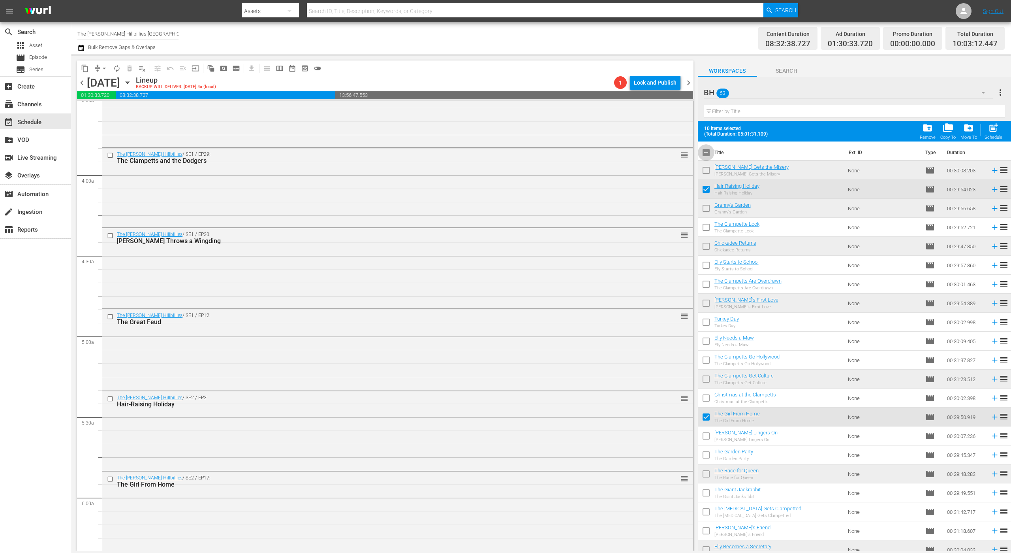
checkbox input "true"
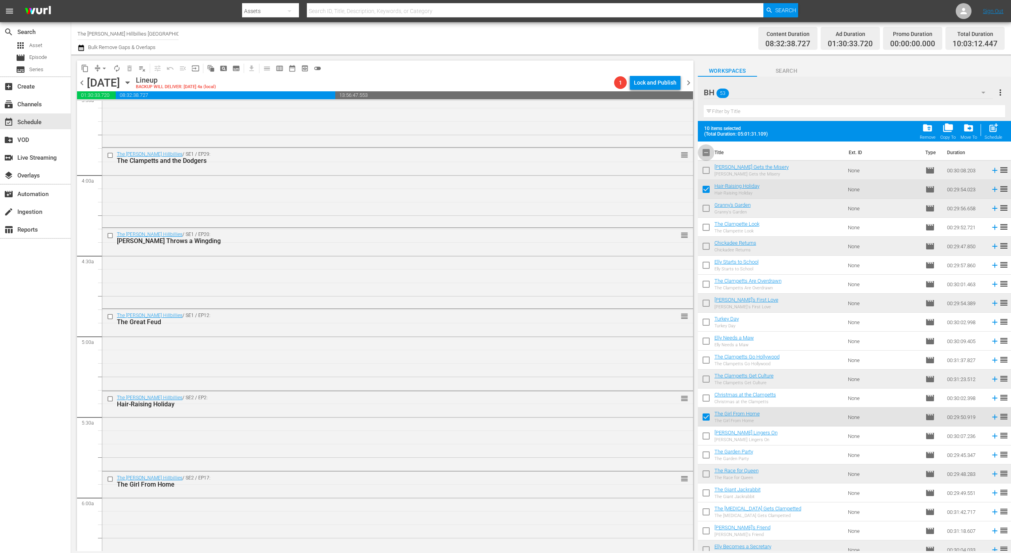
checkbox input "true"
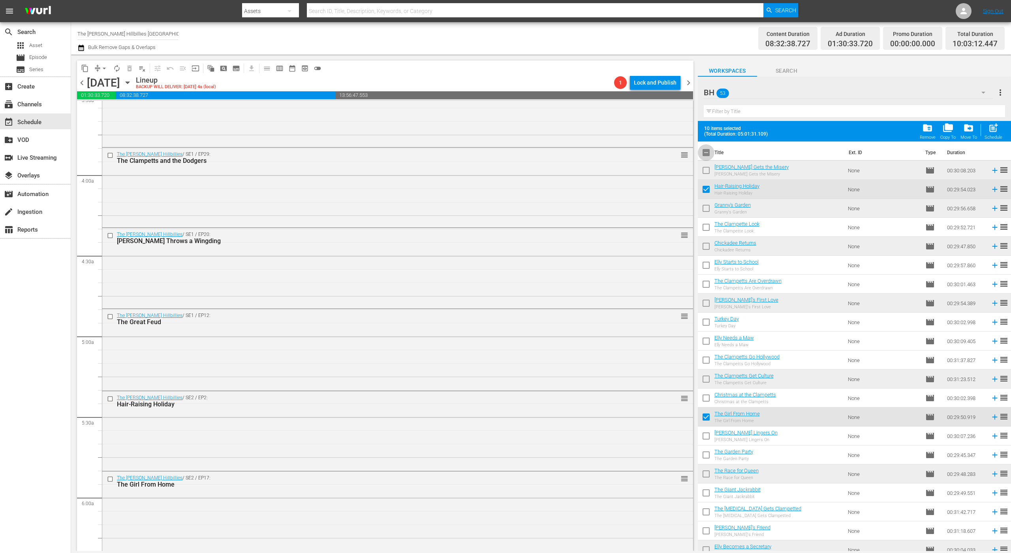
checkbox input "true"
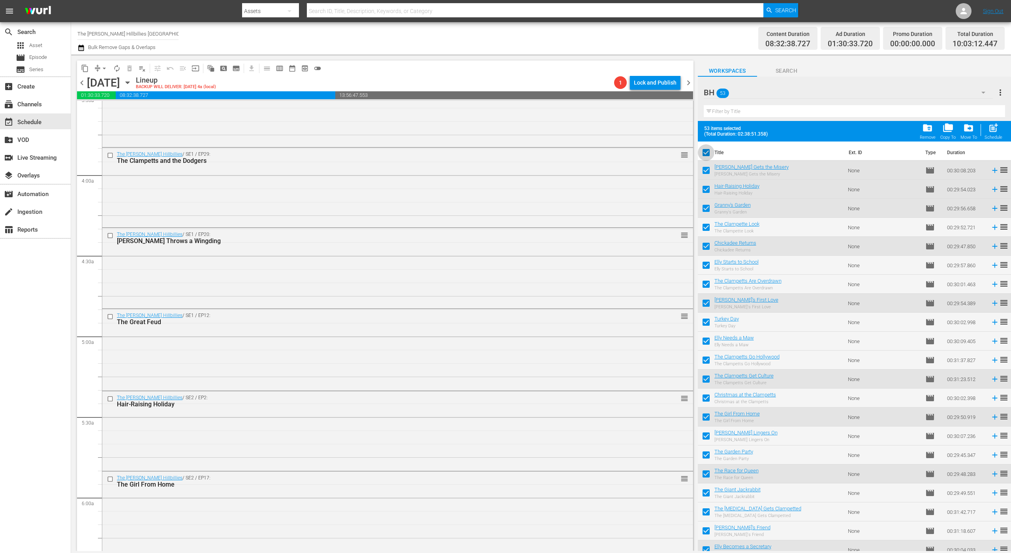
click at [704, 151] on input "checkbox" at bounding box center [706, 154] width 17 height 17
checkbox input "false"
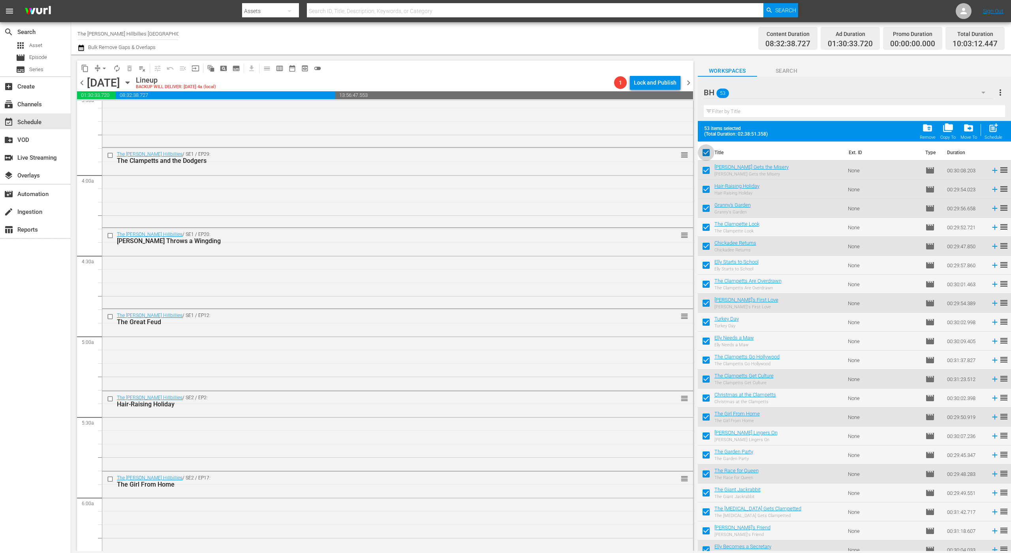
checkbox input "false"
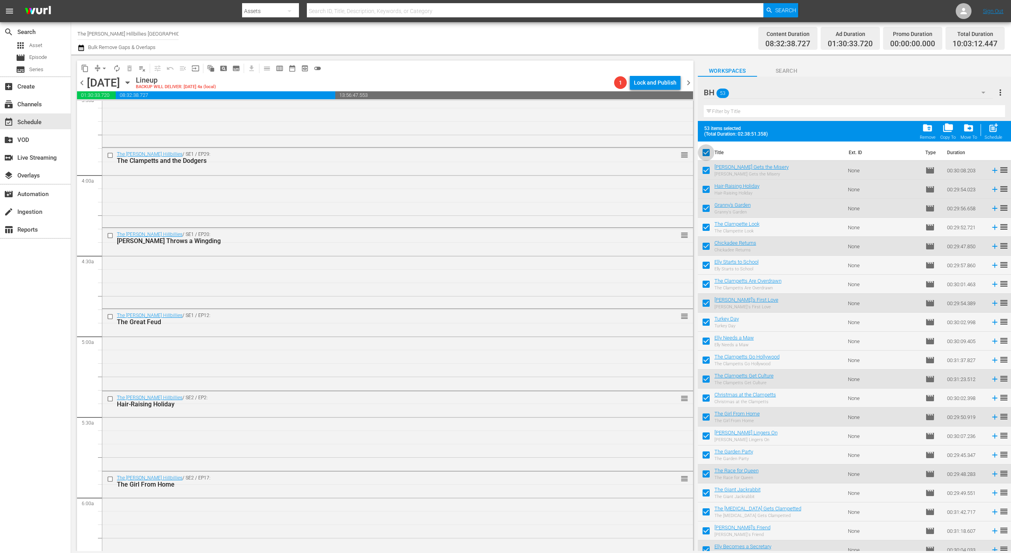
checkbox input "false"
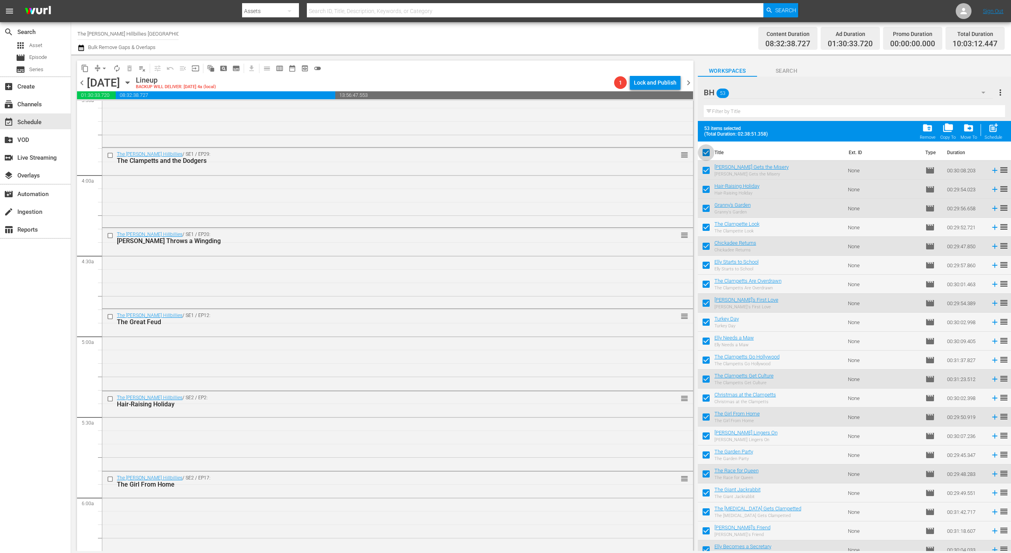
checkbox input "false"
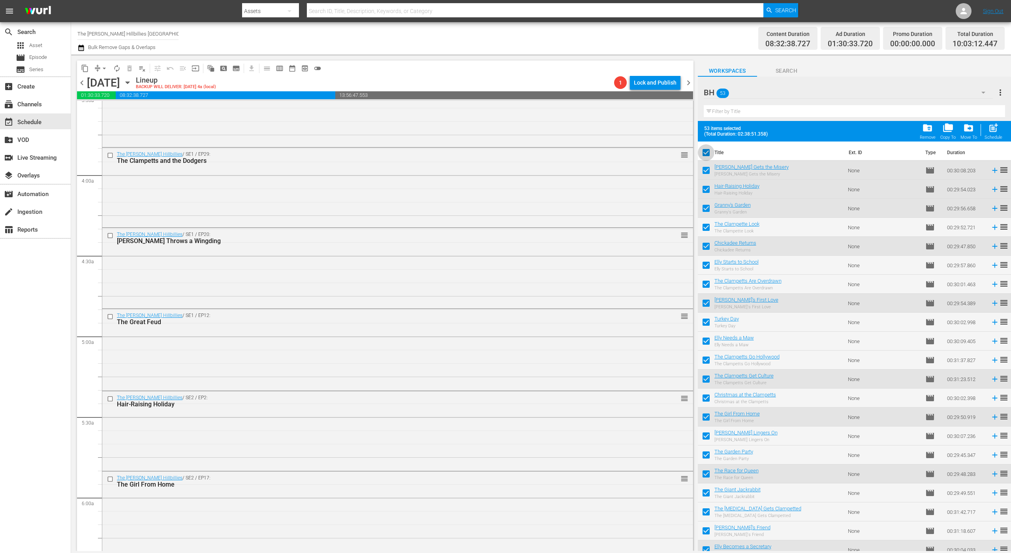
checkbox input "false"
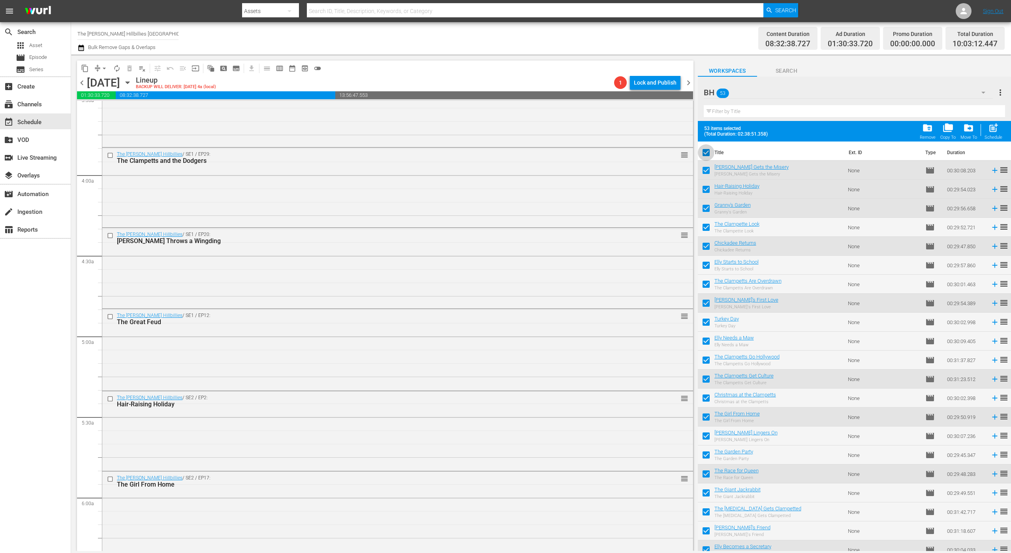
checkbox input "false"
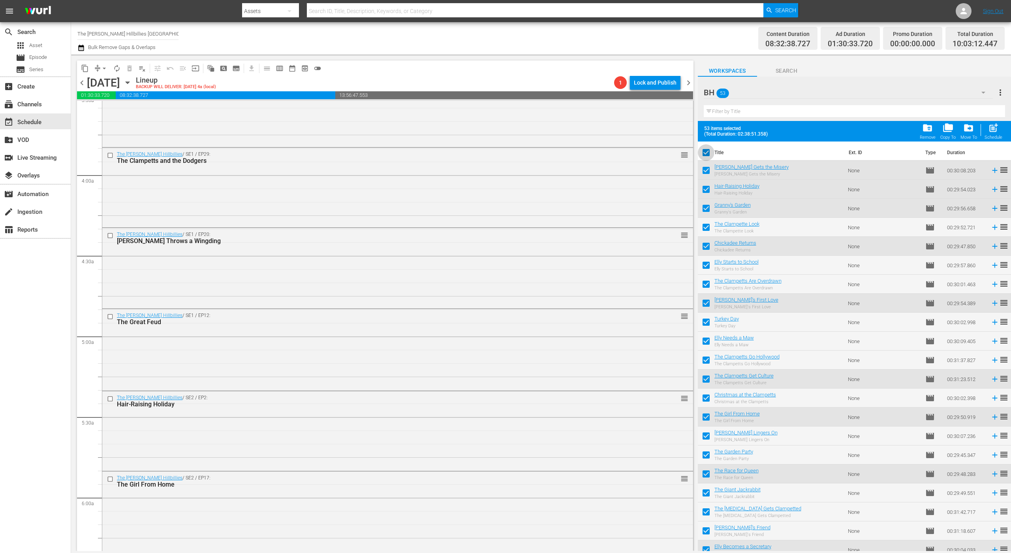
checkbox input "false"
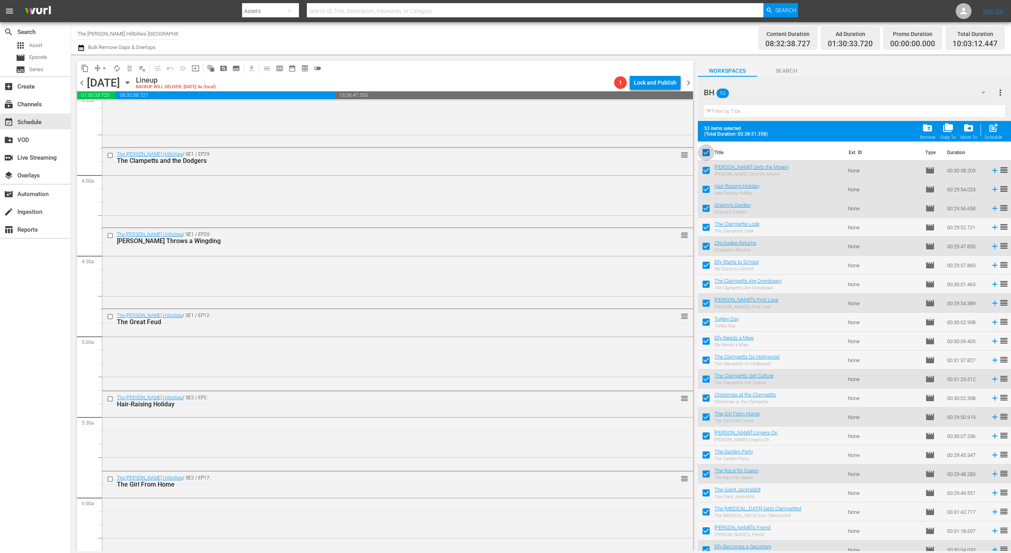
checkbox input "false"
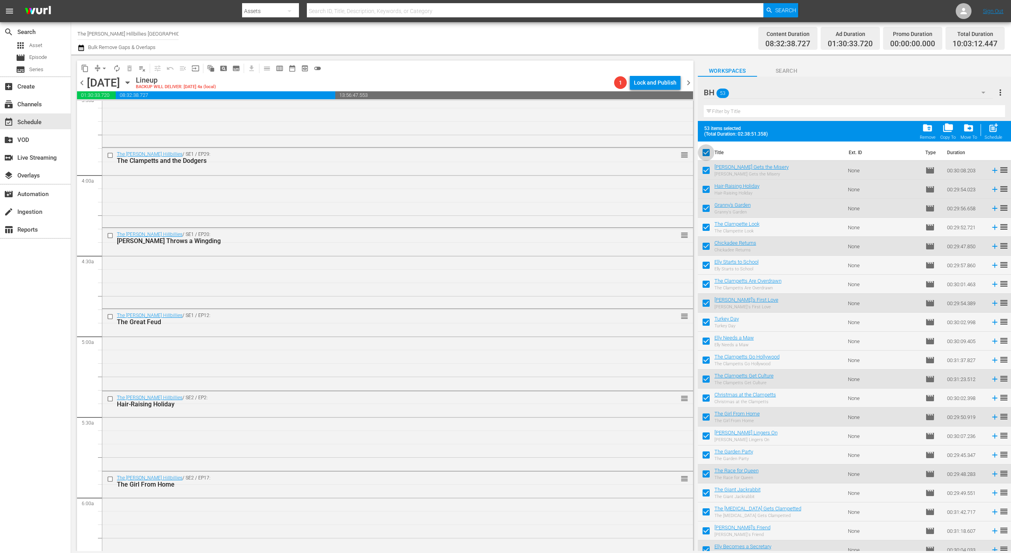
checkbox input "false"
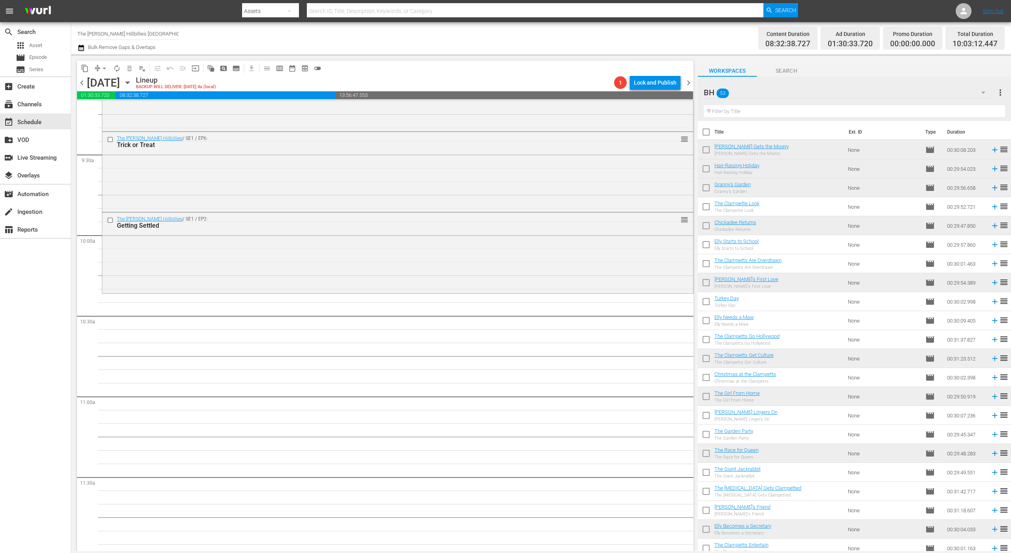
scroll to position [1478, 0]
click at [705, 262] on input "checkbox" at bounding box center [706, 265] width 17 height 17
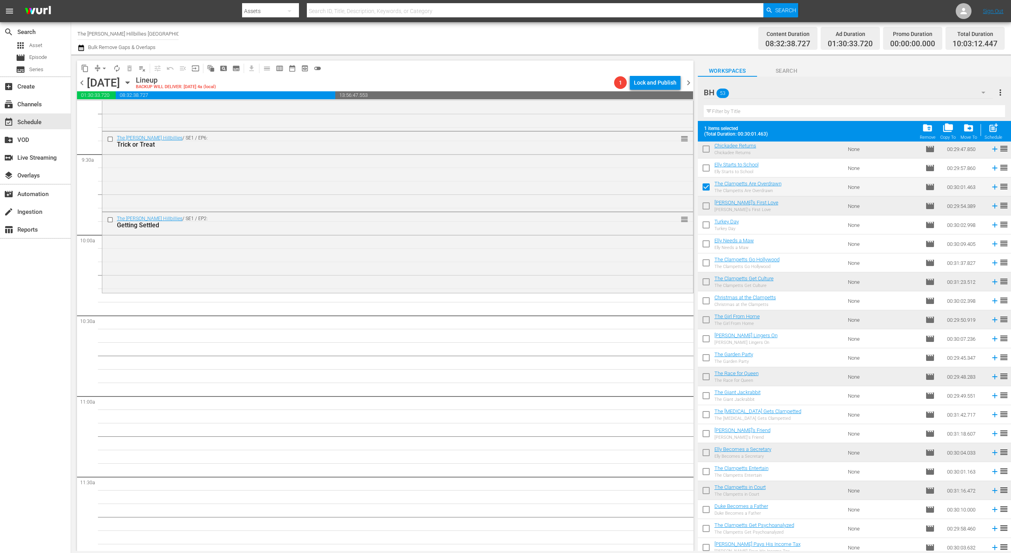
scroll to position [102, 0]
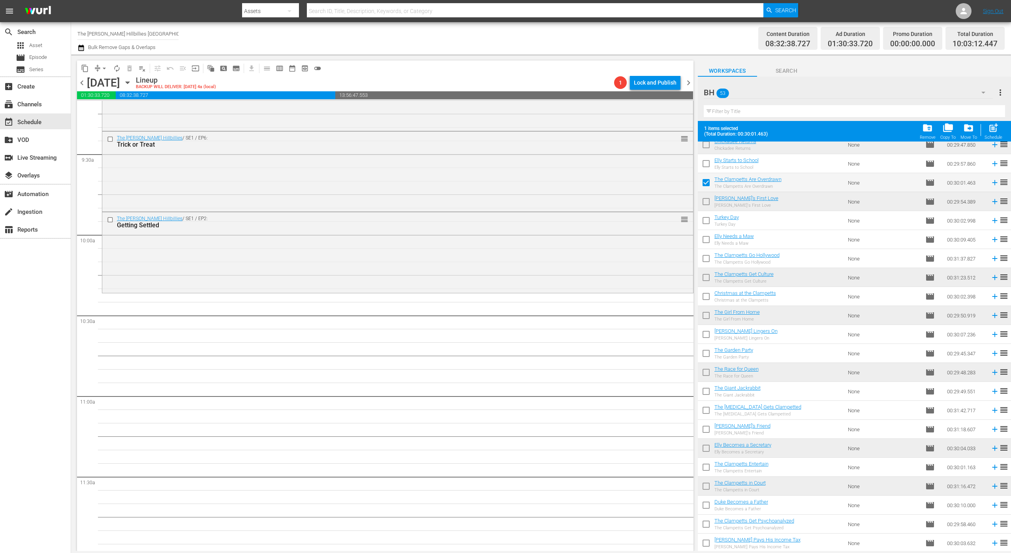
click at [705, 292] on input "checkbox" at bounding box center [706, 298] width 17 height 17
click at [703, 409] on input "checkbox" at bounding box center [706, 411] width 17 height 17
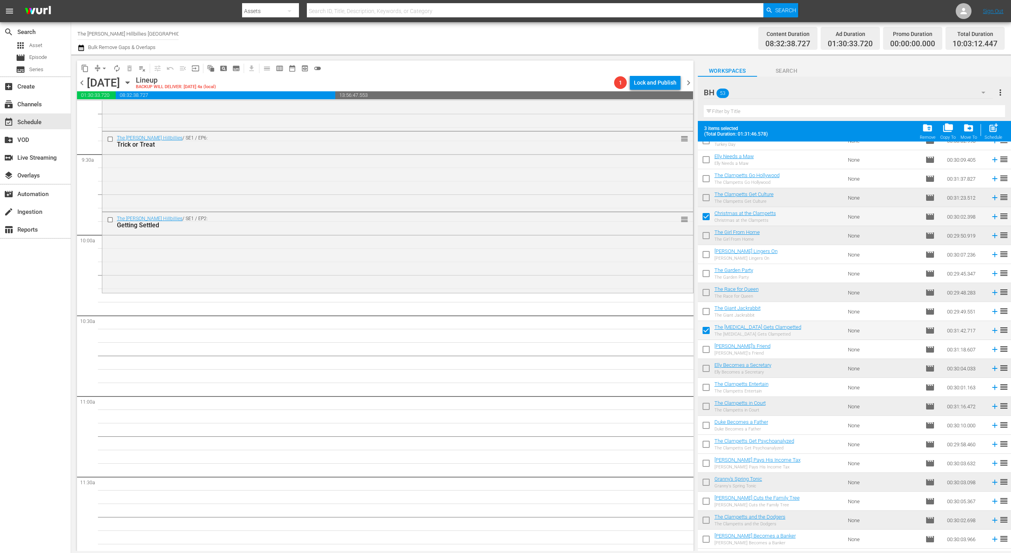
scroll to position [205, 0]
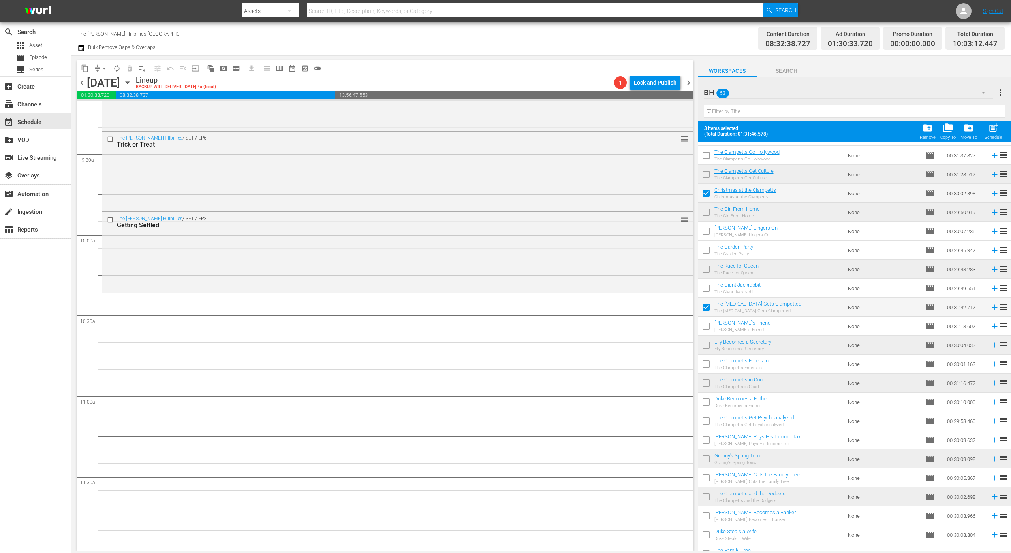
click at [704, 406] on input "checkbox" at bounding box center [706, 403] width 17 height 17
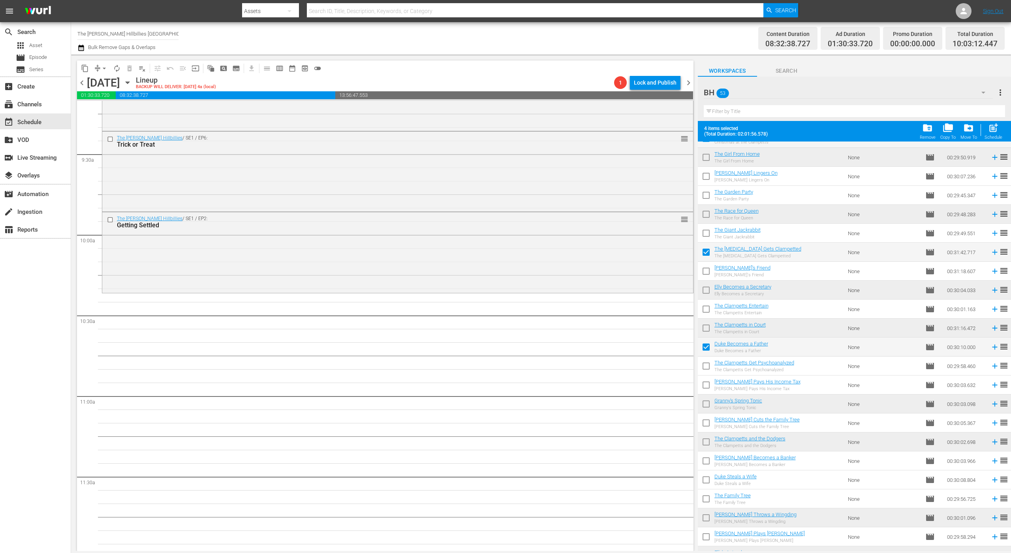
scroll to position [268, 0]
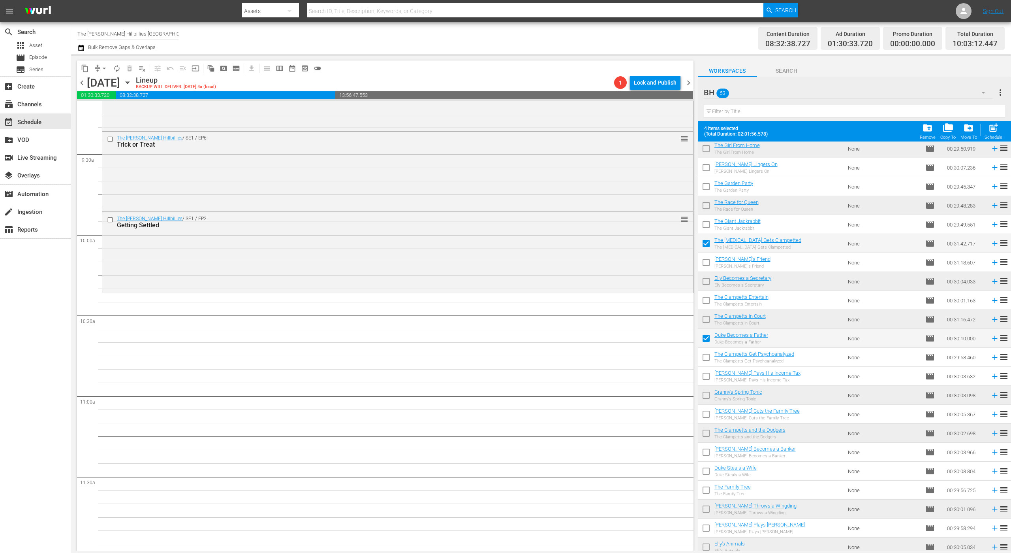
click at [706, 411] on input "checkbox" at bounding box center [706, 415] width 17 height 17
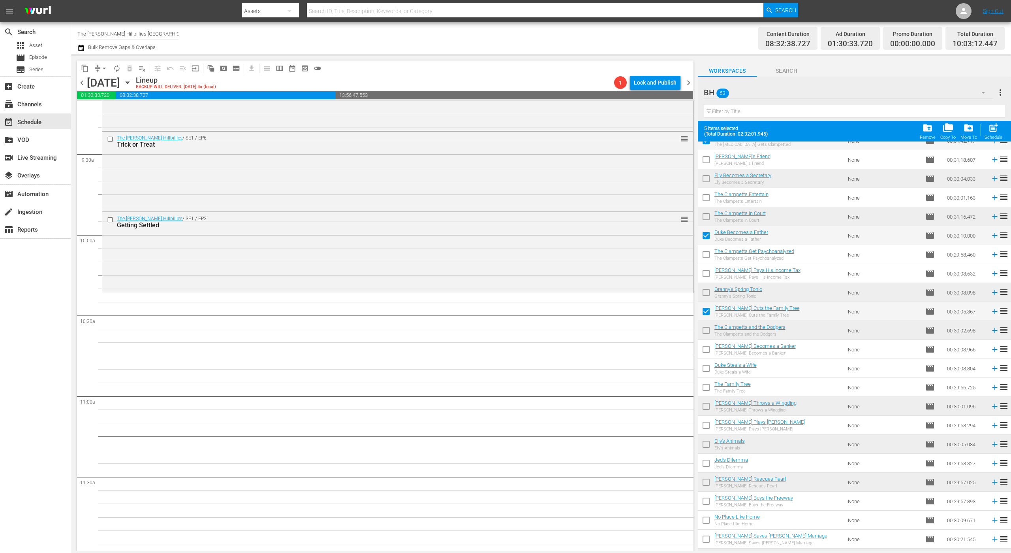
scroll to position [373, 0]
click at [708, 427] on input "checkbox" at bounding box center [706, 424] width 17 height 17
click at [707, 499] on input "checkbox" at bounding box center [706, 500] width 17 height 17
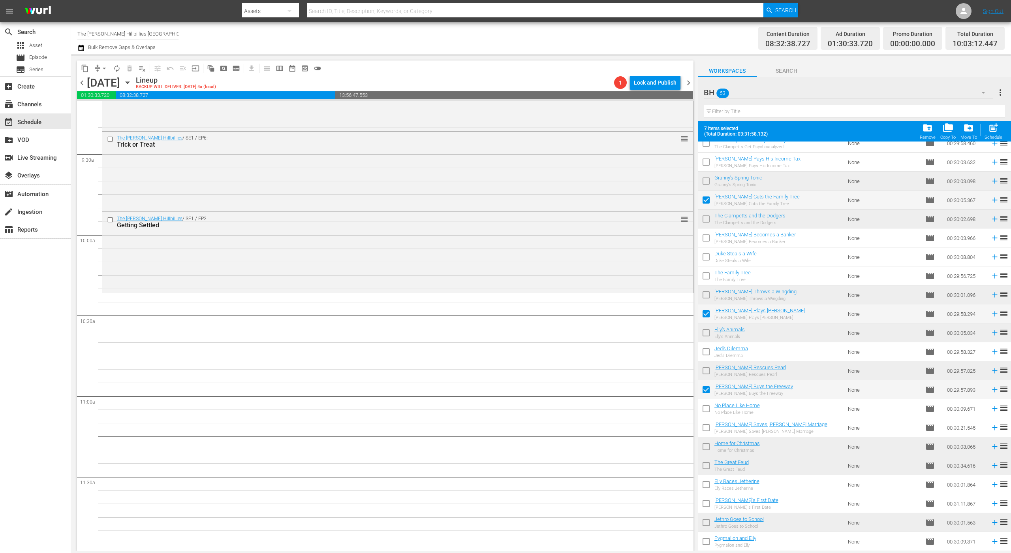
scroll to position [485, 0]
click at [709, 489] on input "checkbox" at bounding box center [706, 483] width 17 height 17
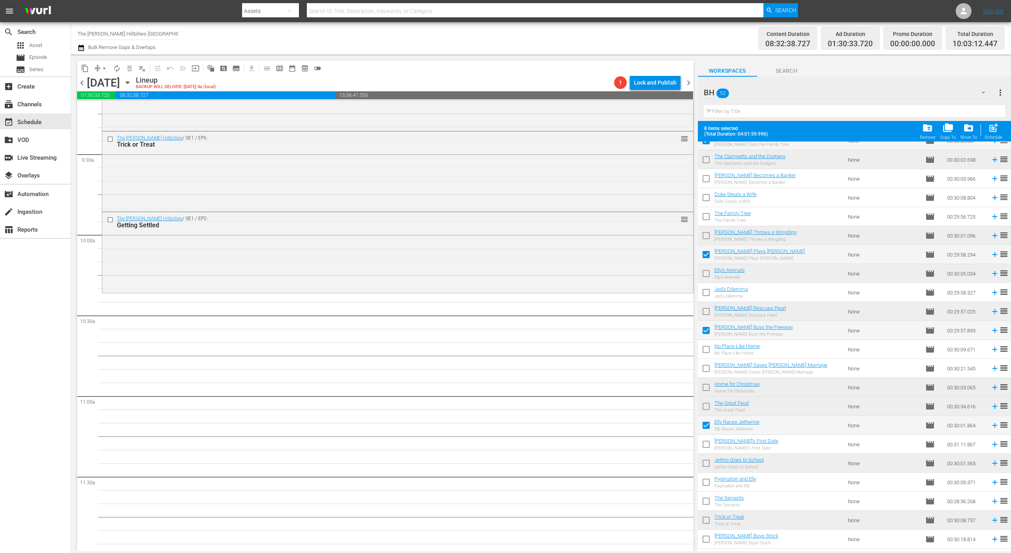
scroll to position [564, 0]
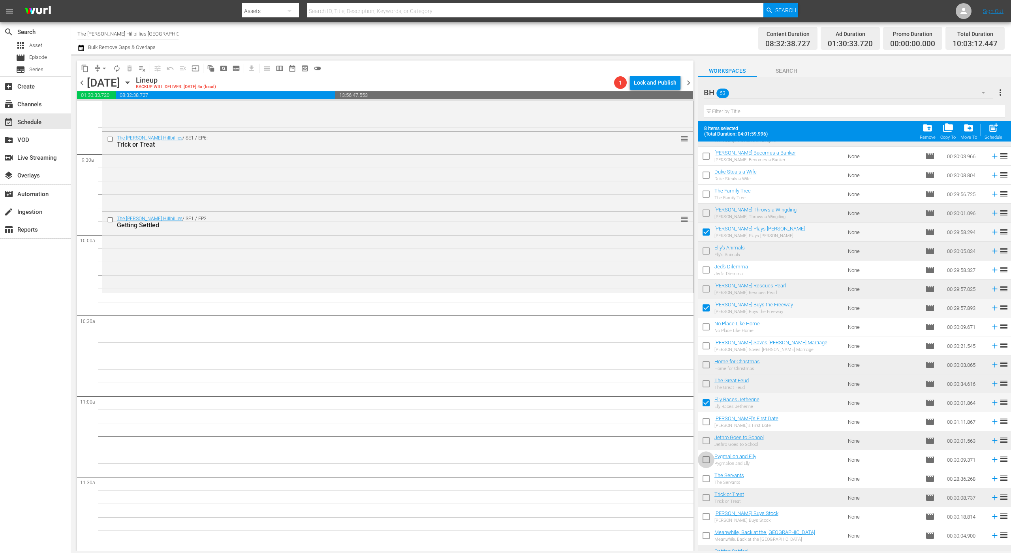
click at [710, 462] on input "checkbox" at bounding box center [706, 461] width 17 height 17
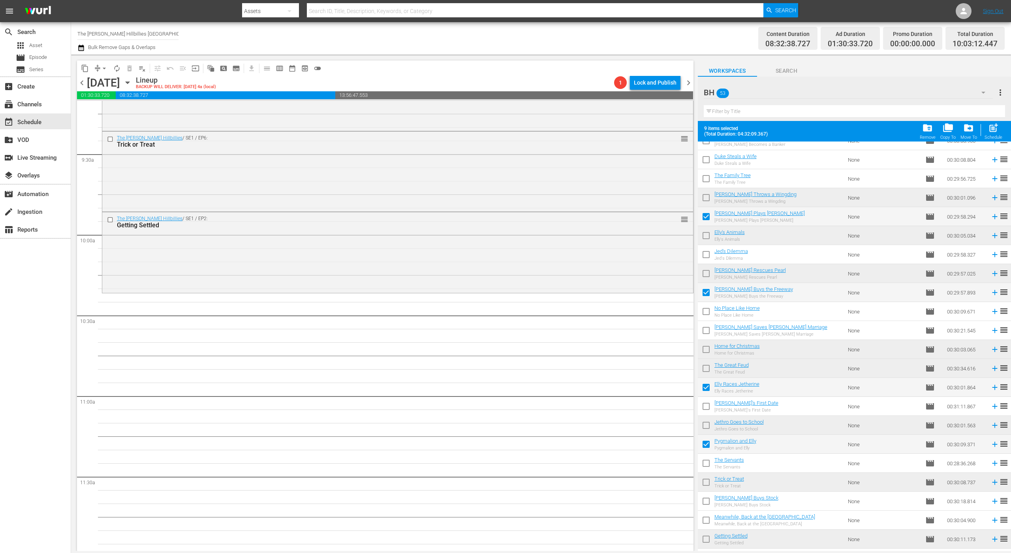
scroll to position [614, 0]
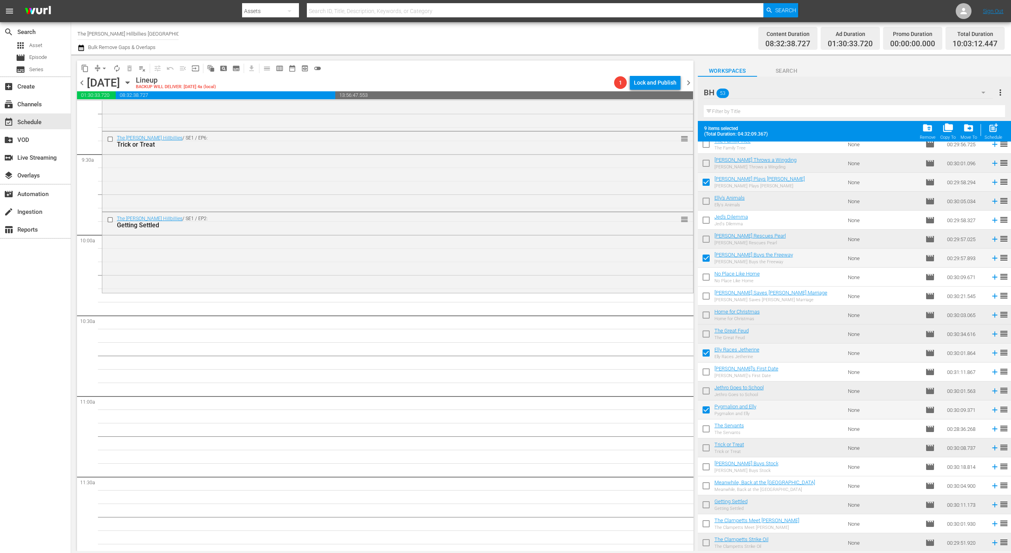
click at [707, 471] on input "checkbox" at bounding box center [706, 468] width 17 height 17
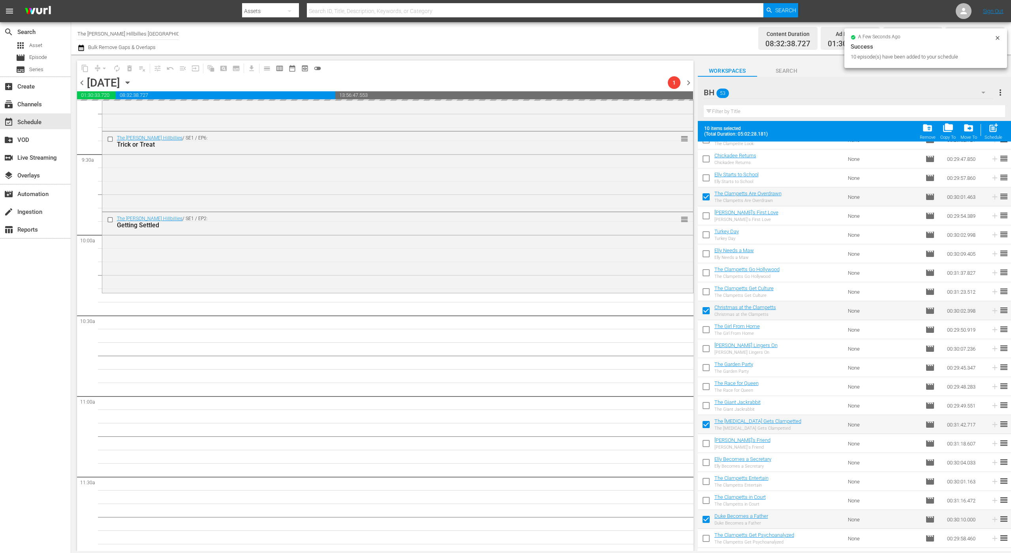
scroll to position [0, 0]
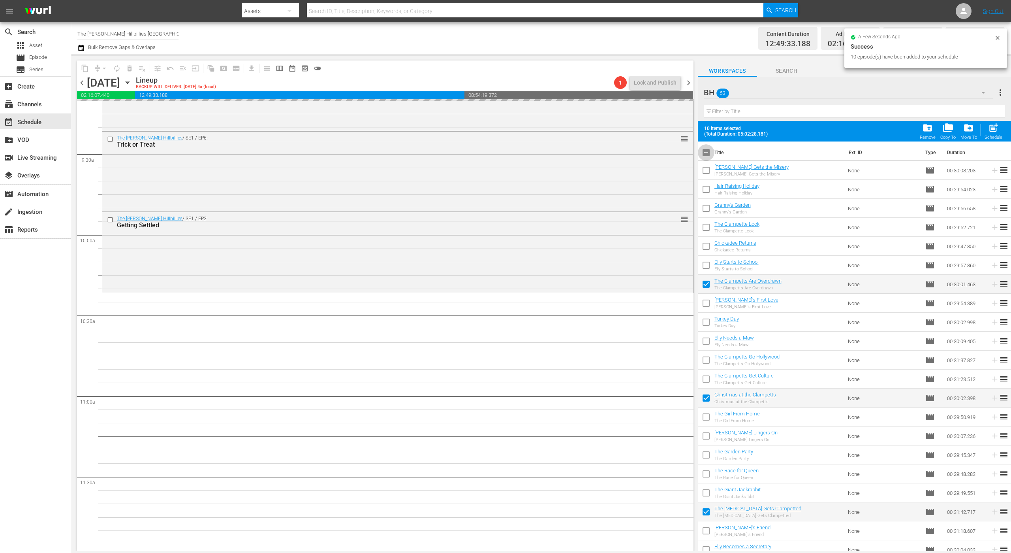
click at [702, 149] on input "checkbox" at bounding box center [706, 154] width 17 height 17
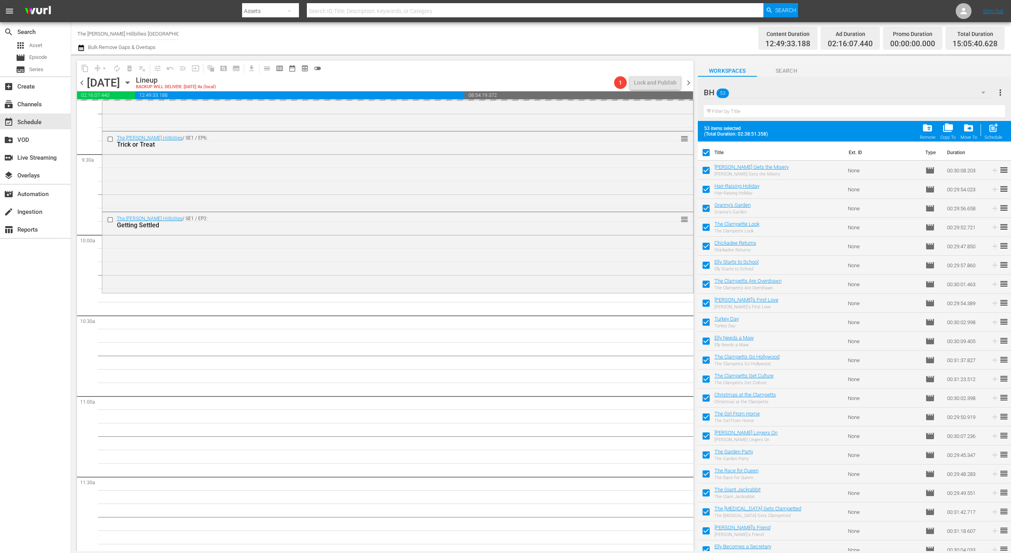
click at [702, 149] on input "checkbox" at bounding box center [706, 154] width 17 height 17
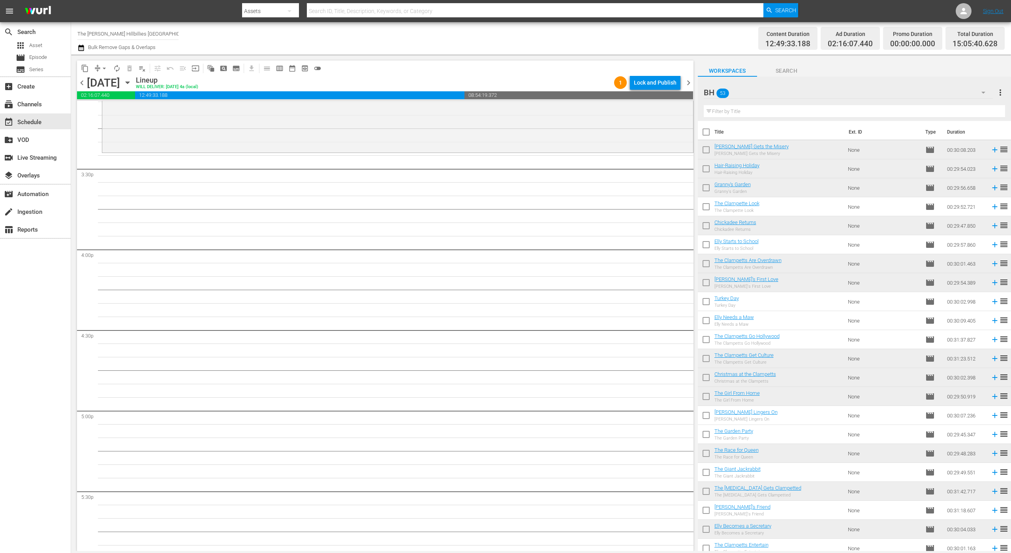
scroll to position [2428, 0]
click at [708, 208] on input "checkbox" at bounding box center [706, 208] width 17 height 17
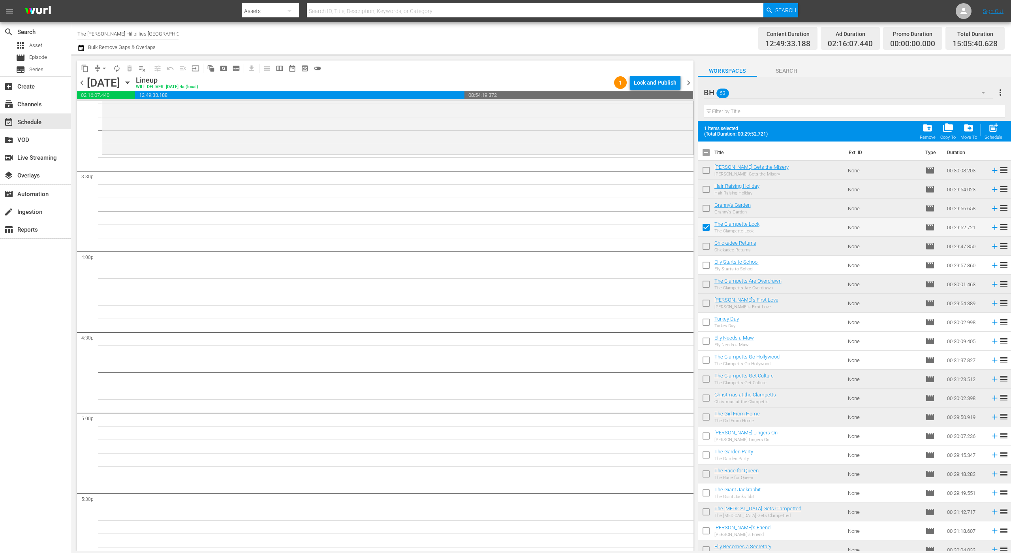
click at [709, 337] on input "checkbox" at bounding box center [706, 342] width 17 height 17
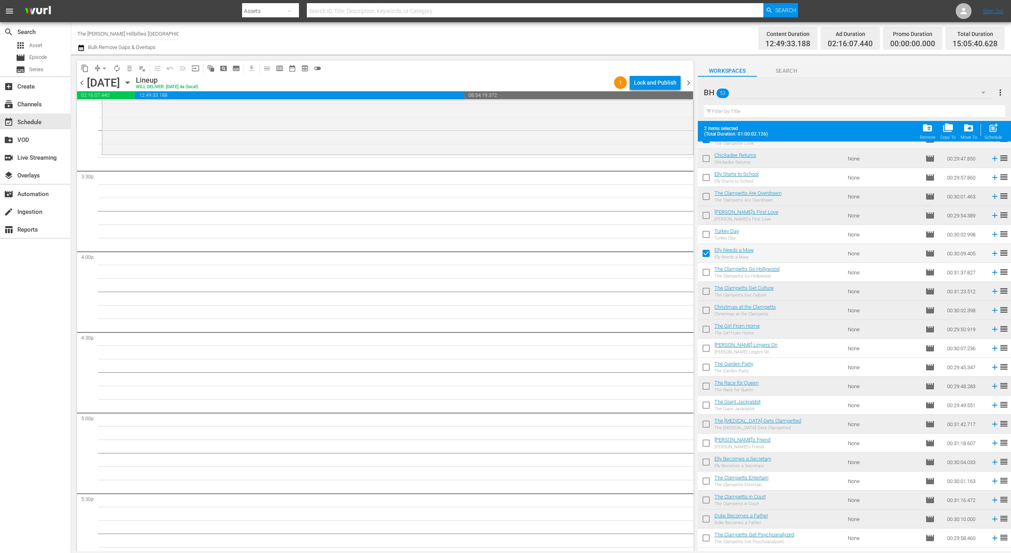
scroll to position [92, 0]
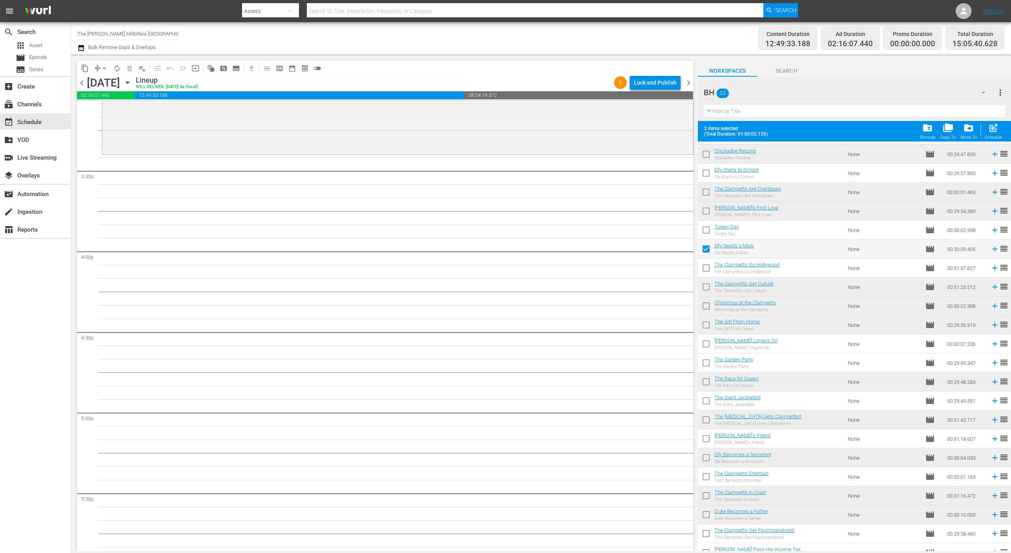
click at [708, 400] on input "checkbox" at bounding box center [706, 402] width 17 height 17
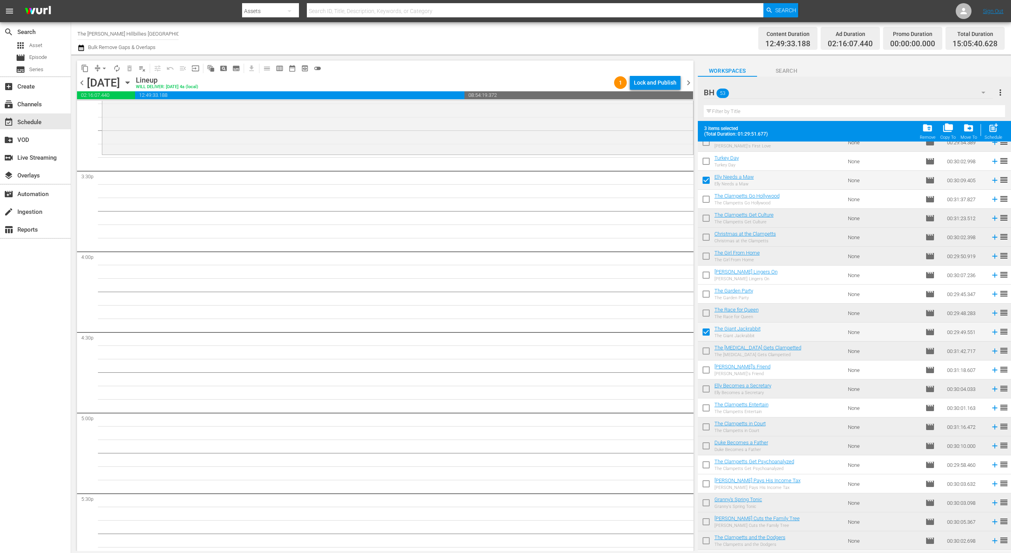
scroll to position [190, 0]
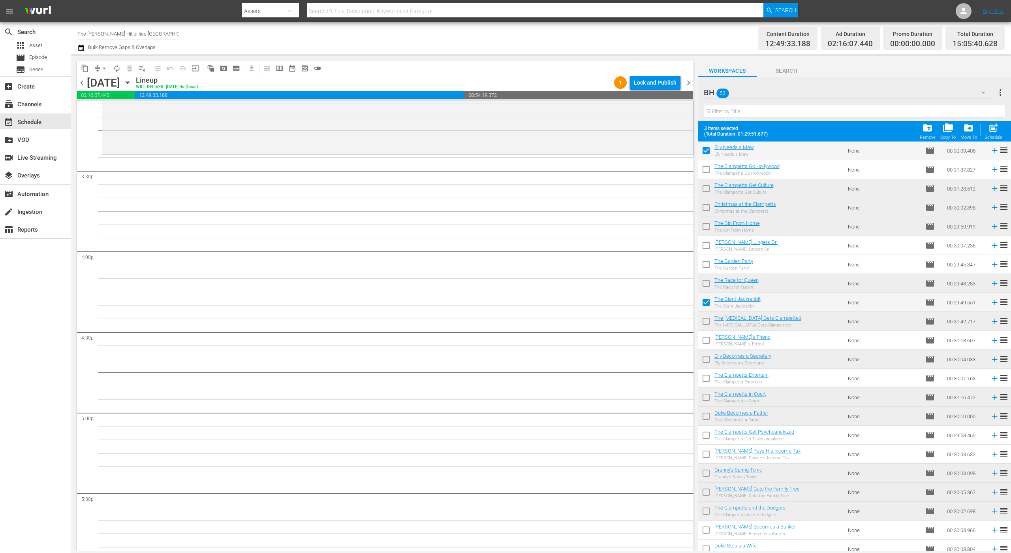
click at [709, 381] on input "checkbox" at bounding box center [706, 379] width 17 height 17
click at [708, 452] on input "checkbox" at bounding box center [706, 455] width 17 height 17
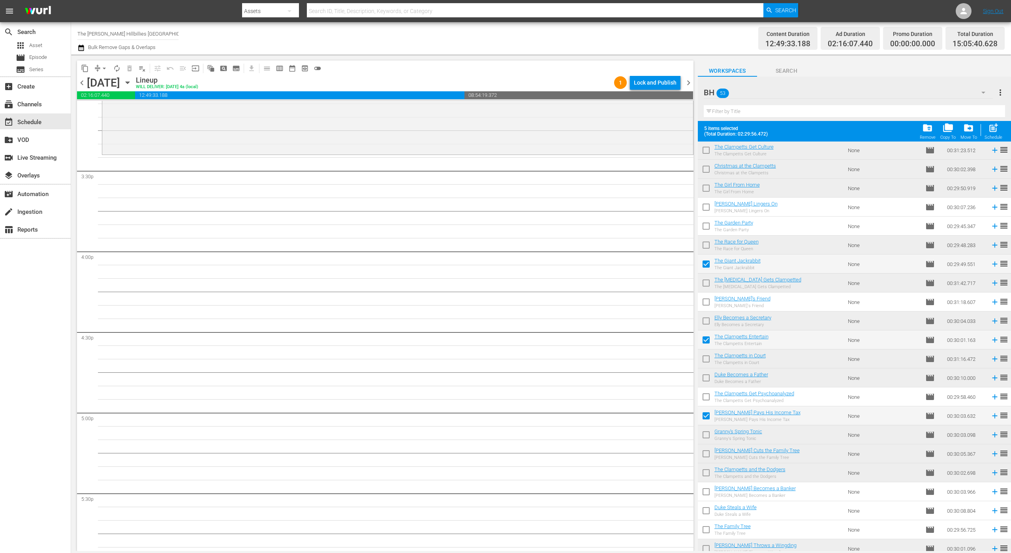
scroll to position [260, 0]
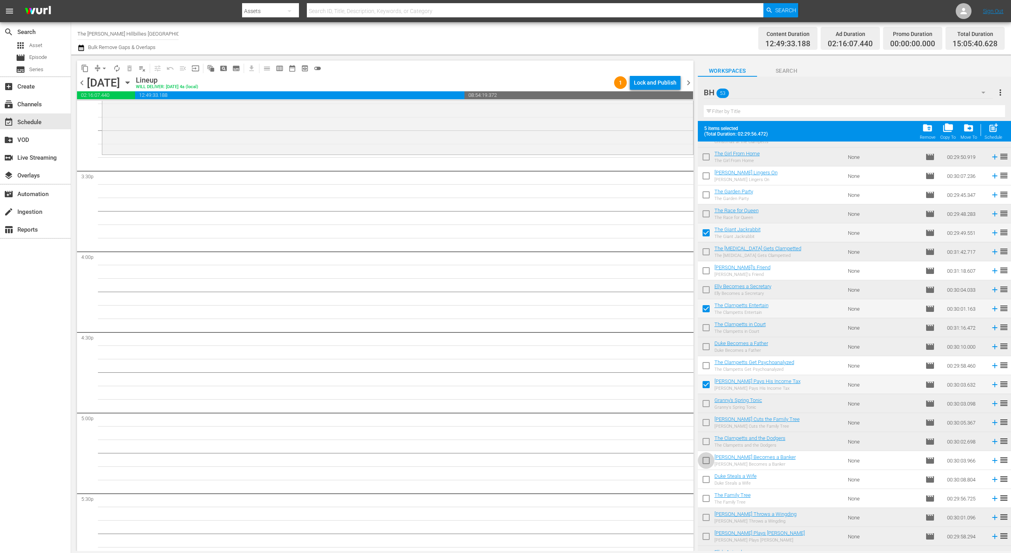
click at [707, 468] on input "checkbox" at bounding box center [706, 462] width 17 height 17
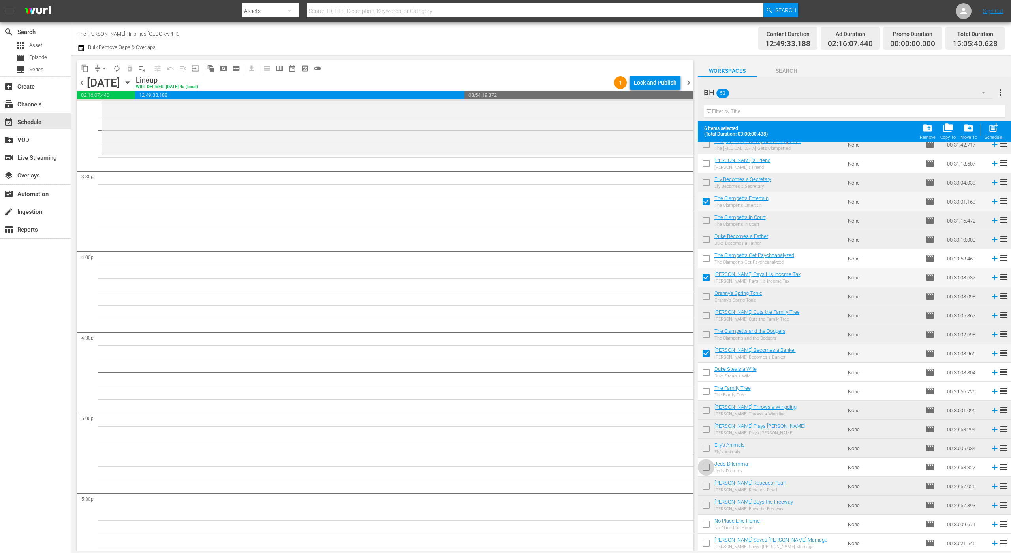
click at [708, 468] on input "checkbox" at bounding box center [706, 468] width 17 height 17
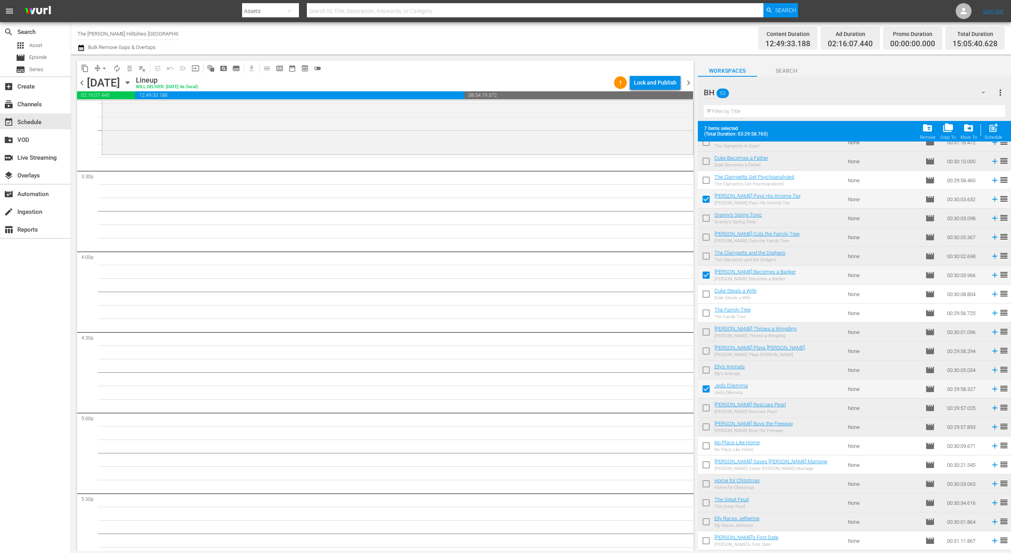
scroll to position [503, 0]
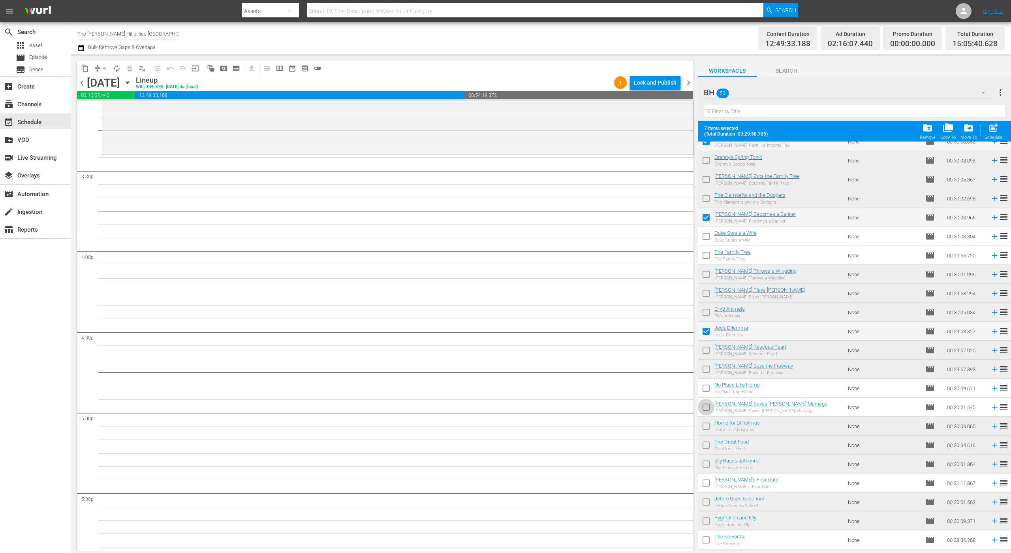
click at [710, 408] on input "checkbox" at bounding box center [706, 408] width 17 height 17
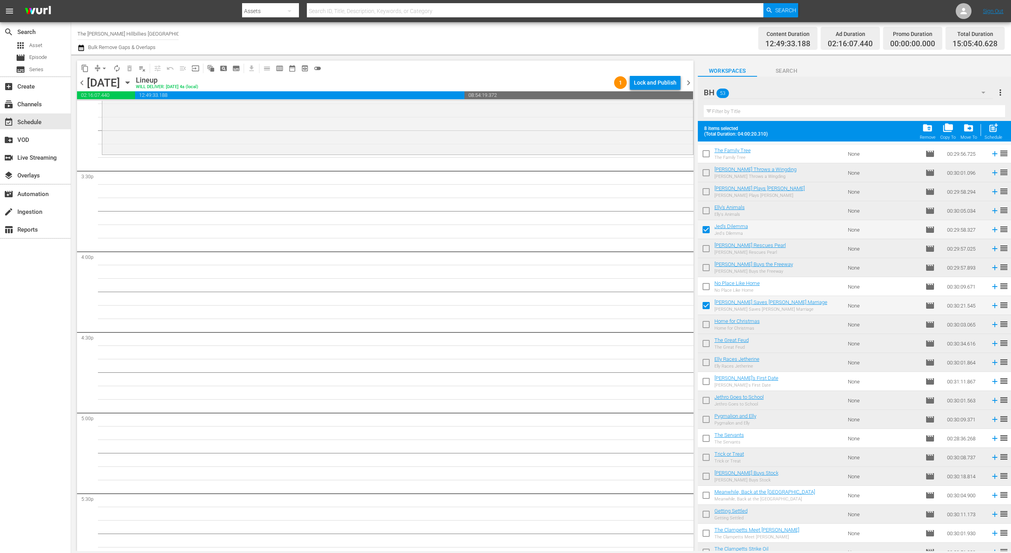
scroll to position [606, 0]
click at [709, 378] on input "checkbox" at bounding box center [706, 381] width 17 height 17
click at [706, 437] on input "checkbox" at bounding box center [706, 437] width 17 height 17
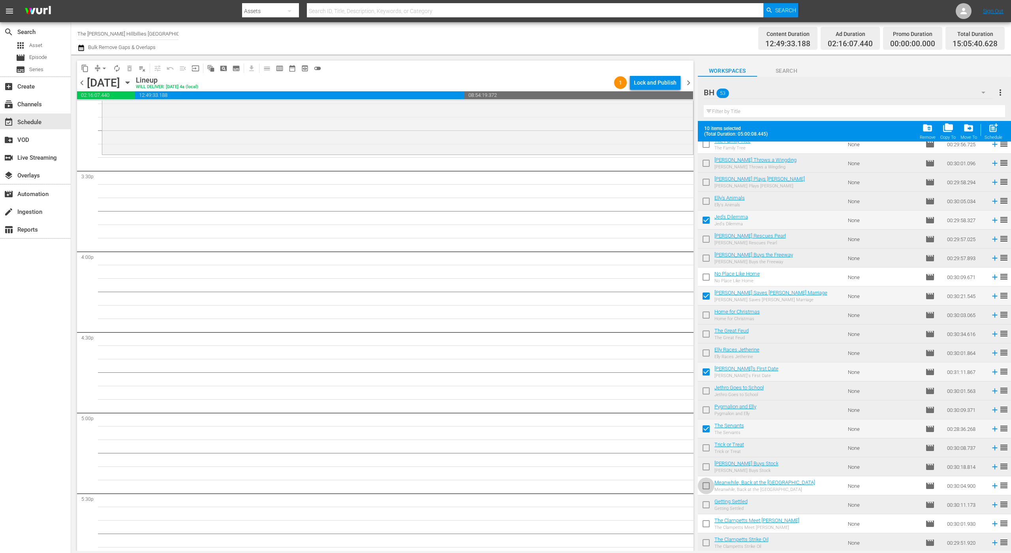
click at [709, 484] on input "checkbox" at bounding box center [706, 487] width 17 height 17
click at [707, 523] on input "checkbox" at bounding box center [706, 525] width 17 height 17
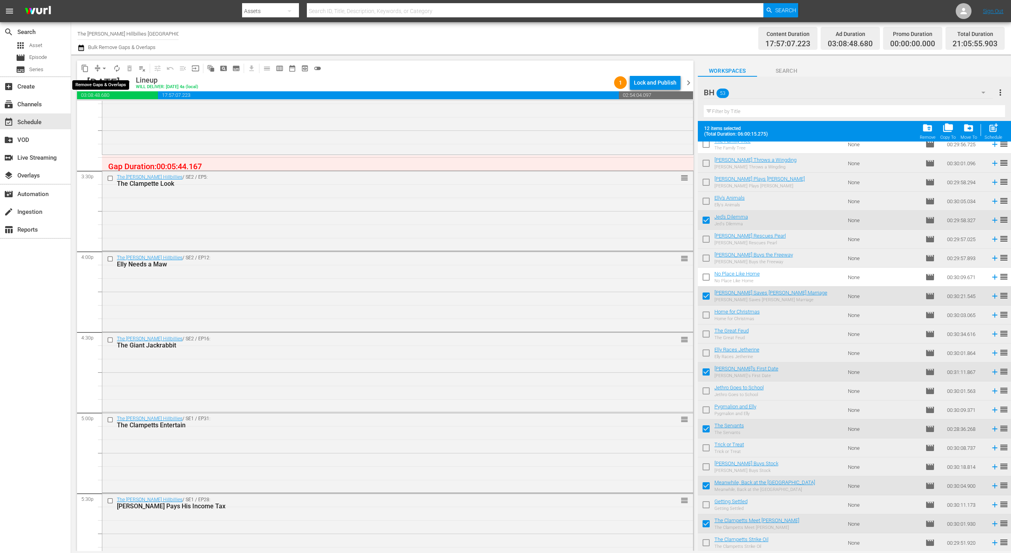
click at [99, 64] on button "arrow_drop_down" at bounding box center [104, 68] width 13 height 13
click at [116, 109] on li "Align to End of Previous Day" at bounding box center [104, 110] width 83 height 13
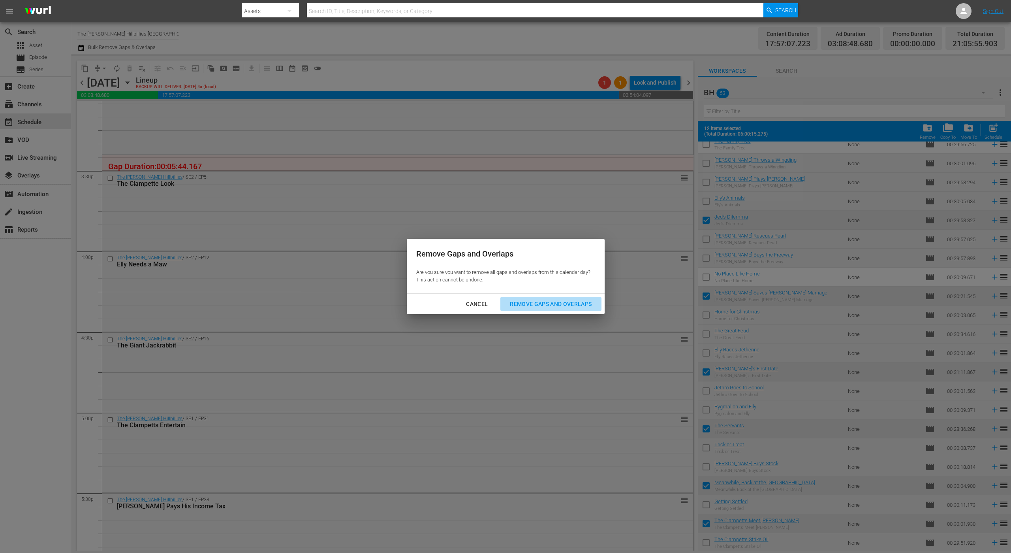
click at [535, 299] on div "Remove Gaps and Overlaps" at bounding box center [551, 304] width 94 height 10
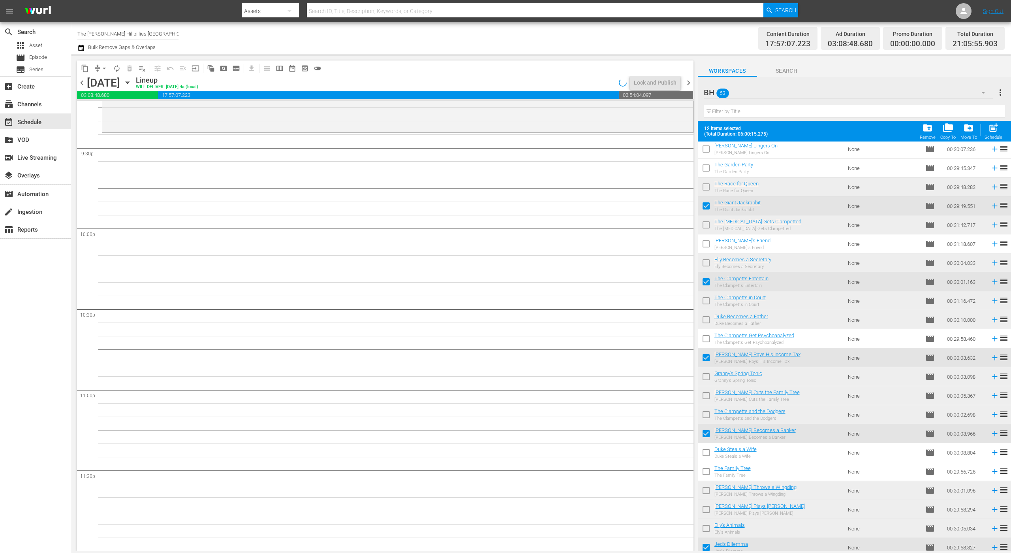
scroll to position [0, 0]
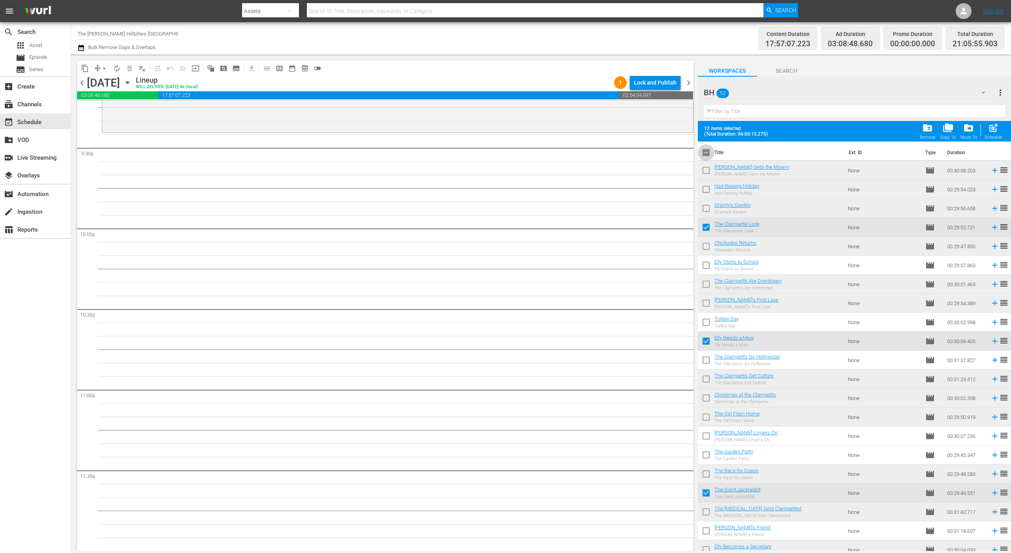
click at [703, 146] on input "checkbox" at bounding box center [706, 154] width 17 height 17
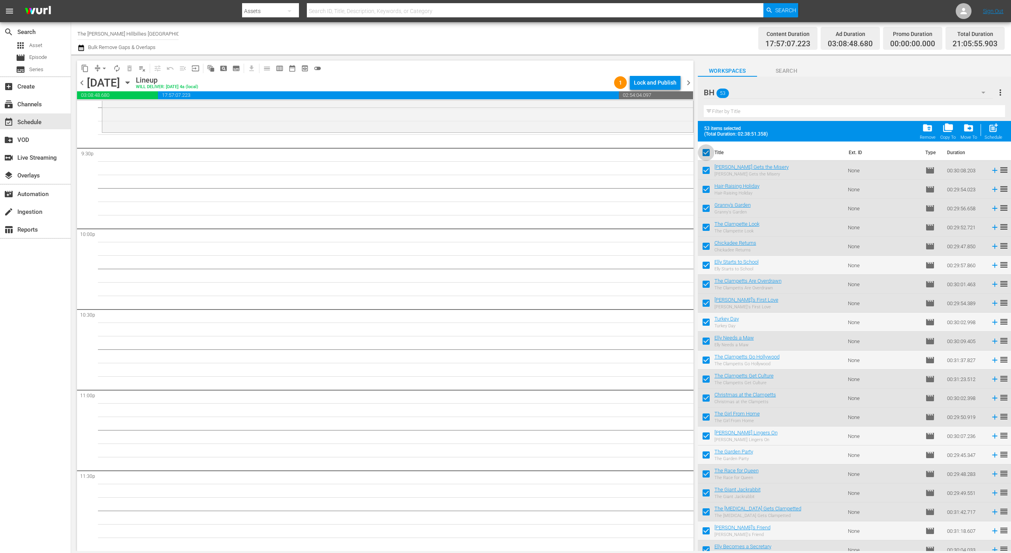
click at [703, 146] on input "checkbox" at bounding box center [706, 154] width 17 height 17
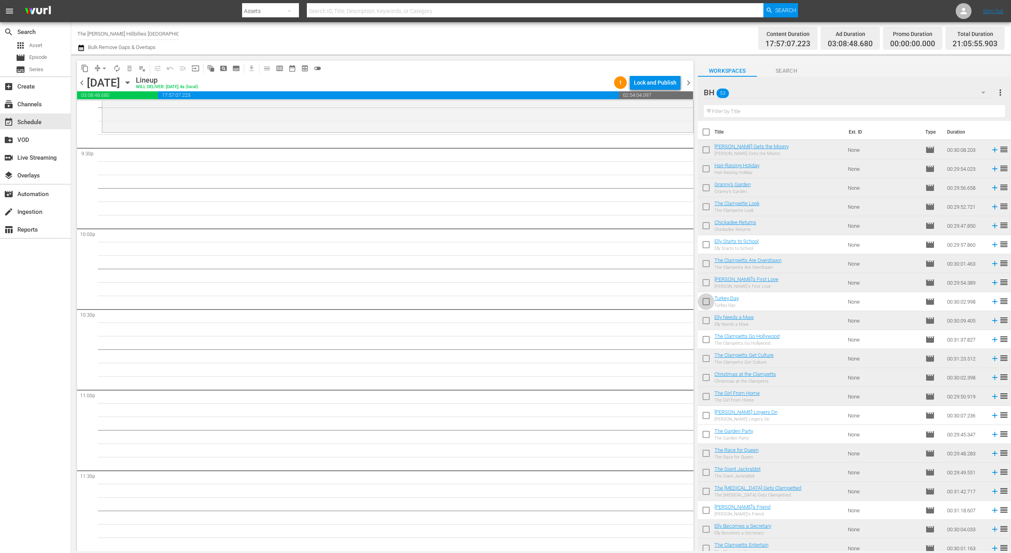
click at [708, 303] on input "checkbox" at bounding box center [706, 303] width 17 height 17
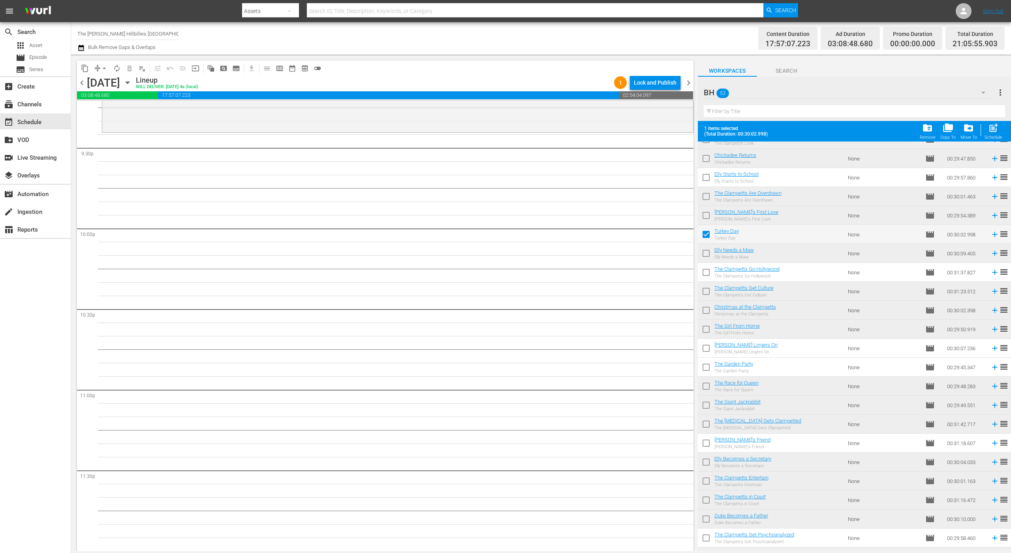
scroll to position [91, 0]
click at [711, 362] on input "checkbox" at bounding box center [706, 365] width 17 height 17
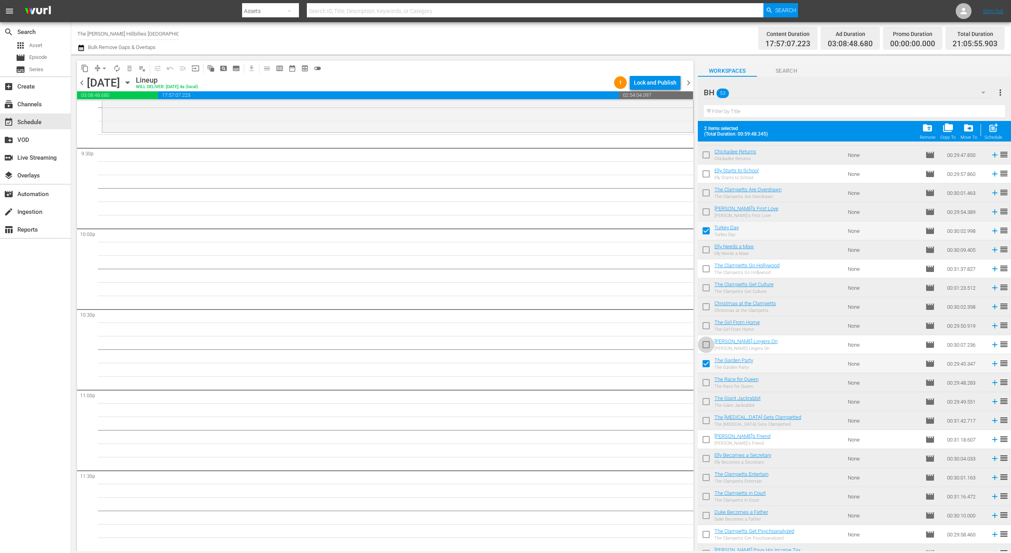
click at [708, 346] on input "checkbox" at bounding box center [706, 346] width 17 height 17
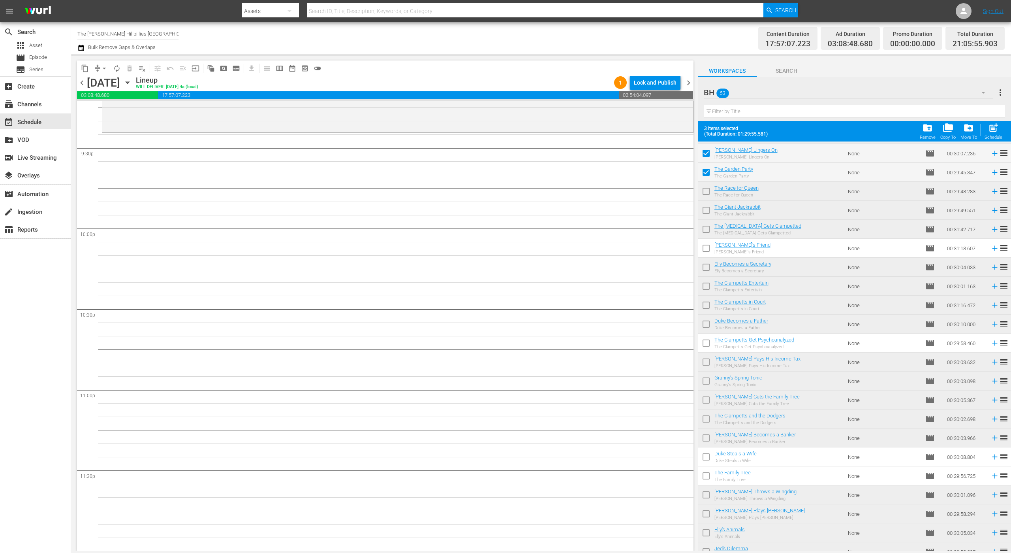
scroll to position [287, 0]
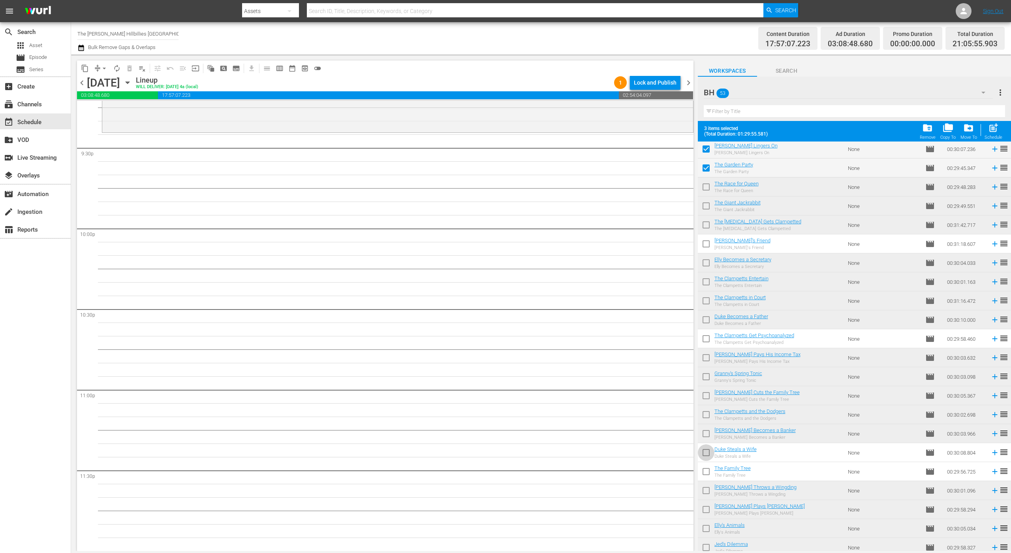
click at [703, 452] on input "checkbox" at bounding box center [706, 454] width 17 height 17
click at [711, 472] on input "checkbox" at bounding box center [706, 473] width 17 height 17
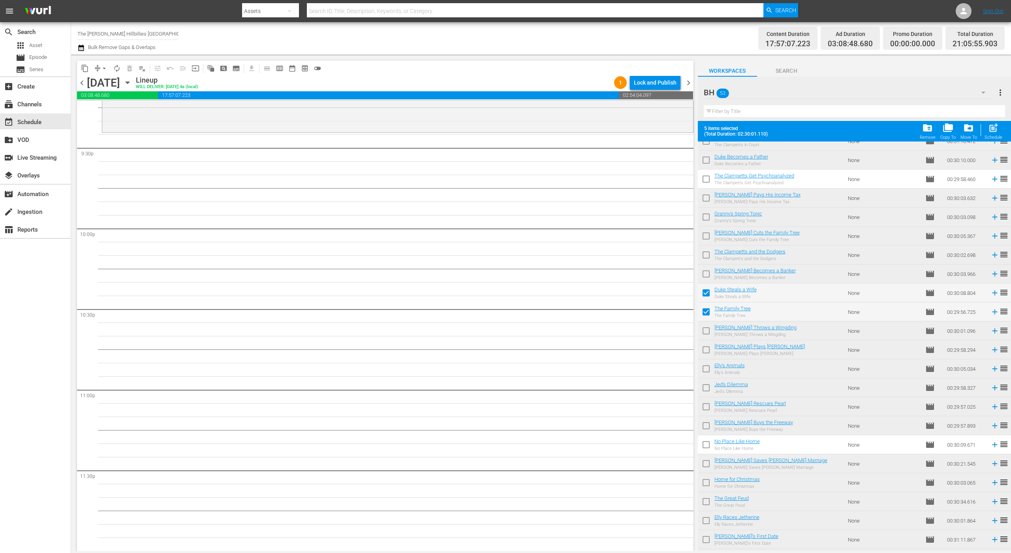
scroll to position [614, 0]
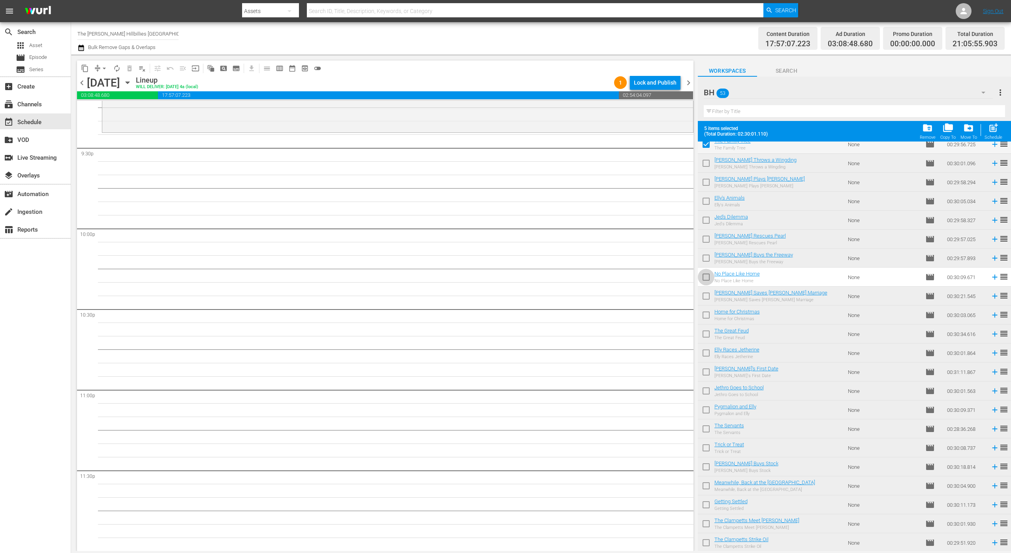
click at [709, 278] on input "checkbox" at bounding box center [706, 278] width 17 height 17
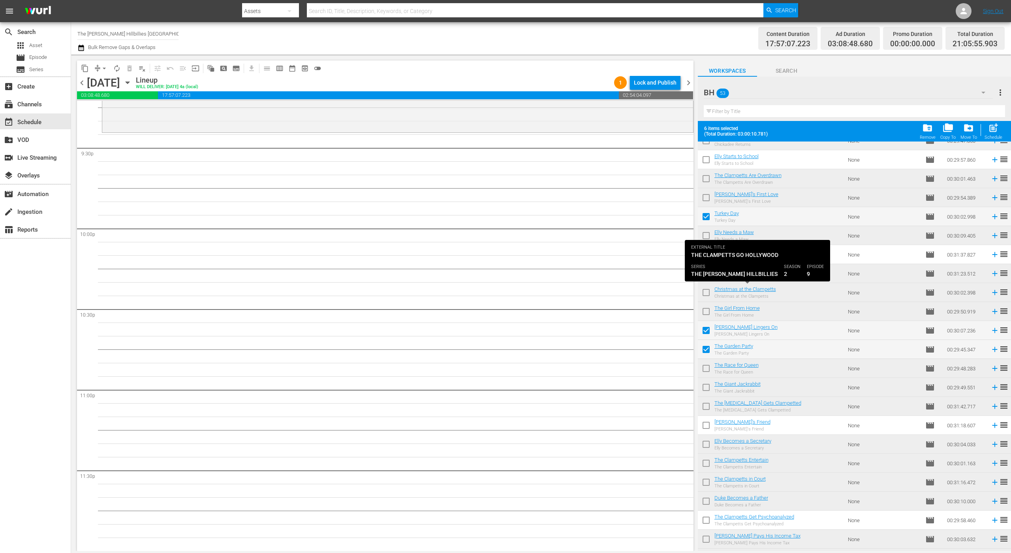
scroll to position [0, 0]
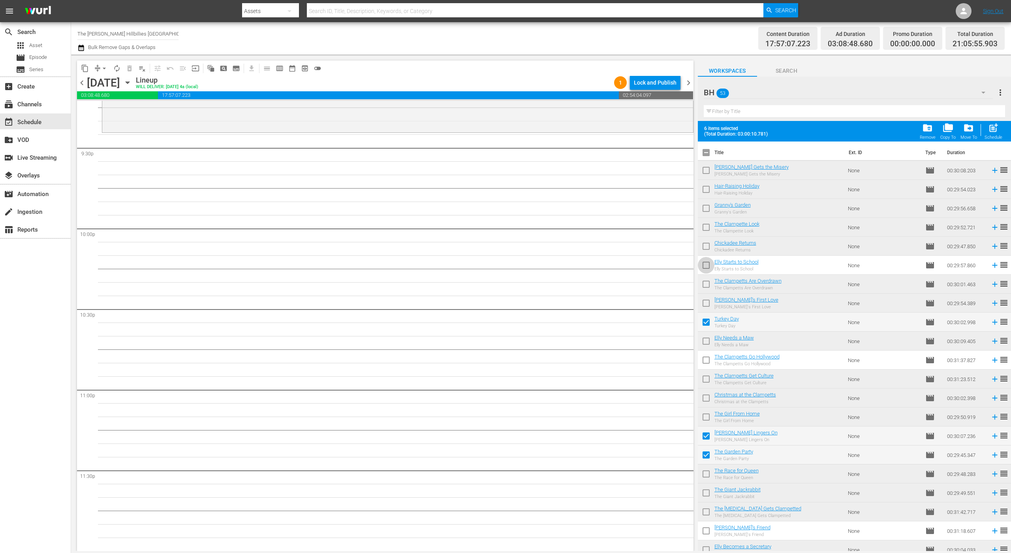
click at [706, 264] on input "checkbox" at bounding box center [706, 266] width 17 height 17
click at [709, 359] on input "checkbox" at bounding box center [706, 361] width 17 height 17
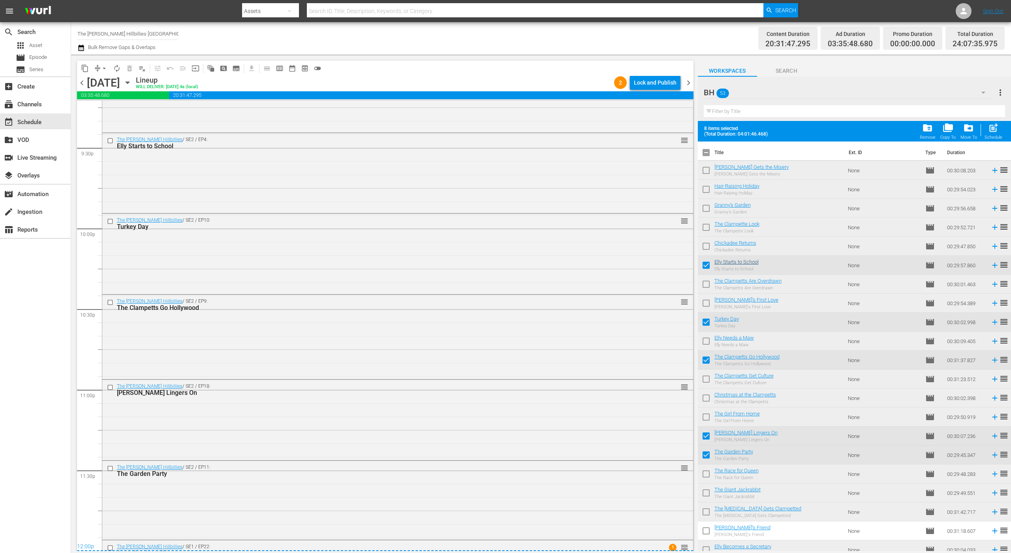
scroll to position [3489, 0]
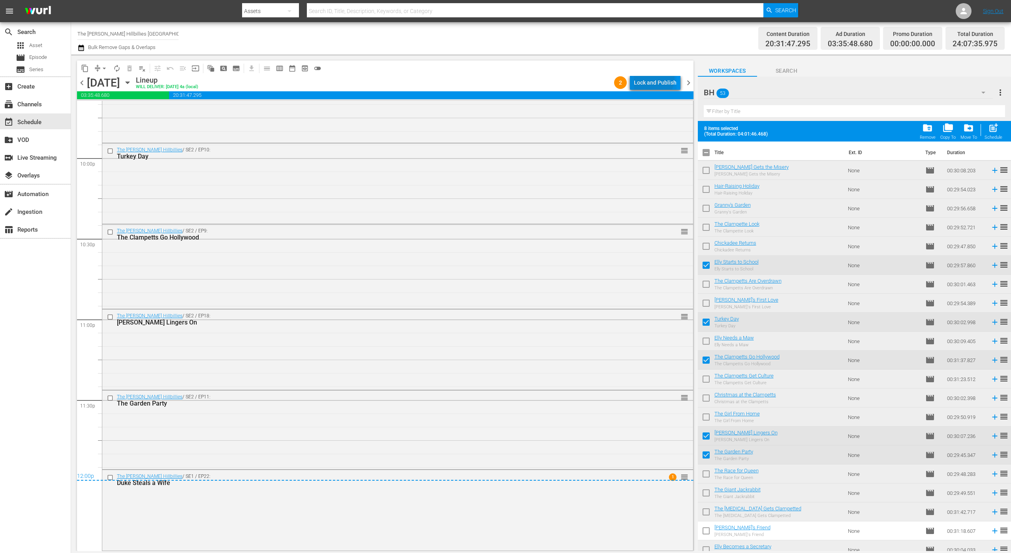
click at [654, 78] on div "Lock and Publish" at bounding box center [655, 82] width 43 height 14
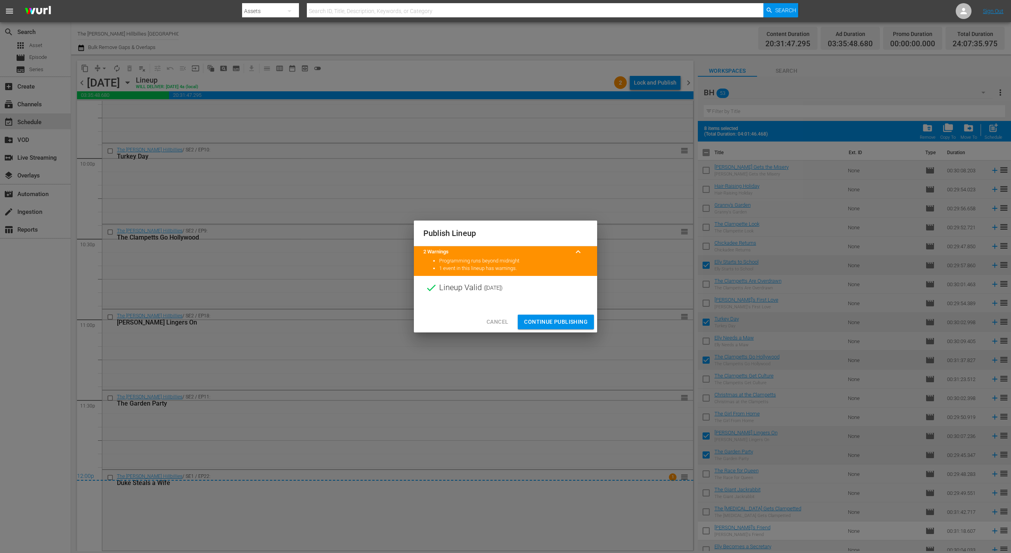
click at [525, 322] on span "Continue Publishing" at bounding box center [556, 322] width 64 height 10
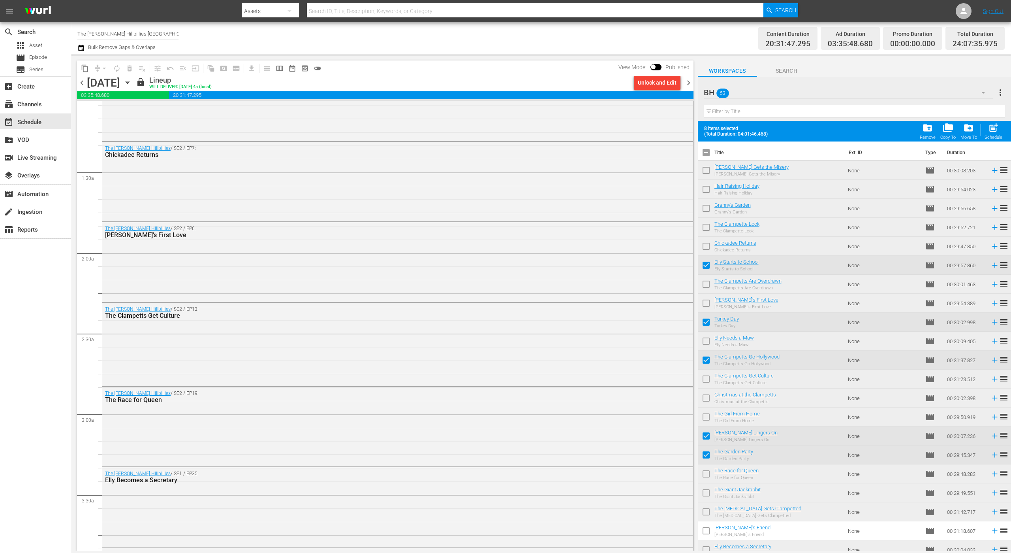
scroll to position [0, 0]
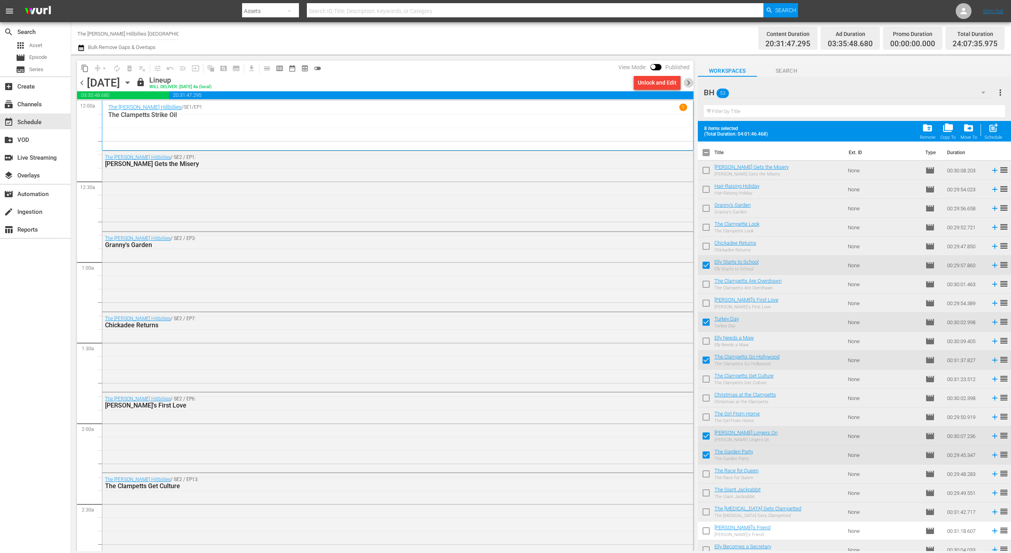
click at [691, 80] on span "chevron_right" at bounding box center [689, 83] width 10 height 10
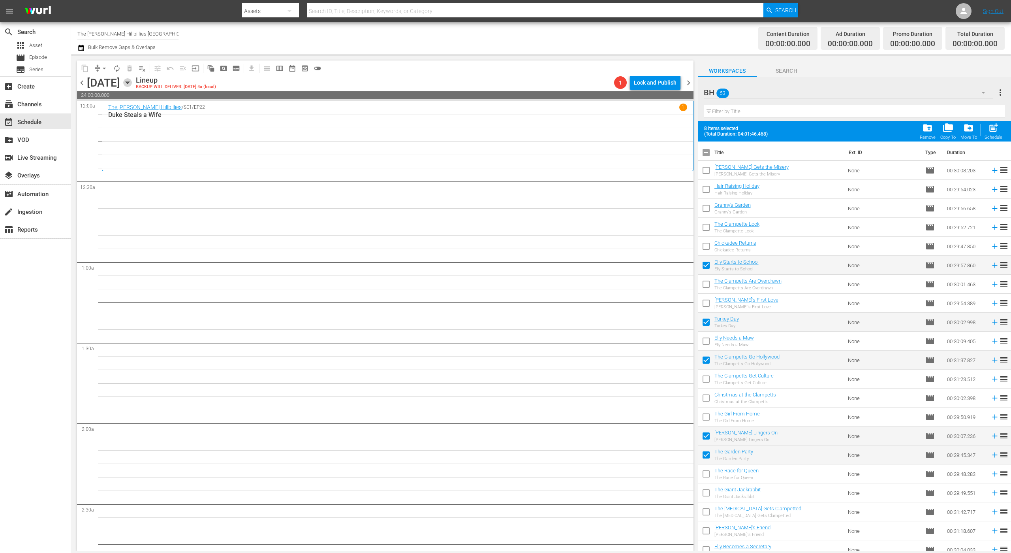
click at [132, 78] on icon "button" at bounding box center [127, 82] width 9 height 9
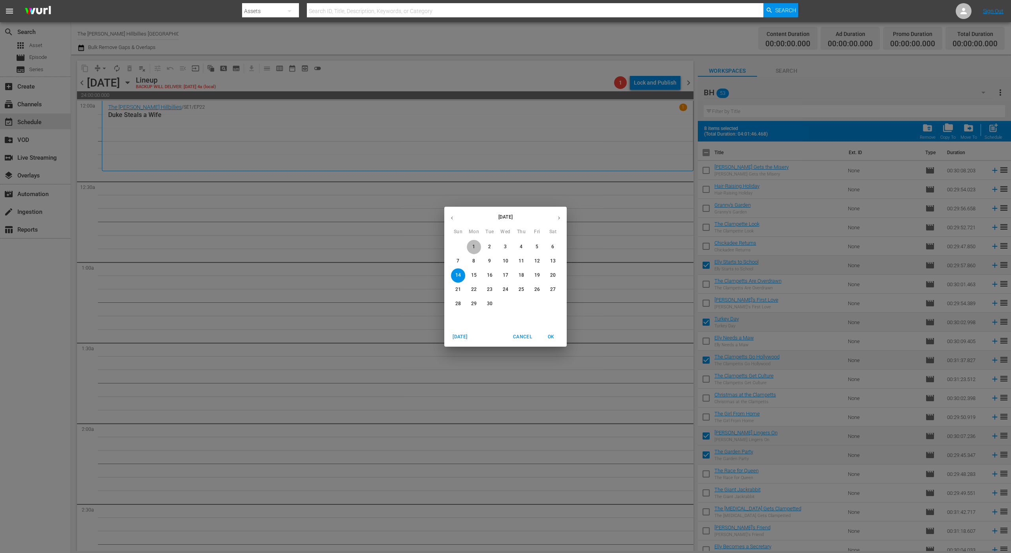
click at [477, 245] on span "1" at bounding box center [474, 246] width 14 height 7
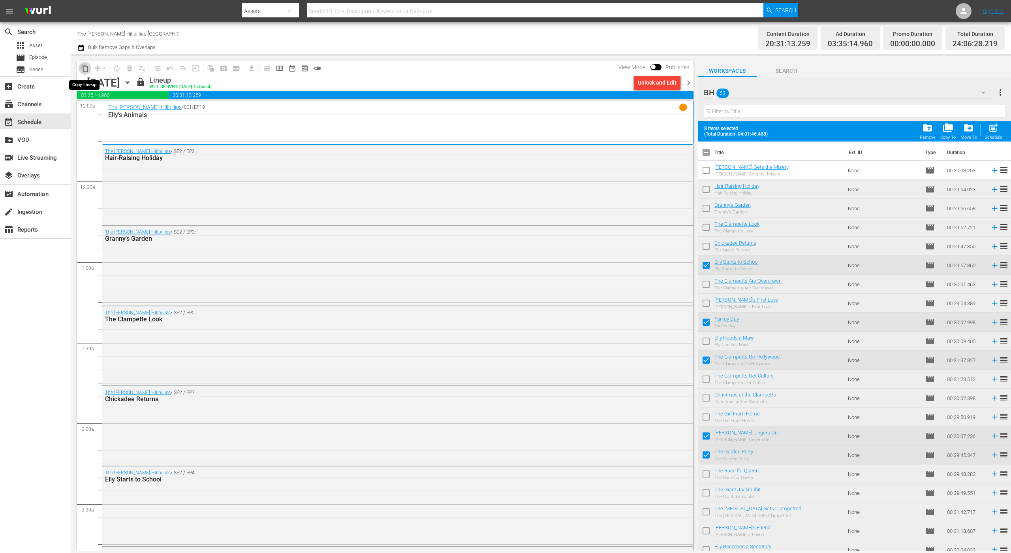
click at [88, 69] on span "content_copy" at bounding box center [85, 68] width 8 height 8
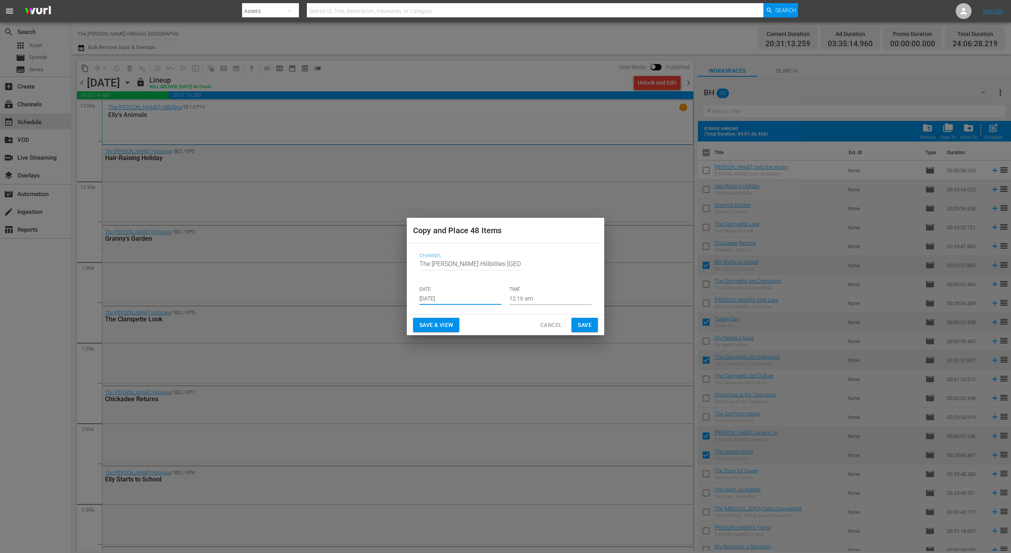
click at [427, 299] on input "[DATE]" at bounding box center [461, 299] width 82 height 12
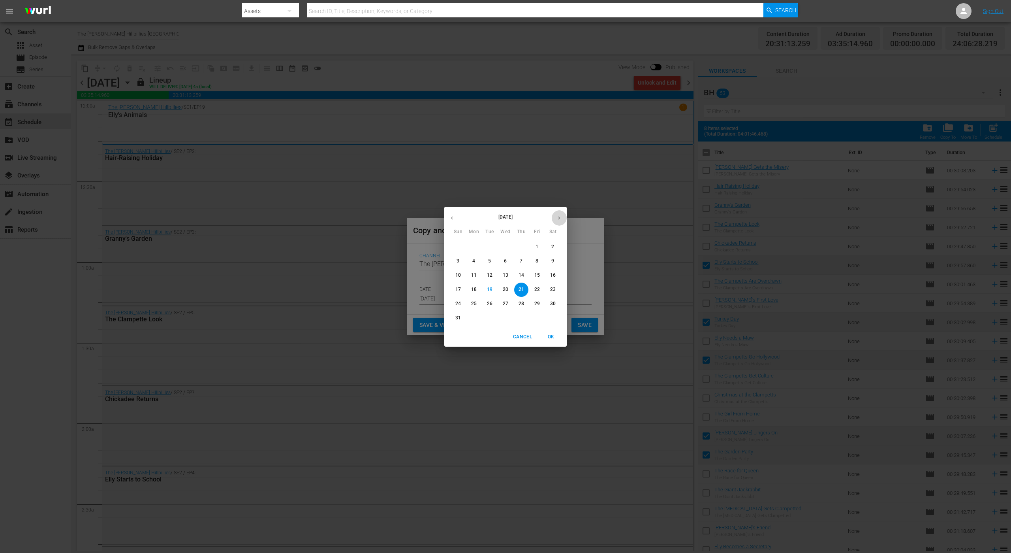
click at [559, 218] on icon "button" at bounding box center [559, 217] width 2 height 3
click at [457, 274] on p "14" at bounding box center [458, 275] width 6 height 7
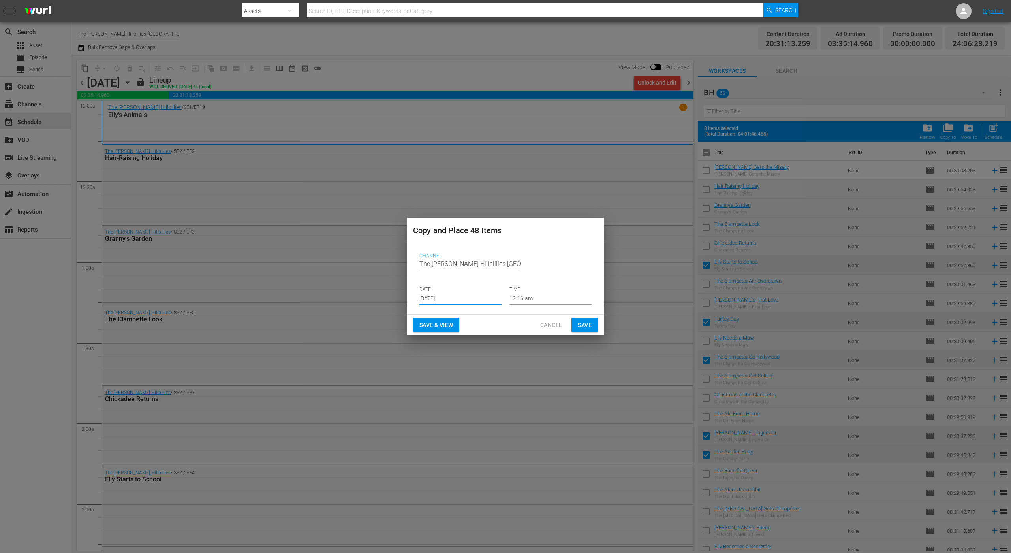
click at [597, 324] on button "Save" at bounding box center [585, 325] width 26 height 15
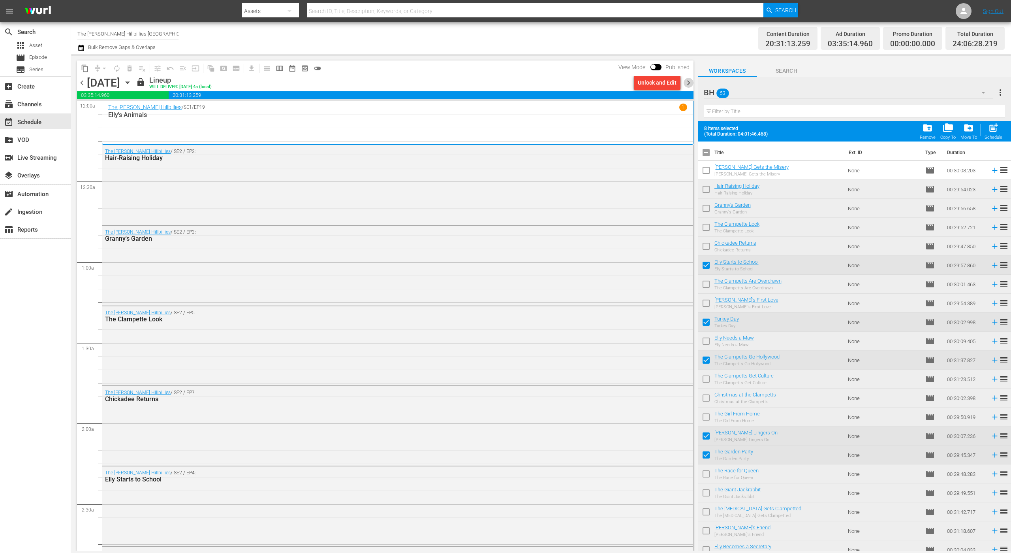
click at [688, 83] on span "chevron_right" at bounding box center [689, 83] width 10 height 10
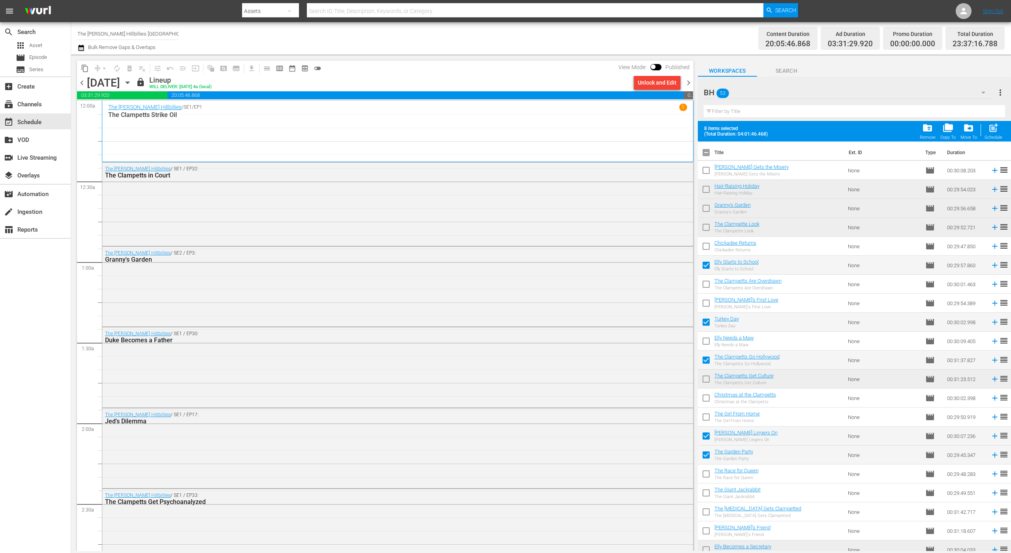
click at [85, 69] on span "content_copy" at bounding box center [85, 68] width 8 height 8
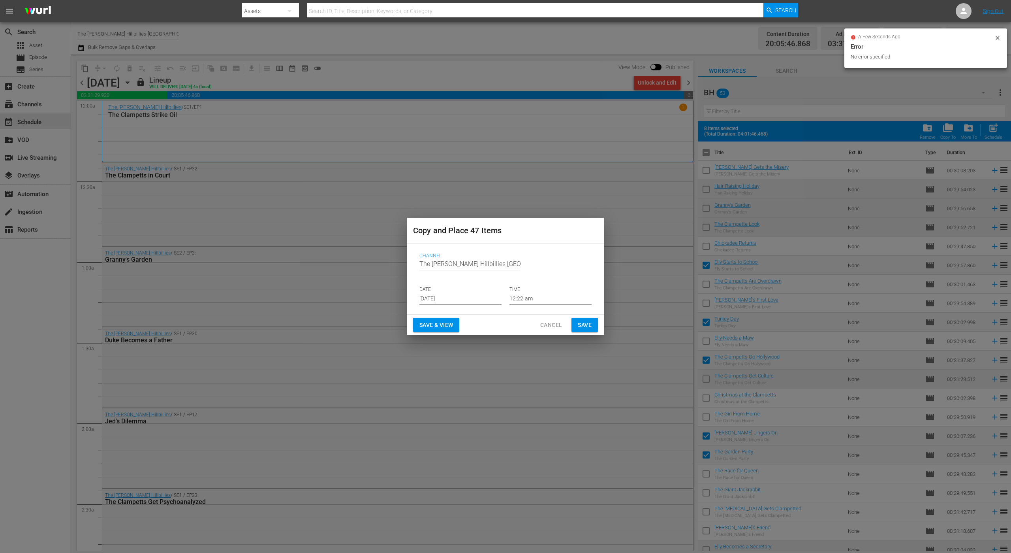
click at [435, 293] on input "[DATE]" at bounding box center [461, 299] width 82 height 12
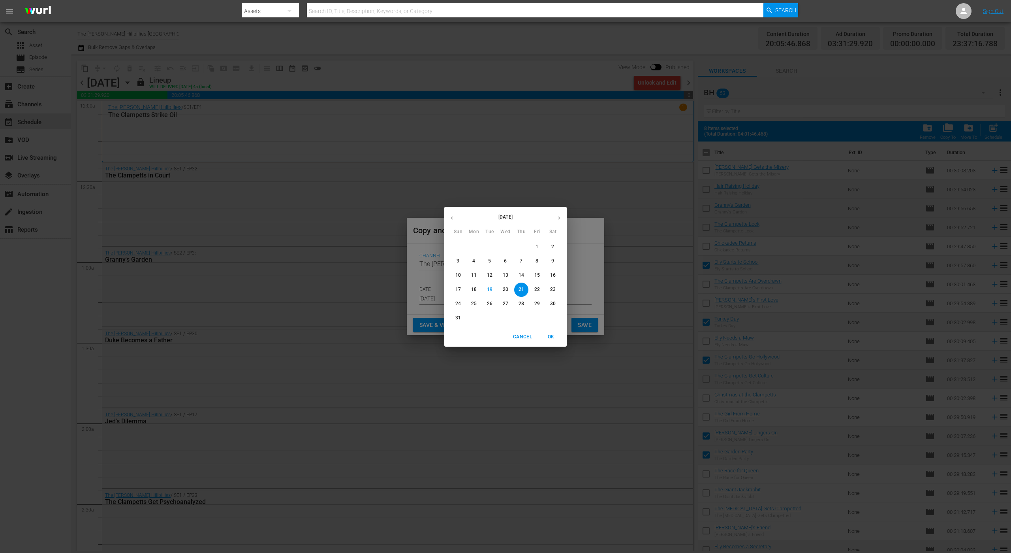
click at [558, 215] on icon "button" at bounding box center [559, 218] width 6 height 6
click at [504, 268] on button "17" at bounding box center [506, 275] width 14 height 14
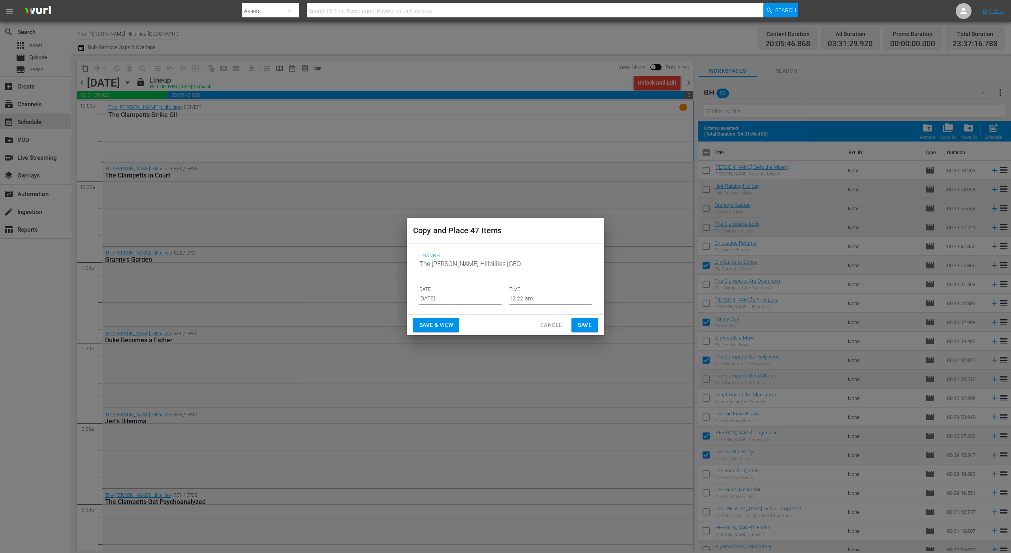
click at [581, 333] on div "Save & View Cancel Save" at bounding box center [506, 324] width 198 height 21
click at [585, 325] on span "Save" at bounding box center [585, 325] width 14 height 10
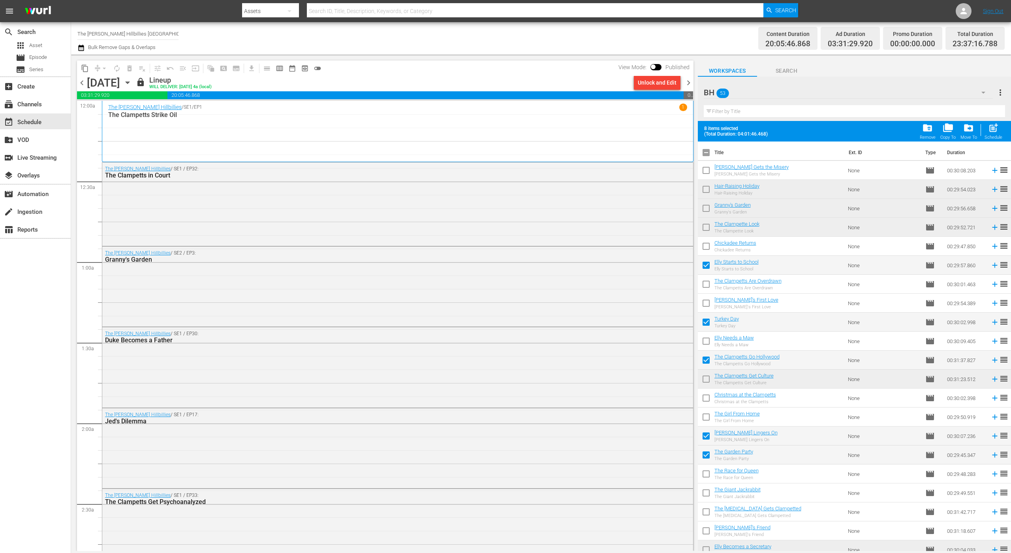
click at [685, 76] on div "chevron_left Tuesday, September 2nd September 2nd lock Lineup WILL DELIVER: 9/1…" at bounding box center [385, 83] width 617 height 15
click at [684, 84] on span "chevron_right" at bounding box center [689, 83] width 10 height 10
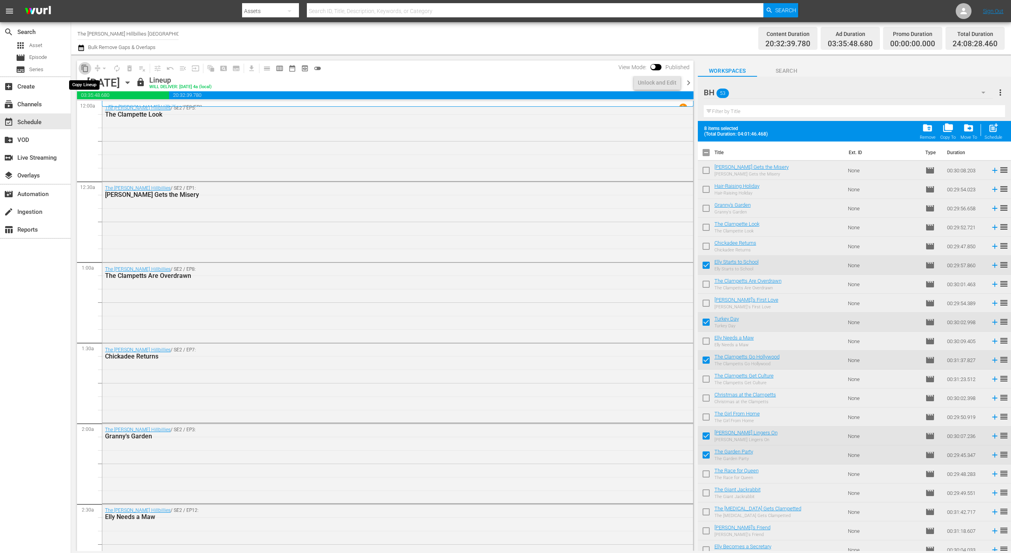
click at [87, 70] on span "content_copy" at bounding box center [85, 68] width 8 height 8
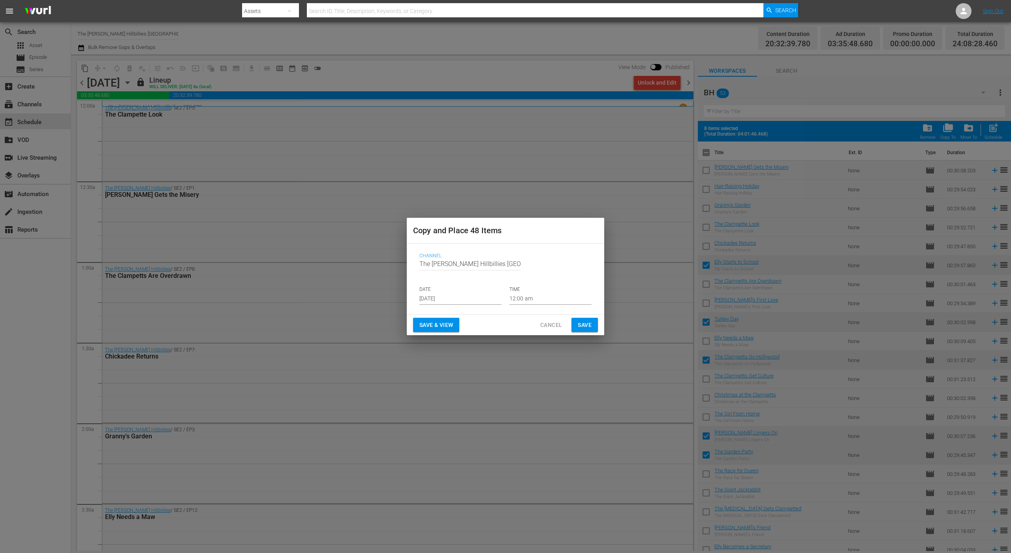
click at [455, 305] on div "Channel Channel Title The Beverly Hillbillies CANADA DATE Aug 21st 2025 TIME 12…" at bounding box center [505, 279] width 185 height 64
click at [469, 294] on input "[DATE]" at bounding box center [461, 299] width 82 height 12
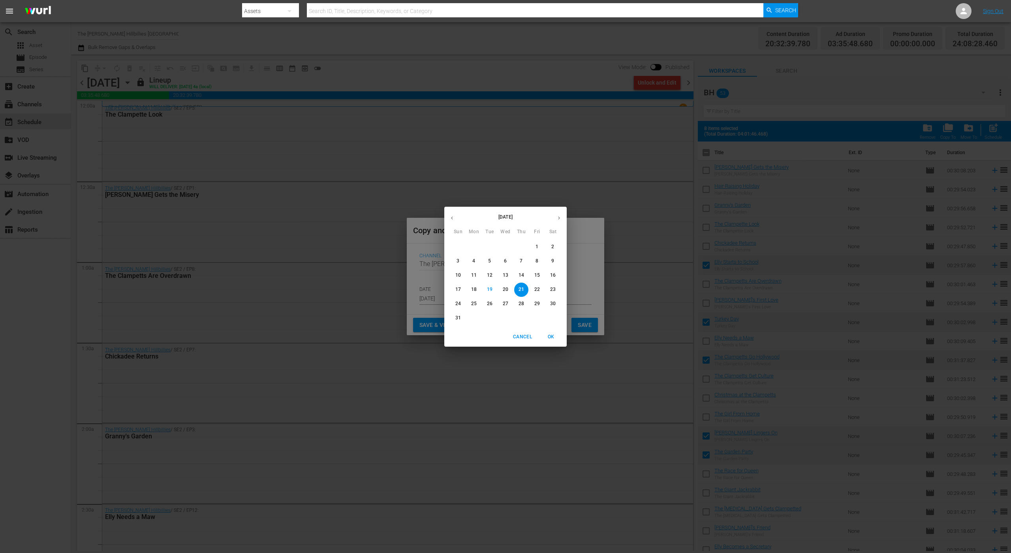
click at [554, 220] on button "button" at bounding box center [558, 217] width 15 height 15
click at [505, 274] on p "17" at bounding box center [506, 275] width 6 height 7
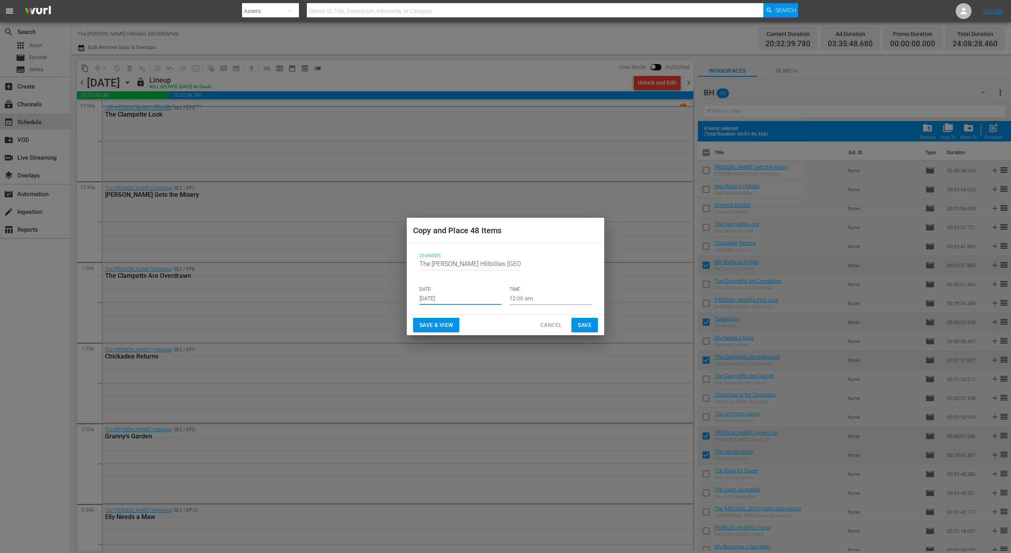
click at [575, 327] on button "Save" at bounding box center [585, 325] width 26 height 15
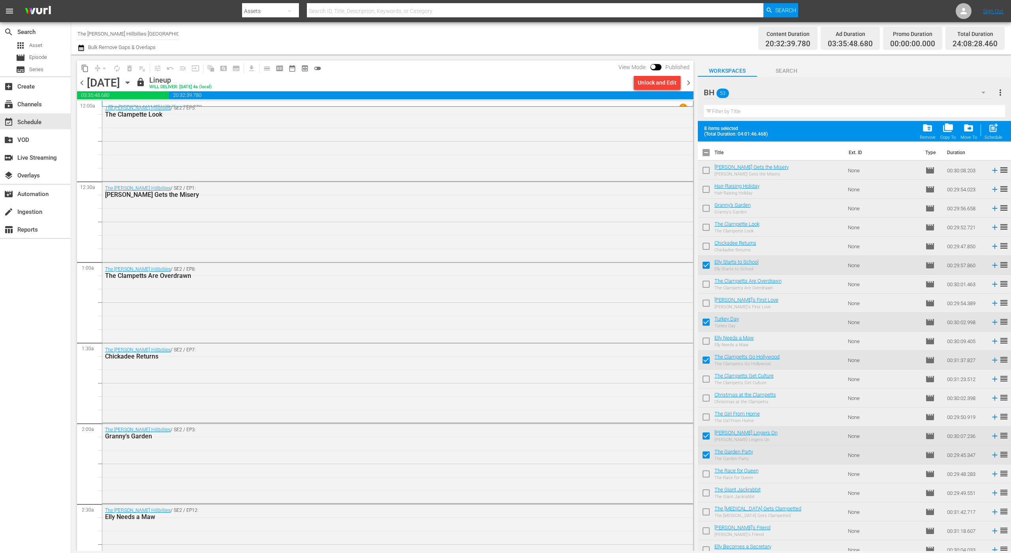
click at [686, 83] on span "chevron_right" at bounding box center [689, 83] width 10 height 10
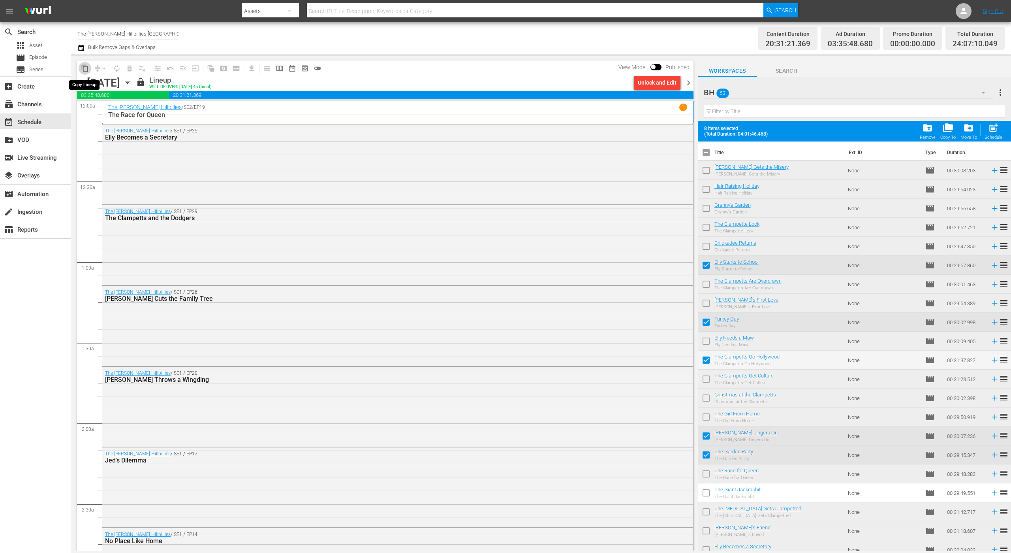
click at [86, 70] on span "content_copy" at bounding box center [85, 68] width 8 height 8
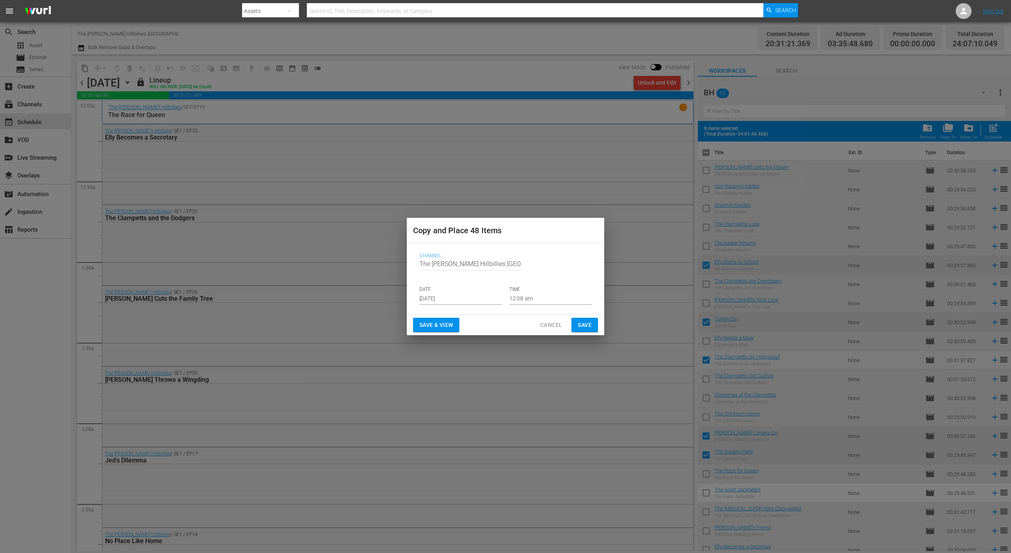
click at [451, 300] on input "[DATE]" at bounding box center [461, 299] width 82 height 12
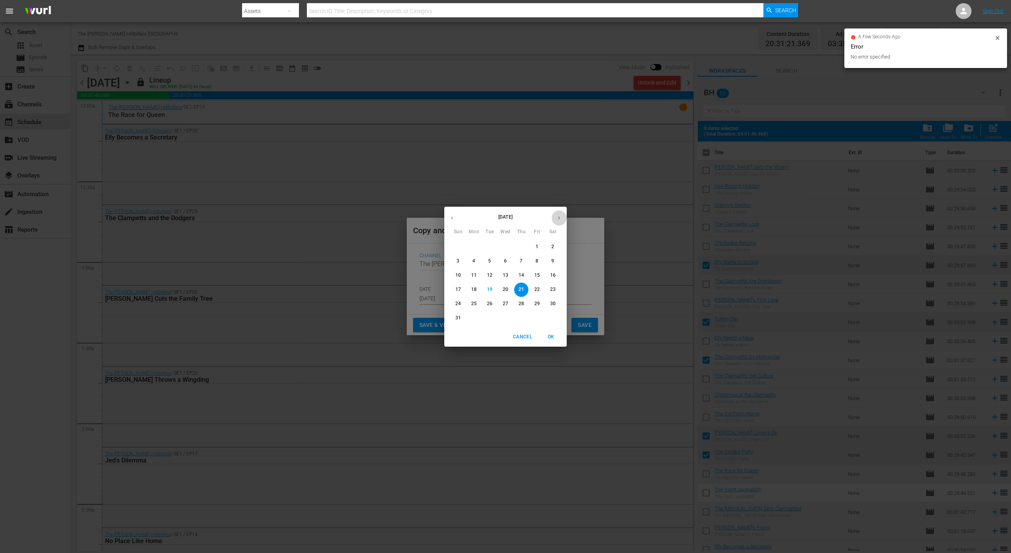
click at [559, 217] on icon "button" at bounding box center [559, 218] width 6 height 6
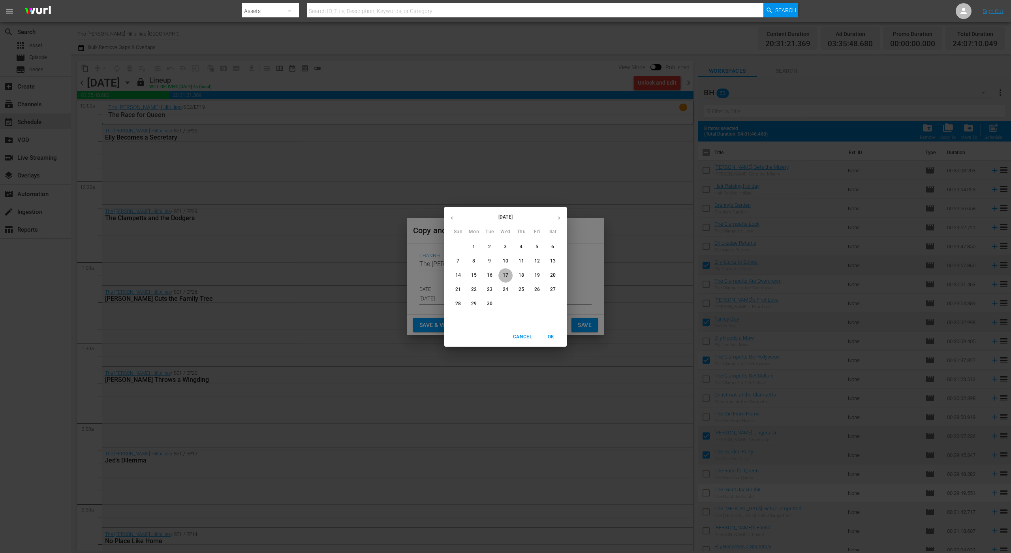
click at [503, 273] on p "17" at bounding box center [506, 275] width 6 height 7
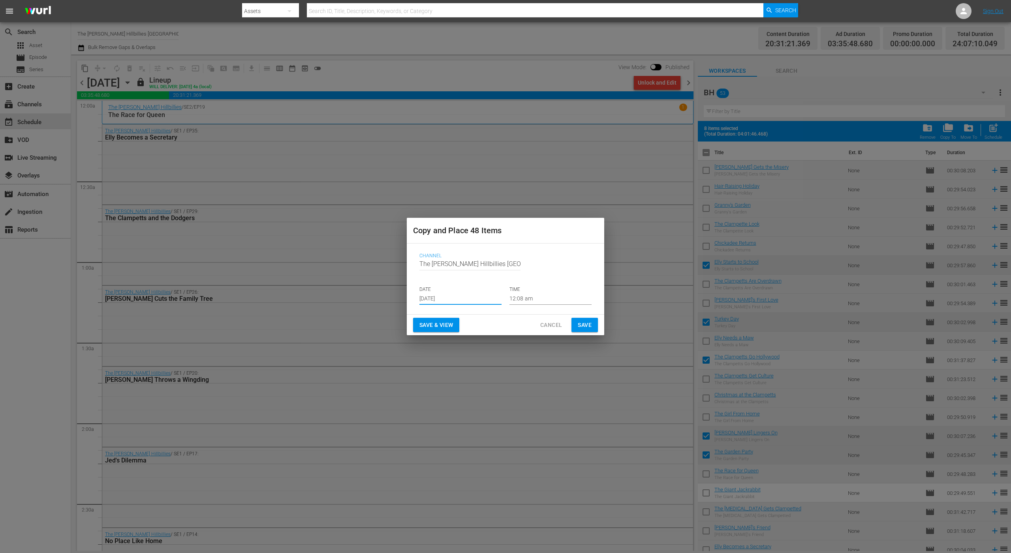
click at [589, 322] on span "Save" at bounding box center [585, 325] width 14 height 10
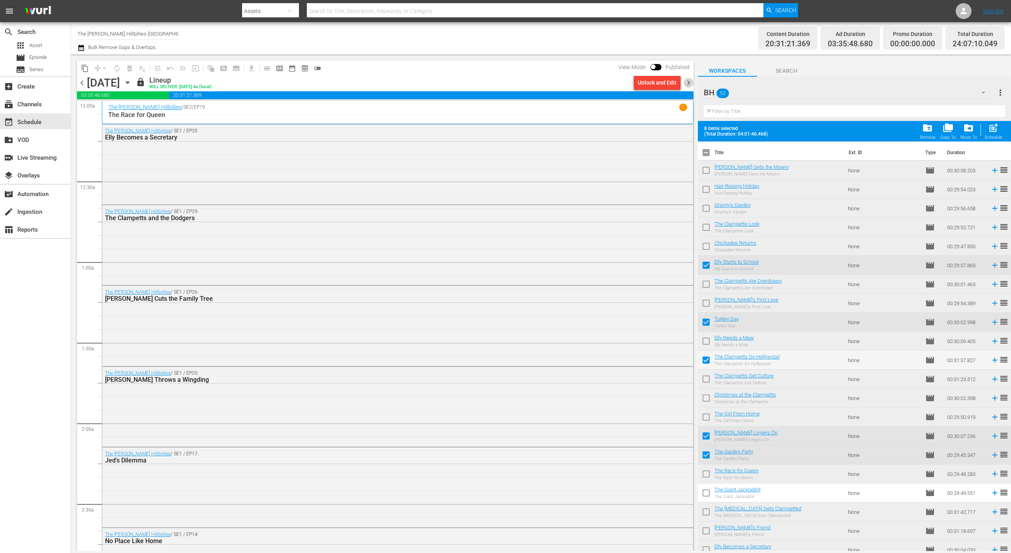
click at [689, 83] on span "chevron_right" at bounding box center [689, 83] width 10 height 10
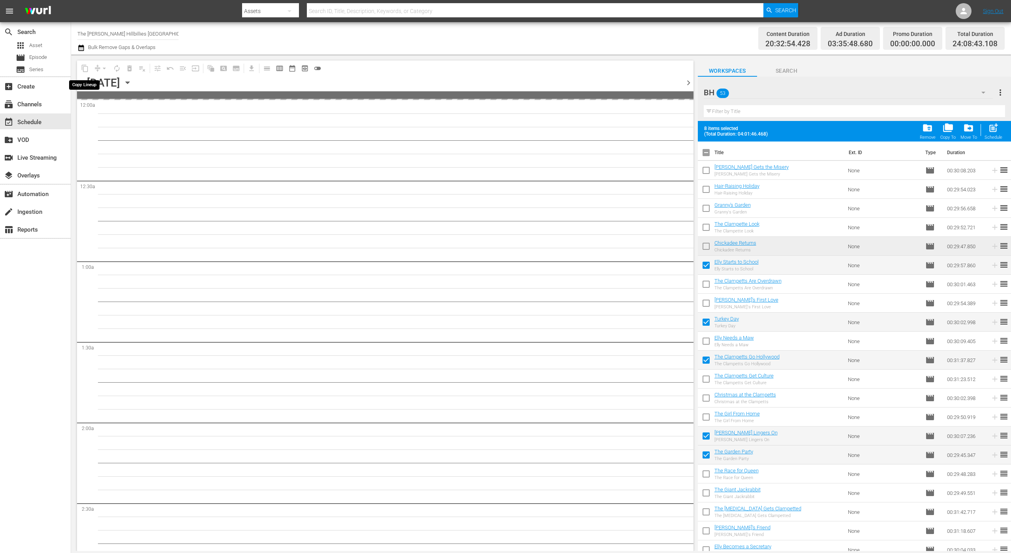
click at [87, 70] on span "content_copy" at bounding box center [85, 68] width 13 height 13
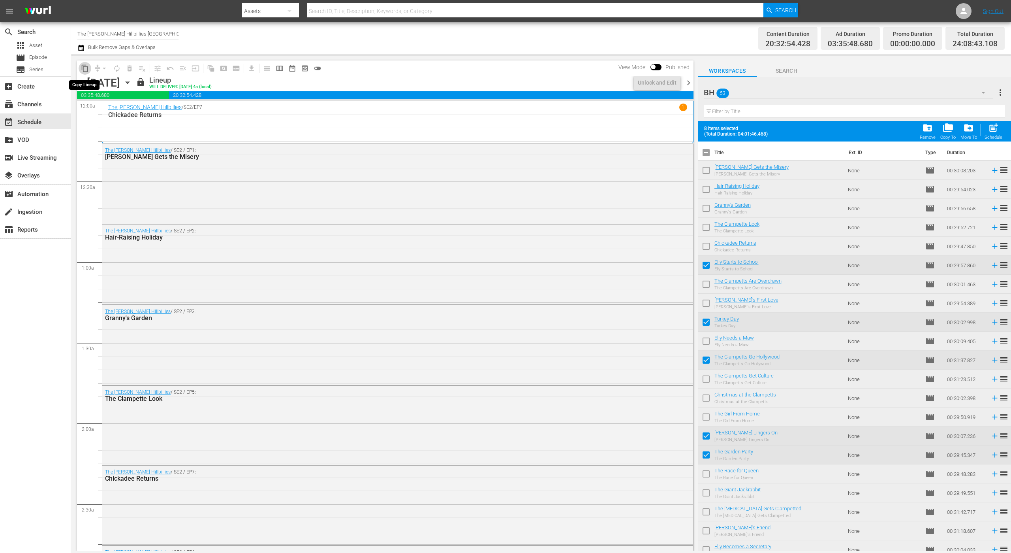
click at [87, 67] on span "content_copy" at bounding box center [85, 68] width 8 height 8
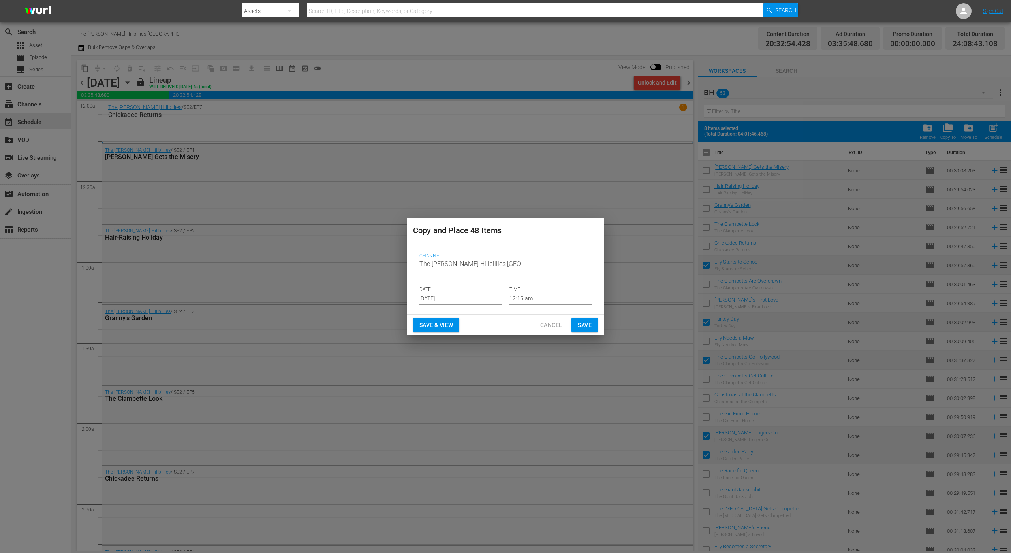
click at [448, 303] on input "[DATE]" at bounding box center [461, 299] width 82 height 12
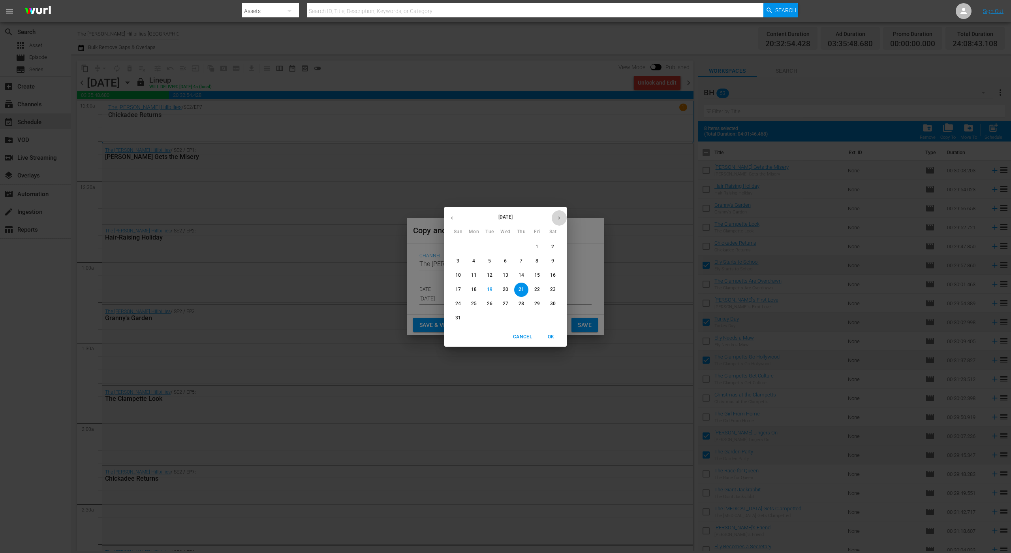
click at [559, 214] on button "button" at bounding box center [558, 217] width 15 height 15
click at [521, 272] on p "18" at bounding box center [522, 275] width 6 height 7
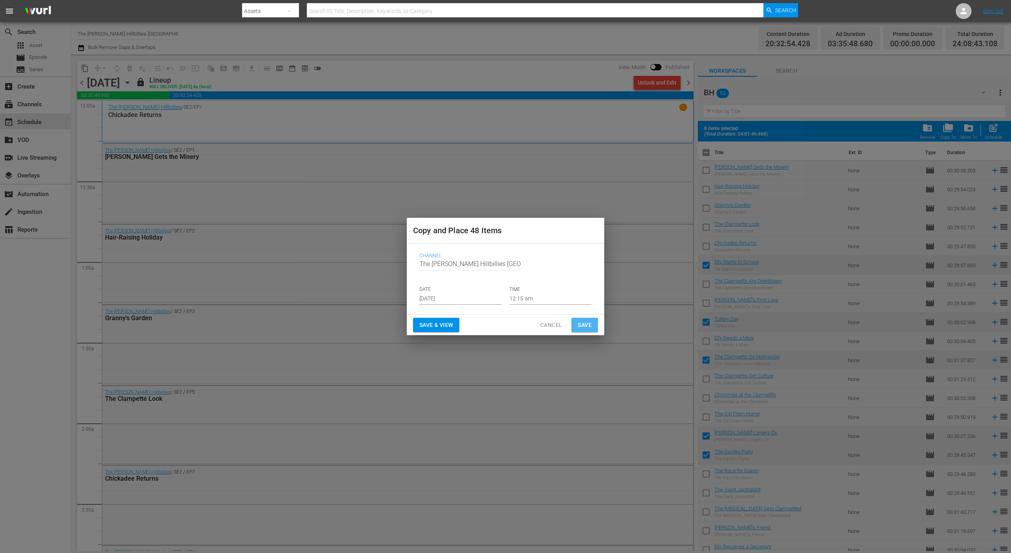
click at [584, 331] on button "Save" at bounding box center [585, 325] width 26 height 15
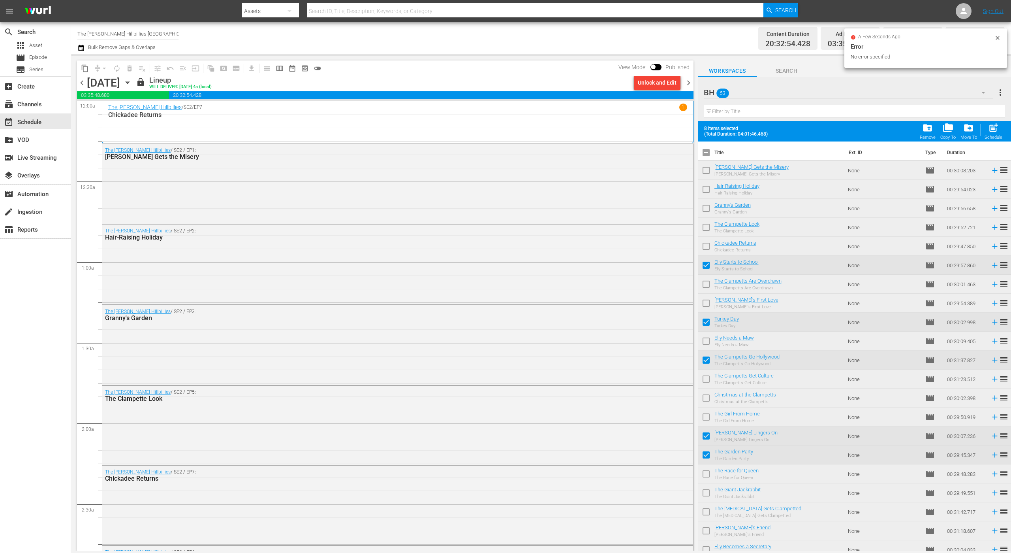
click at [685, 80] on span "chevron_right" at bounding box center [689, 83] width 10 height 10
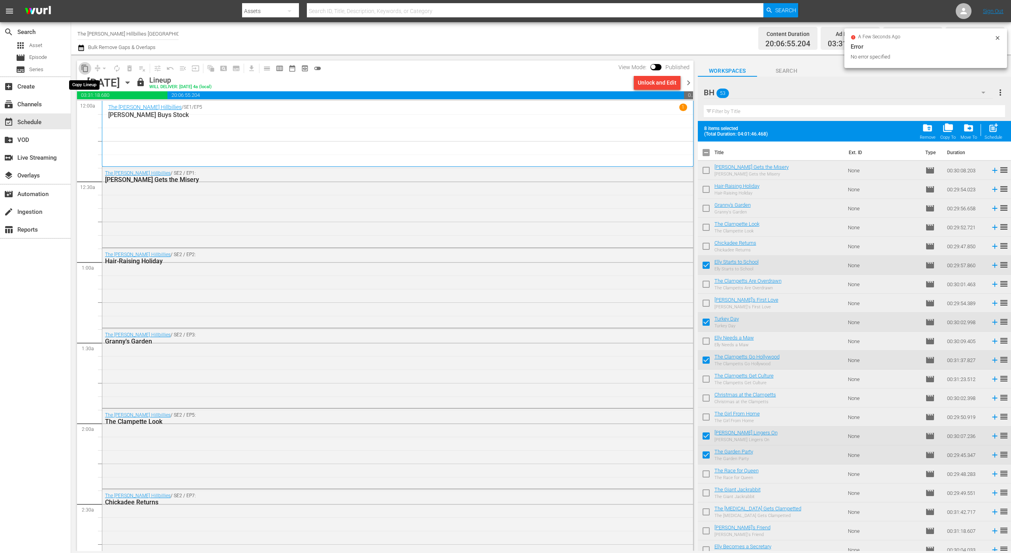
click at [83, 70] on span "content_copy" at bounding box center [85, 68] width 8 height 8
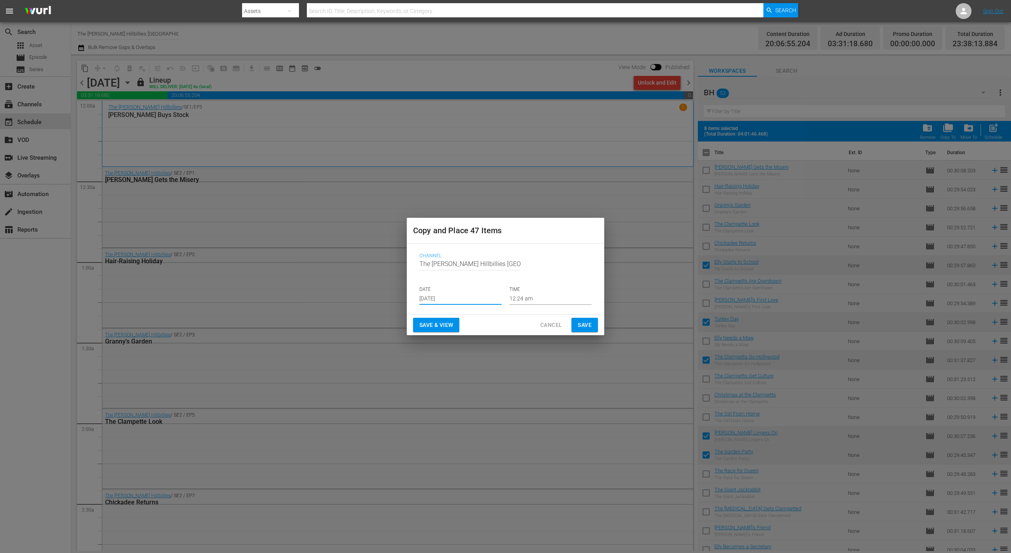
click at [466, 296] on input "[DATE]" at bounding box center [461, 299] width 82 height 12
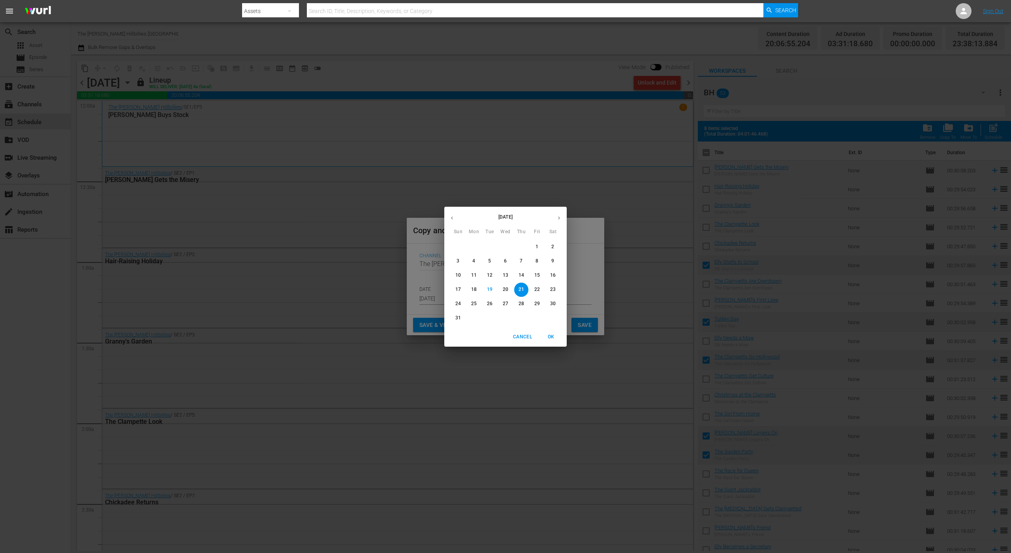
click at [555, 211] on button "button" at bounding box center [558, 217] width 15 height 15
click at [553, 337] on span "OK" at bounding box center [551, 337] width 19 height 8
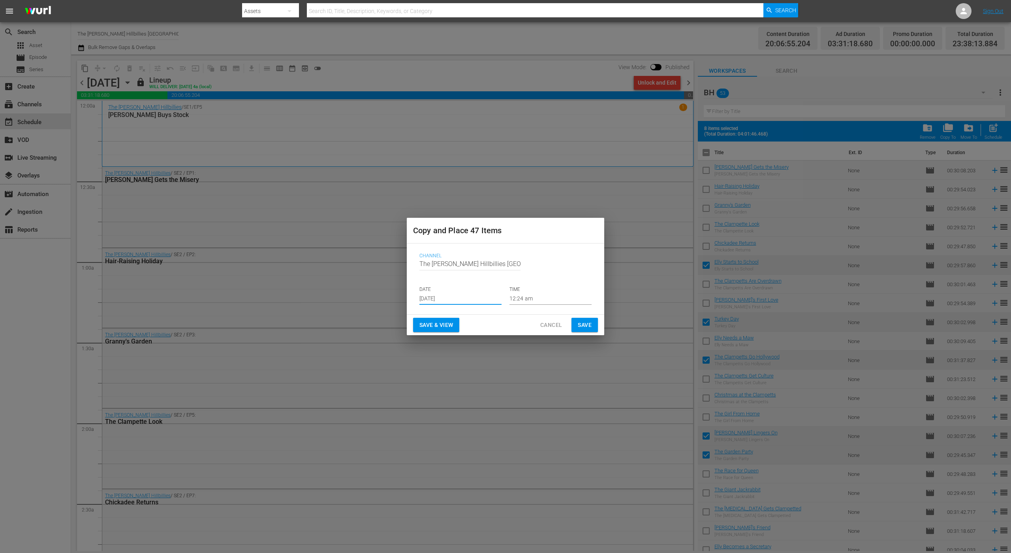
click at [468, 296] on input "[DATE]" at bounding box center [461, 299] width 82 height 12
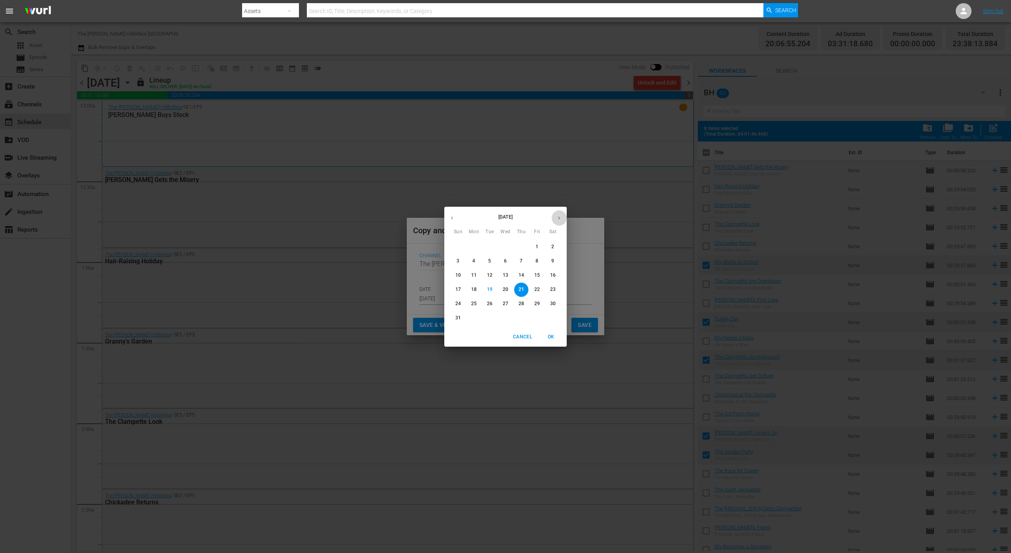
click at [552, 220] on button "button" at bounding box center [558, 217] width 15 height 15
click at [522, 262] on p "11" at bounding box center [522, 261] width 6 height 7
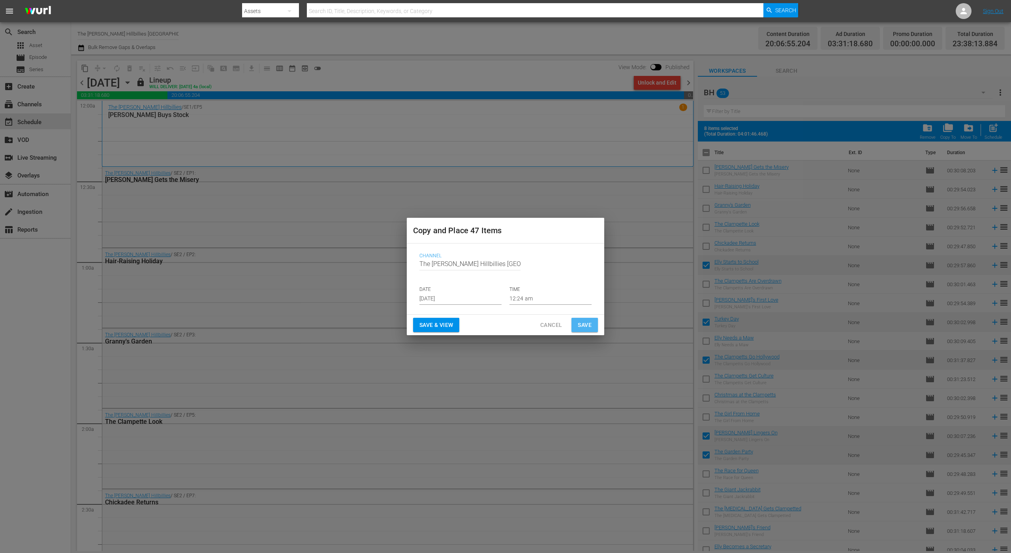
click at [578, 320] on span "Save" at bounding box center [585, 325] width 14 height 10
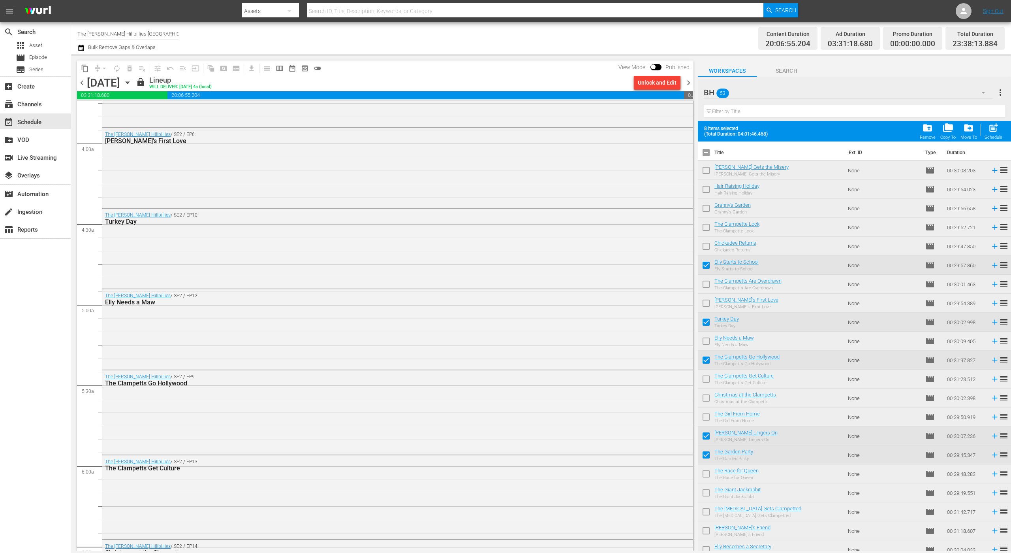
scroll to position [662, 0]
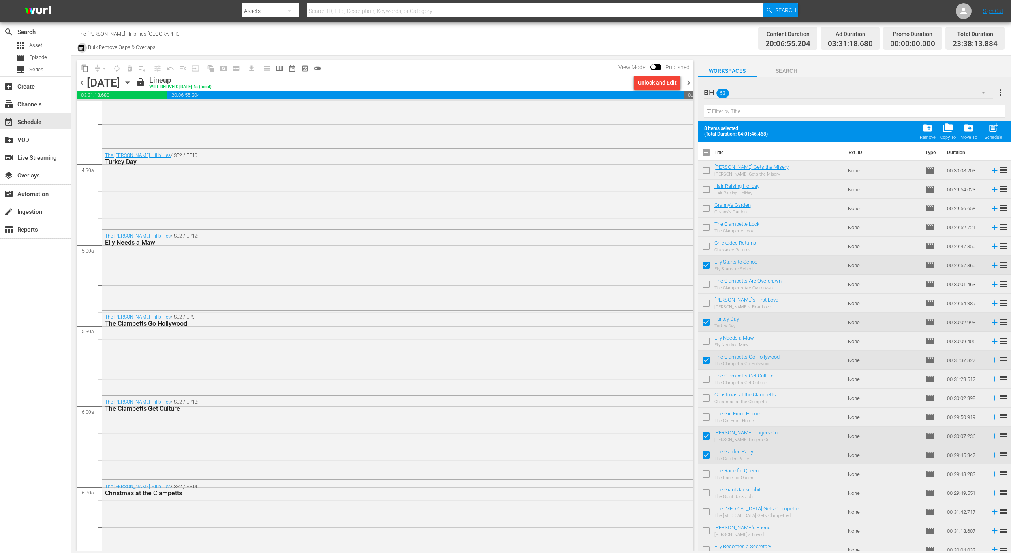
click at [79, 45] on icon "button" at bounding box center [81, 48] width 6 height 6
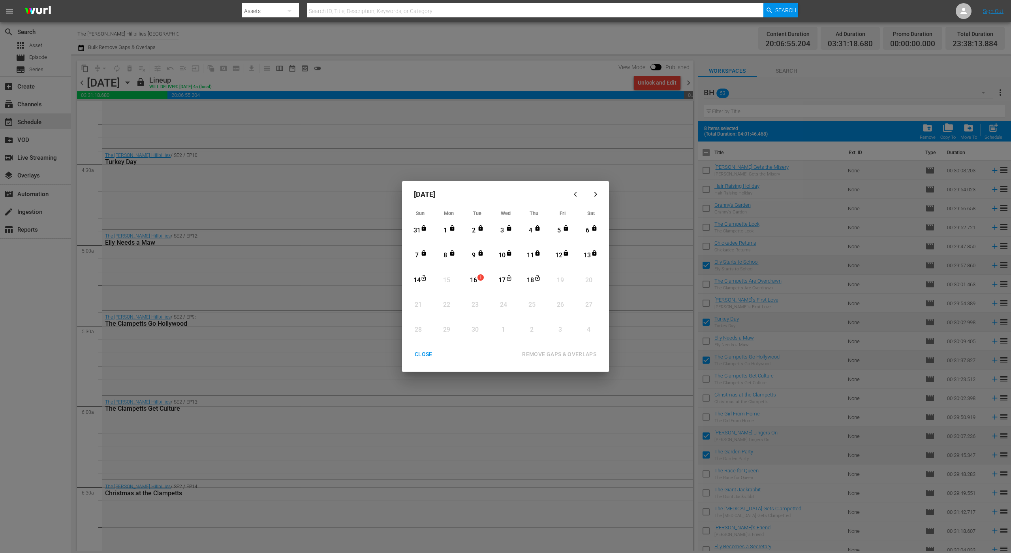
click at [447, 231] on div "1" at bounding box center [445, 230] width 10 height 9
click at [531, 279] on div "18" at bounding box center [531, 280] width 10 height 9
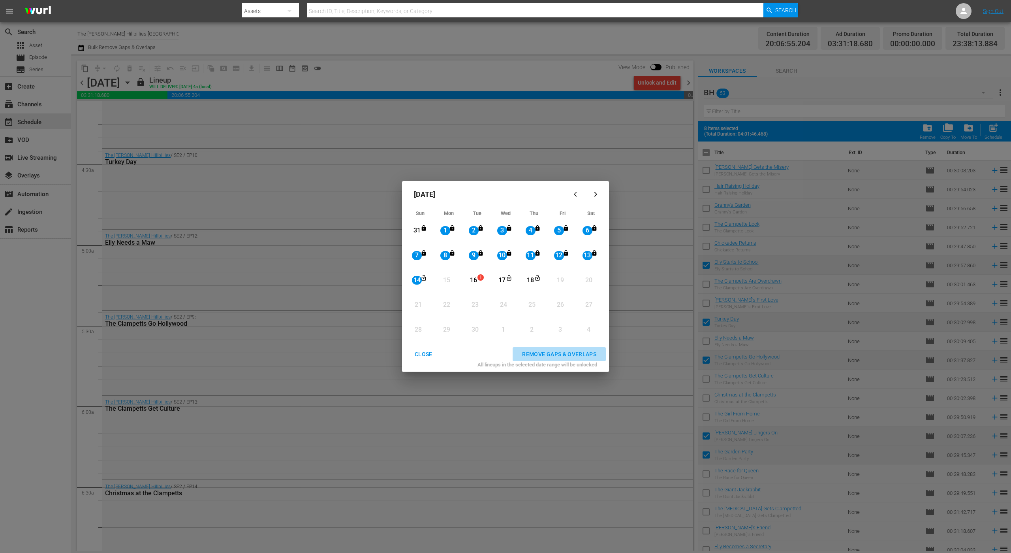
click at [568, 348] on button "REMOVE GAPS & OVERLAPS" at bounding box center [559, 354] width 93 height 15
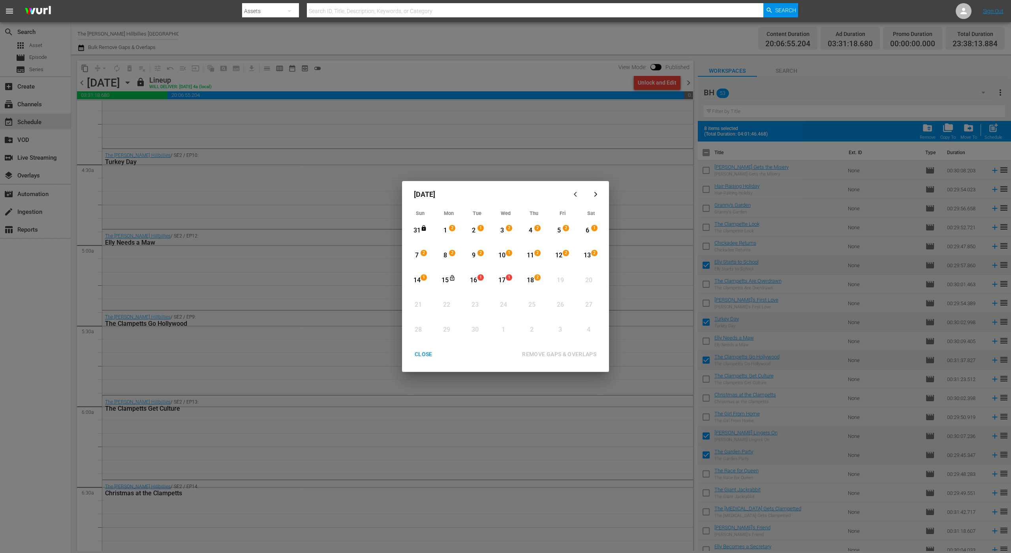
click at [568, 348] on div "REMOVE GAPS & OVERLAPS" at bounding box center [524, 354] width 164 height 15
click at [419, 350] on div "CLOSE" at bounding box center [423, 354] width 30 height 10
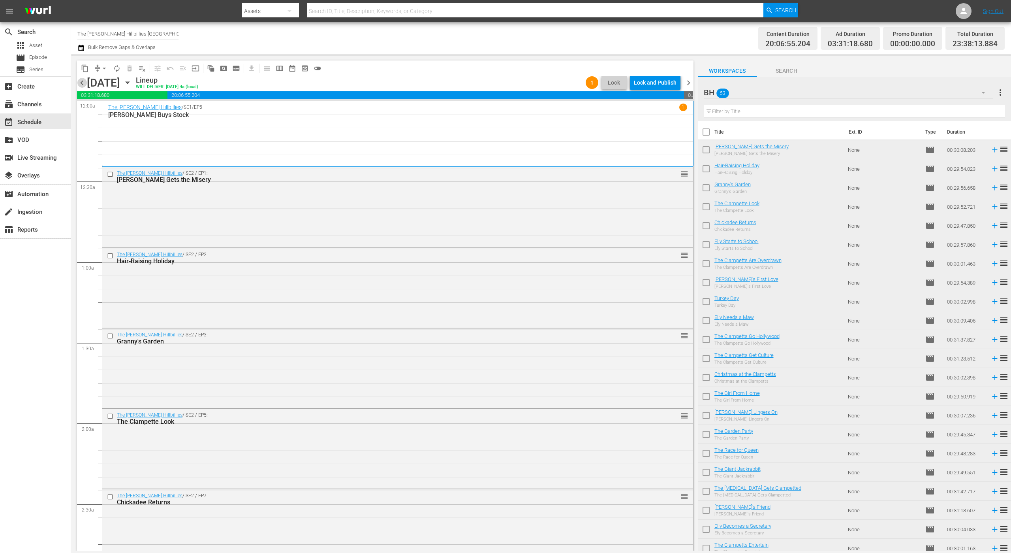
click at [81, 85] on span "chevron_left" at bounding box center [82, 83] width 10 height 10
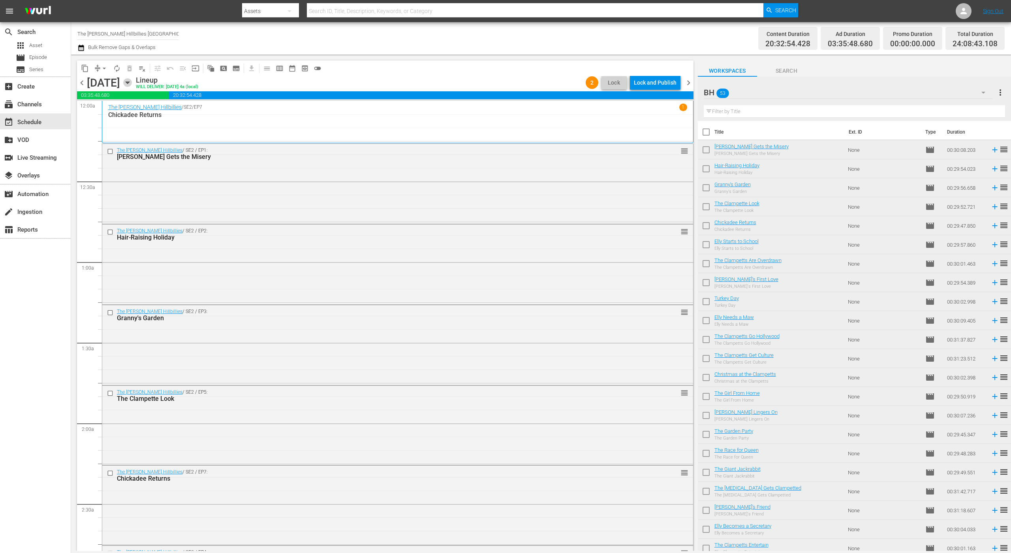
click at [132, 81] on icon "button" at bounding box center [127, 82] width 9 height 9
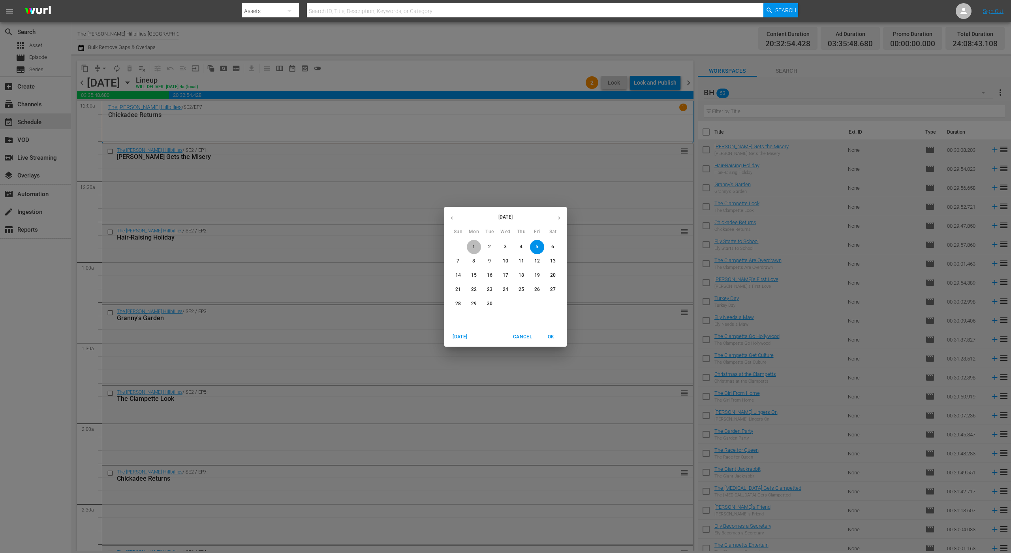
click at [469, 246] on span "1" at bounding box center [474, 246] width 14 height 7
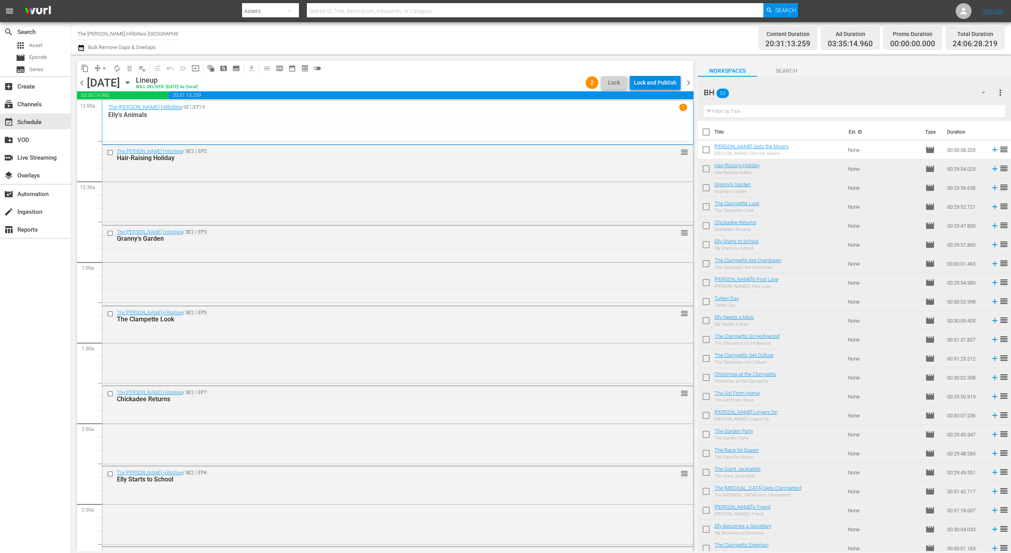
click at [651, 86] on div "Lock and Publish" at bounding box center [655, 82] width 43 height 14
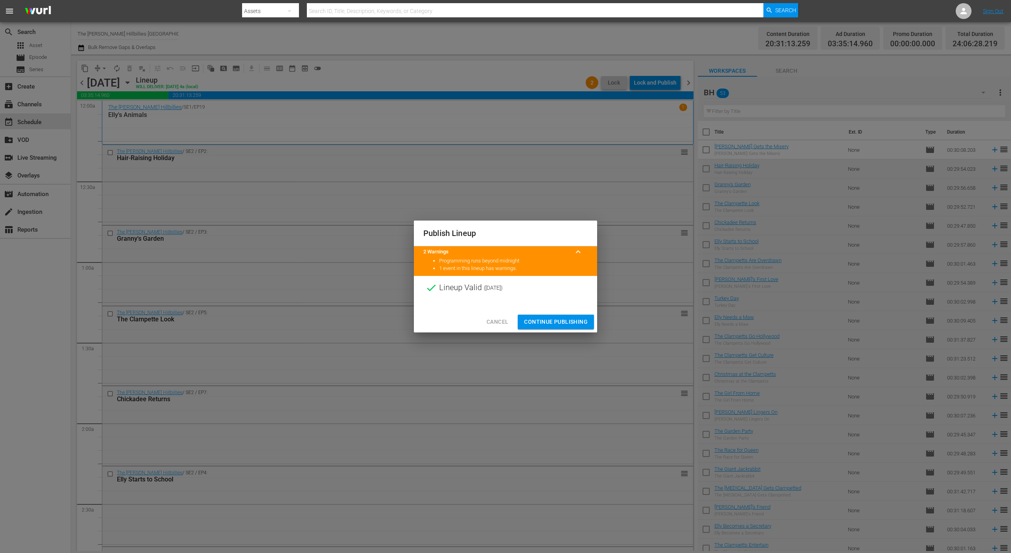
click at [539, 323] on span "Continue Publishing" at bounding box center [556, 322] width 64 height 10
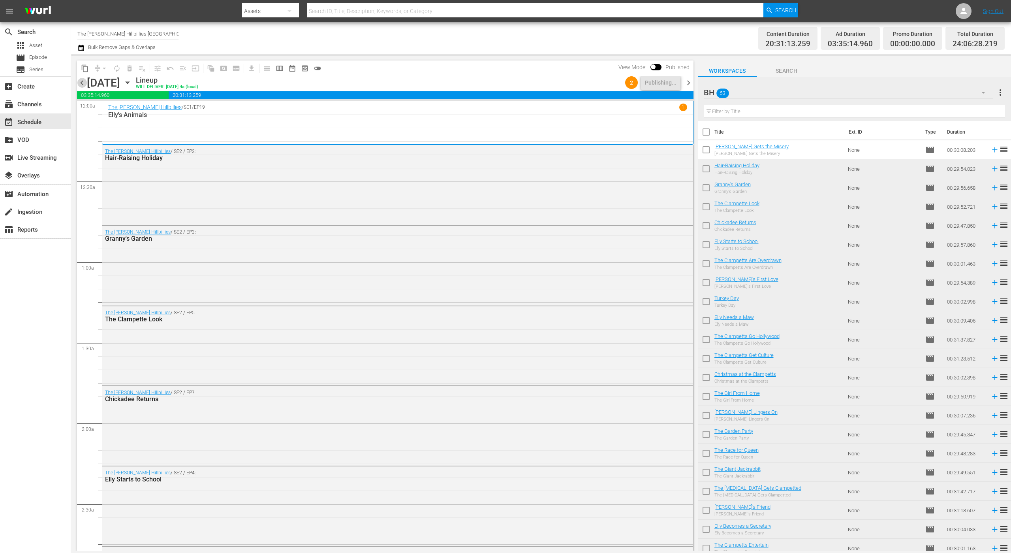
click at [81, 84] on span "chevron_left" at bounding box center [82, 83] width 10 height 10
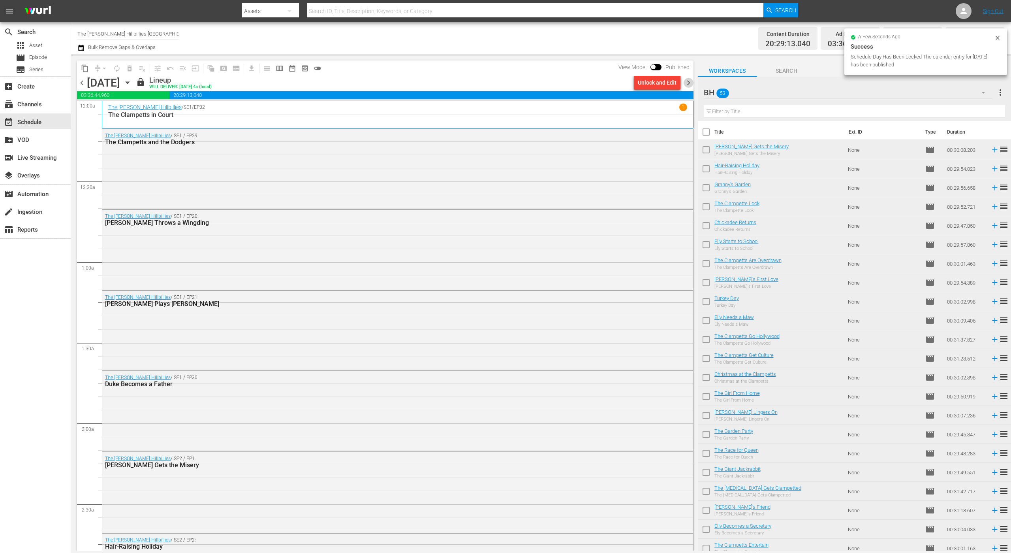
click at [688, 81] on span "chevron_right" at bounding box center [689, 83] width 10 height 10
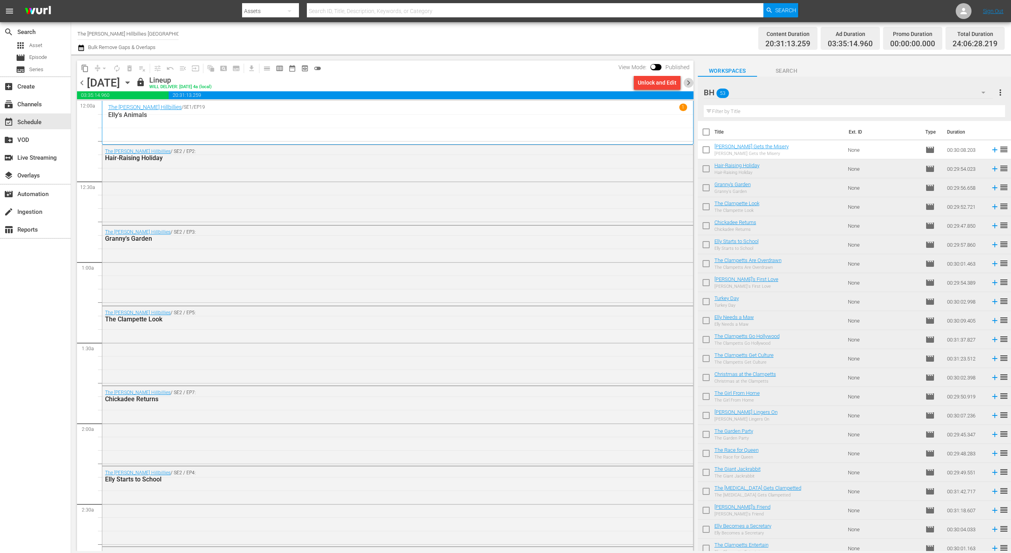
click at [688, 81] on span "chevron_right" at bounding box center [689, 83] width 10 height 10
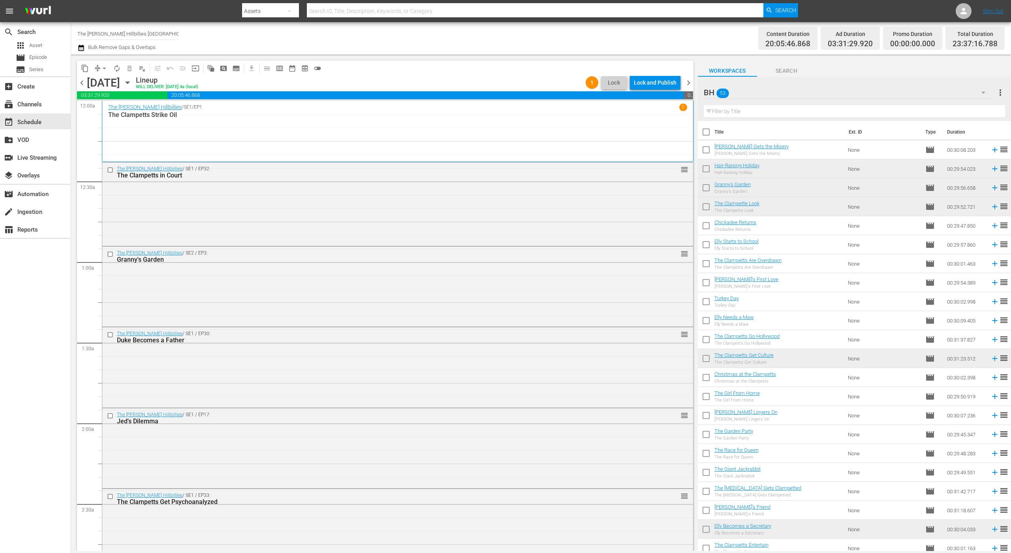
click at [655, 77] on div "Lock and Publish" at bounding box center [655, 82] width 43 height 14
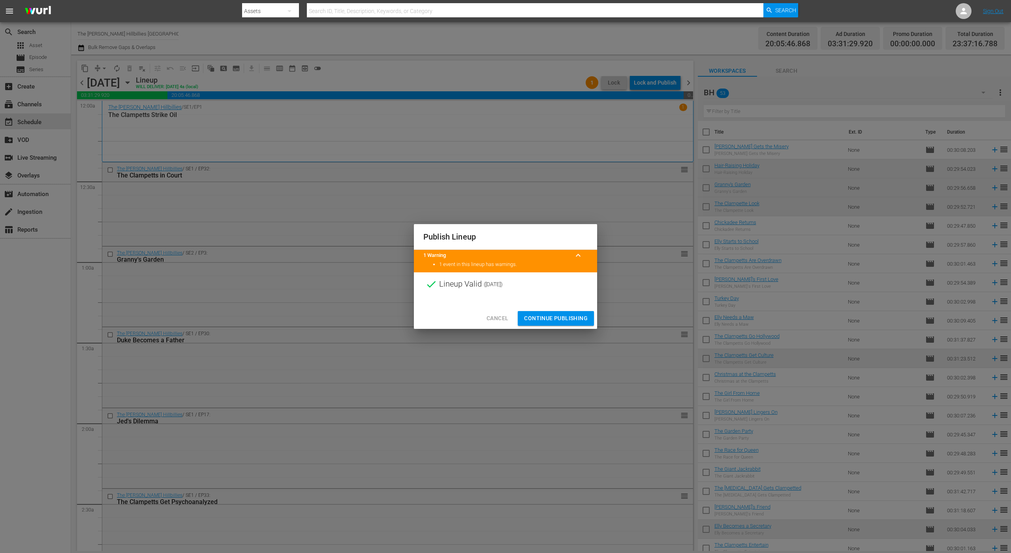
click at [533, 312] on button "Continue Publishing" at bounding box center [556, 318] width 76 height 15
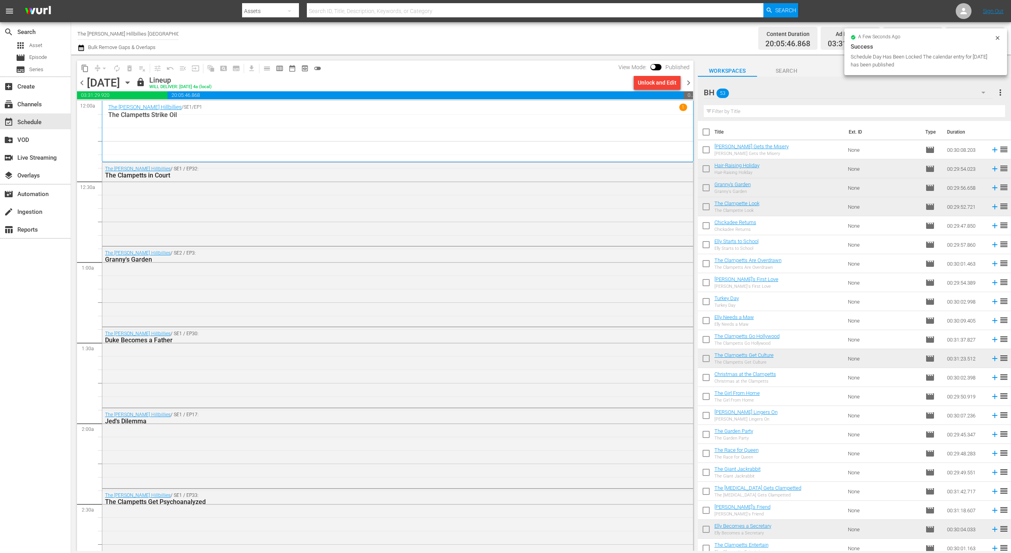
click at [651, 60] on div "View Mode: Published" at bounding box center [654, 66] width 79 height 13
click at [691, 79] on span "chevron_right" at bounding box center [689, 83] width 10 height 10
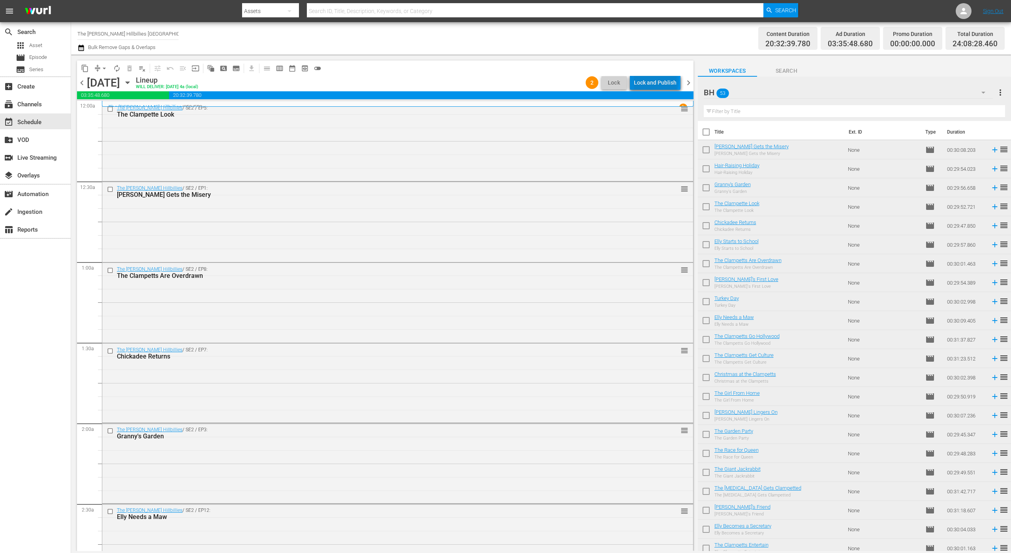
click at [658, 81] on div "Lock and Publish" at bounding box center [655, 82] width 43 height 14
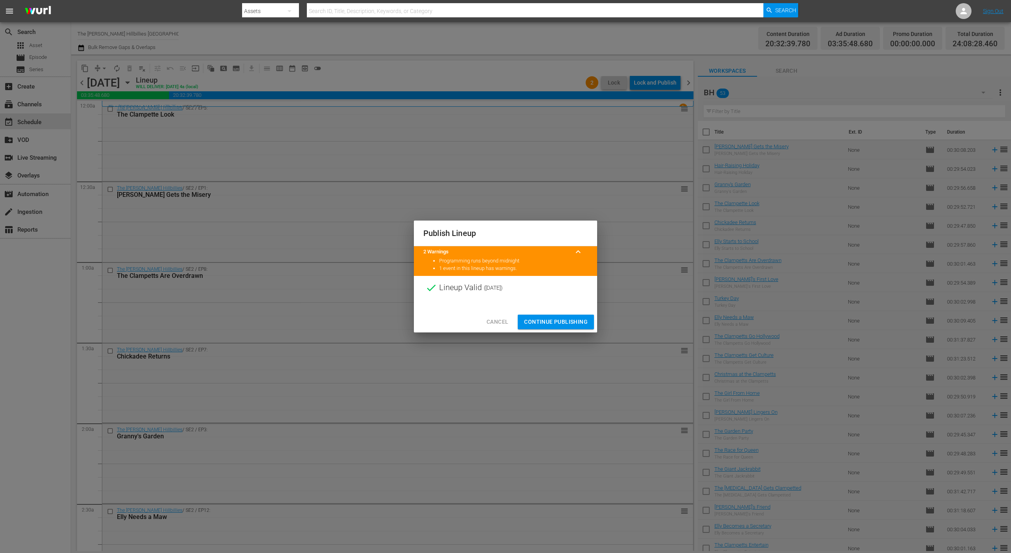
click at [559, 307] on div at bounding box center [505, 305] width 183 height 12
click at [550, 322] on span "Continue Publishing" at bounding box center [556, 322] width 64 height 10
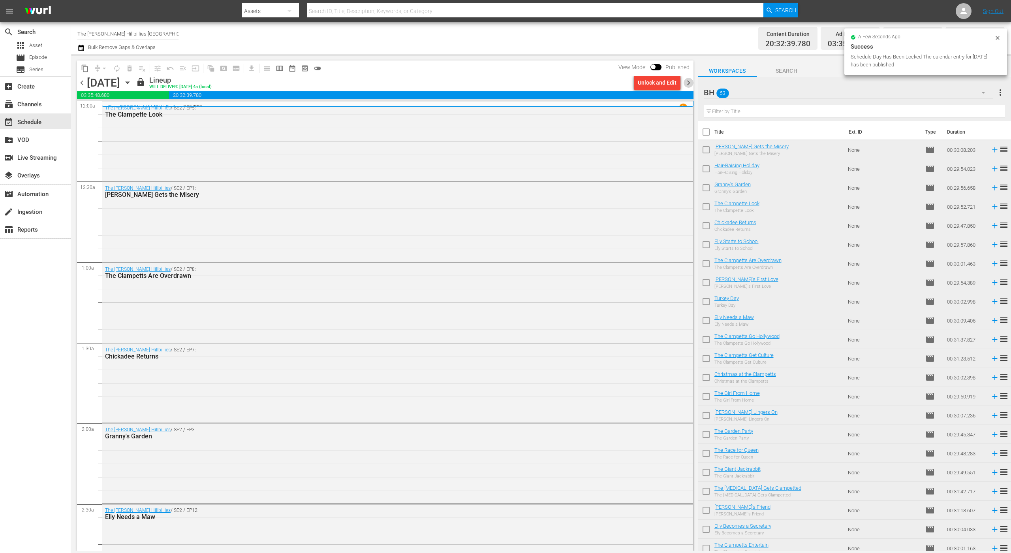
click at [691, 78] on span "chevron_right" at bounding box center [689, 83] width 10 height 10
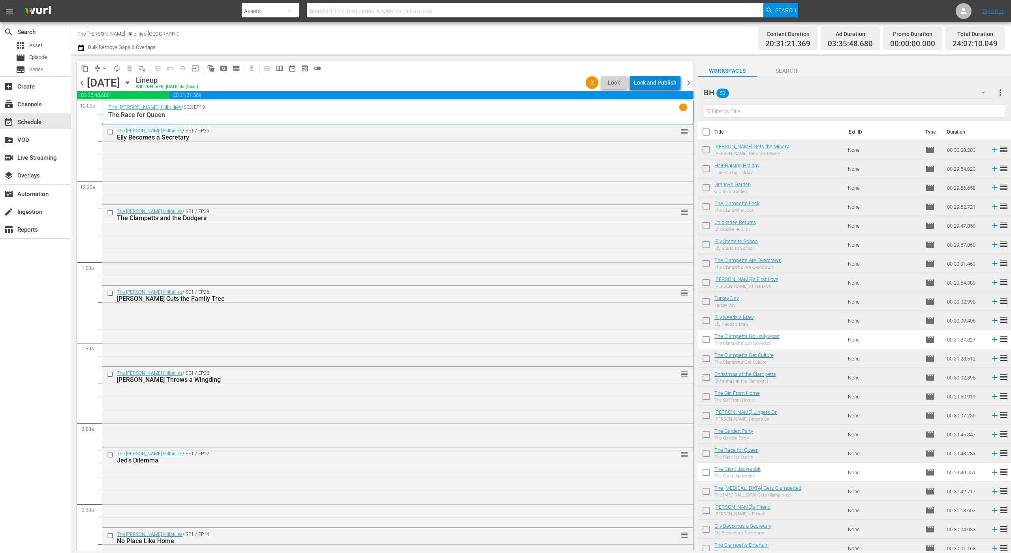
click at [657, 86] on div "Lock and Publish" at bounding box center [655, 82] width 43 height 14
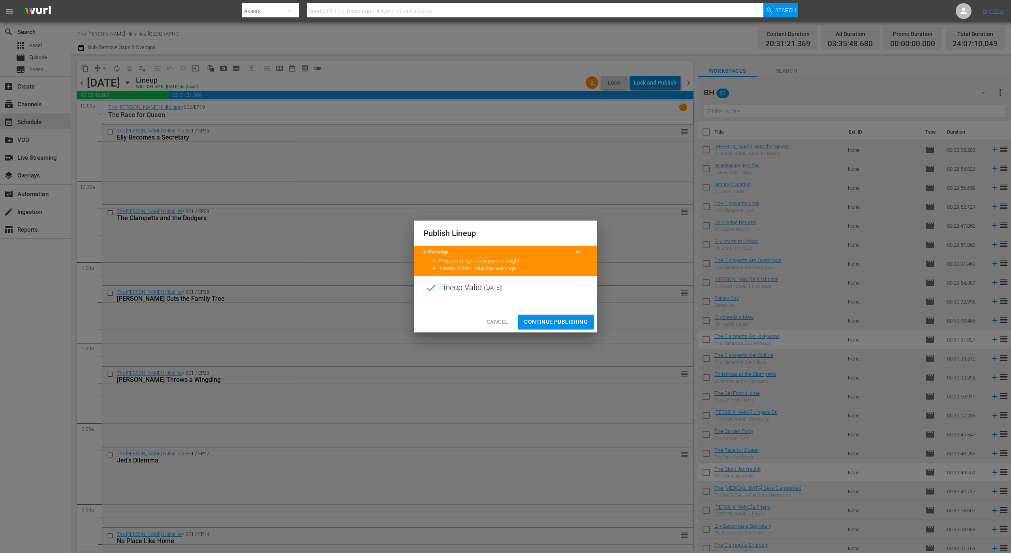
click at [546, 312] on div "Cancel Continue Publishing" at bounding box center [505, 321] width 183 height 21
click at [541, 328] on button "Continue Publishing" at bounding box center [556, 321] width 76 height 15
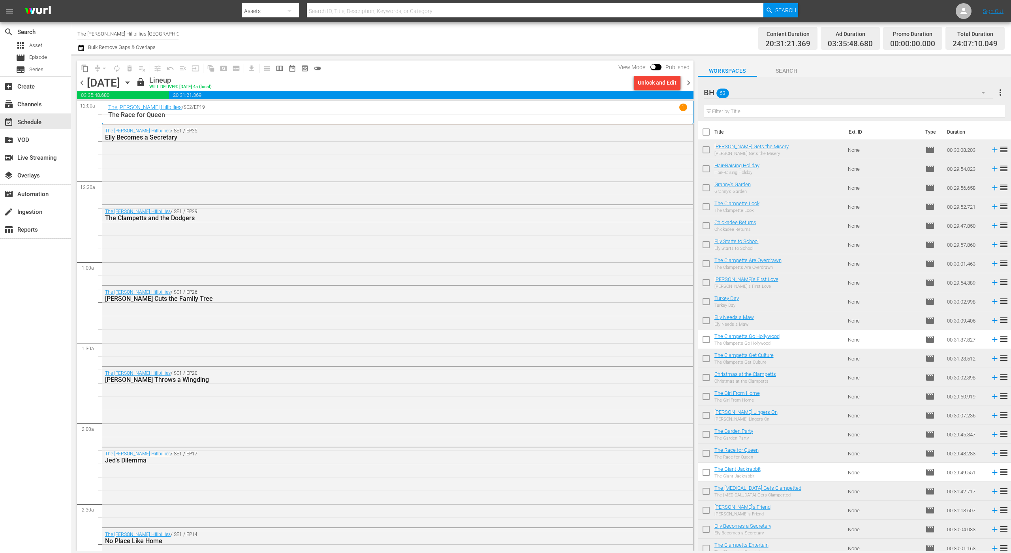
drag, startPoint x: 686, startPoint y: 73, endPoint x: 693, endPoint y: 83, distance: 11.1
click at [693, 83] on div "content_copy compress arrow_drop_down autorenew_outlined delete_forever_outline…" at bounding box center [385, 75] width 617 height 31
click at [684, 83] on span "chevron_right" at bounding box center [689, 83] width 10 height 10
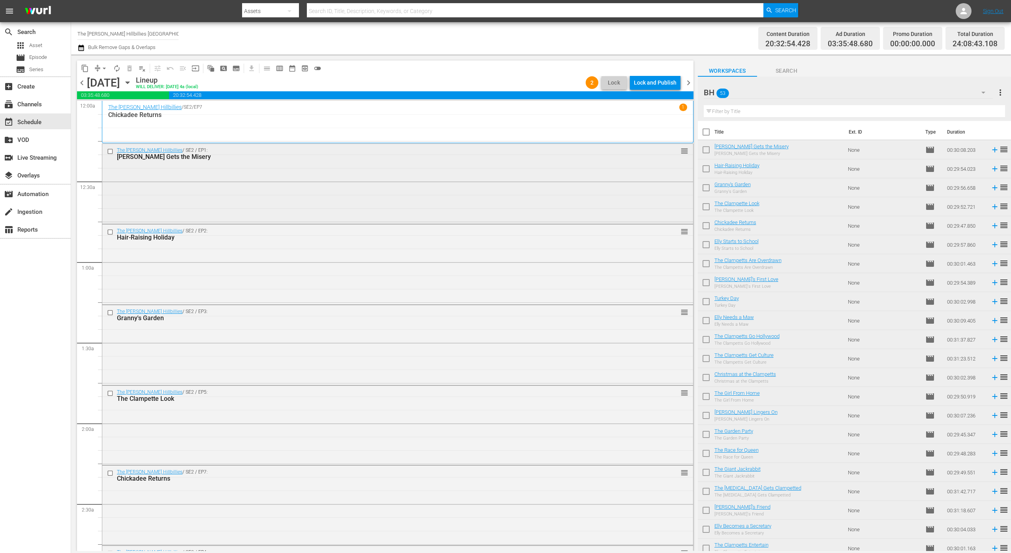
click at [657, 163] on div "The Beverly Hillbillies / SE2 / EP1: Jed Gets the Misery reorder" at bounding box center [397, 183] width 591 height 79
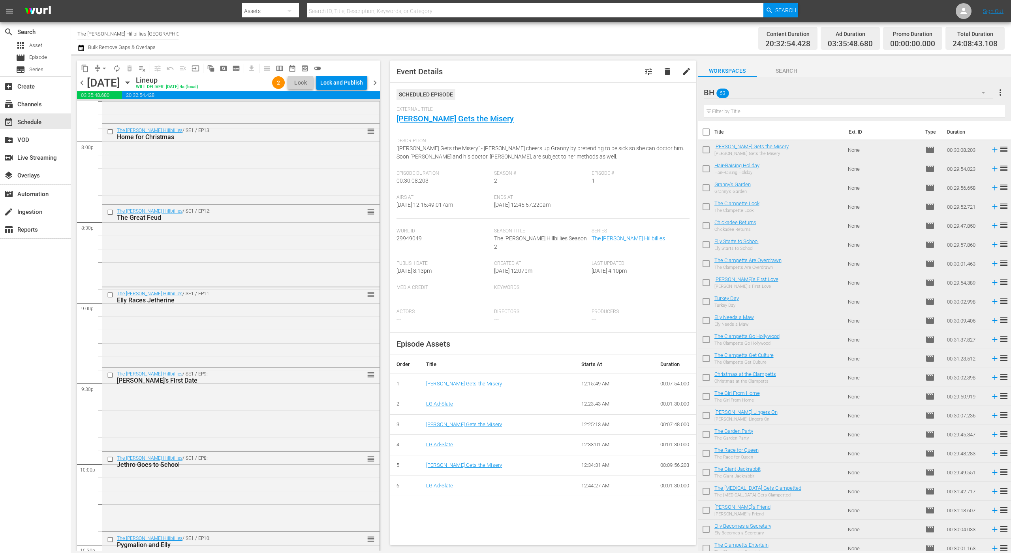
scroll to position [3484, 0]
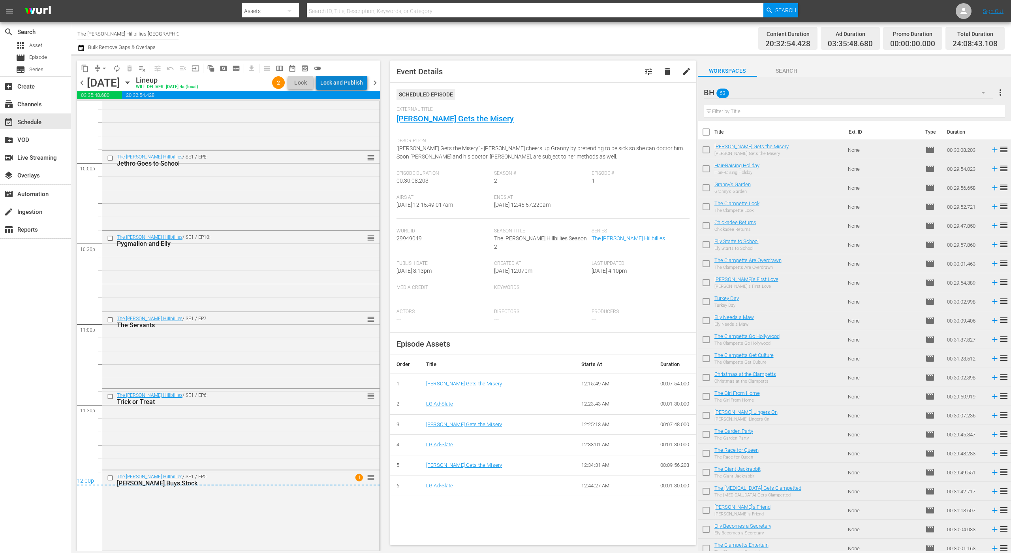
click at [360, 80] on div "Lock and Publish" at bounding box center [341, 82] width 43 height 14
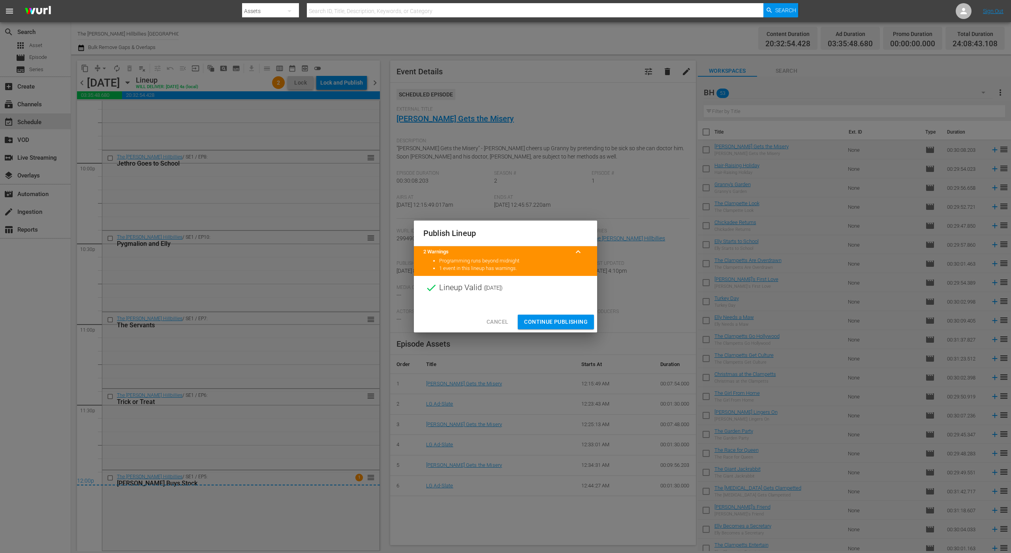
click at [453, 239] on div "Publish Lineup" at bounding box center [505, 233] width 183 height 26
click at [506, 302] on div at bounding box center [505, 305] width 183 height 12
click at [533, 318] on span "Continue Publishing" at bounding box center [556, 322] width 64 height 10
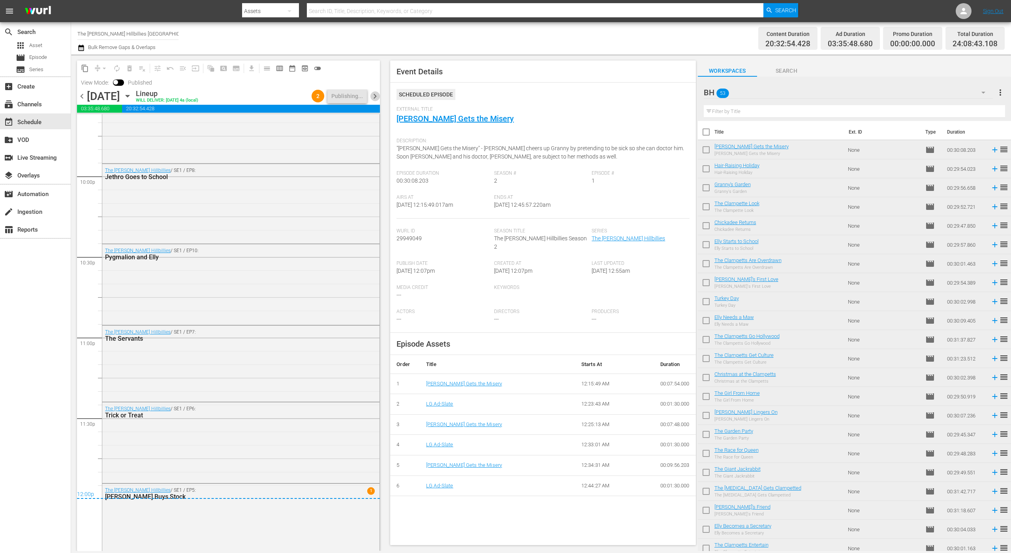
click at [374, 92] on span "chevron_right" at bounding box center [375, 96] width 10 height 10
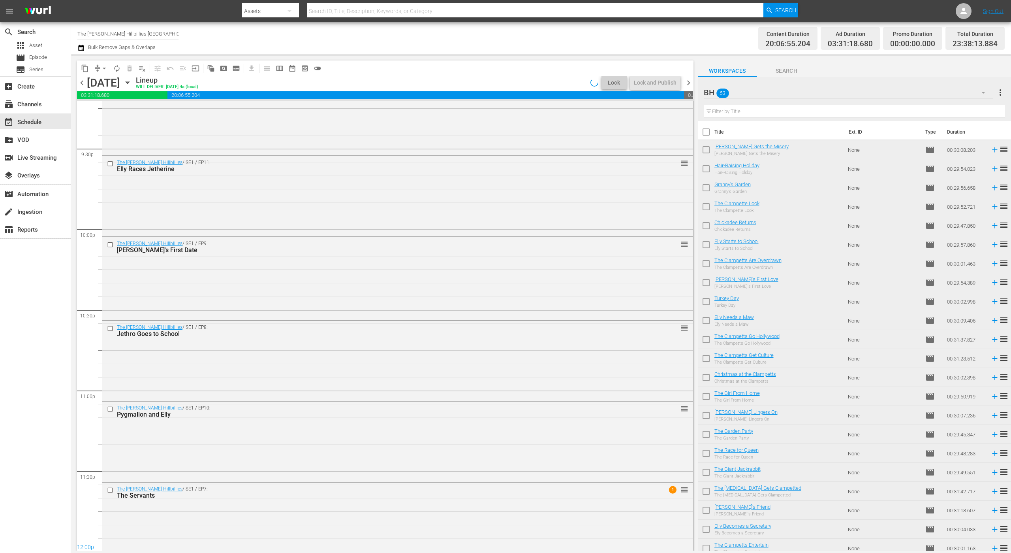
scroll to position [3426, 0]
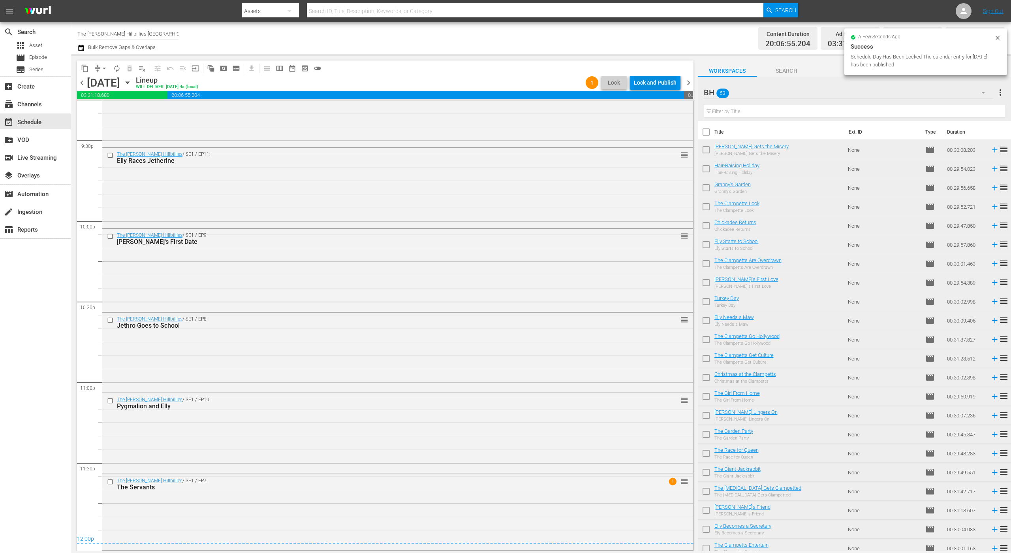
click at [651, 76] on div "Lock and Publish" at bounding box center [655, 82] width 43 height 14
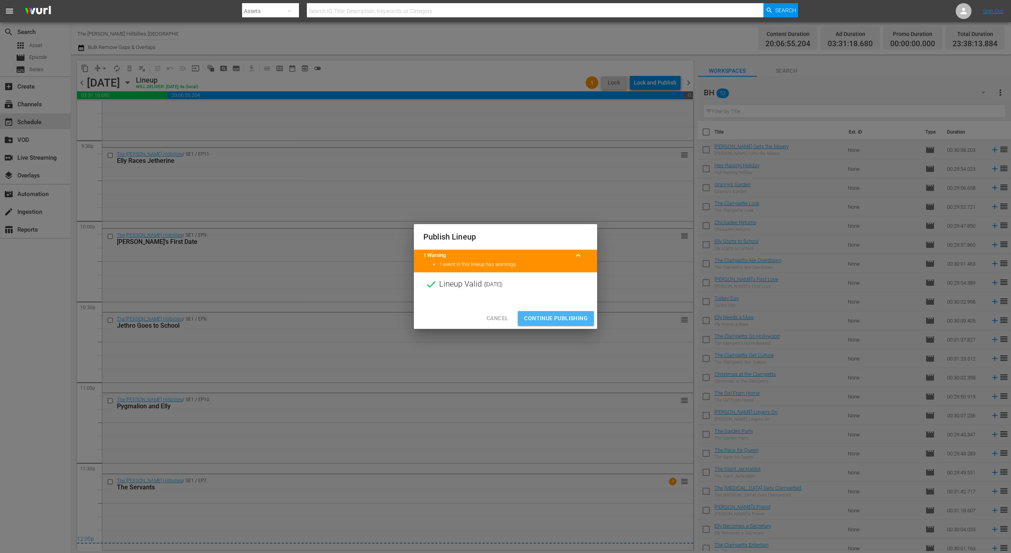
click at [530, 315] on span "Continue Publishing" at bounding box center [556, 318] width 64 height 10
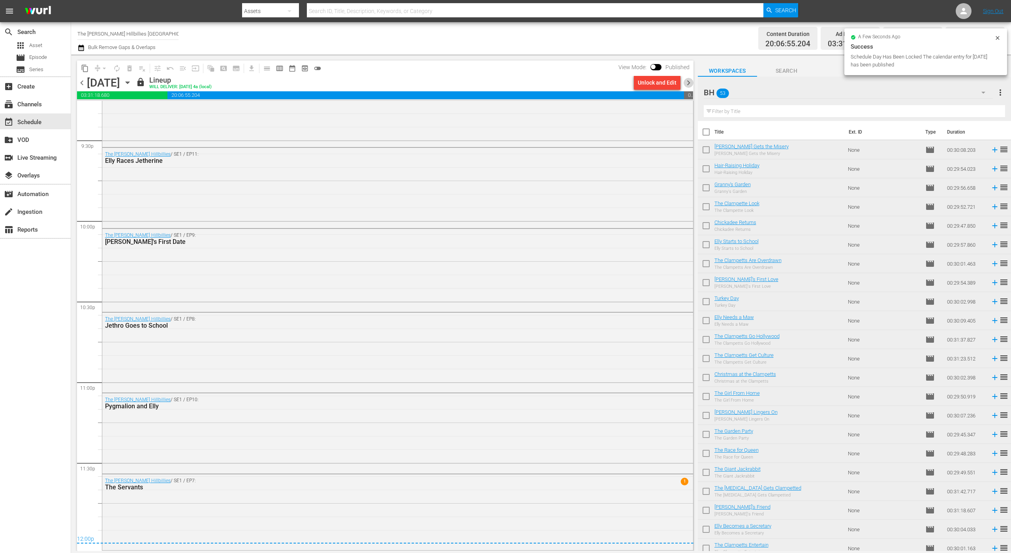
click at [687, 80] on span "chevron_right" at bounding box center [689, 83] width 10 height 10
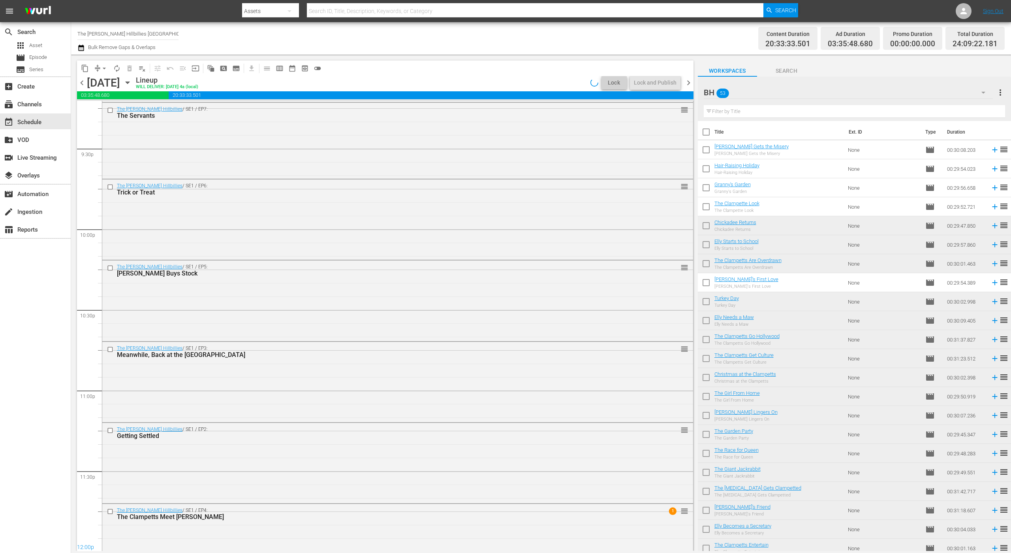
scroll to position [3451, 0]
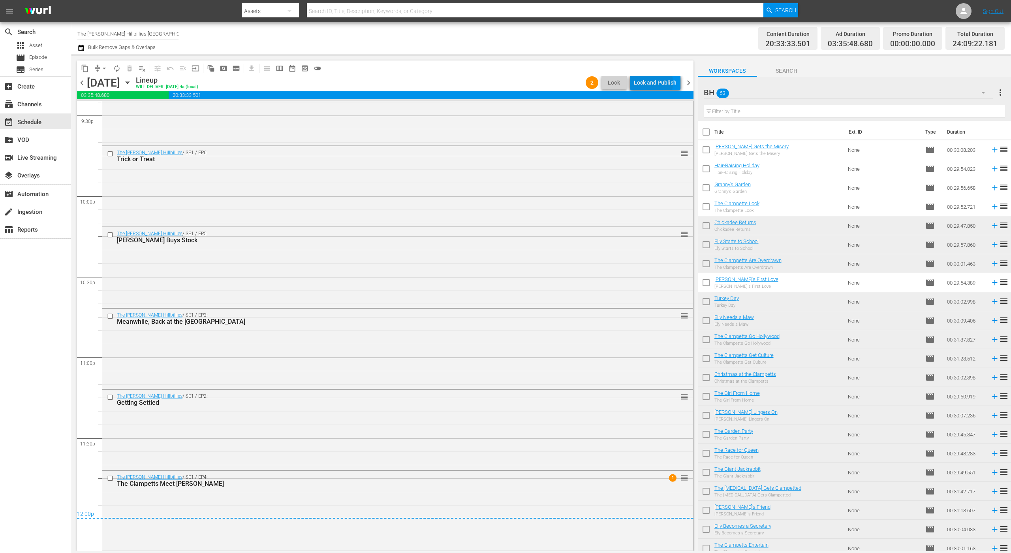
click at [645, 83] on div "Lock and Publish" at bounding box center [655, 82] width 43 height 14
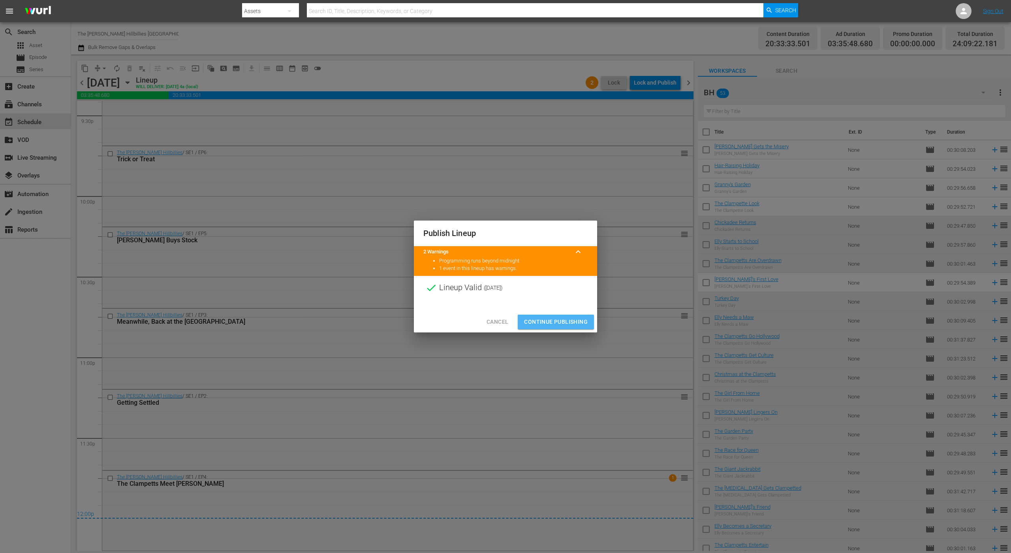
click at [527, 321] on span "Continue Publishing" at bounding box center [556, 322] width 64 height 10
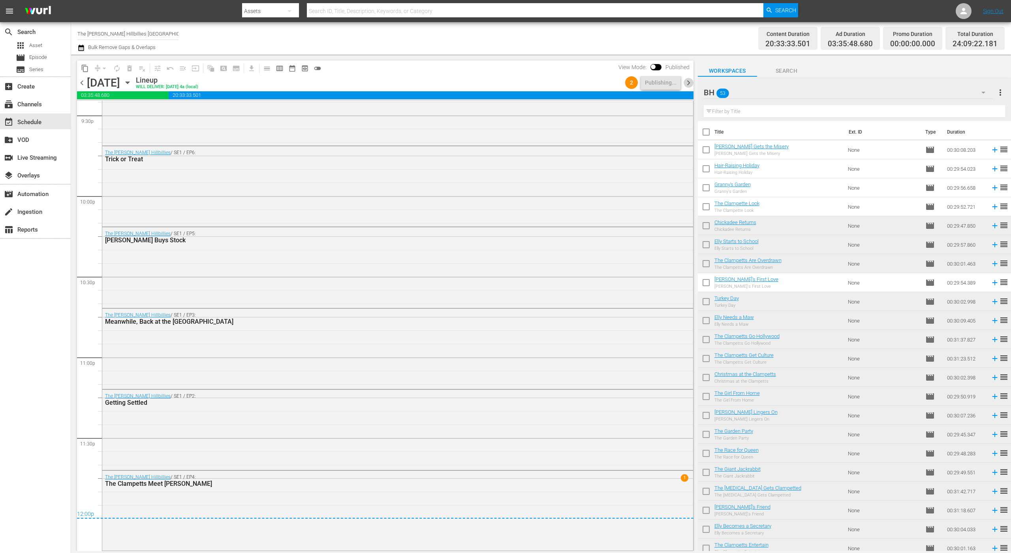
drag, startPoint x: 685, startPoint y: 79, endPoint x: 730, endPoint y: 71, distance: 46.5
click at [685, 78] on span "chevron_right" at bounding box center [689, 83] width 10 height 10
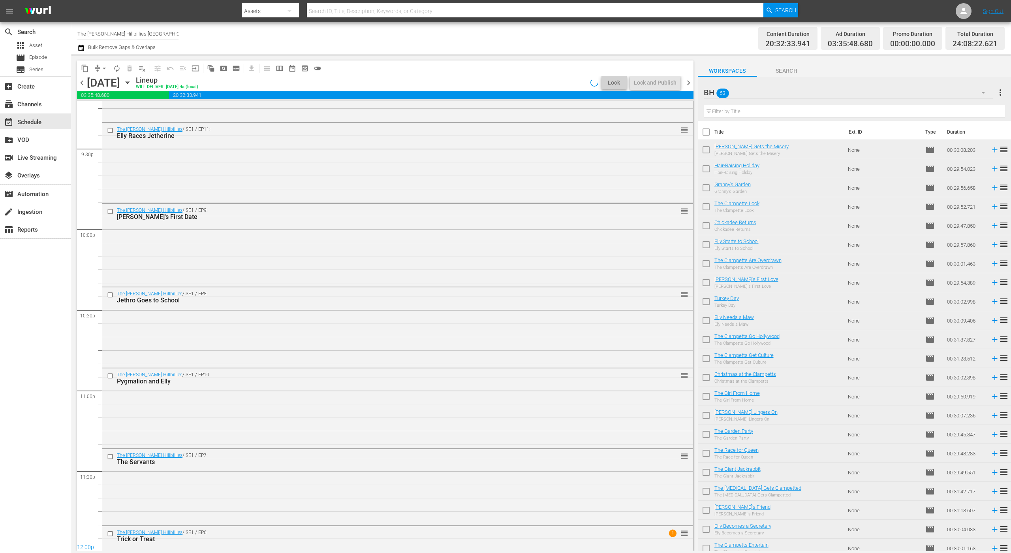
scroll to position [3473, 0]
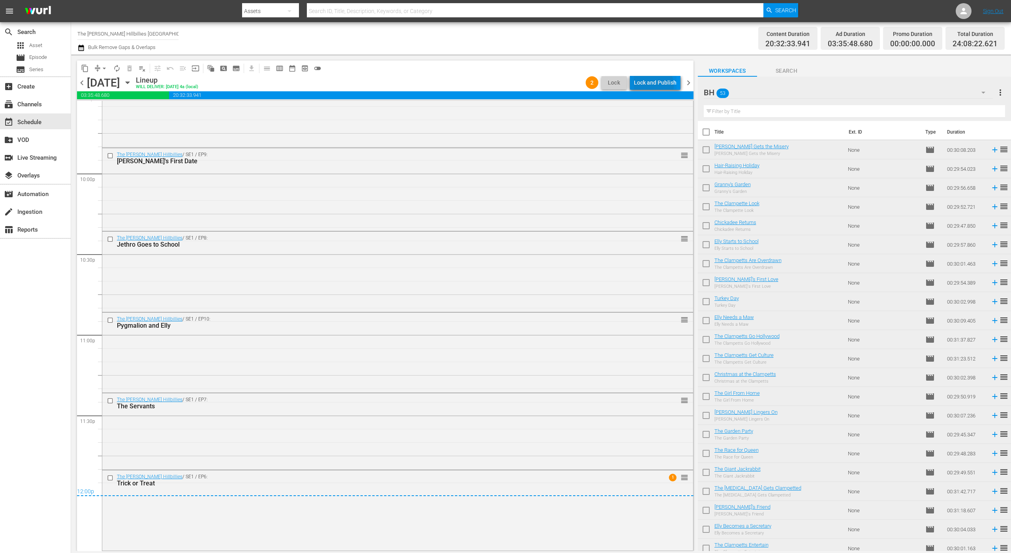
click at [651, 85] on div "Lock and Publish" at bounding box center [655, 82] width 43 height 14
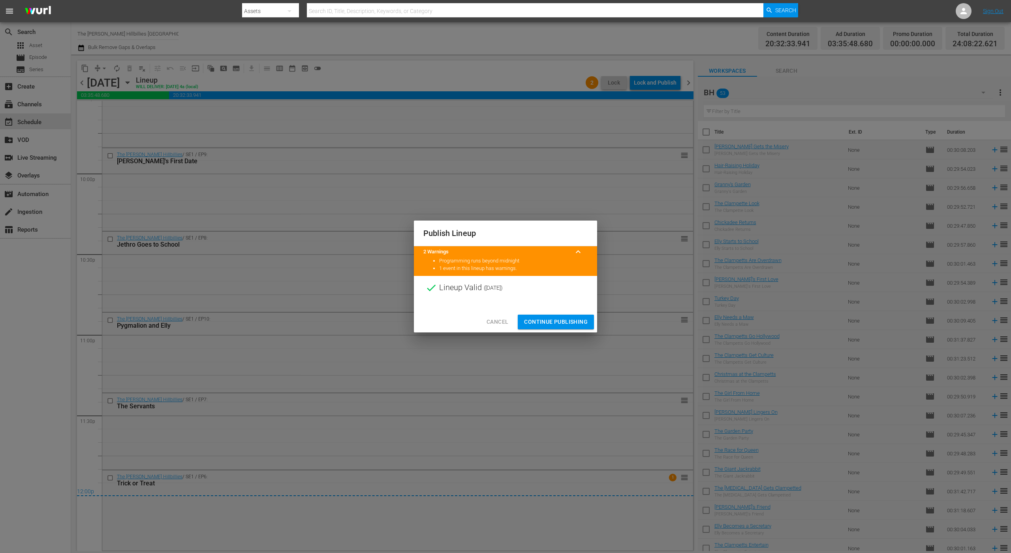
click at [531, 322] on span "Continue Publishing" at bounding box center [556, 322] width 64 height 10
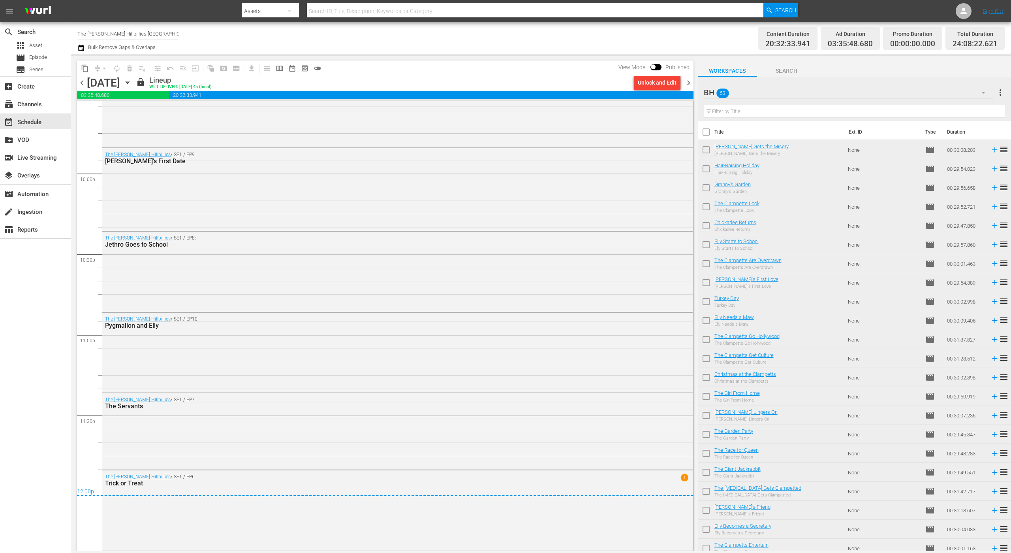
click at [683, 80] on div "Unlock and Edit" at bounding box center [657, 82] width 53 height 13
click at [690, 78] on span "chevron_right" at bounding box center [689, 83] width 10 height 10
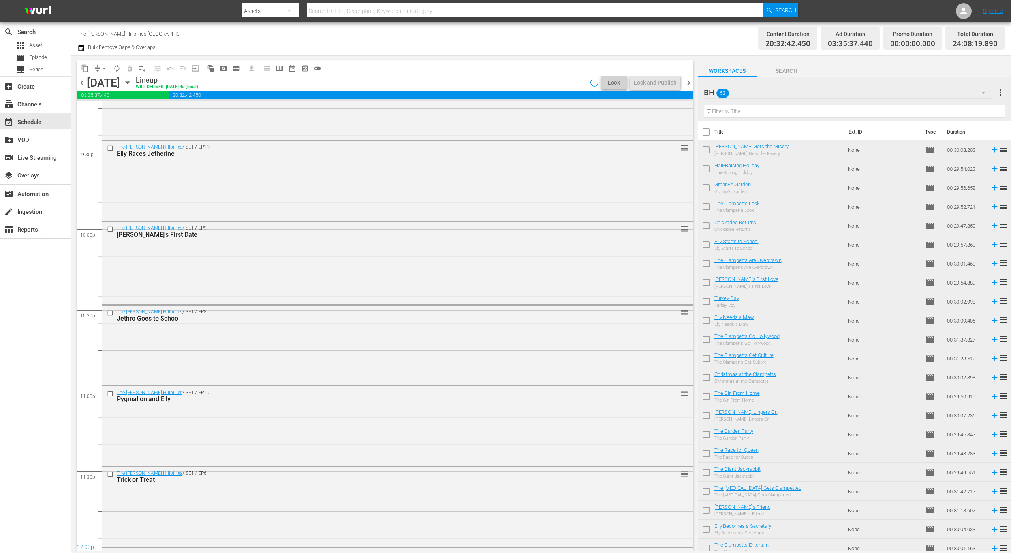
scroll to position [3484, 0]
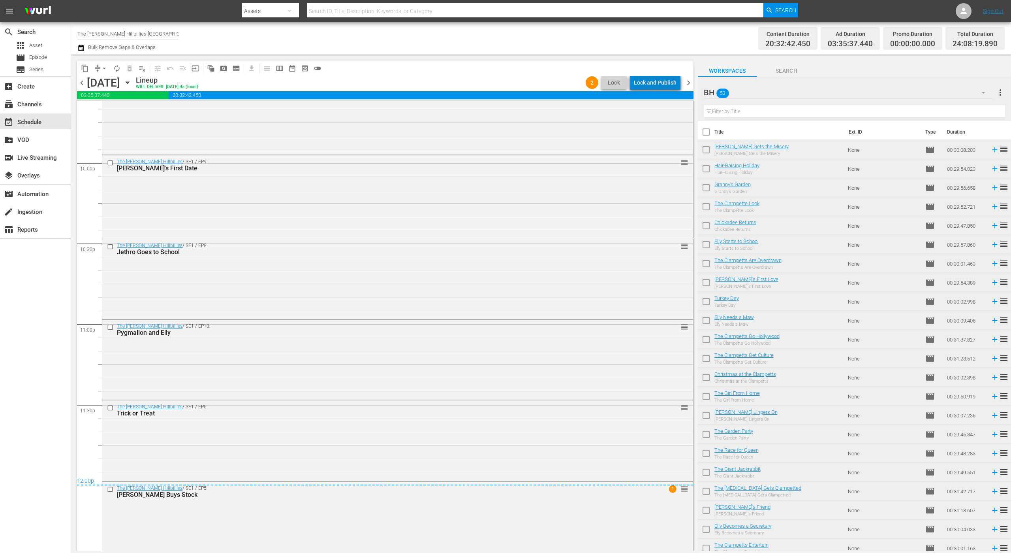
click at [663, 81] on div "Lock and Publish" at bounding box center [655, 82] width 43 height 14
